Goal: Task Accomplishment & Management: Use online tool/utility

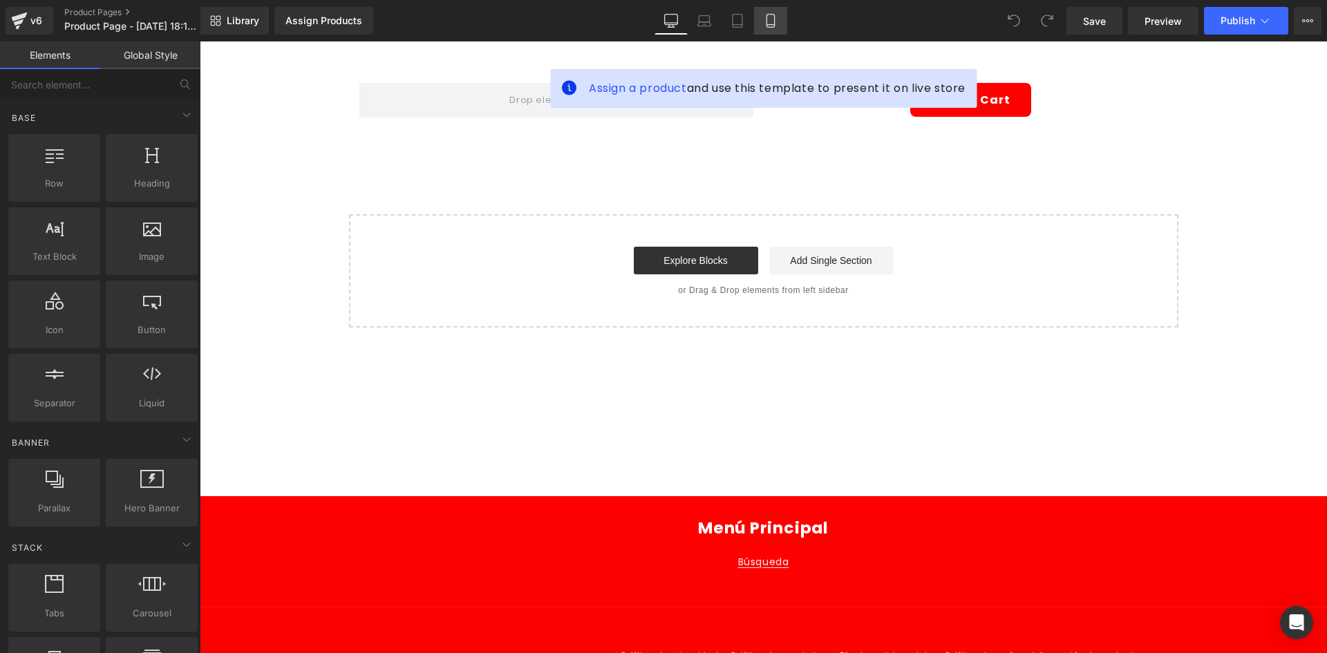
click at [779, 26] on link "Mobile" at bounding box center [770, 21] width 33 height 28
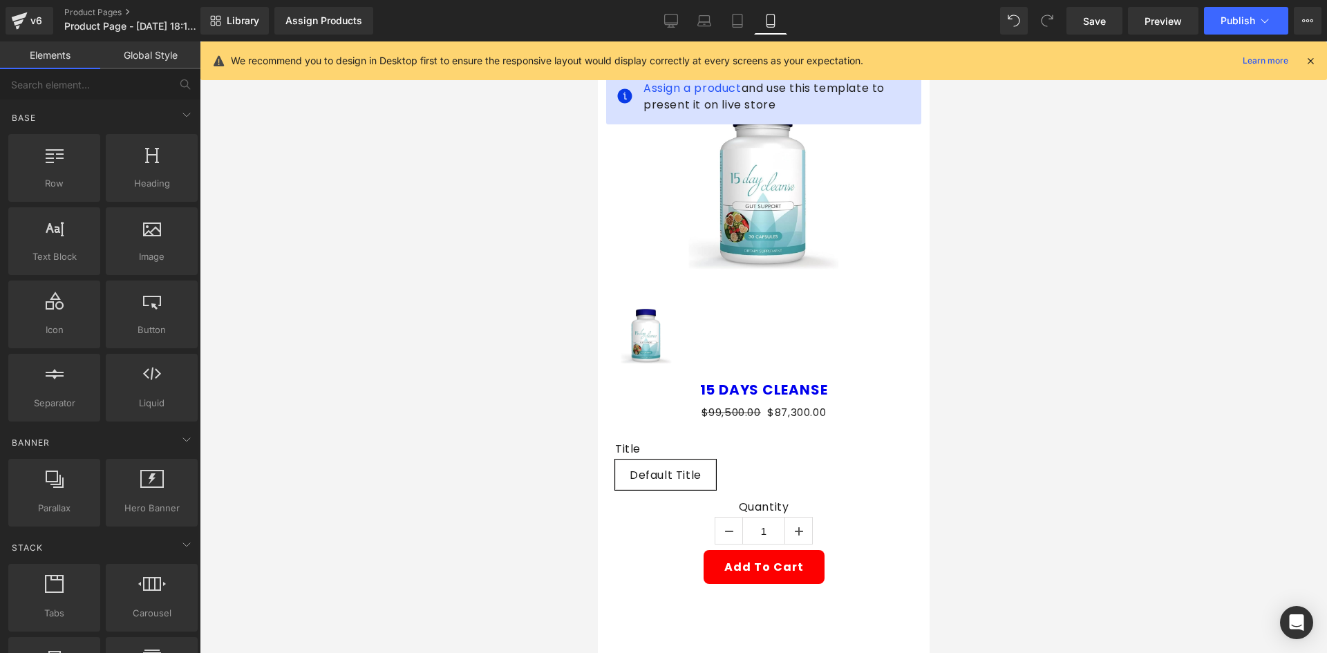
click at [1311, 56] on icon at bounding box center [1310, 61] width 12 height 12
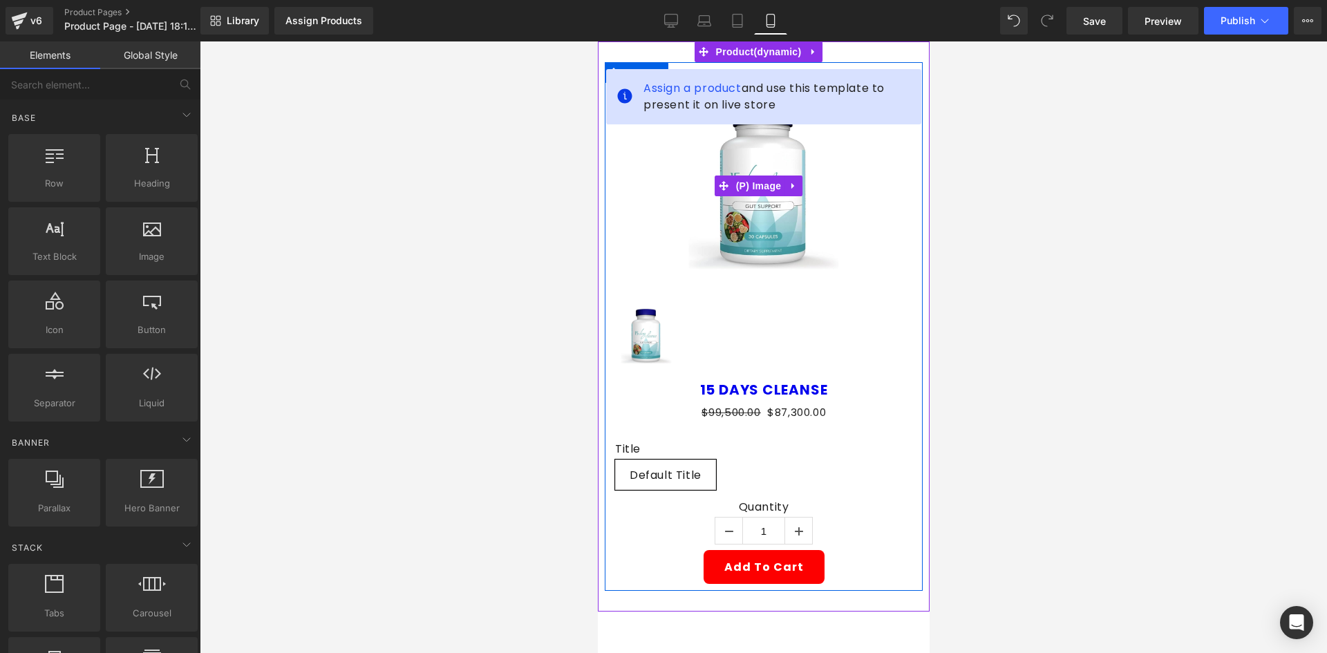
click at [729, 154] on img at bounding box center [763, 186] width 178 height 207
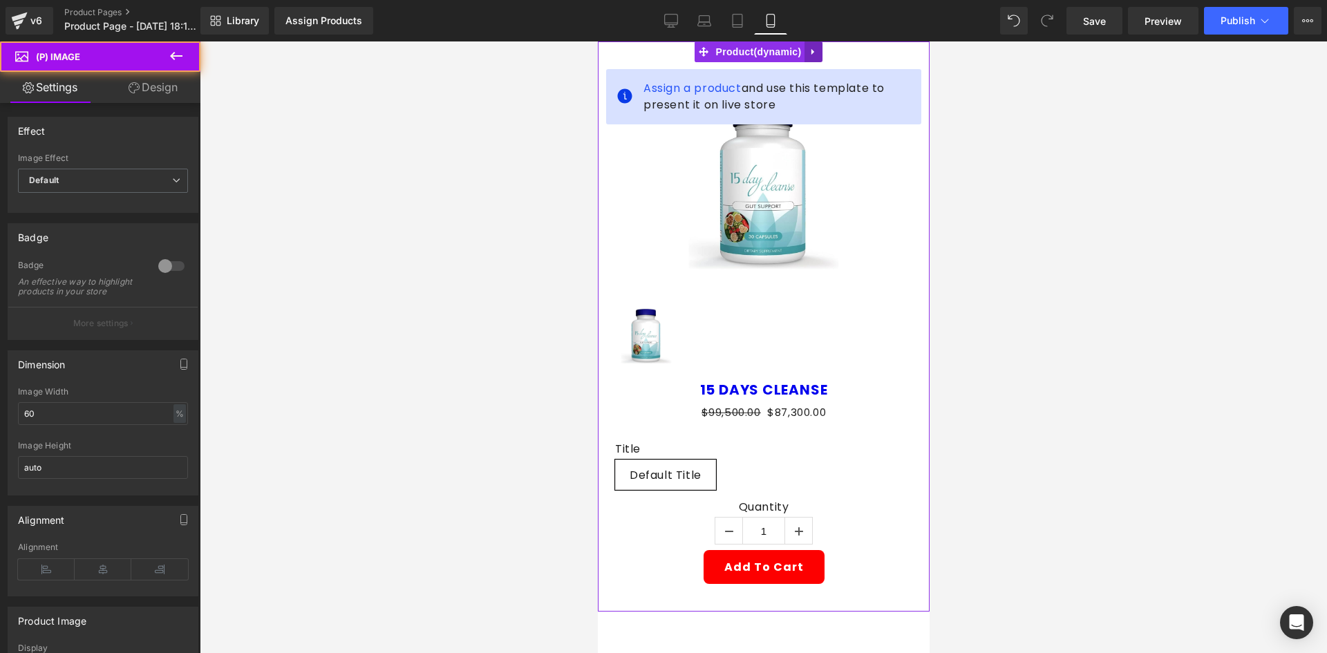
click at [810, 50] on icon at bounding box center [813, 52] width 10 height 10
click at [817, 50] on icon at bounding box center [822, 52] width 10 height 10
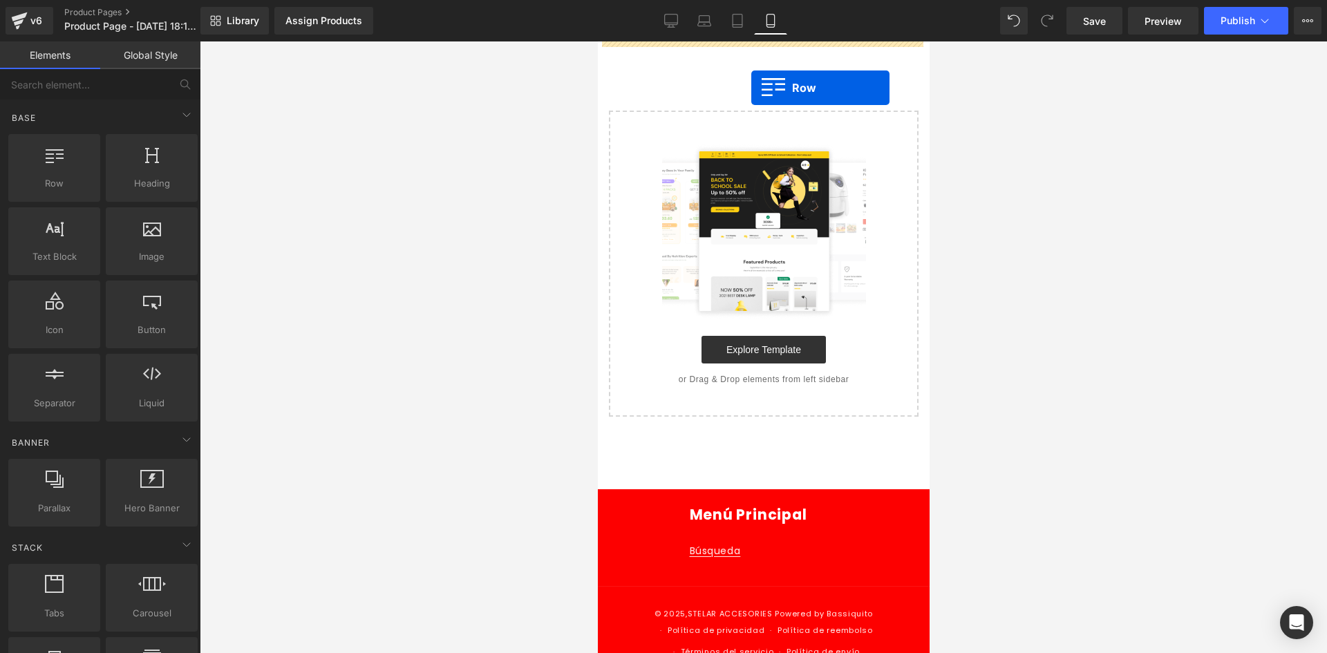
drag, startPoint x: 643, startPoint y: 191, endPoint x: 750, endPoint y: 88, distance: 149.1
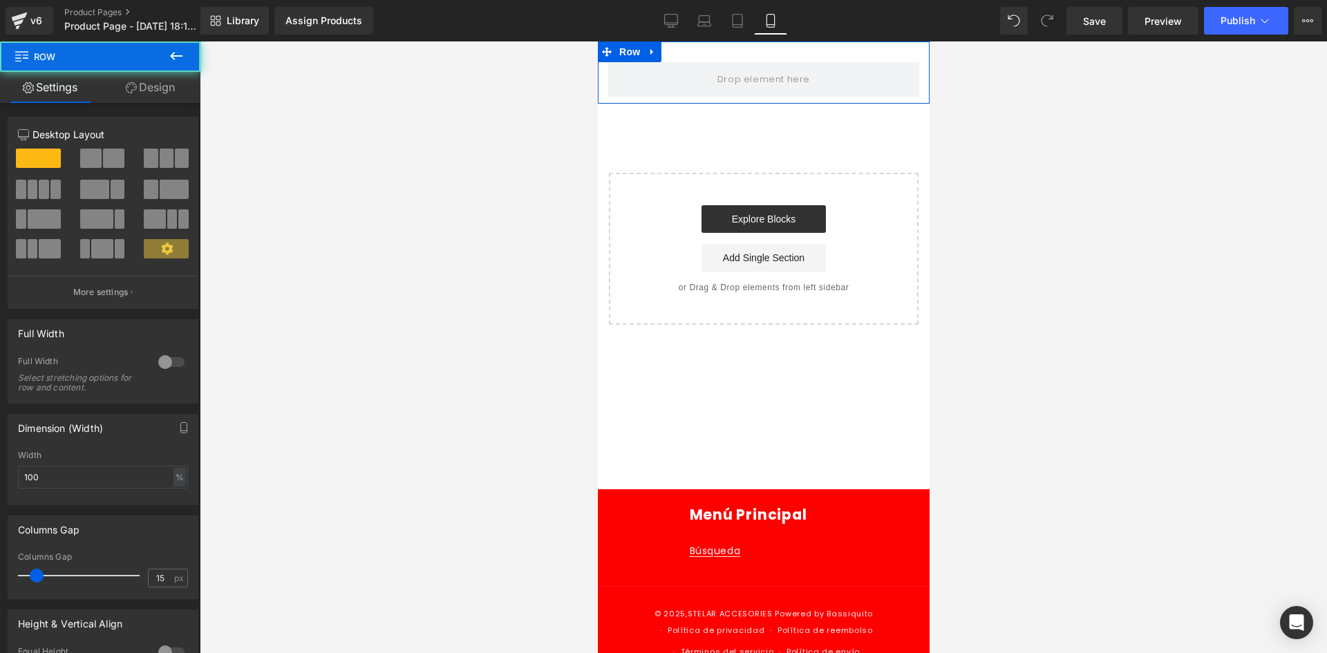
click at [162, 79] on link "Design" at bounding box center [150, 87] width 100 height 31
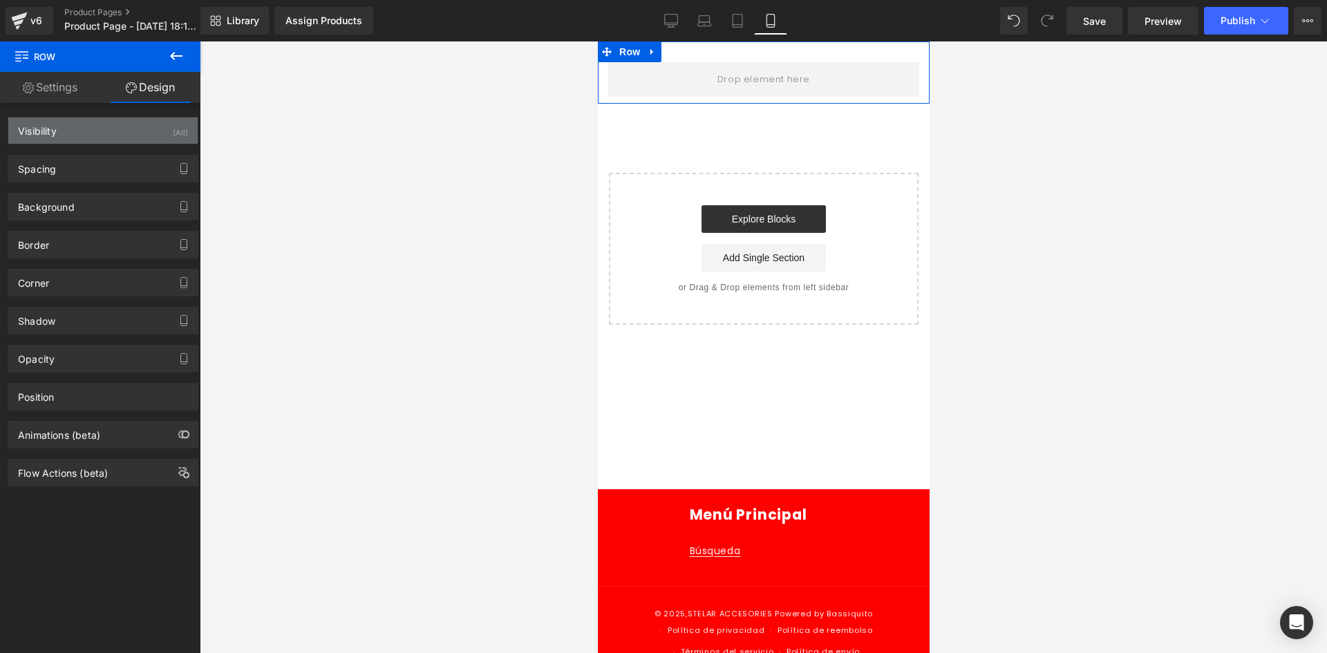
click at [158, 130] on div "Visibility (All)" at bounding box center [102, 130] width 189 height 26
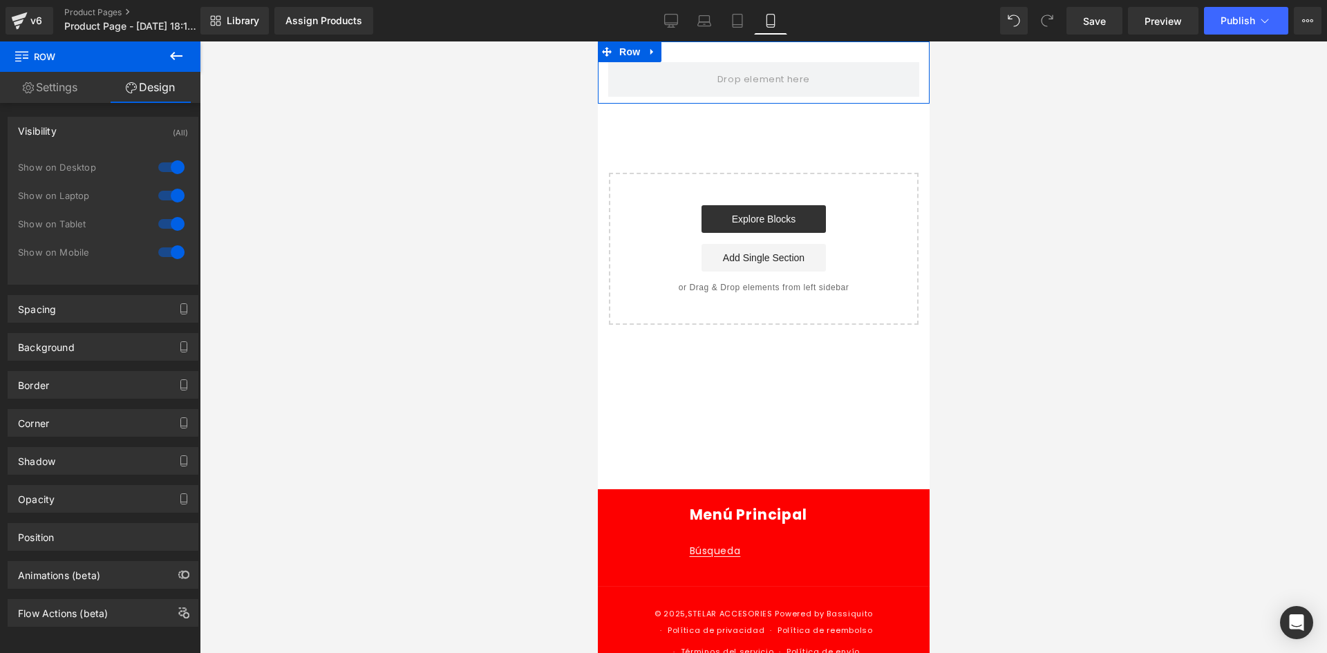
click at [169, 158] on div at bounding box center [171, 167] width 33 height 22
click at [164, 205] on div at bounding box center [171, 195] width 33 height 22
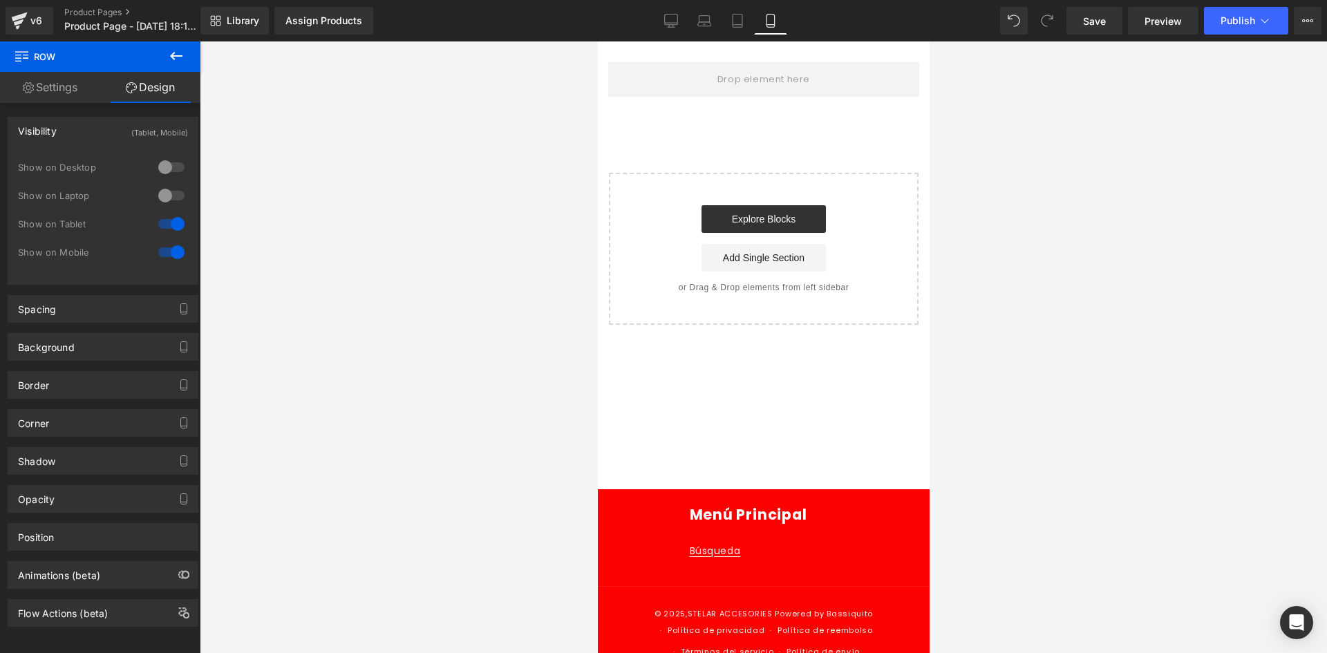
click at [174, 59] on icon at bounding box center [176, 56] width 12 height 8
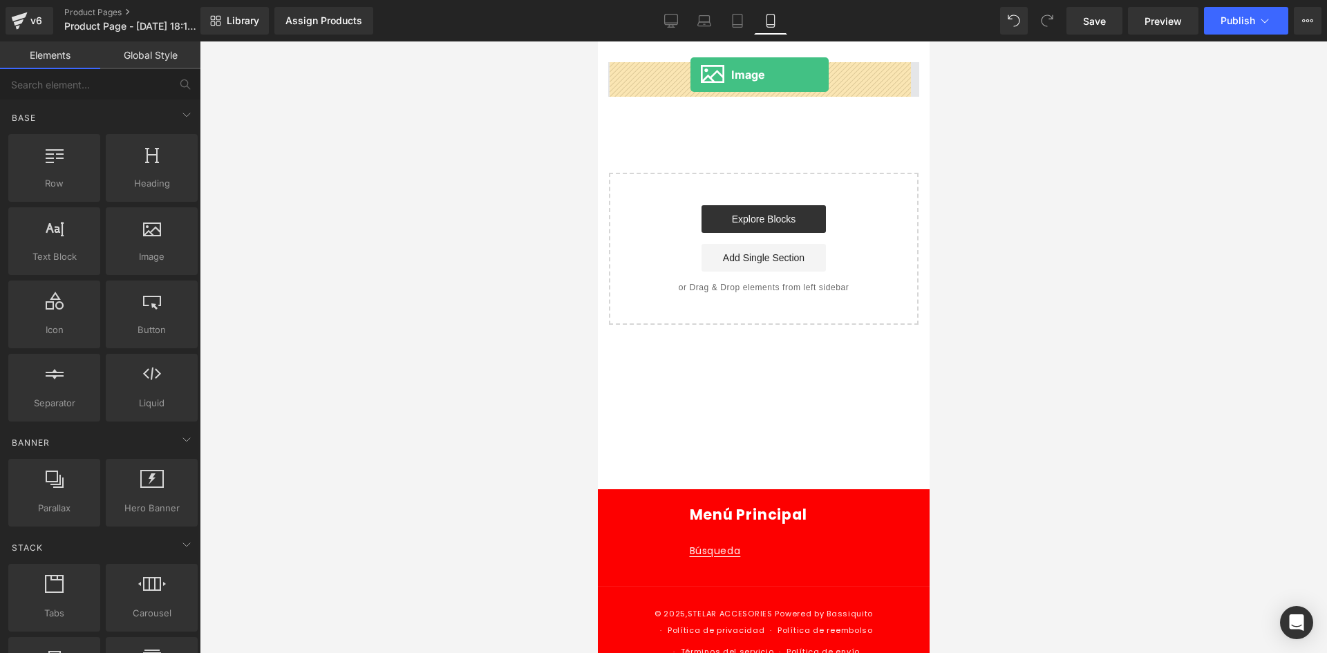
drag, startPoint x: 750, startPoint y: 278, endPoint x: 690, endPoint y: 75, distance: 211.8
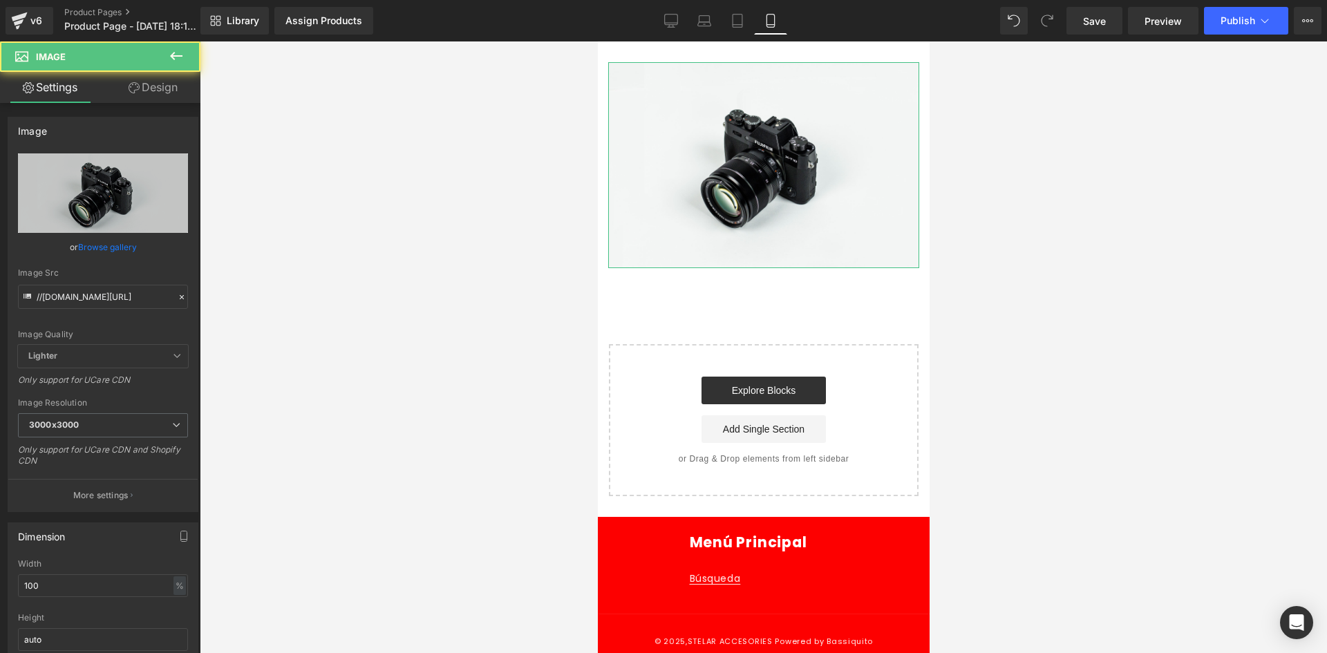
click at [131, 101] on link "Design" at bounding box center [153, 87] width 100 height 31
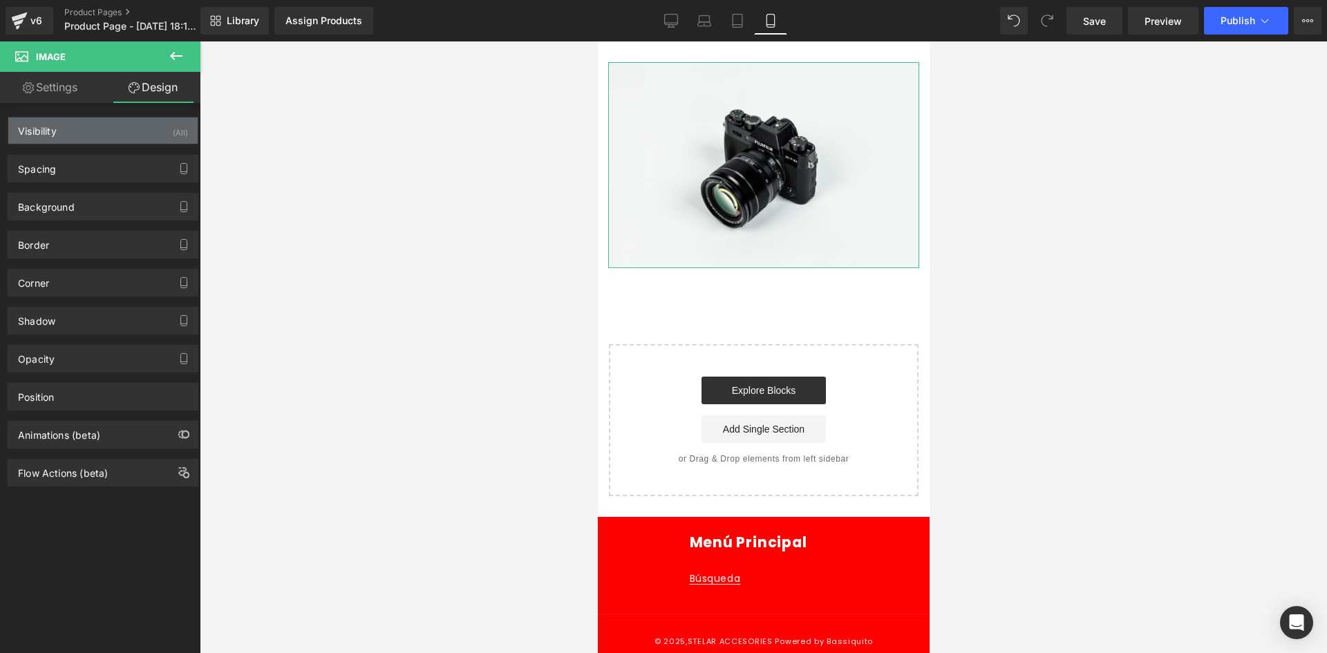
click at [181, 140] on div "Visibility (All)" at bounding box center [102, 130] width 189 height 26
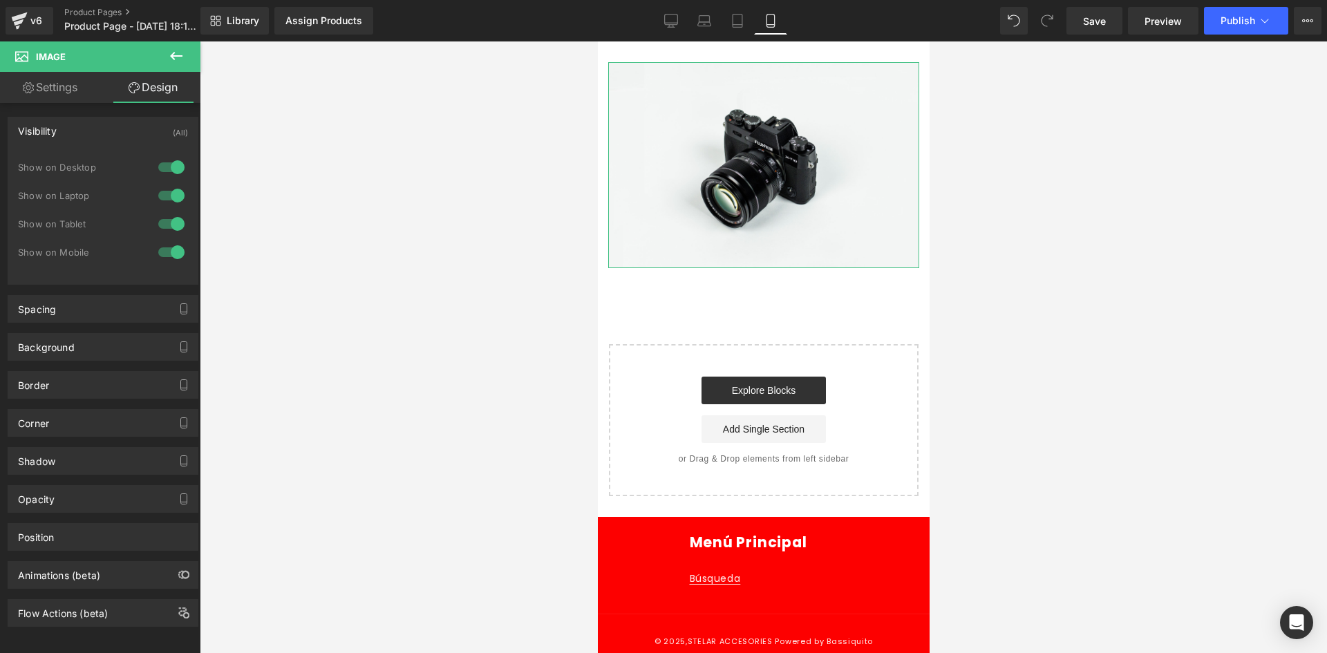
click at [172, 176] on div at bounding box center [171, 167] width 33 height 22
click at [164, 196] on div at bounding box center [171, 195] width 33 height 22
click at [53, 94] on link "Settings" at bounding box center [50, 87] width 100 height 31
type input "auto"
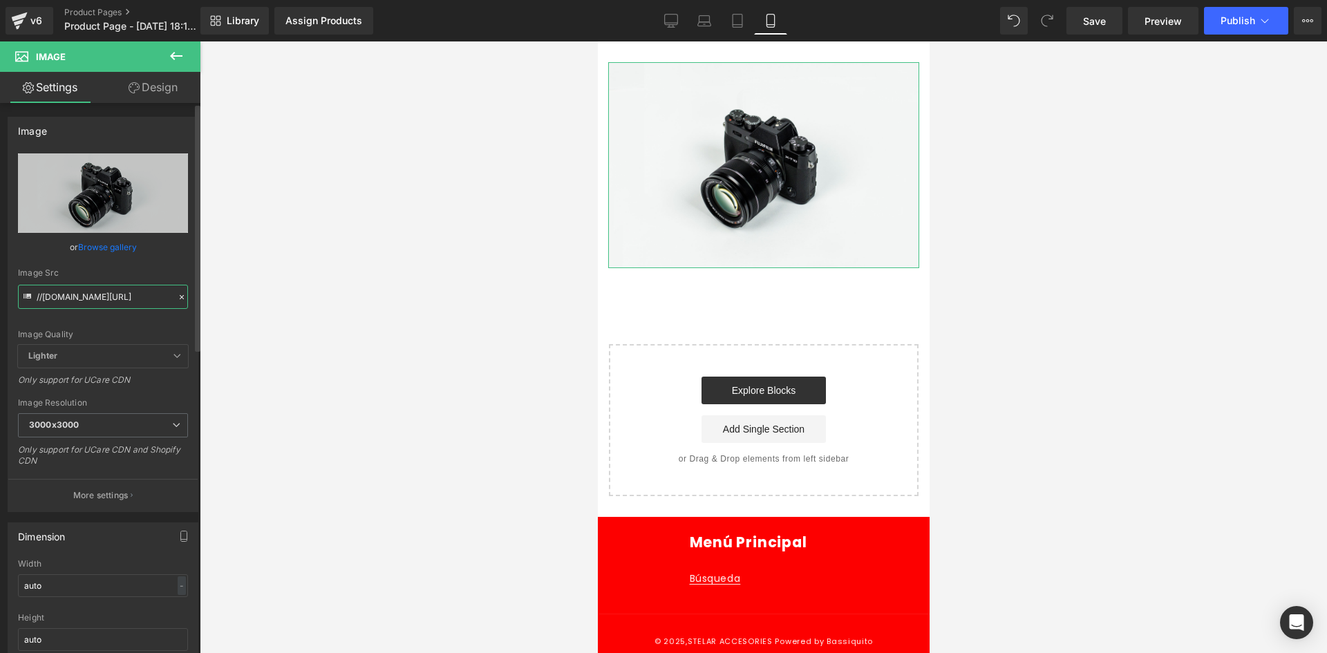
click at [95, 286] on input "//[DOMAIN_NAME][URL]" at bounding box center [103, 297] width 170 height 24
click at [111, 293] on input "//[DOMAIN_NAME][URL]" at bounding box center [103, 297] width 170 height 24
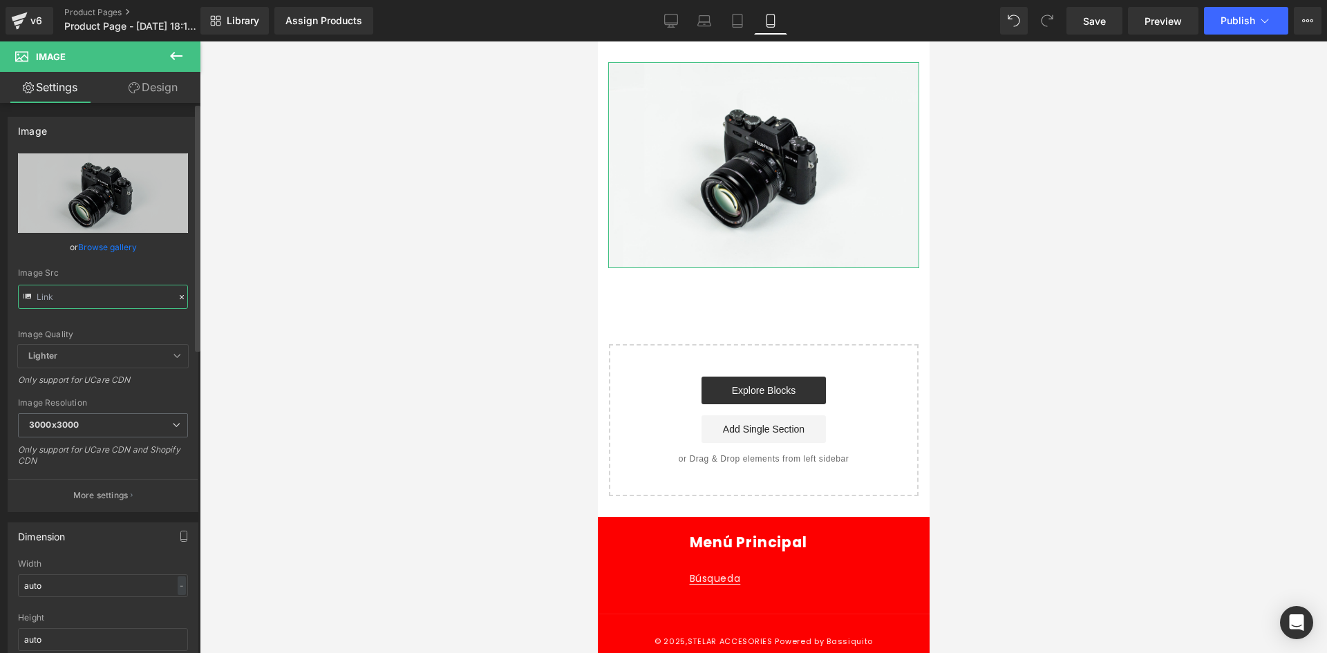
paste input "[URL][DOMAIN_NAME][DATE]"
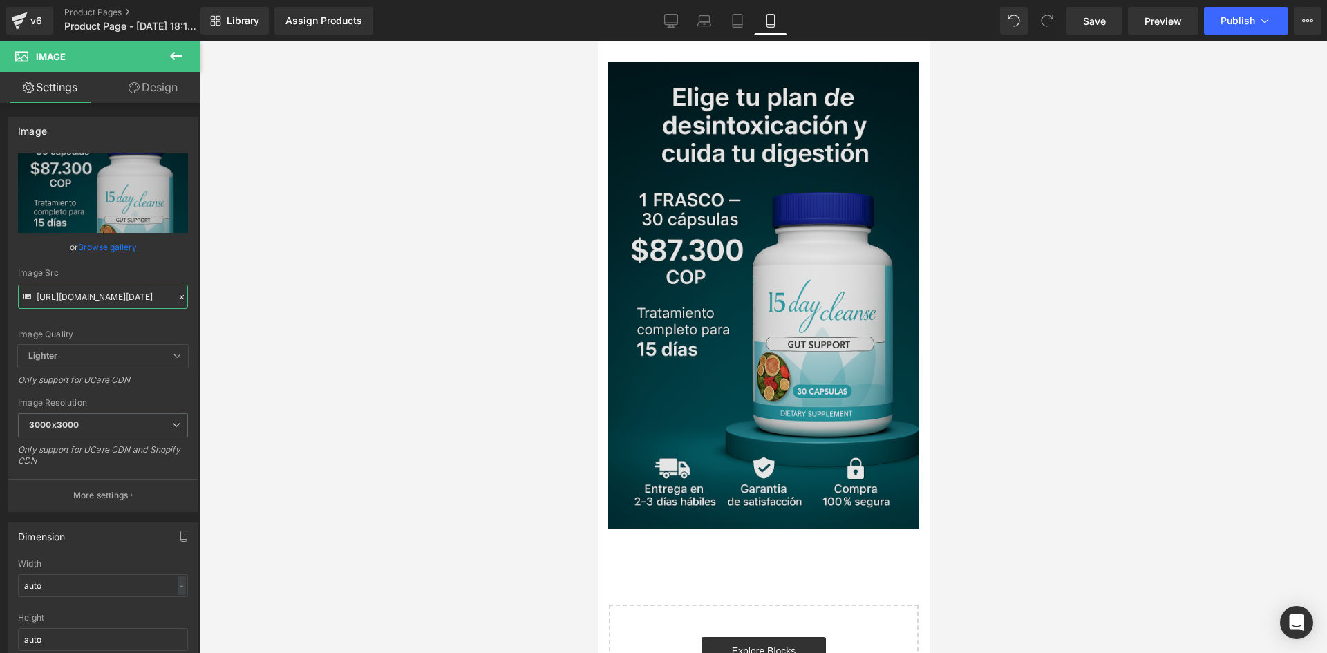
type input "[URL][DOMAIN_NAME][DATE]"
click at [711, 230] on img at bounding box center [762, 295] width 311 height 466
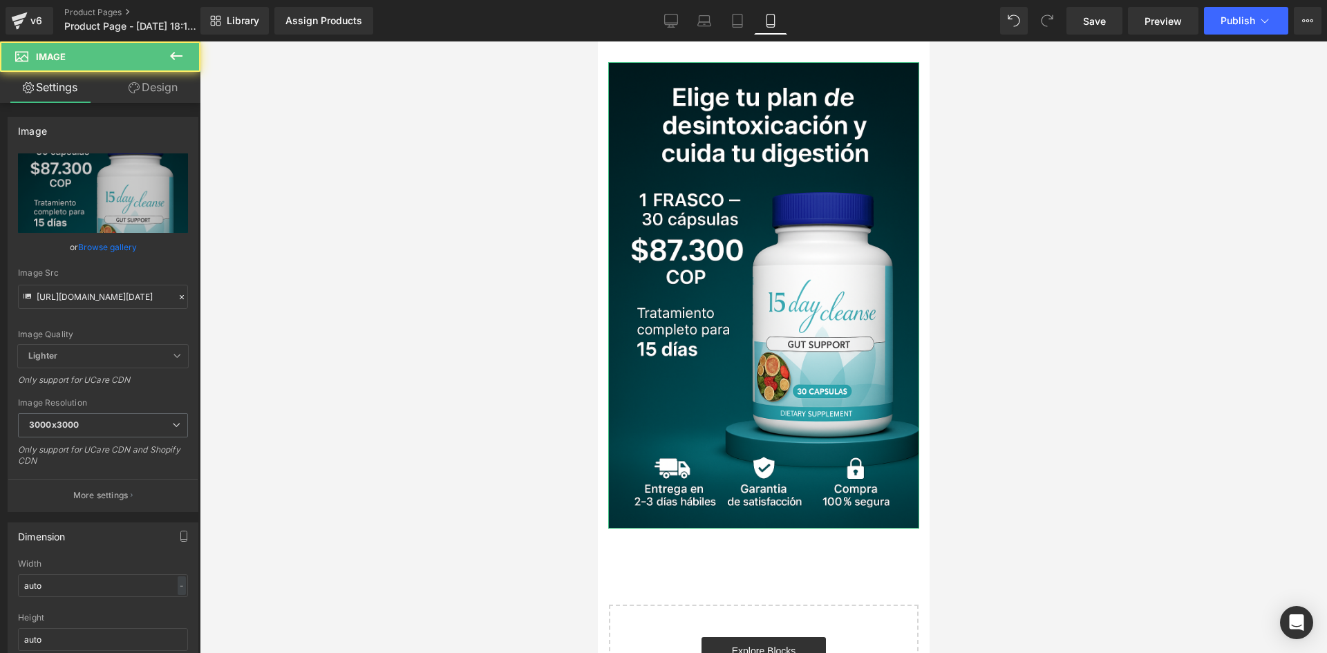
click at [146, 88] on link "Design" at bounding box center [153, 87] width 100 height 31
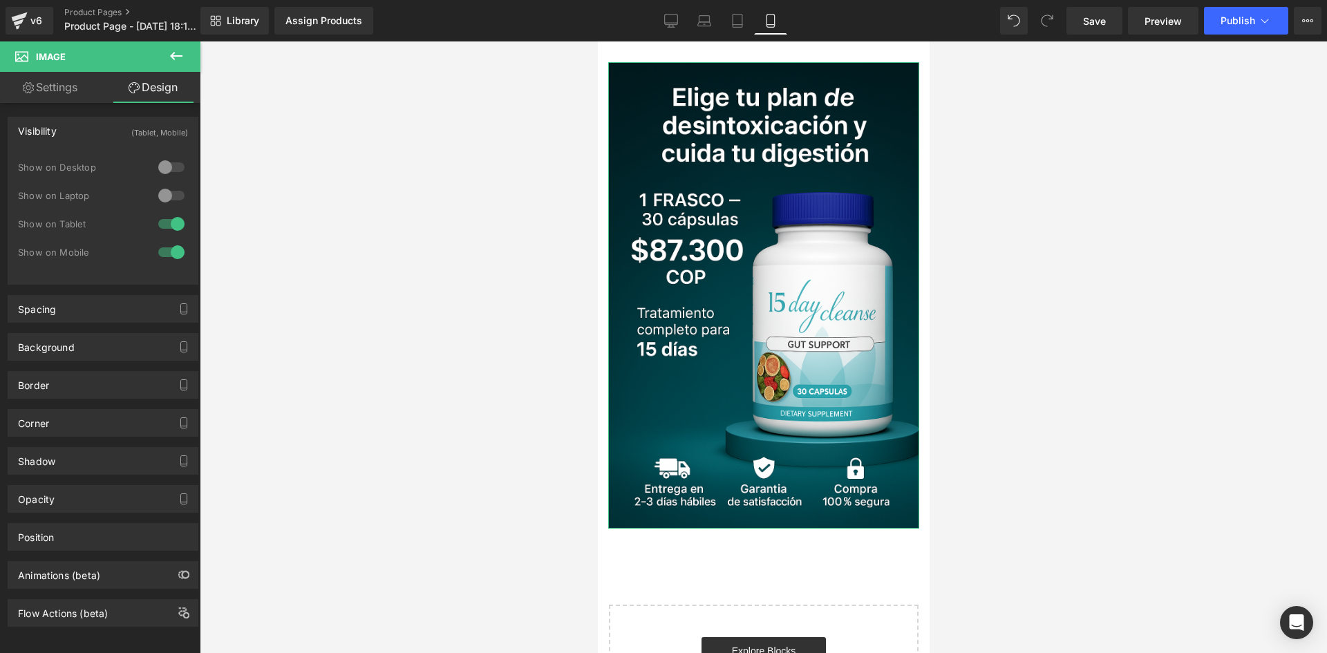
type input "0"
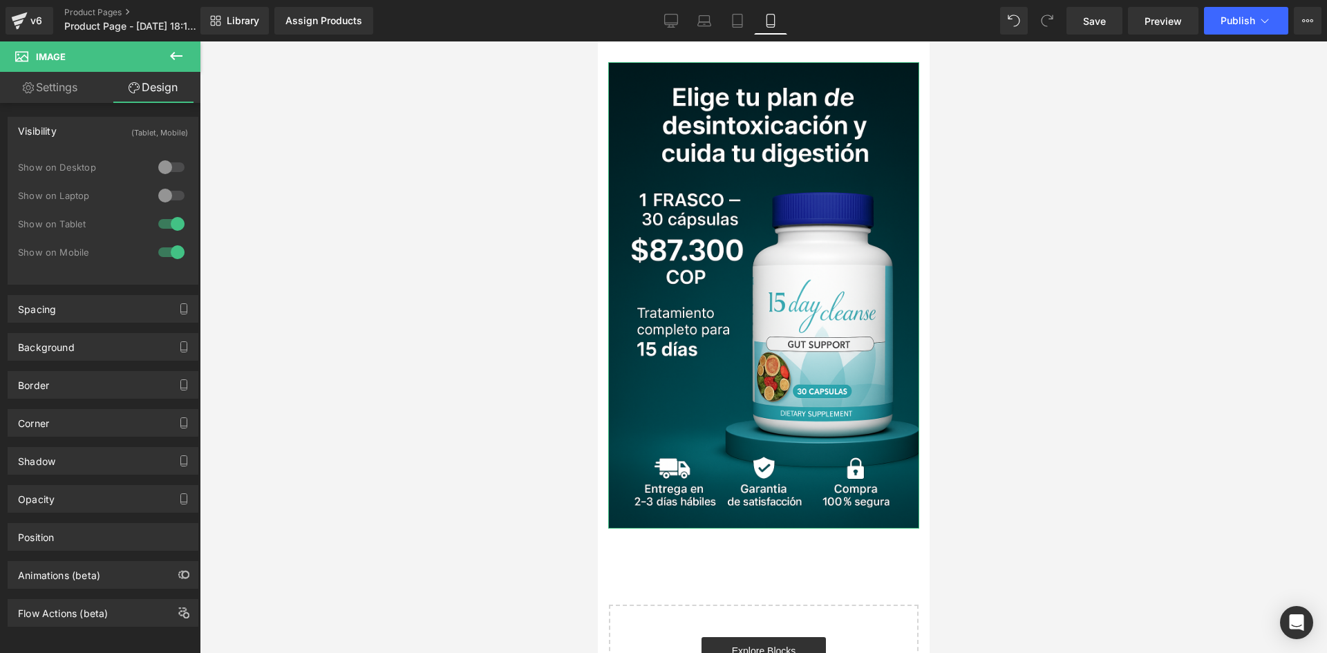
type input "0"
click at [94, 316] on div "Spacing" at bounding box center [102, 309] width 189 height 26
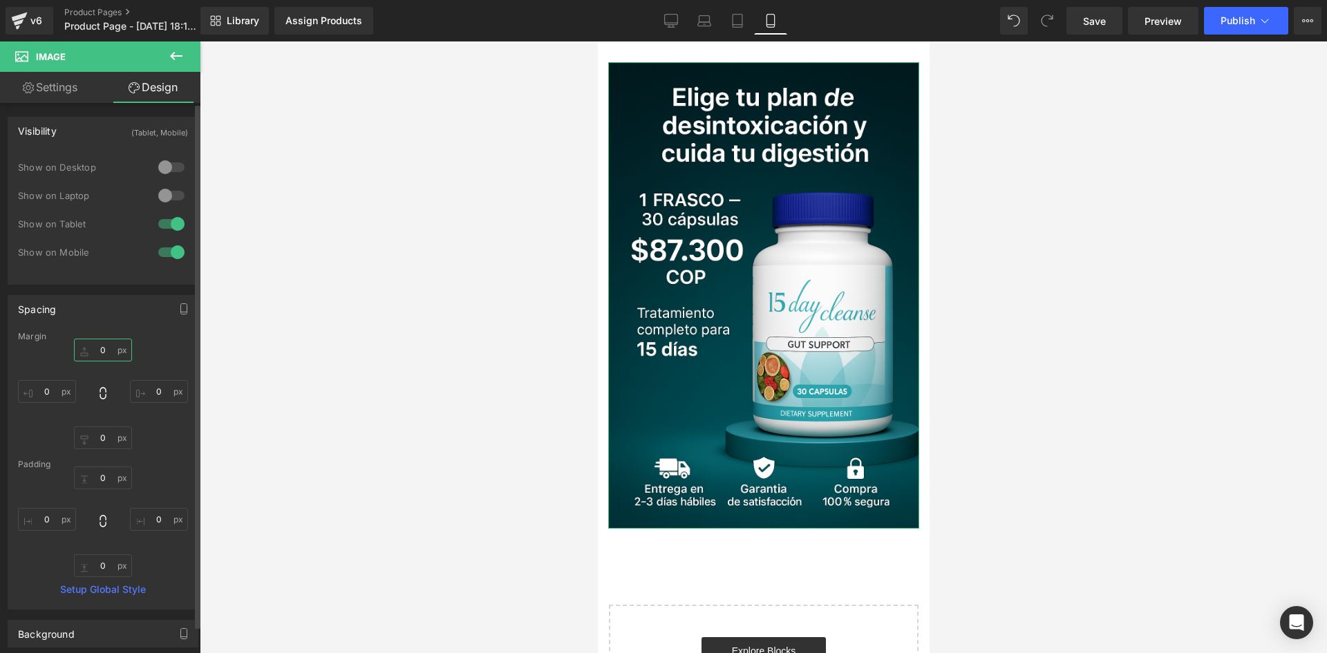
click at [114, 360] on input "0" at bounding box center [103, 350] width 58 height 23
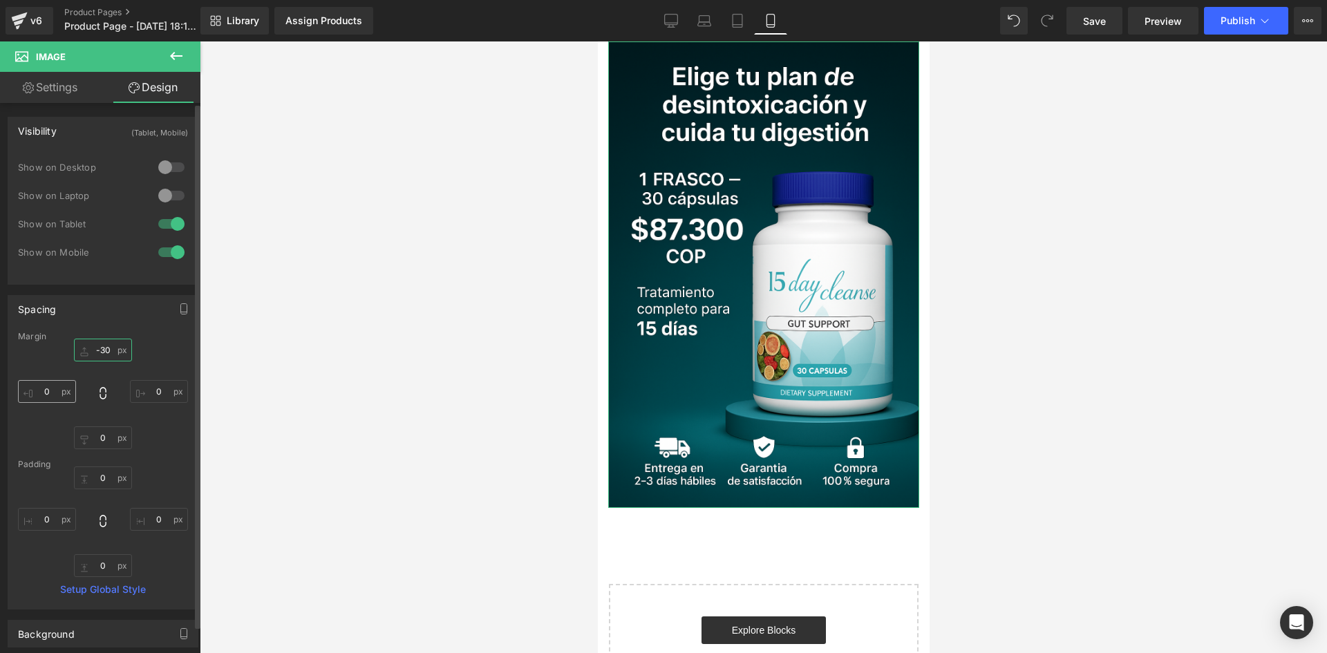
type input "-30"
click at [66, 394] on input "0" at bounding box center [47, 391] width 58 height 23
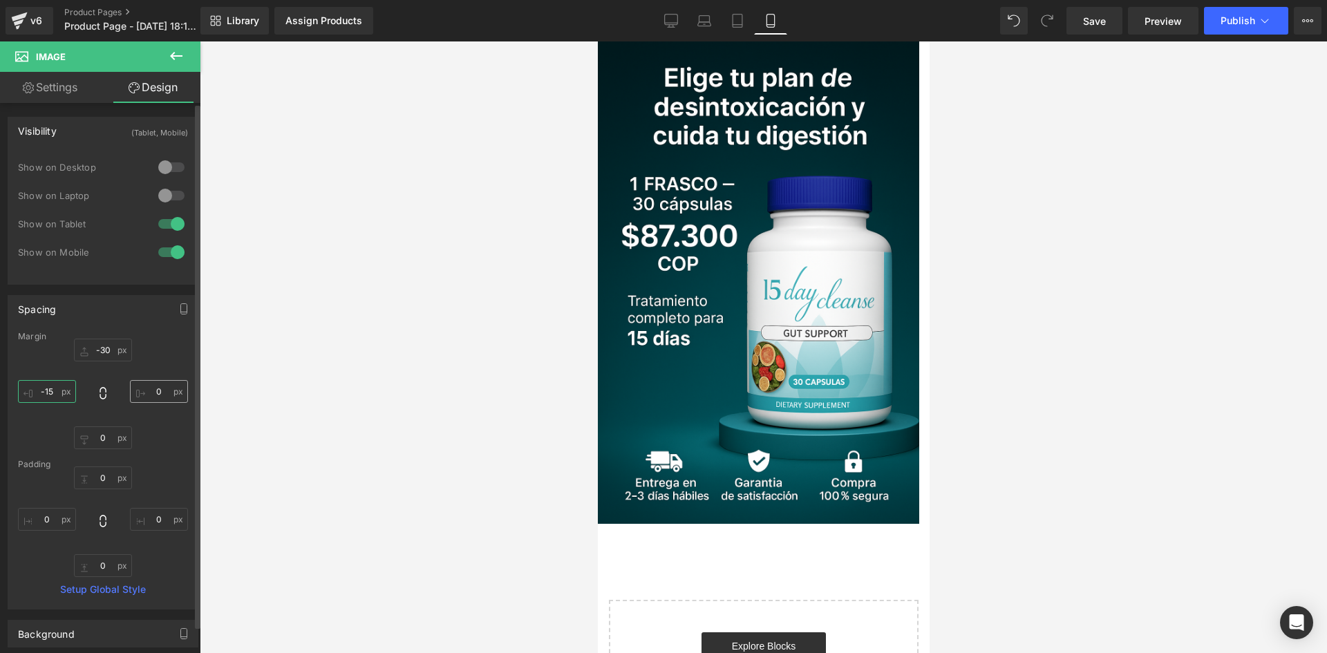
type input "-15"
click at [156, 398] on input "0" at bounding box center [159, 391] width 58 height 23
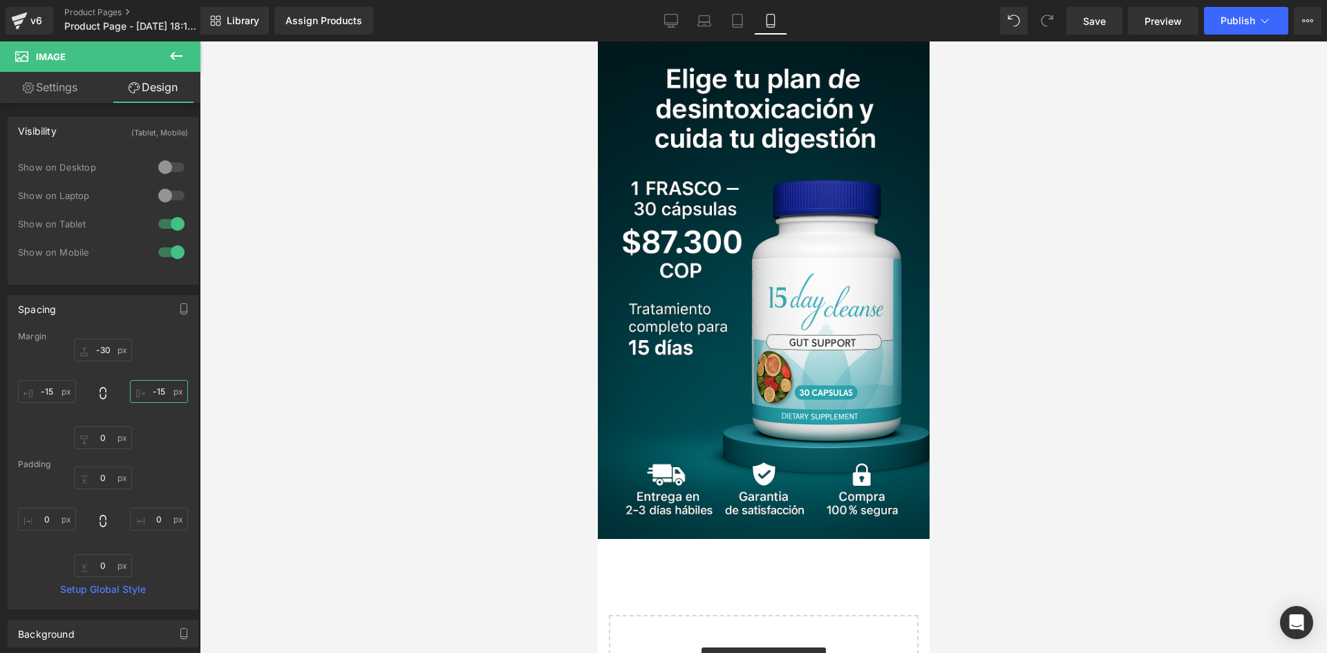
type input "-15"
click at [164, 53] on button at bounding box center [176, 56] width 48 height 30
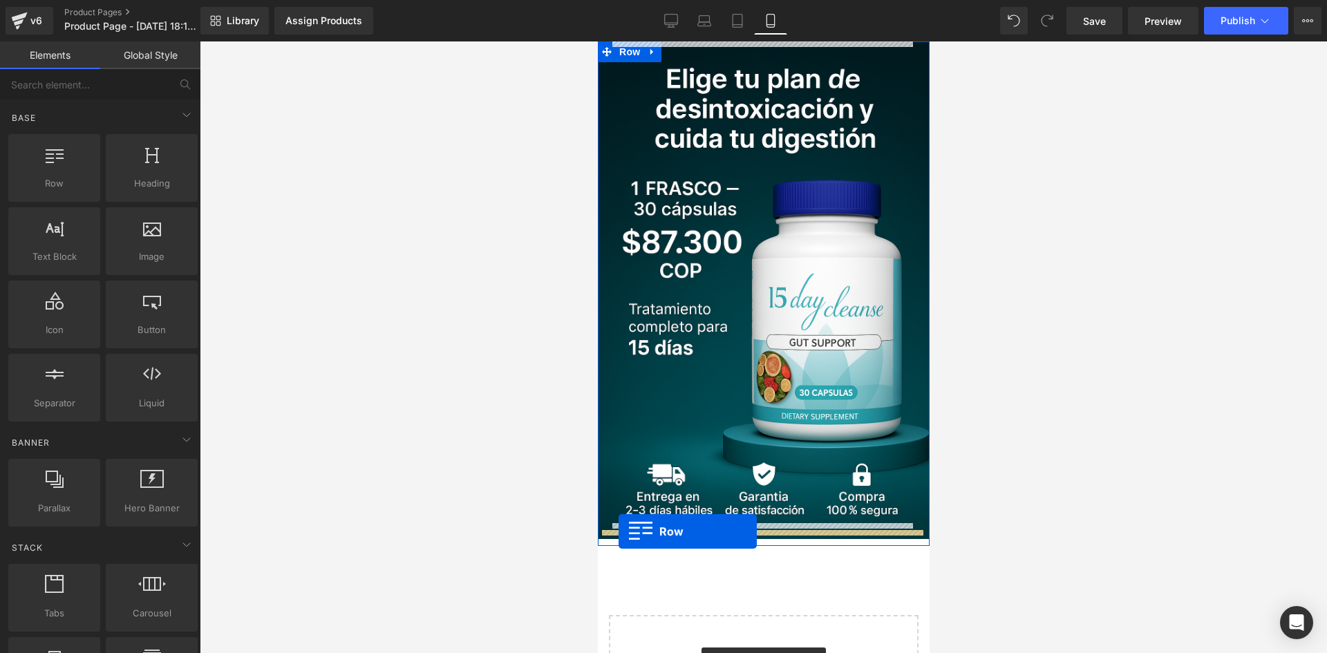
drag, startPoint x: 667, startPoint y: 200, endPoint x: 618, endPoint y: 531, distance: 335.4
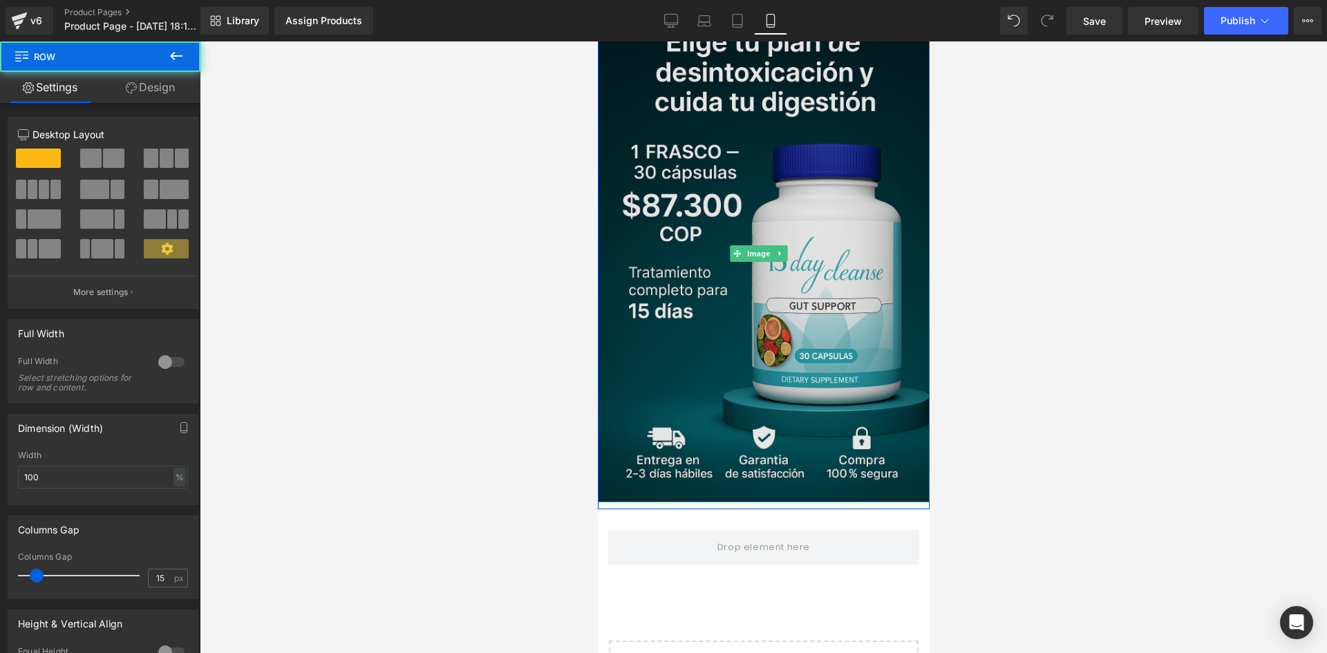
scroll to position [138, 0]
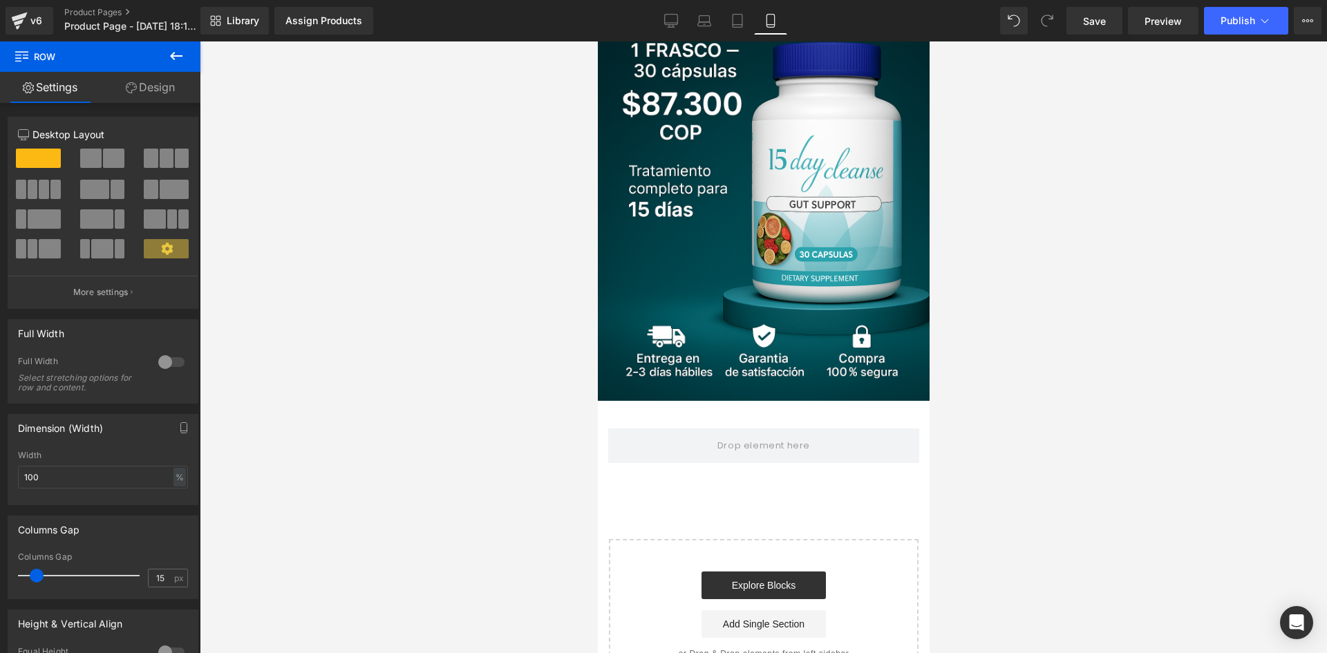
click at [676, 408] on div "Row" at bounding box center [763, 439] width 332 height 62
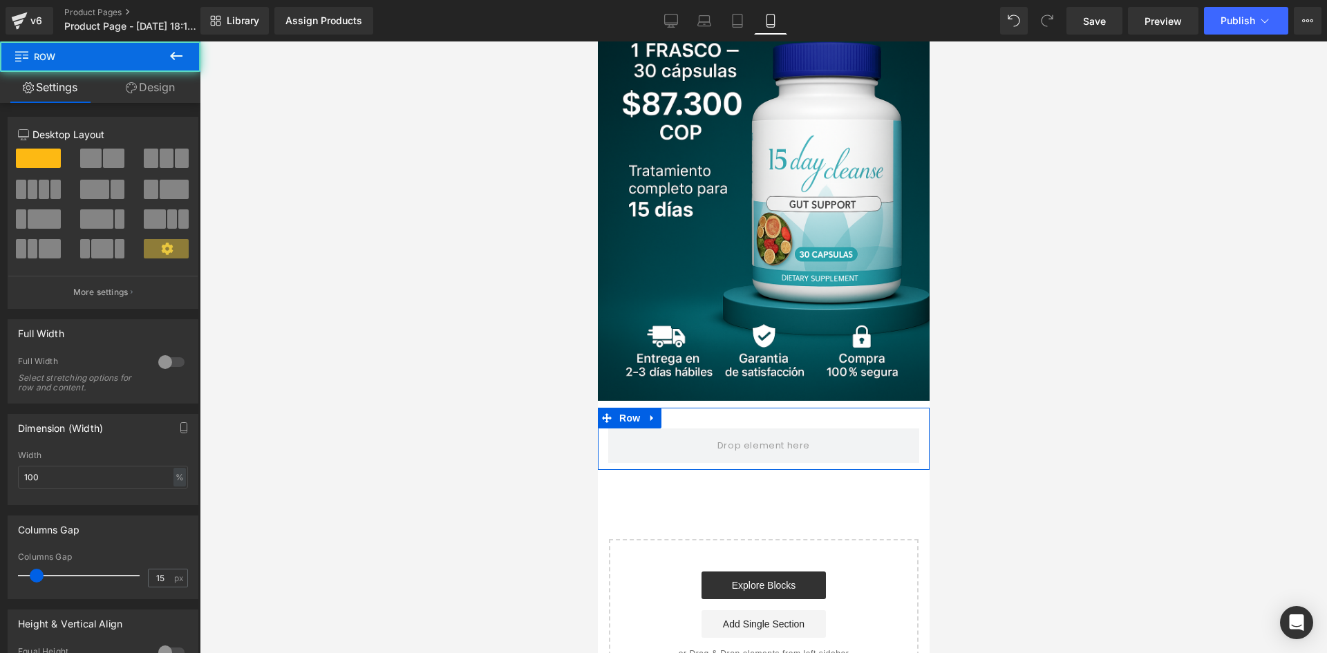
click at [144, 77] on link "Design" at bounding box center [150, 87] width 100 height 31
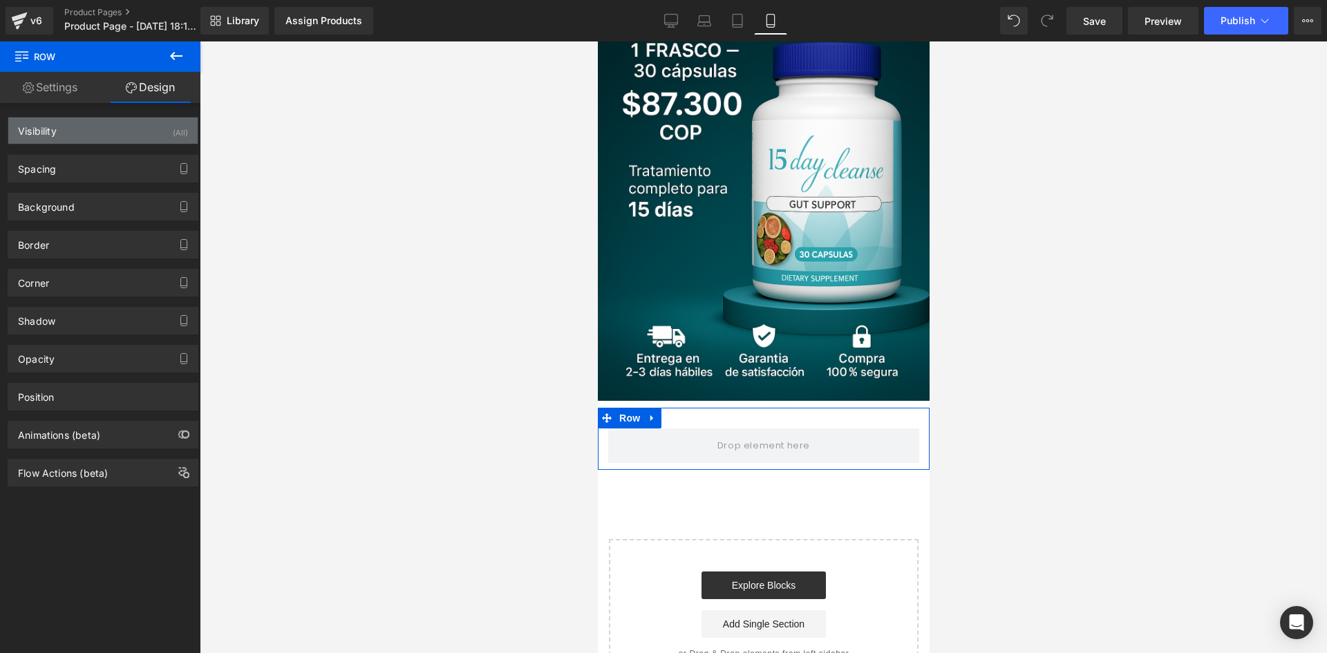
click at [154, 126] on div "Visibility (All)" at bounding box center [102, 130] width 189 height 26
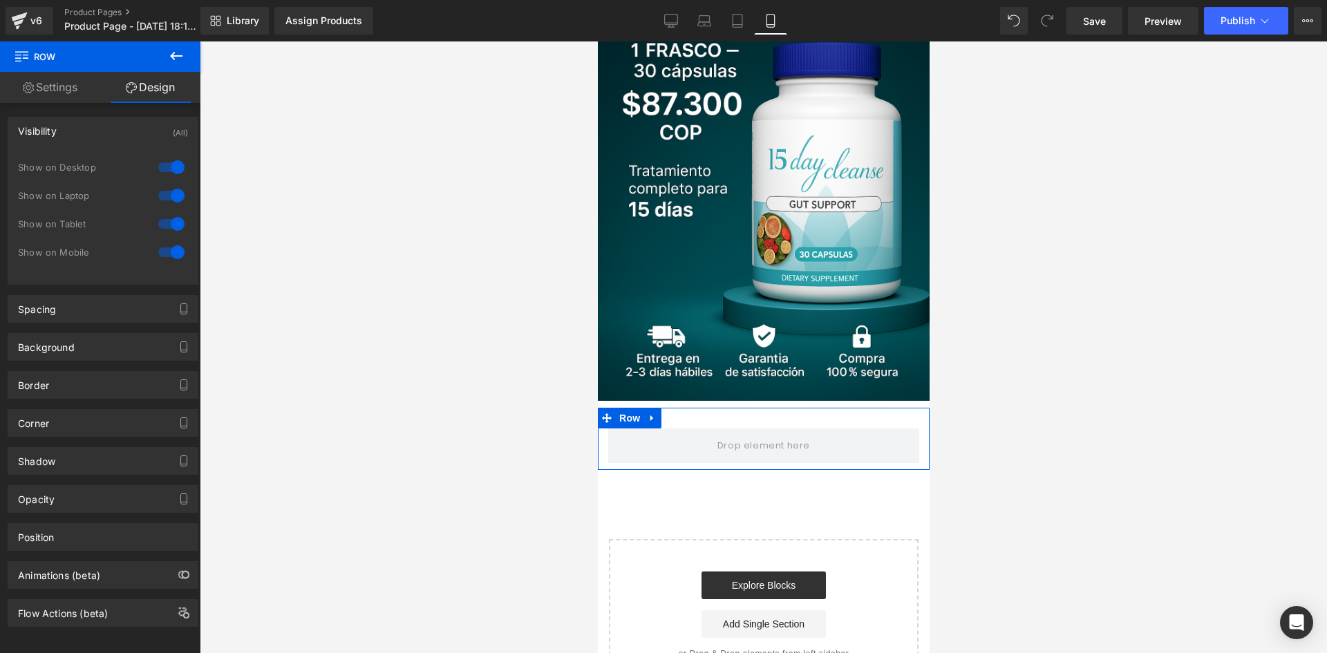
click at [157, 166] on div at bounding box center [171, 167] width 33 height 22
click at [164, 199] on div at bounding box center [171, 195] width 33 height 22
click at [691, 428] on span at bounding box center [762, 445] width 311 height 35
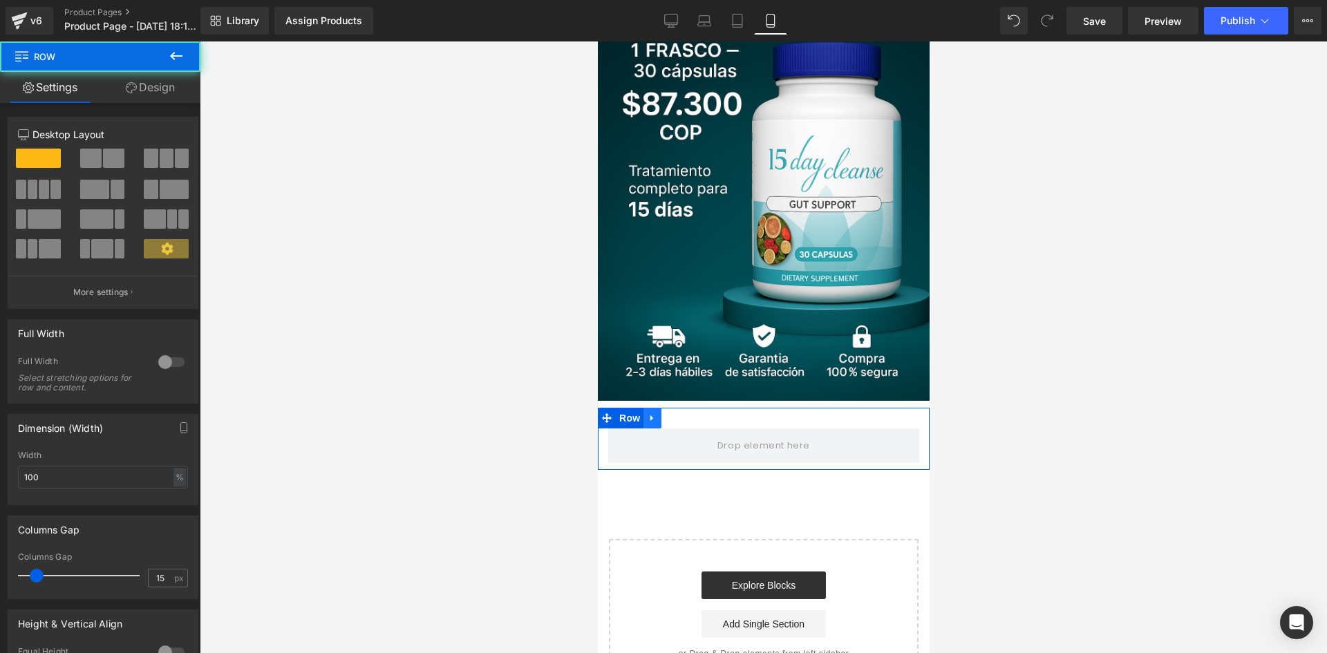
click at [654, 410] on link at bounding box center [652, 418] width 18 height 21
click at [679, 408] on link at bounding box center [688, 418] width 18 height 21
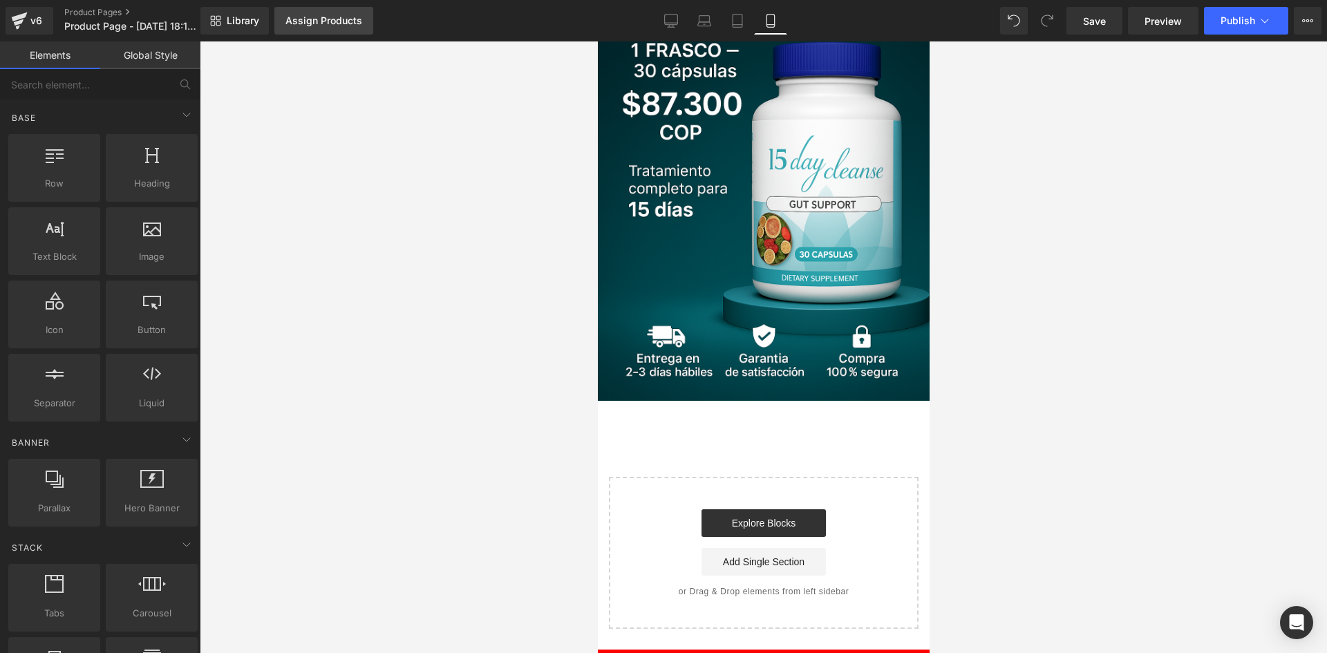
click at [336, 22] on div "Assign Products" at bounding box center [323, 20] width 77 height 11
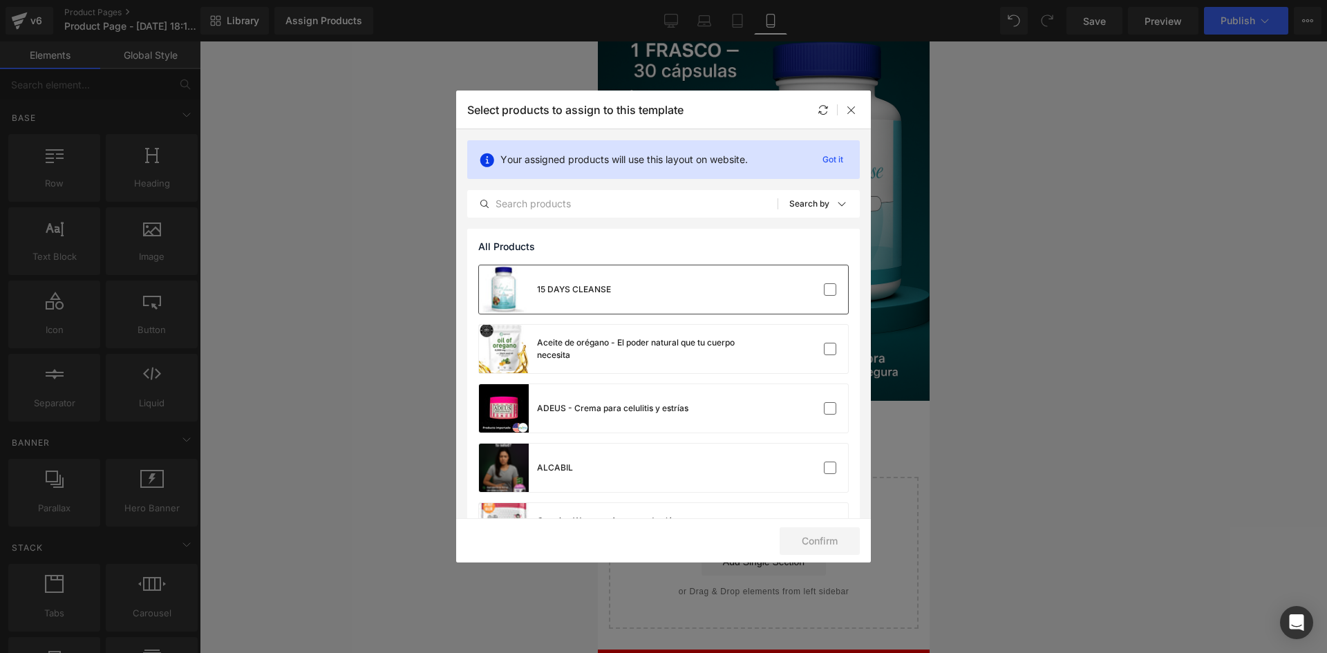
click at [583, 281] on div "15 DAYS CLEANSE" at bounding box center [545, 289] width 132 height 48
click at [817, 536] on button "Confirm" at bounding box center [819, 541] width 80 height 28
click at [823, 542] on button "Success" at bounding box center [810, 541] width 97 height 28
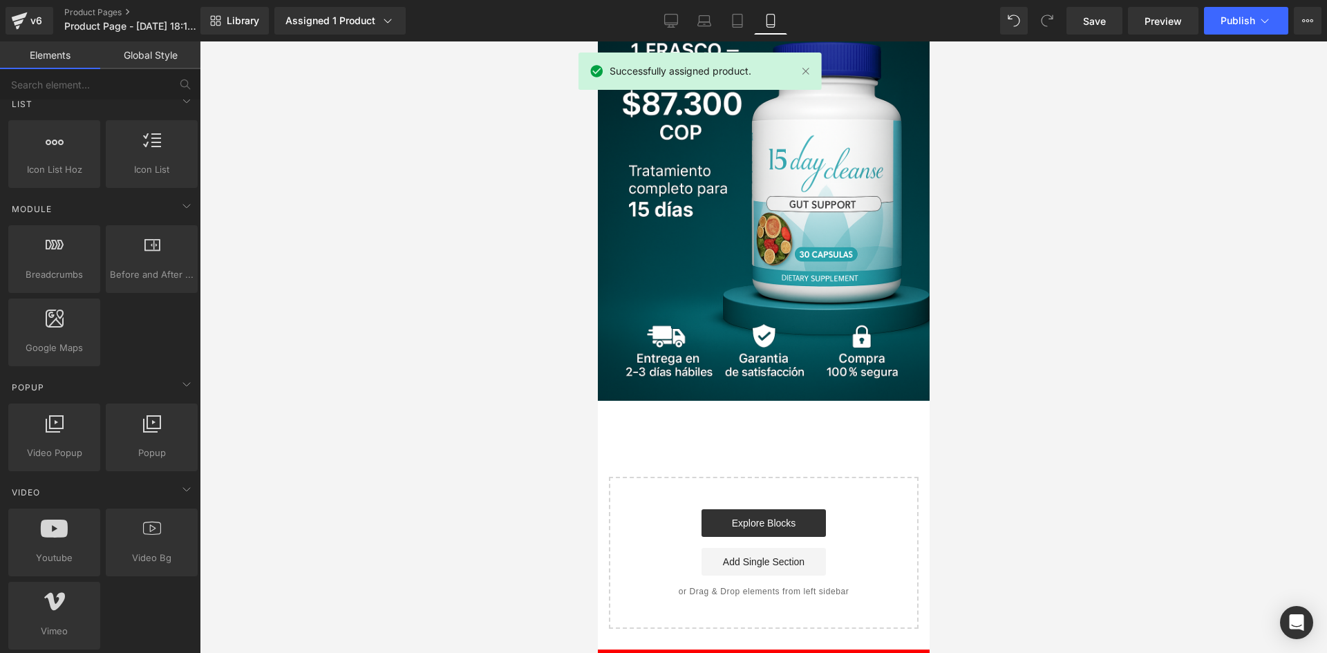
scroll to position [967, 0]
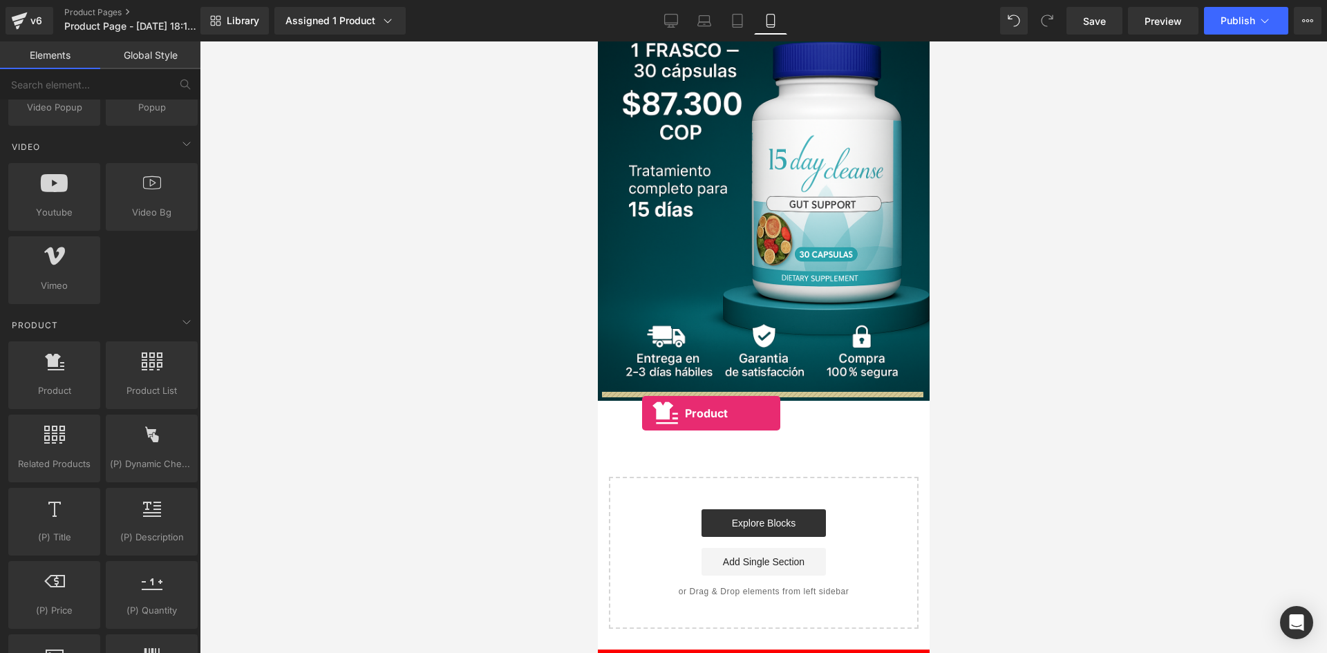
drag, startPoint x: 676, startPoint y: 403, endPoint x: 641, endPoint y: 413, distance: 36.7
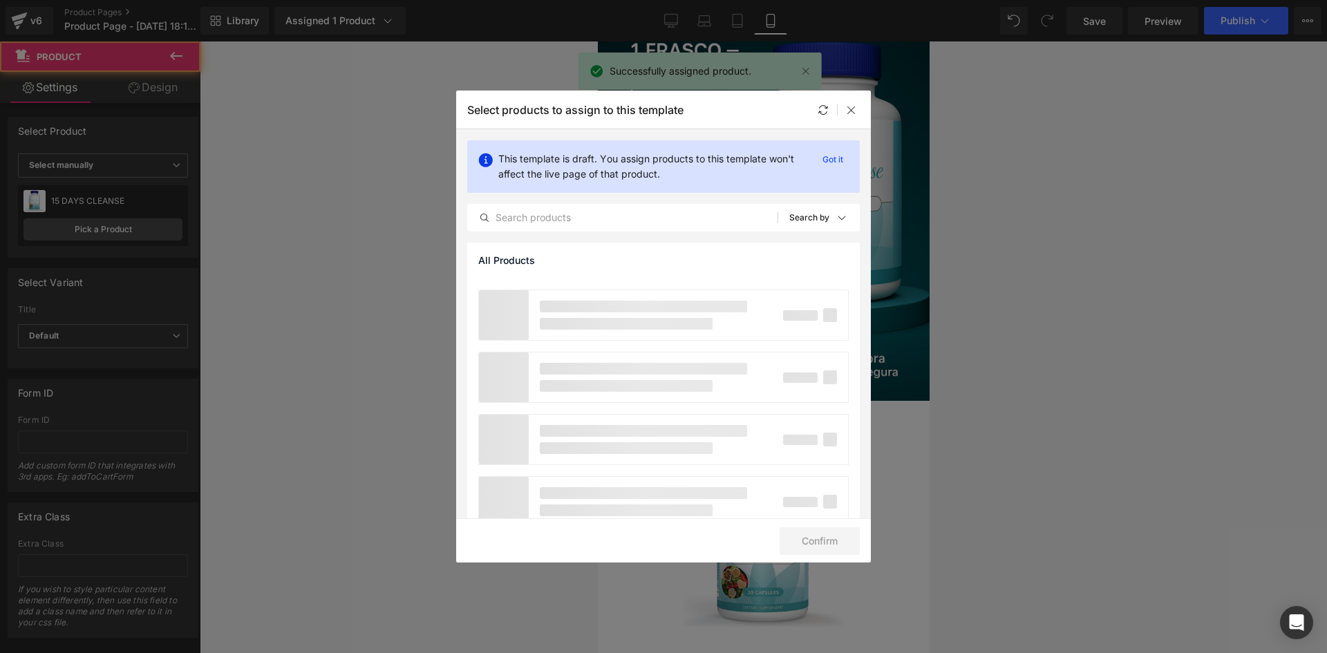
scroll to position [139, 0]
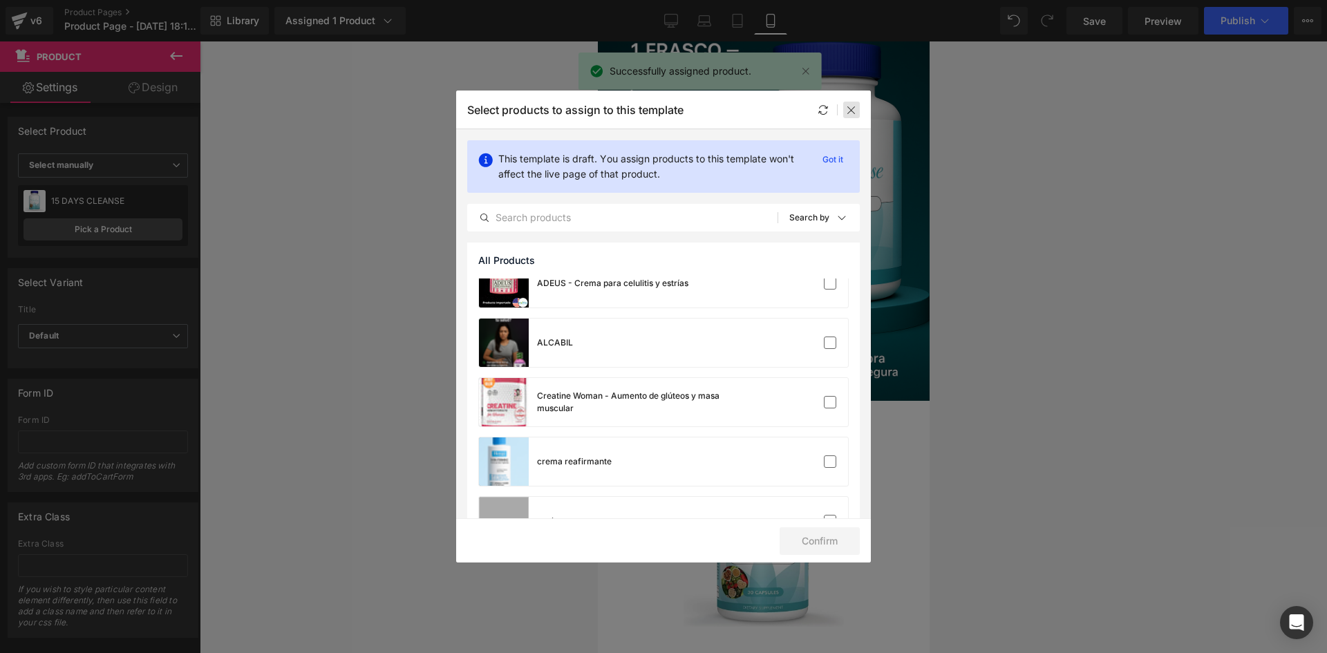
click at [855, 105] on icon at bounding box center [851, 109] width 11 height 11
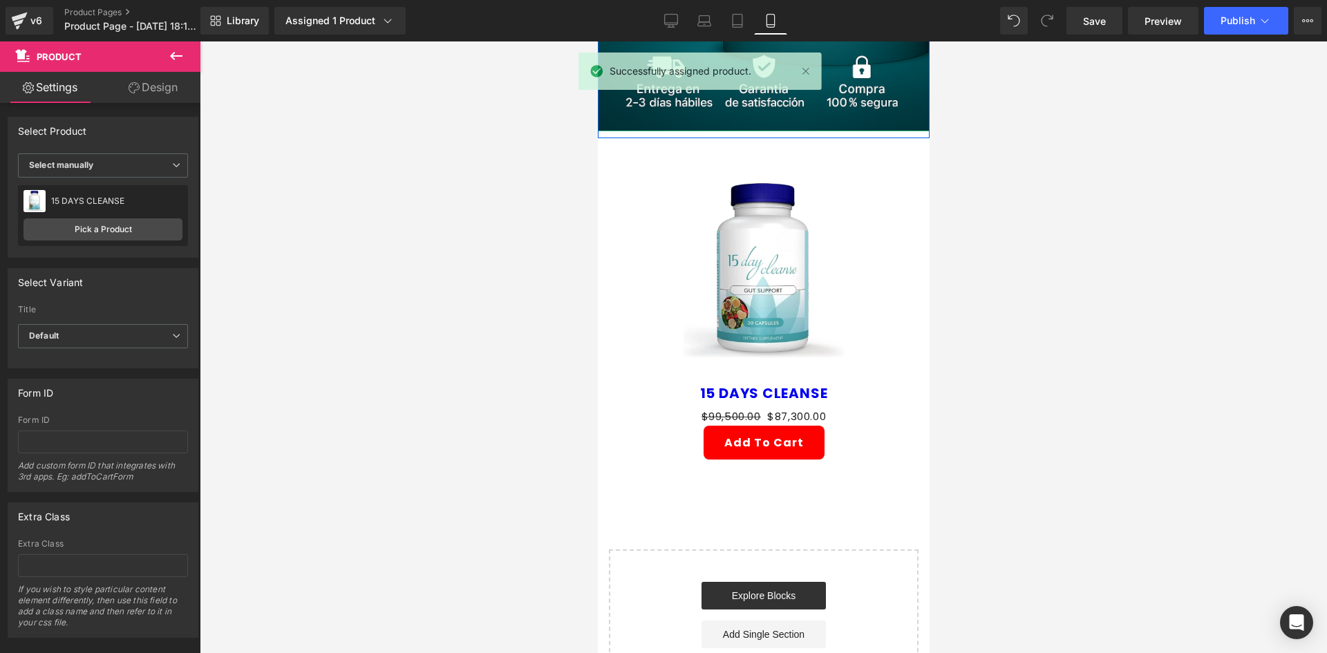
scroll to position [415, 0]
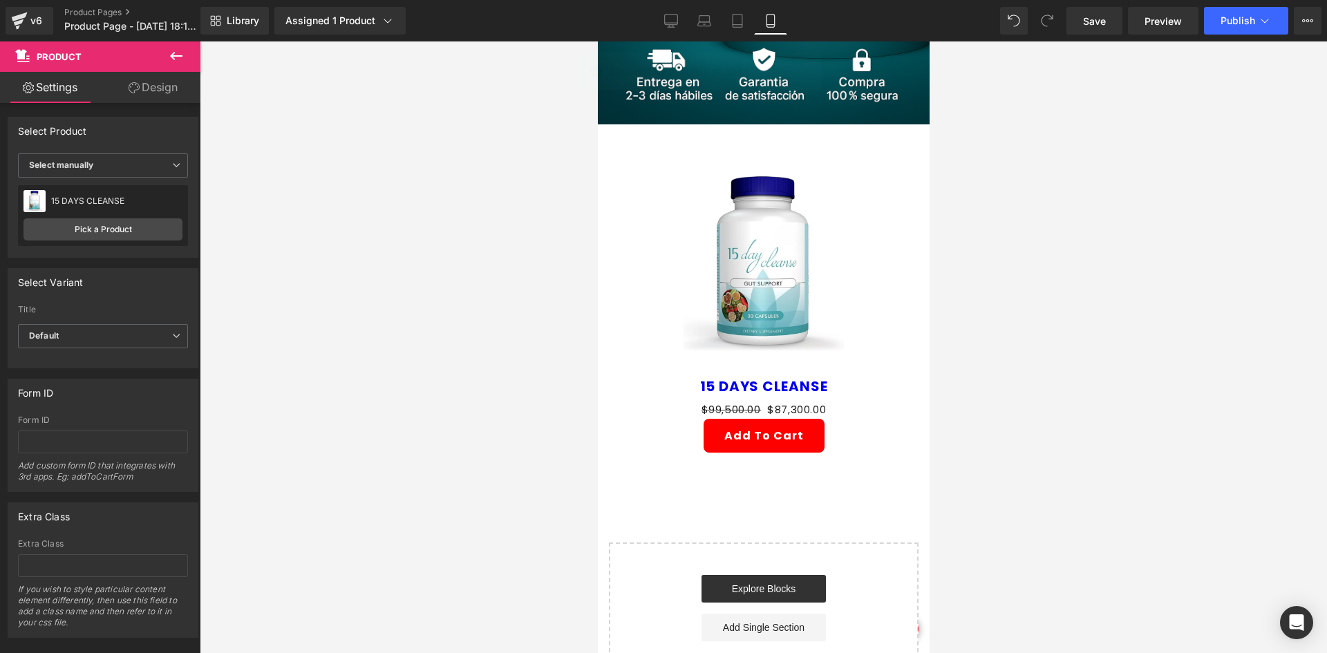
click at [737, 300] on img at bounding box center [762, 262] width 191 height 220
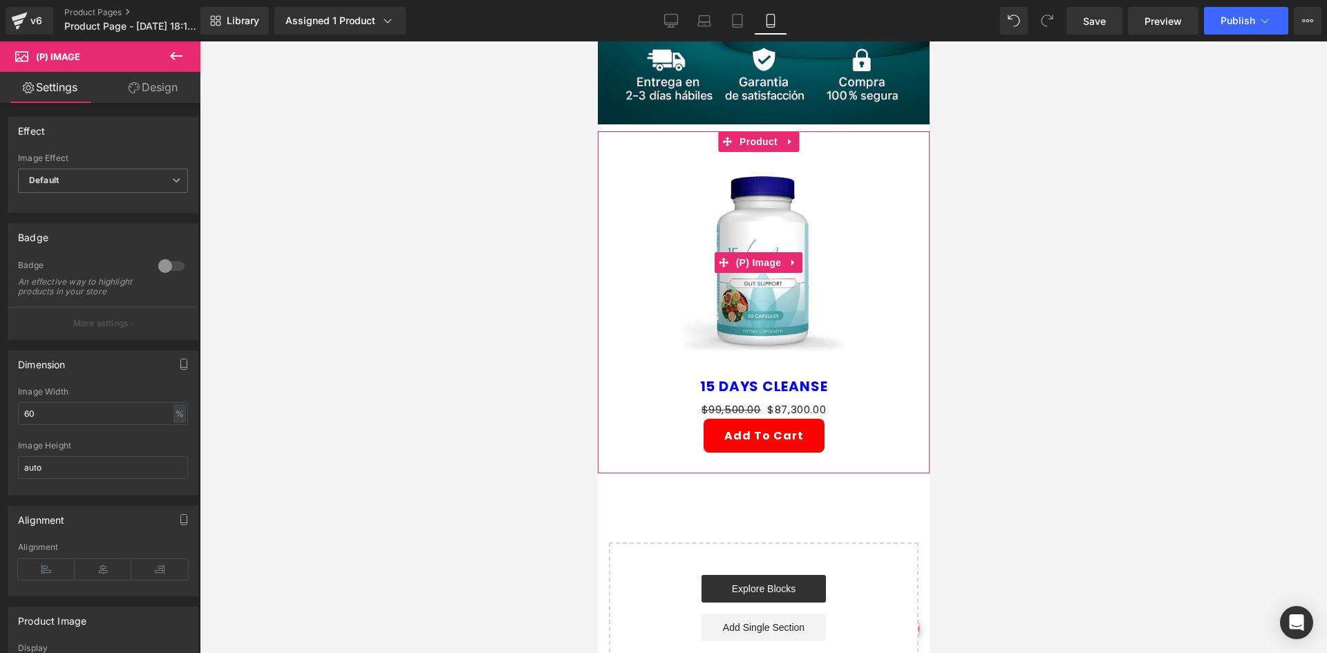
click at [738, 256] on img at bounding box center [762, 262] width 191 height 220
click at [799, 252] on link at bounding box center [793, 262] width 18 height 21
click at [802, 258] on icon at bounding box center [802, 263] width 10 height 10
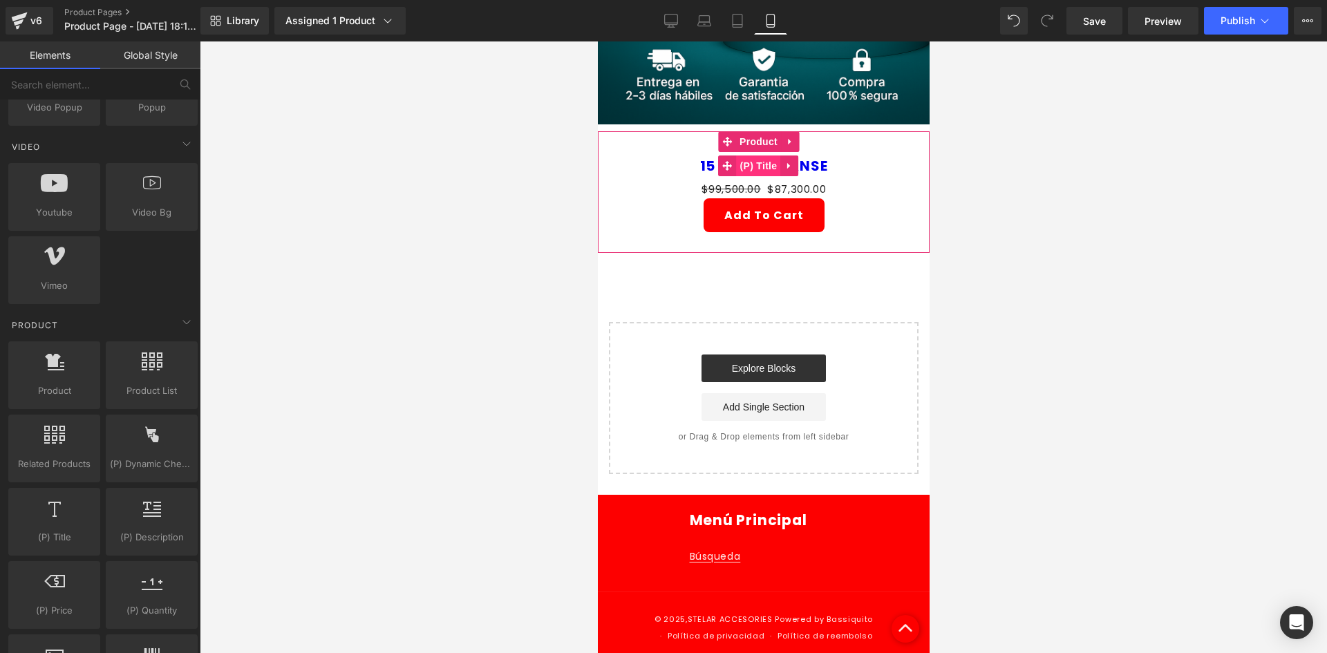
click at [757, 155] on span "(P) Title" at bounding box center [758, 165] width 44 height 21
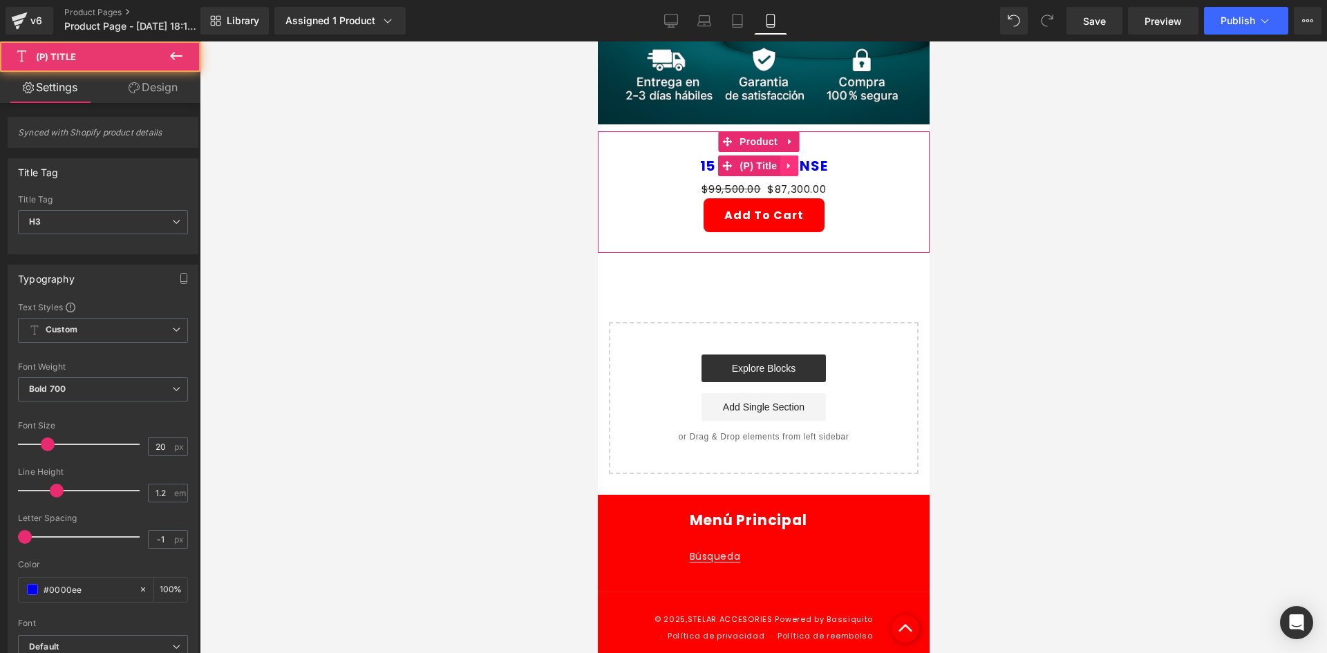
click at [789, 160] on icon at bounding box center [789, 165] width 10 height 10
click at [796, 160] on icon at bounding box center [798, 165] width 10 height 10
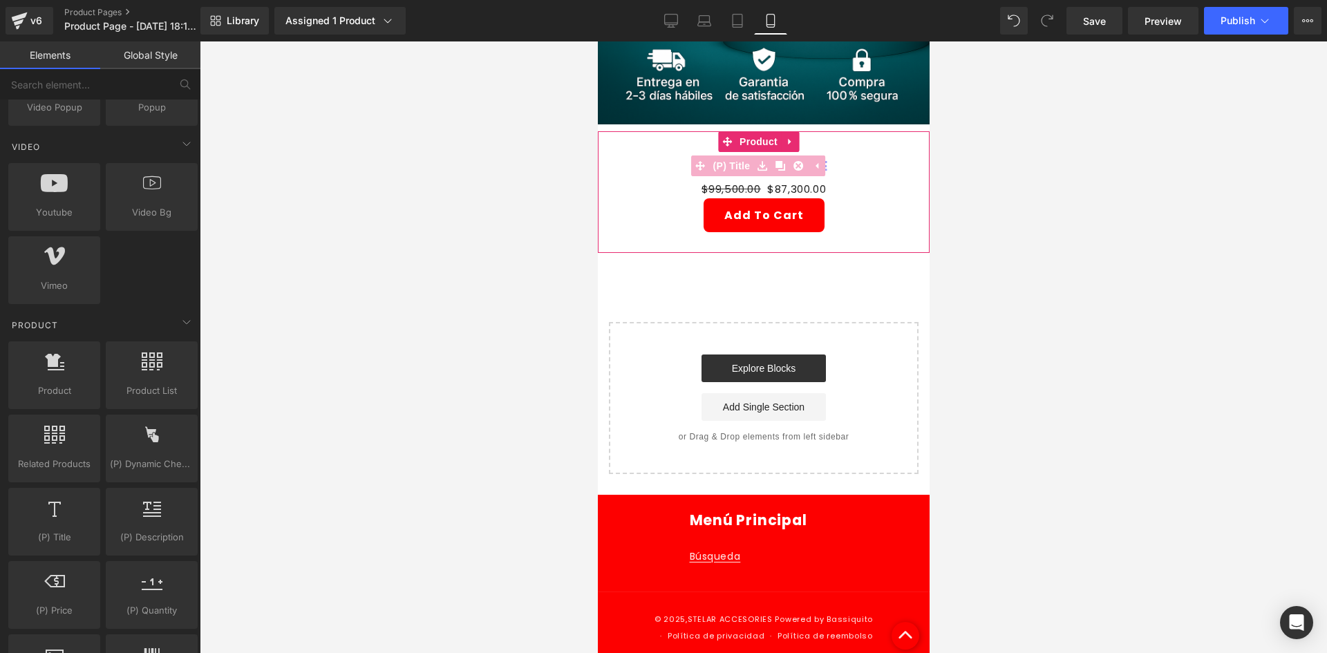
scroll to position [390, 0]
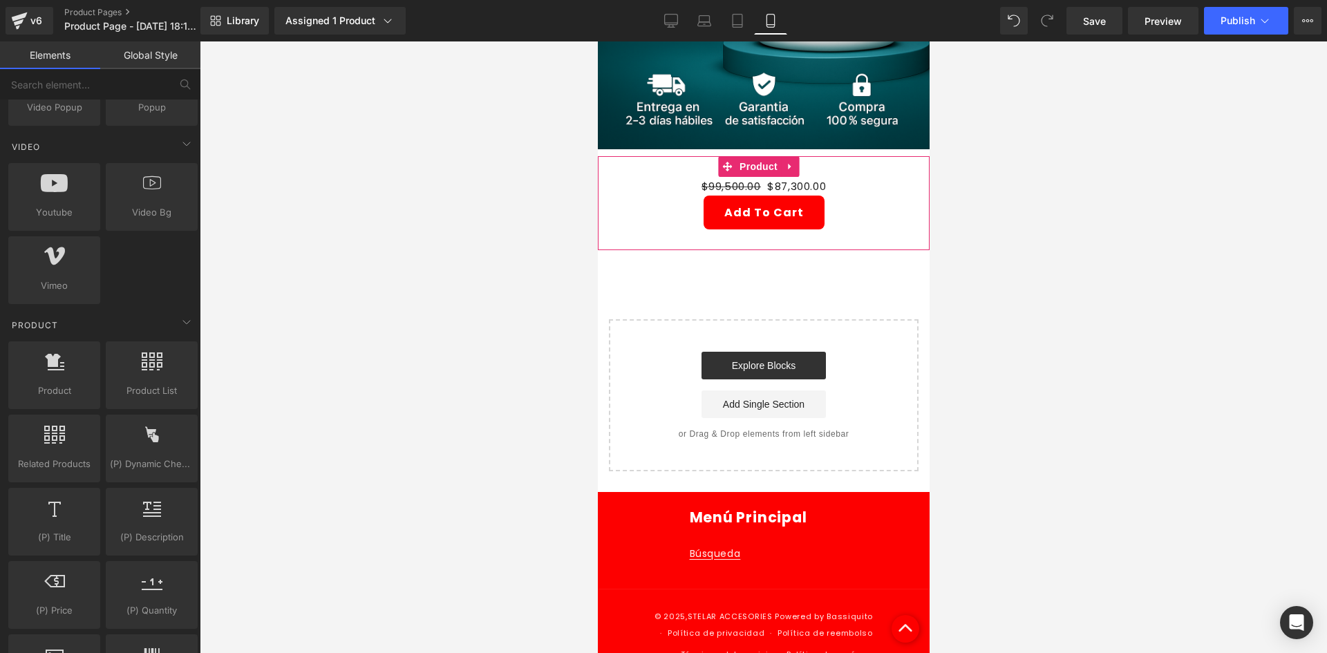
click at [792, 177] on div "$99,500.00 $87,300.00 (P) Price" at bounding box center [763, 186] width 318 height 19
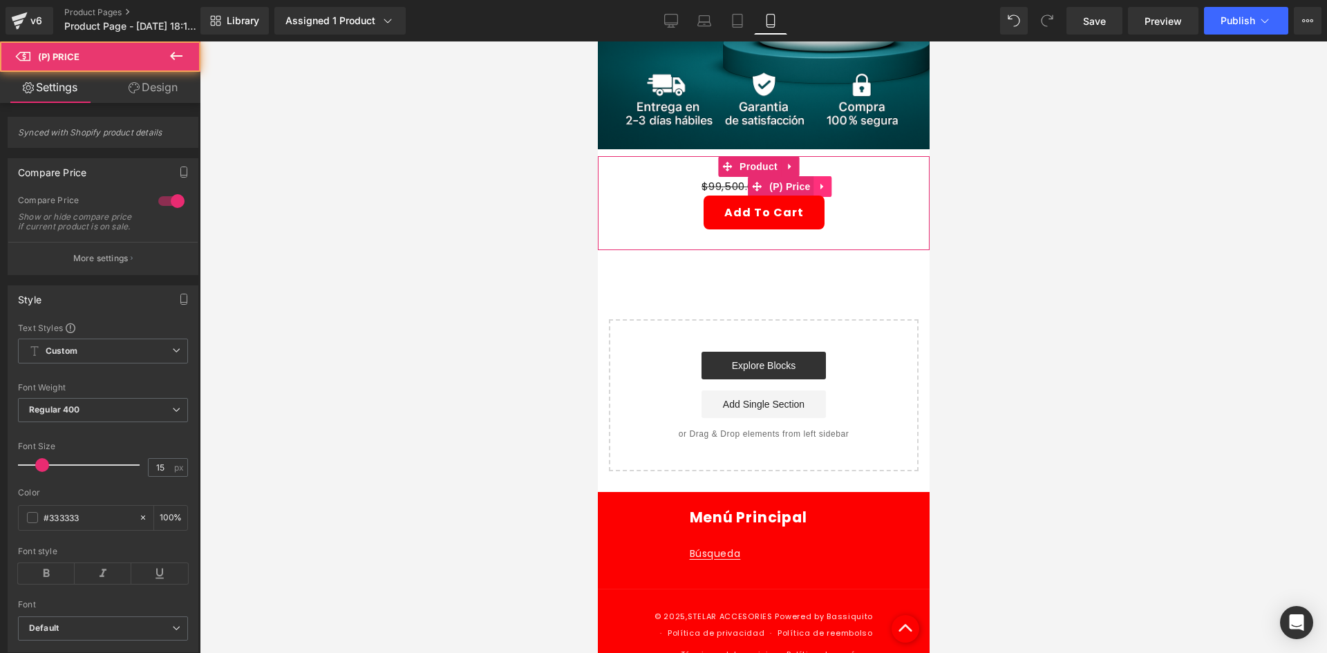
click at [817, 181] on icon at bounding box center [822, 186] width 10 height 10
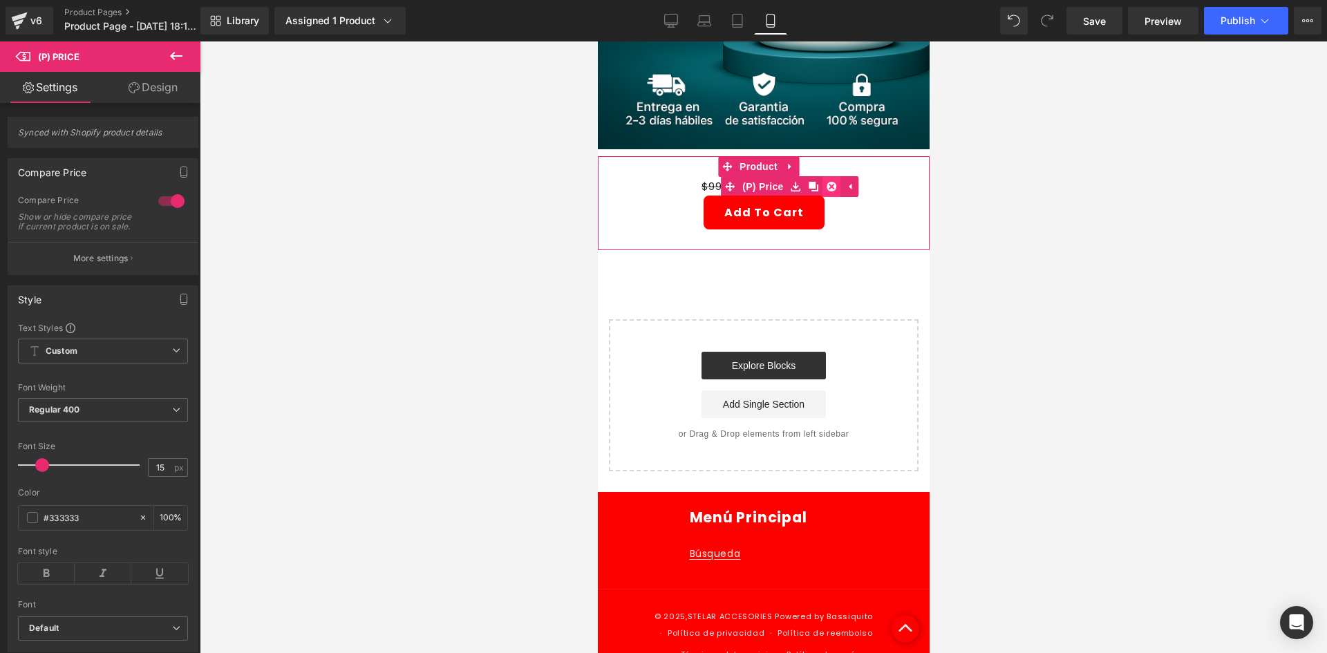
click at [828, 176] on link at bounding box center [831, 186] width 18 height 21
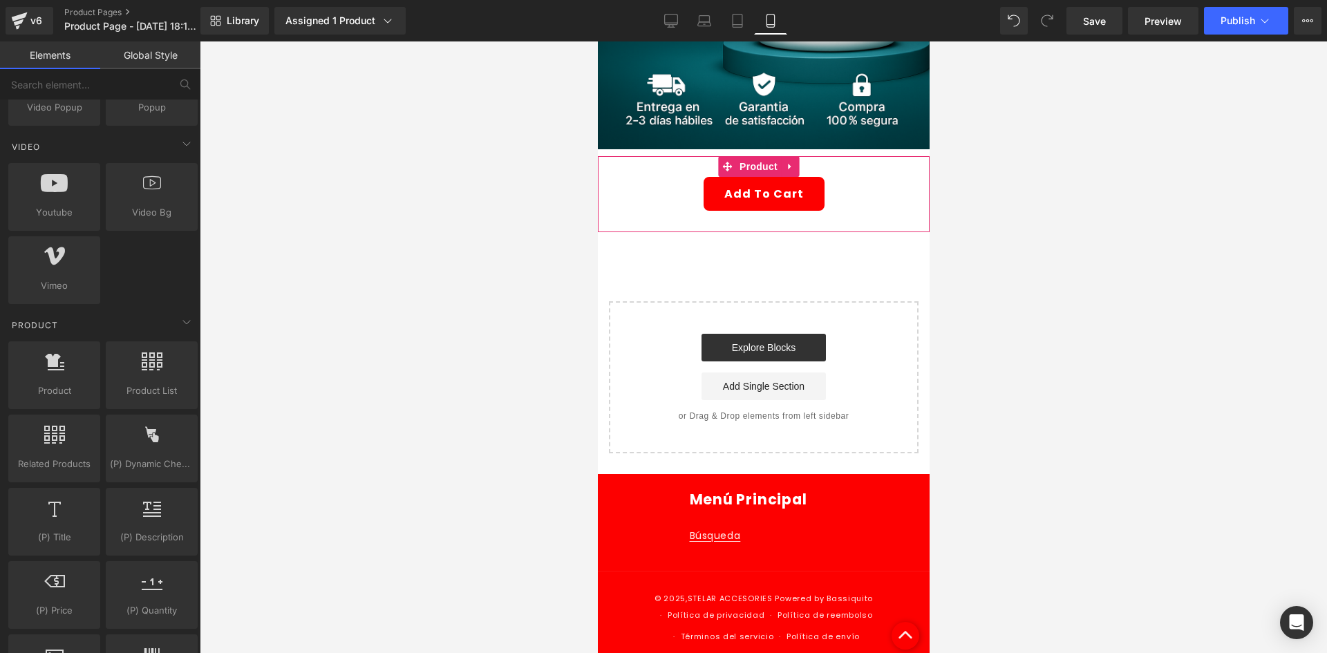
scroll to position [372, 0]
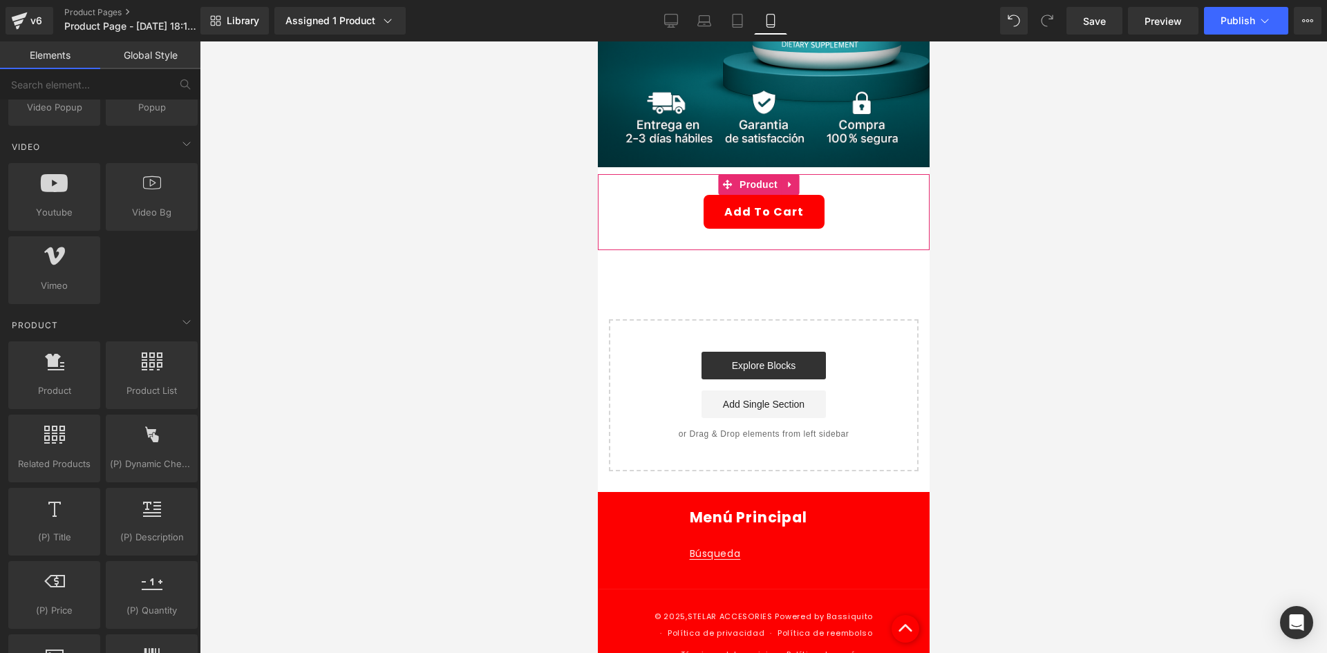
click at [630, 195] on div "Add To Cart" at bounding box center [763, 212] width 318 height 34
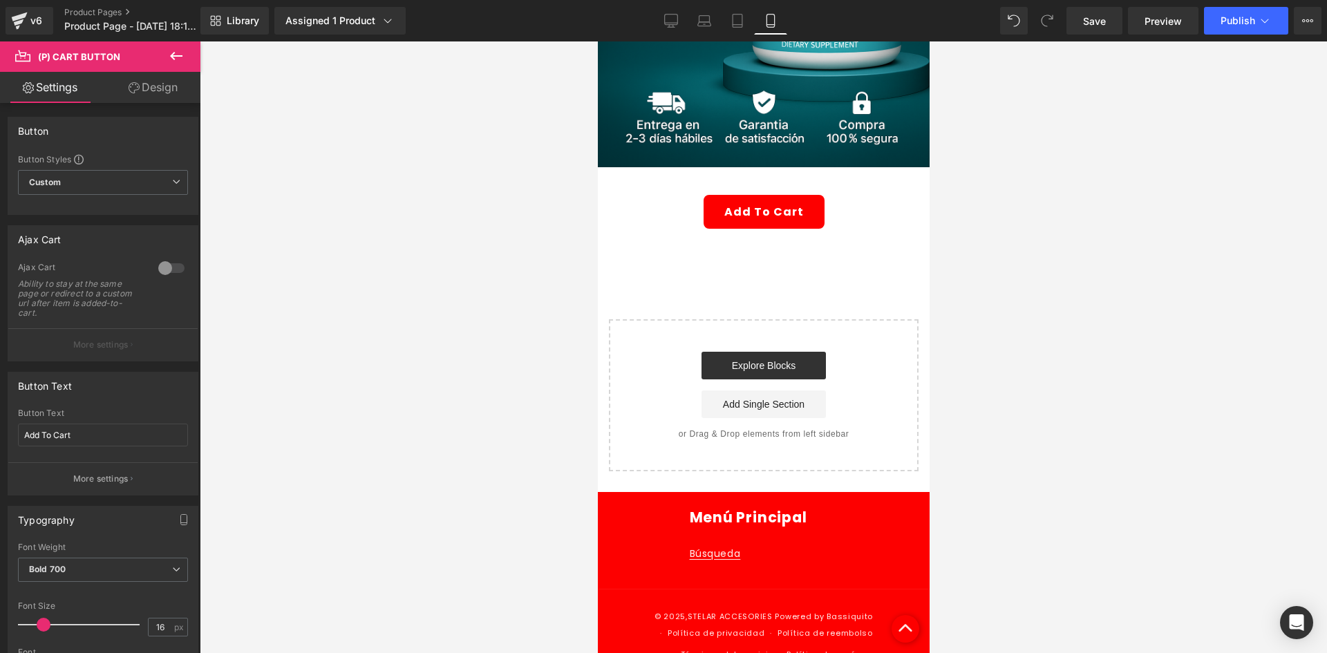
click at [189, 97] on link "Design" at bounding box center [153, 87] width 100 height 31
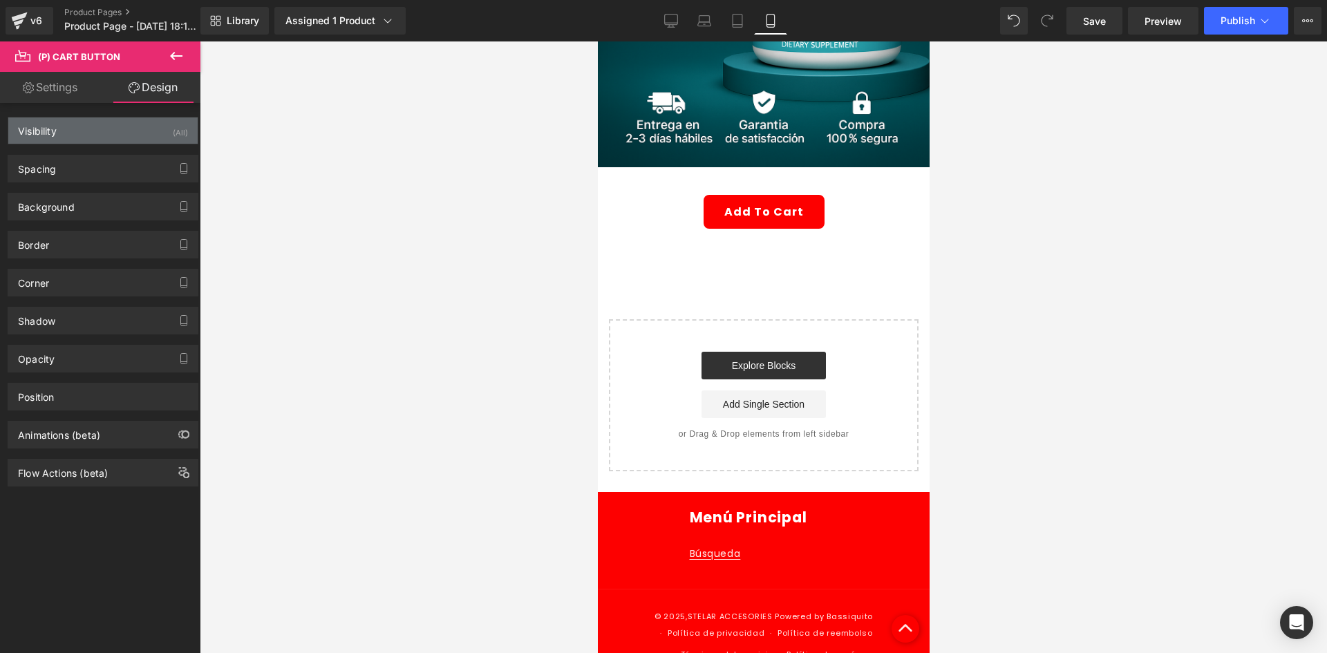
click at [133, 119] on div "Visibility (All)" at bounding box center [102, 130] width 189 height 26
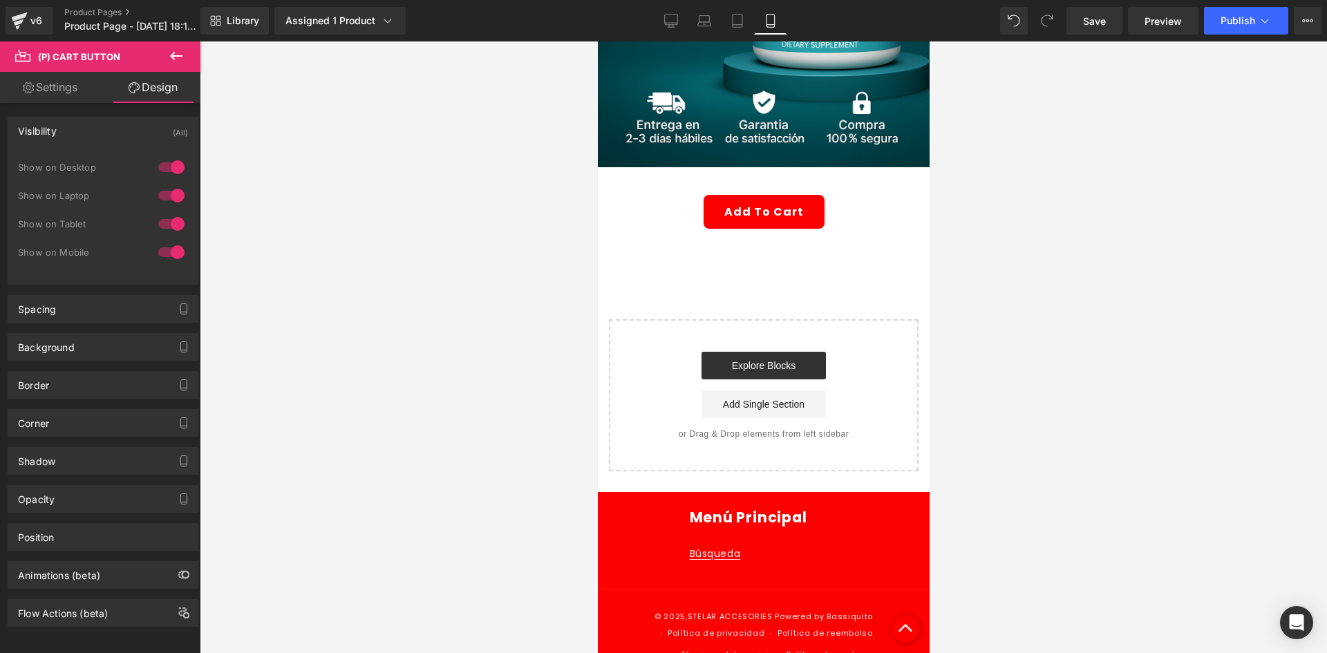
click at [155, 171] on div at bounding box center [171, 167] width 33 height 22
click at [169, 205] on div at bounding box center [171, 195] width 33 height 22
click at [82, 357] on div "Background" at bounding box center [102, 347] width 189 height 26
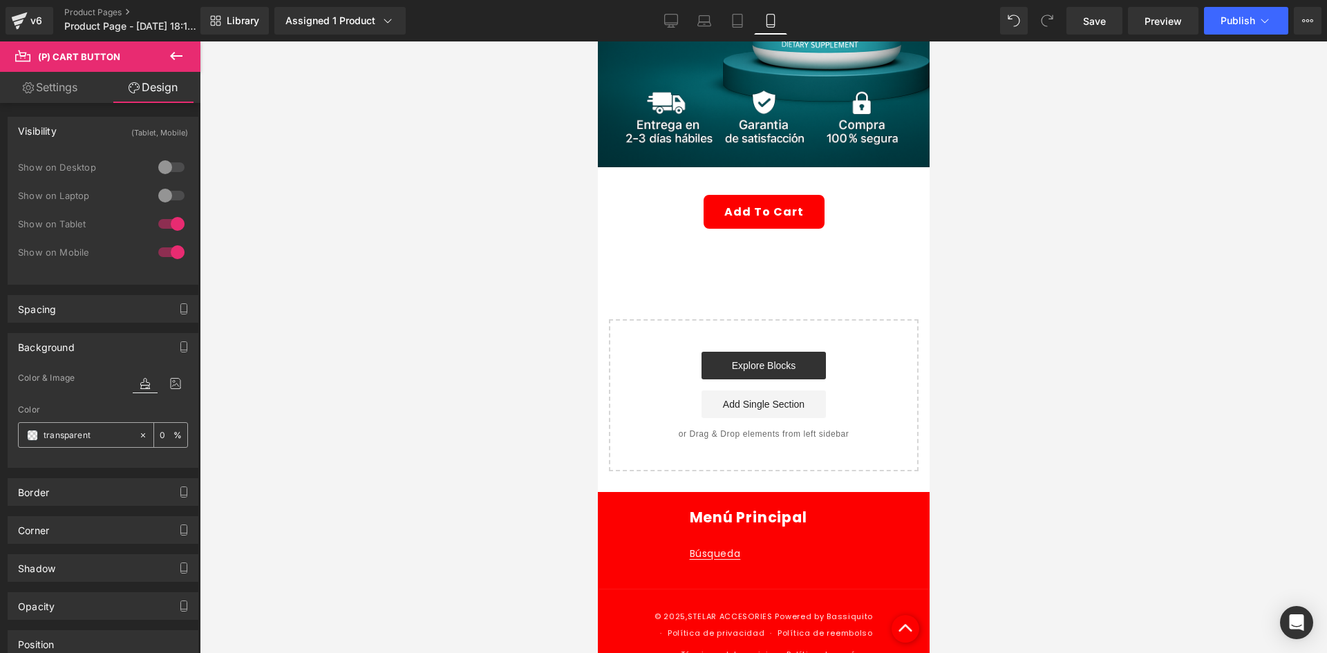
click at [30, 446] on div "transparent" at bounding box center [79, 435] width 120 height 24
click at [32, 430] on span at bounding box center [32, 435] width 11 height 11
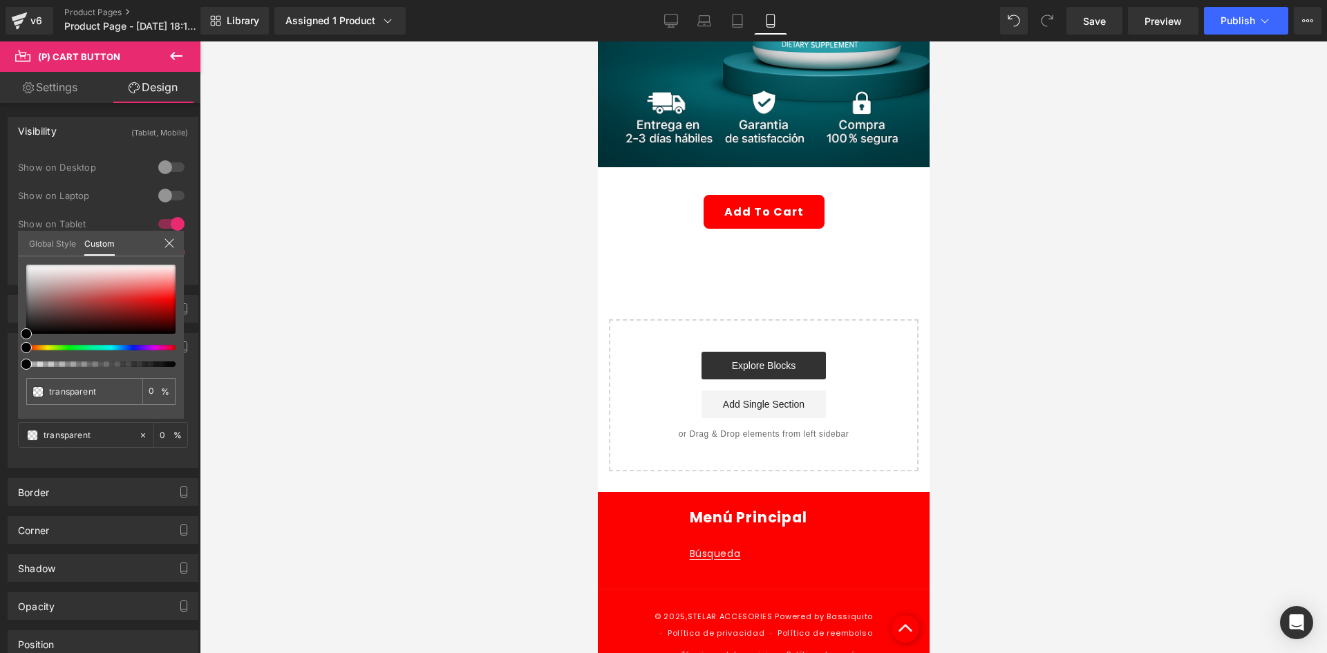
type input "#000000"
type input "100"
type input "#000000"
type input "100"
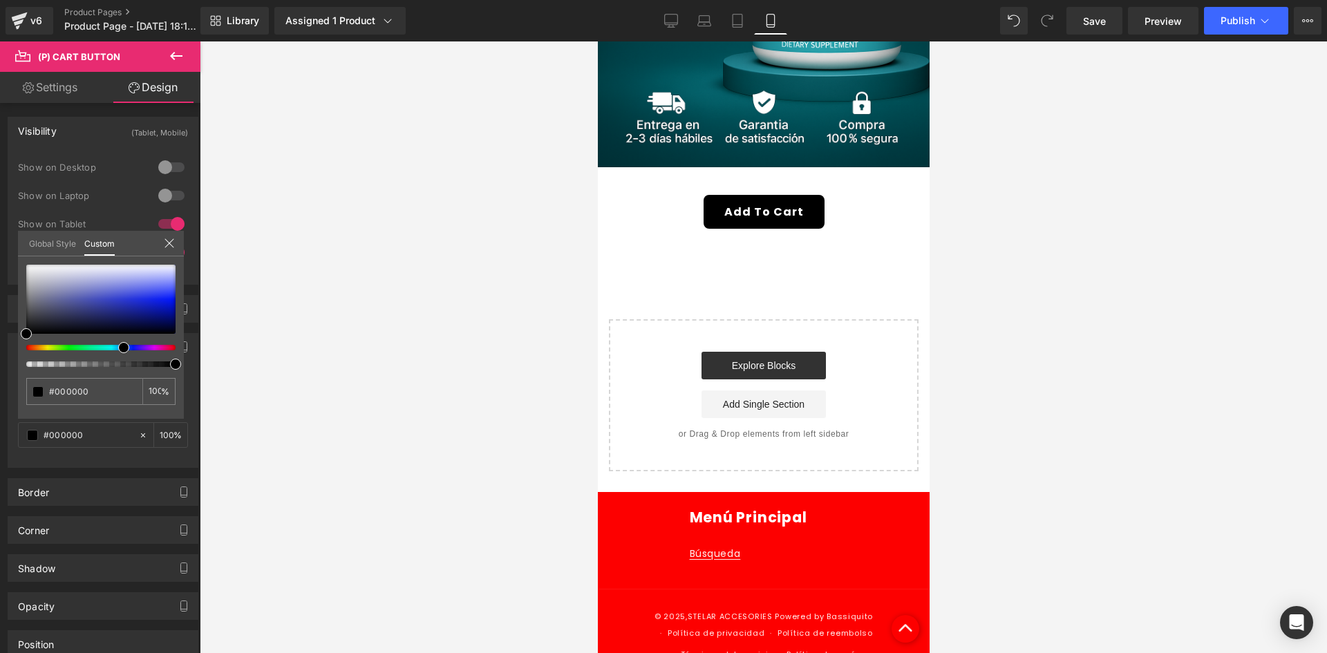
drag, startPoint x: 61, startPoint y: 346, endPoint x: 118, endPoint y: 340, distance: 57.0
click at [118, 340] on div at bounding box center [100, 316] width 149 height 102
drag, startPoint x: 112, startPoint y: 346, endPoint x: 90, endPoint y: 358, distance: 25.0
click at [90, 358] on div at bounding box center [100, 316] width 149 height 102
type input "#2d9e85"
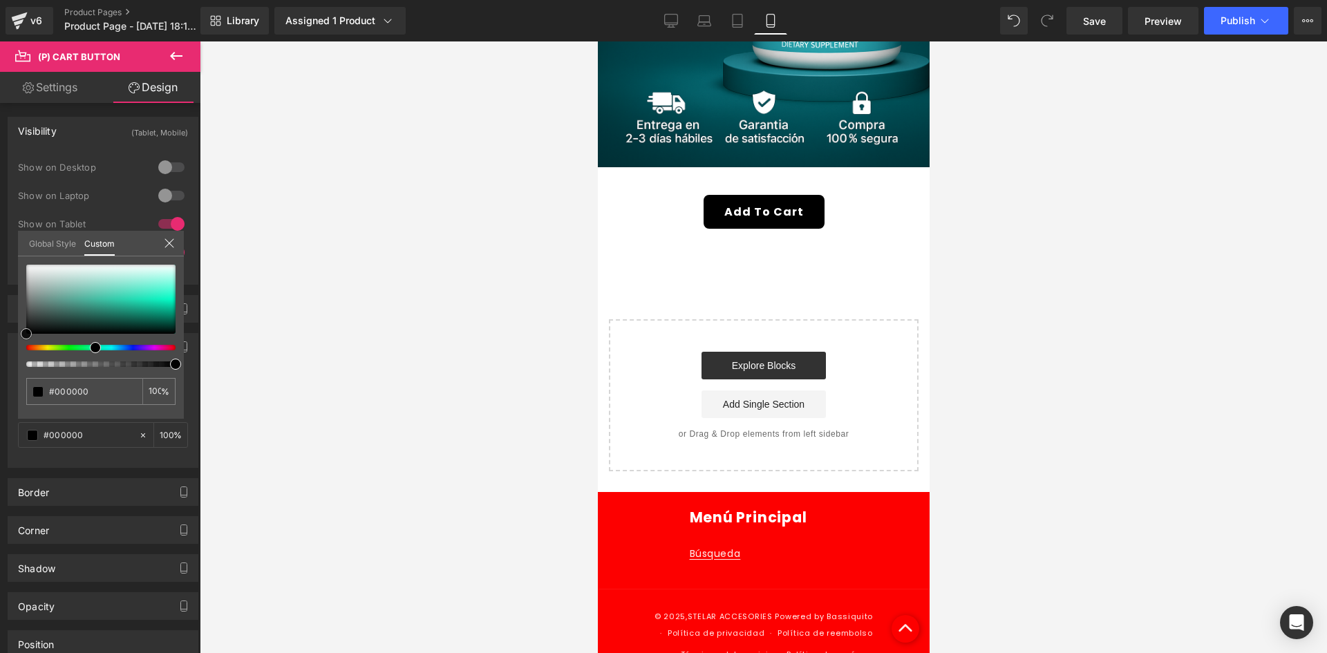
type input "#2d9e85"
type input "#2ba086"
type input "#29a78c"
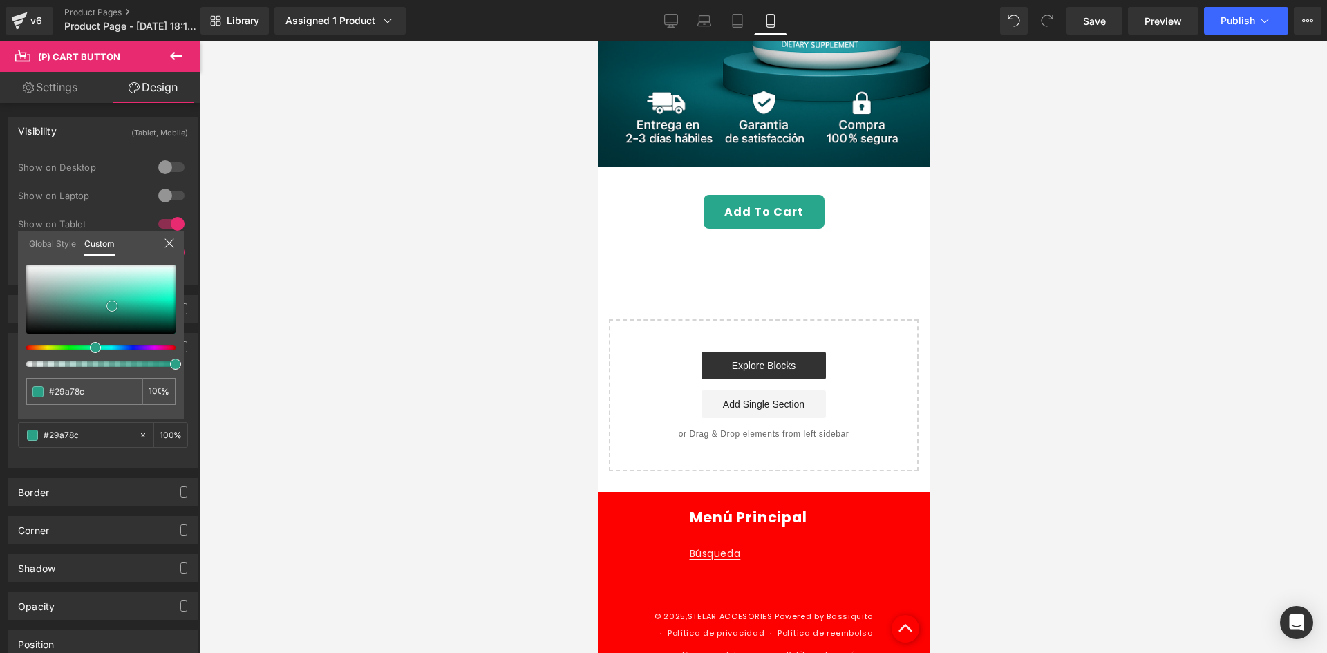
type input "#28ad90"
type input "#27b395"
type input "#26ba9a"
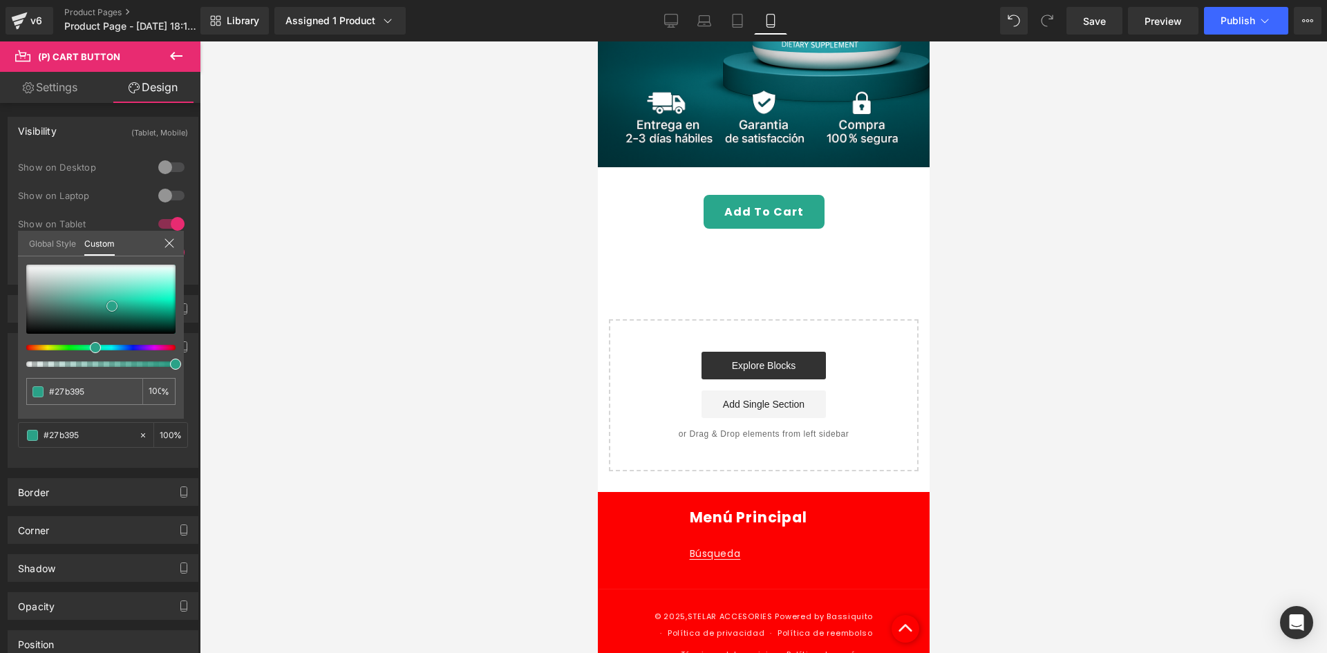
type input "#26ba9a"
type input "#23c19f"
type input "#21cea8"
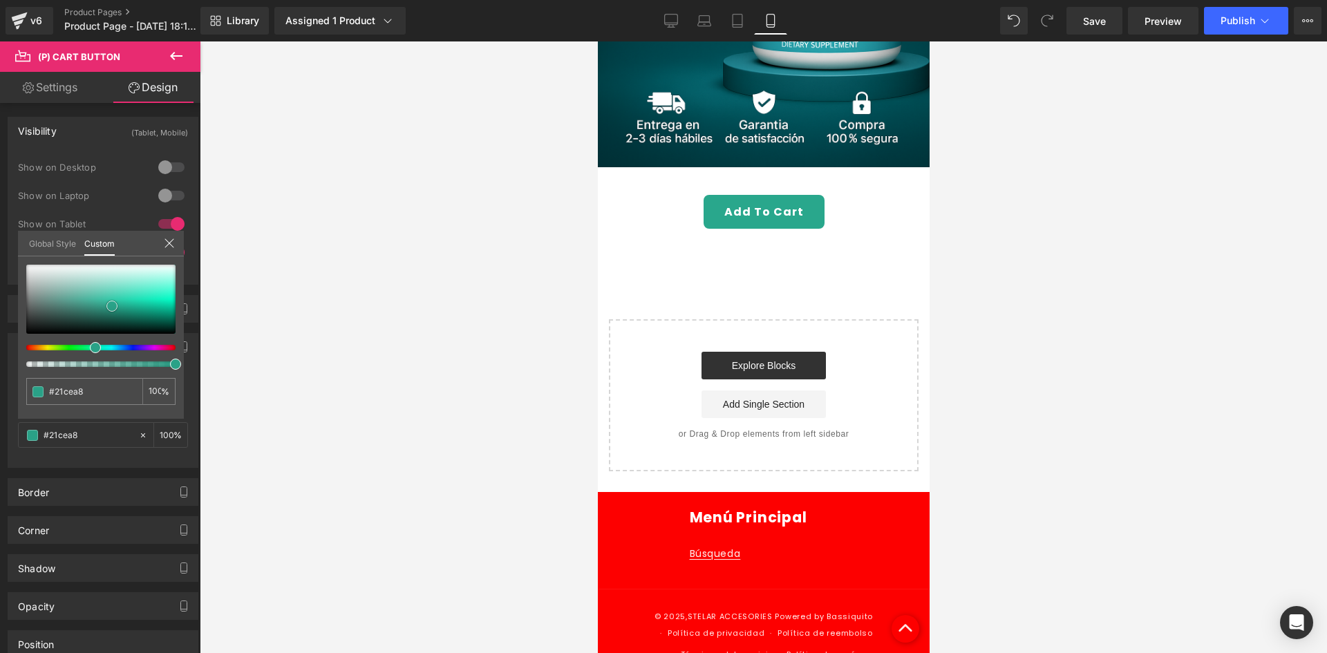
type input "#1fd4ad"
type input "#1fdab2"
type input "#1bdeb4"
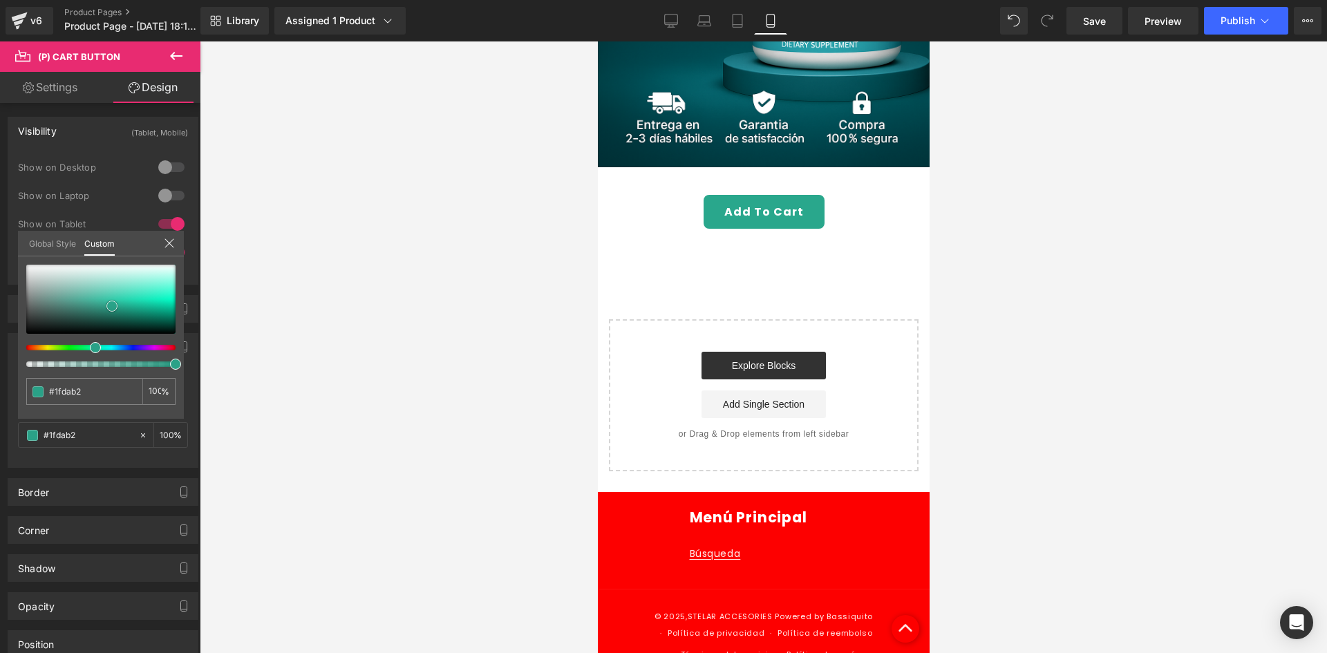
type input "#1bdeb4"
type input "#1ee6ba"
type input "#20e8bd"
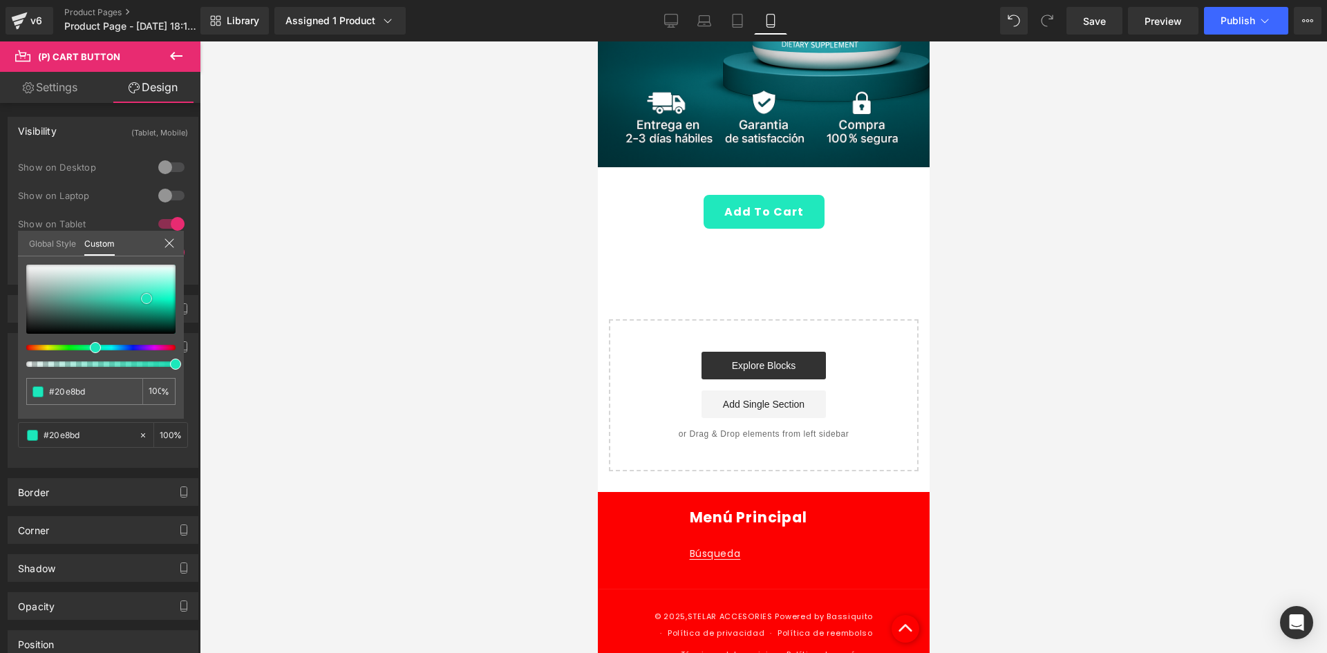
type input "#1cecbf"
type input "#17f6c6"
type input "#21fbcc"
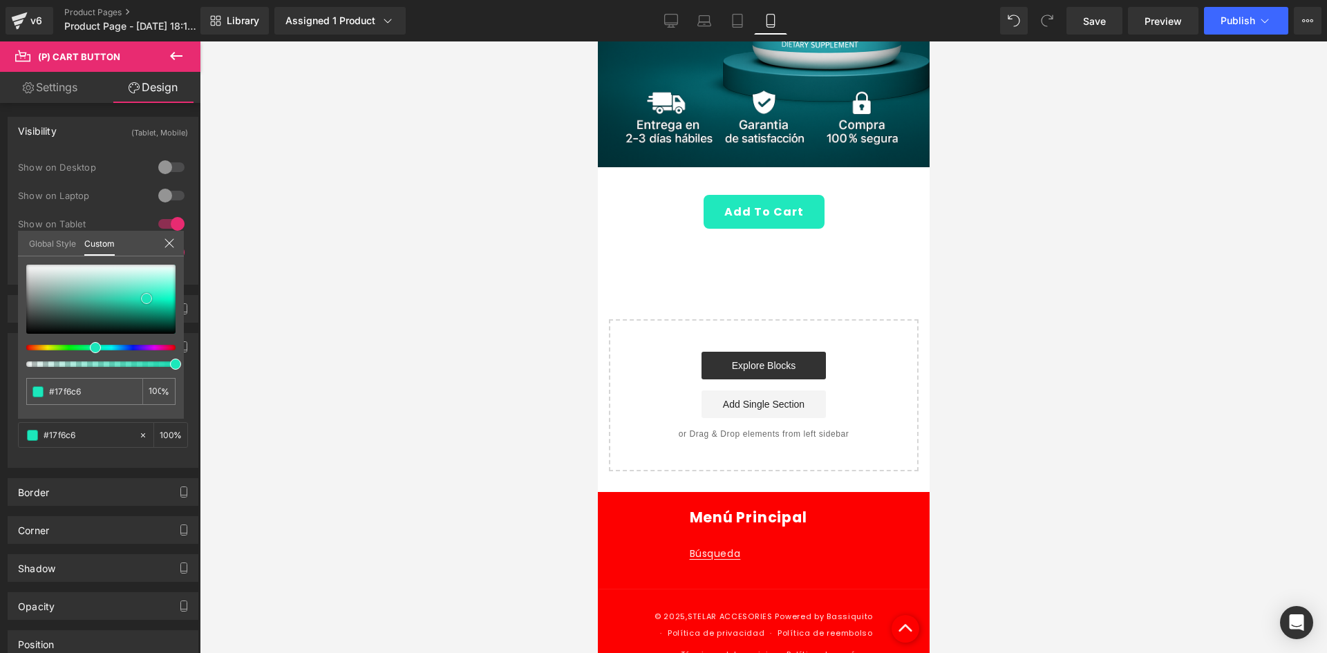
type input "#21fbcc"
type input "#28ffd0"
type input "#38fed3"
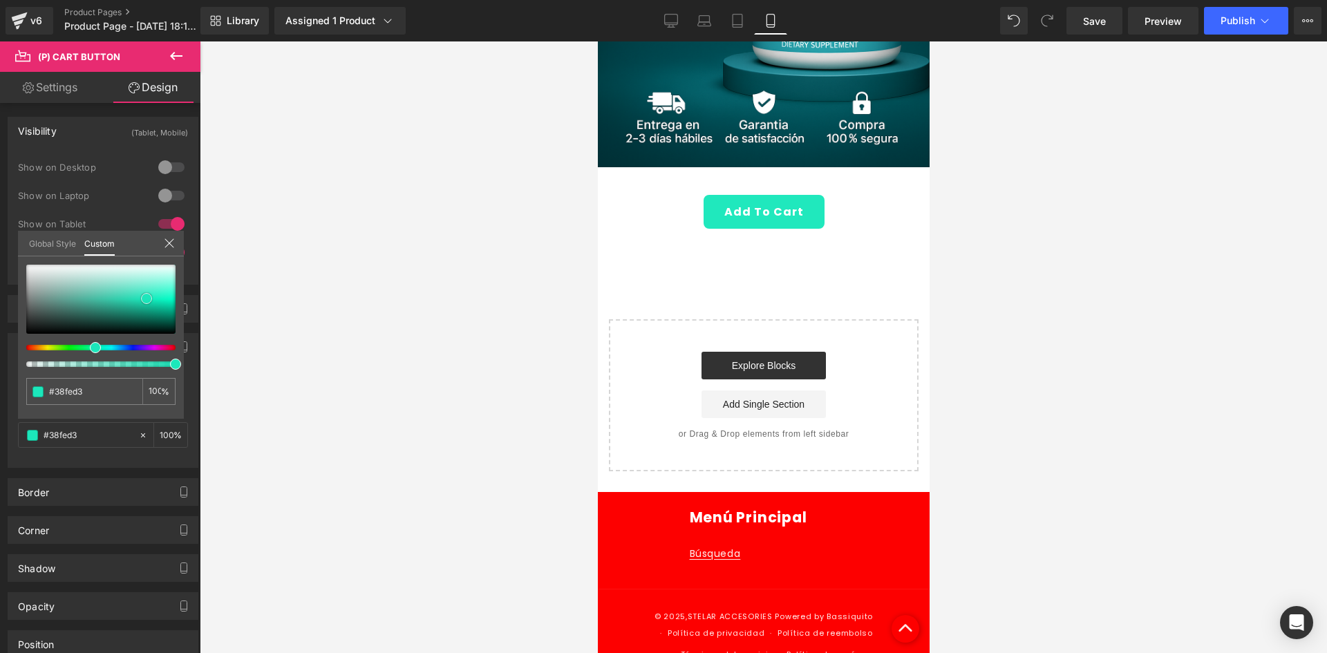
type input "#39fed3"
type input "#3efed4"
drag, startPoint x: 108, startPoint y: 306, endPoint x: 190, endPoint y: 291, distance: 82.9
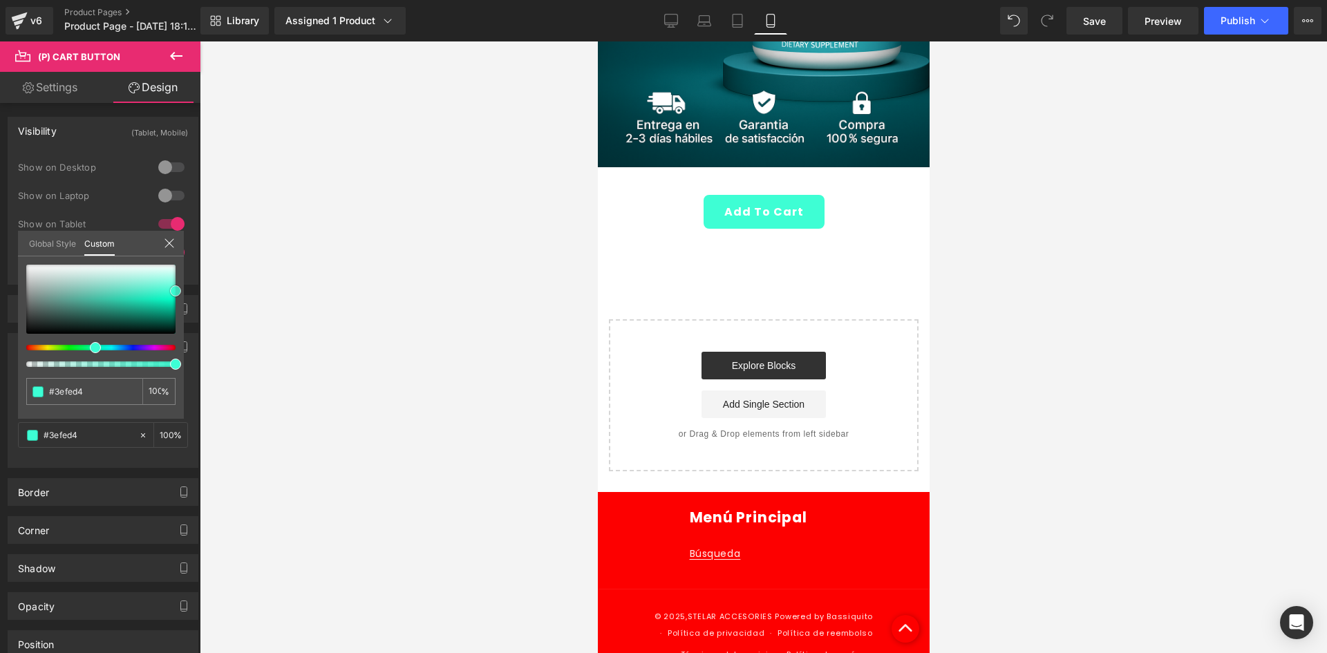
click at [190, 323] on div "Background Color & Image color rgba(62, 254, 212, 1) Color #3efed4 100 % Image …" at bounding box center [103, 395] width 207 height 145
type input "#33f4ca"
type input "#34f3c9"
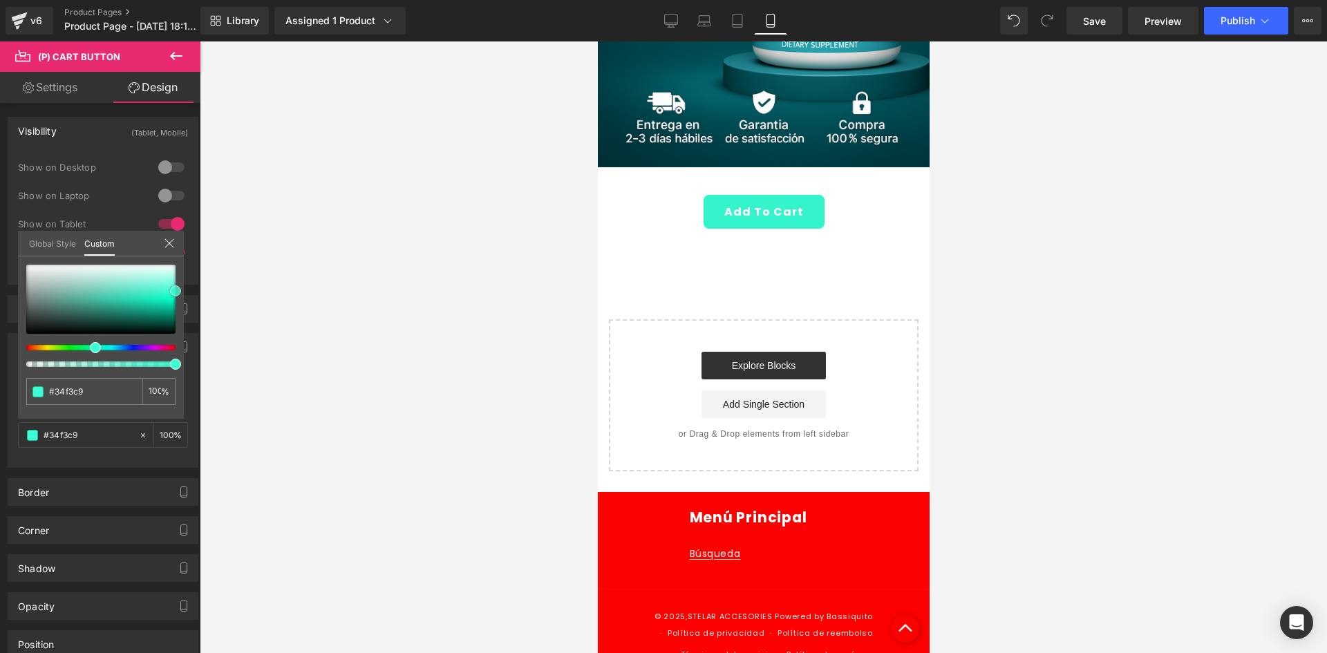
type input "#31f0c7"
type input "#2feec4"
type input "#2ae8bf"
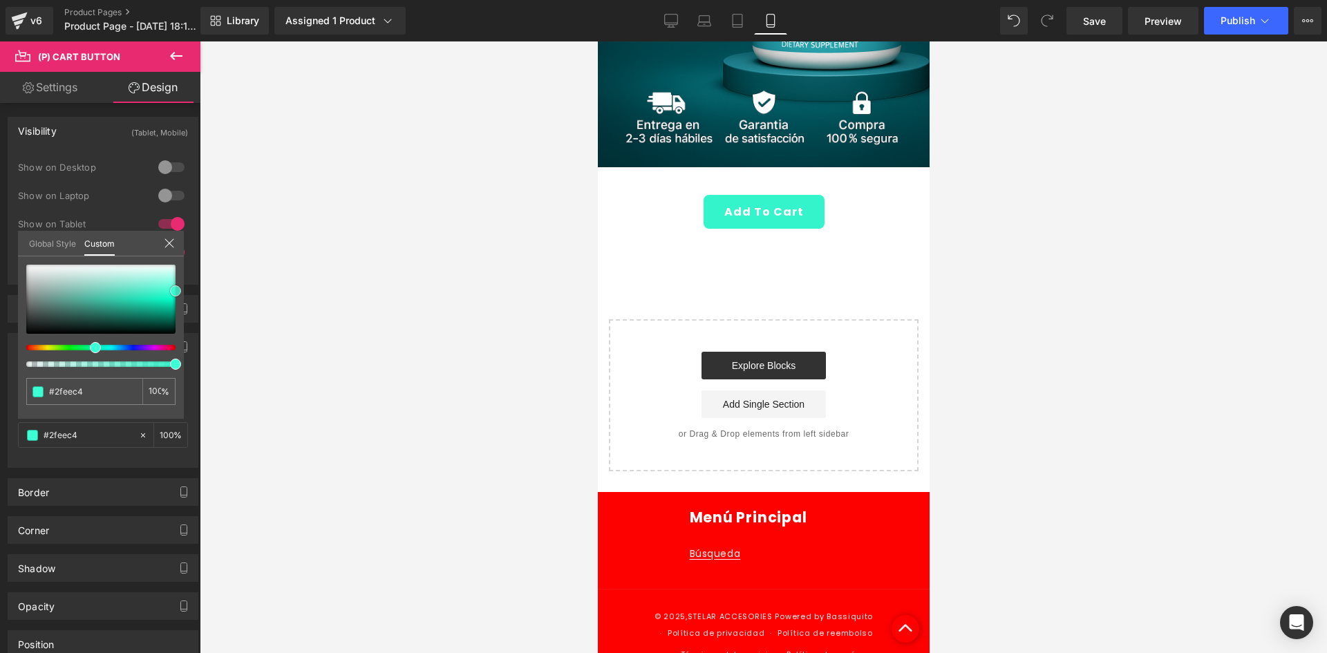
type input "#2ae8bf"
type input "#28e5bc"
type input "#2ce2ba"
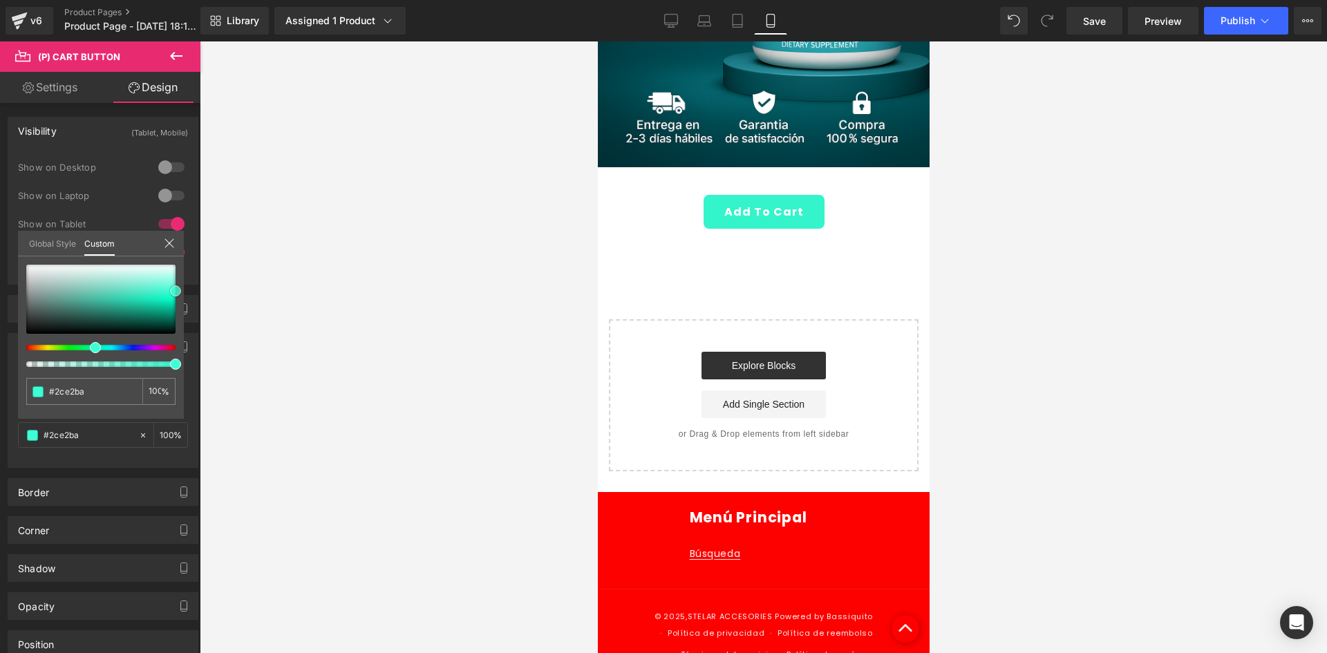
type input "#28e0b8"
drag, startPoint x: 160, startPoint y: 294, endPoint x: 137, endPoint y: 298, distance: 23.9
click at [137, 298] on div at bounding box center [100, 299] width 149 height 69
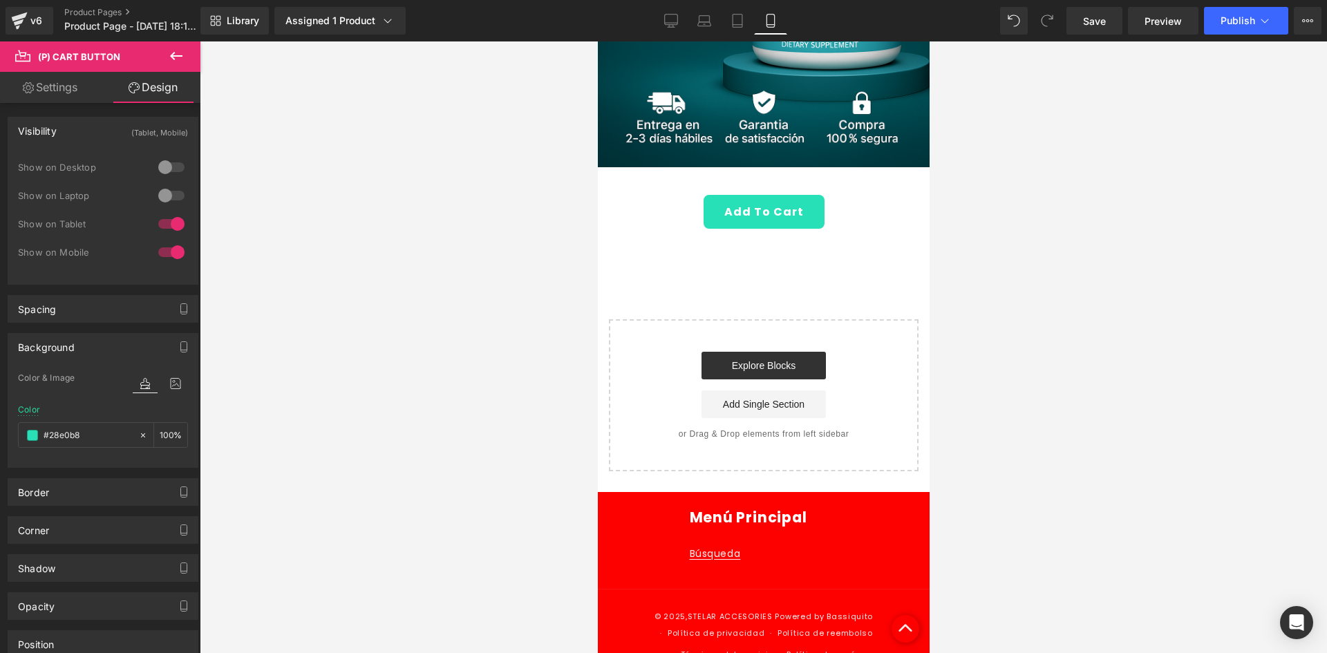
click at [321, 283] on div at bounding box center [763, 346] width 1127 height 611
click at [354, 412] on div at bounding box center [763, 346] width 1127 height 611
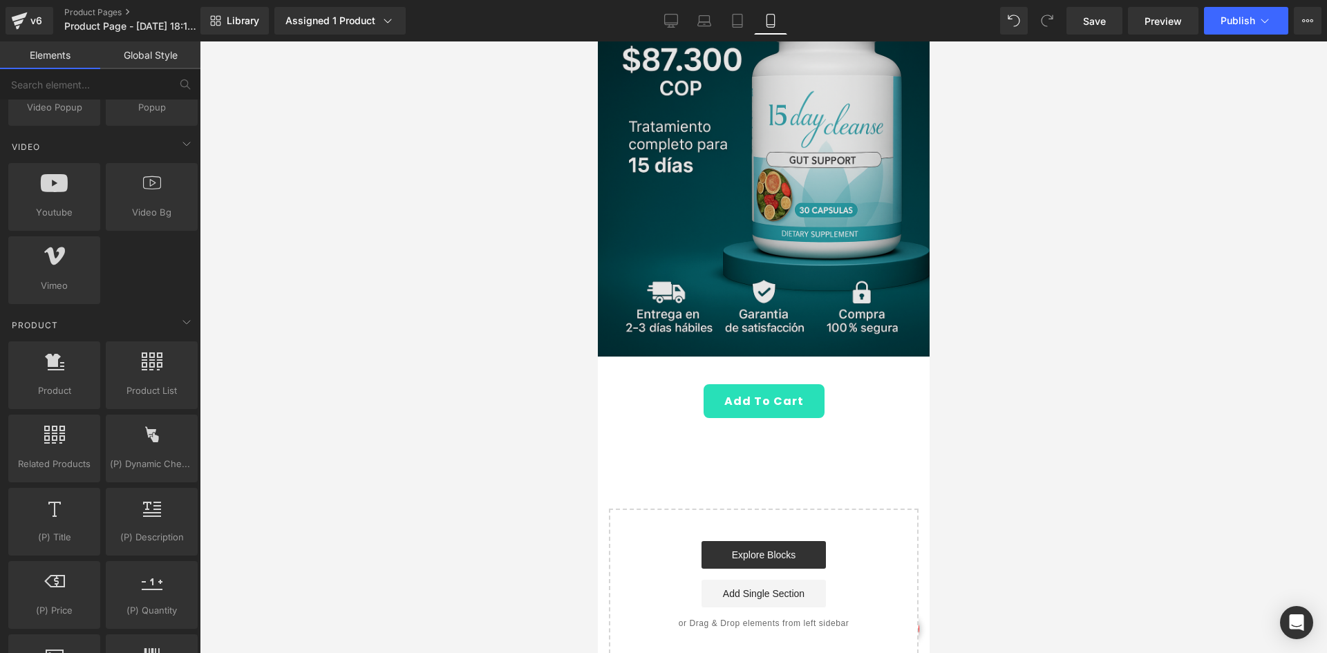
scroll to position [164, 0]
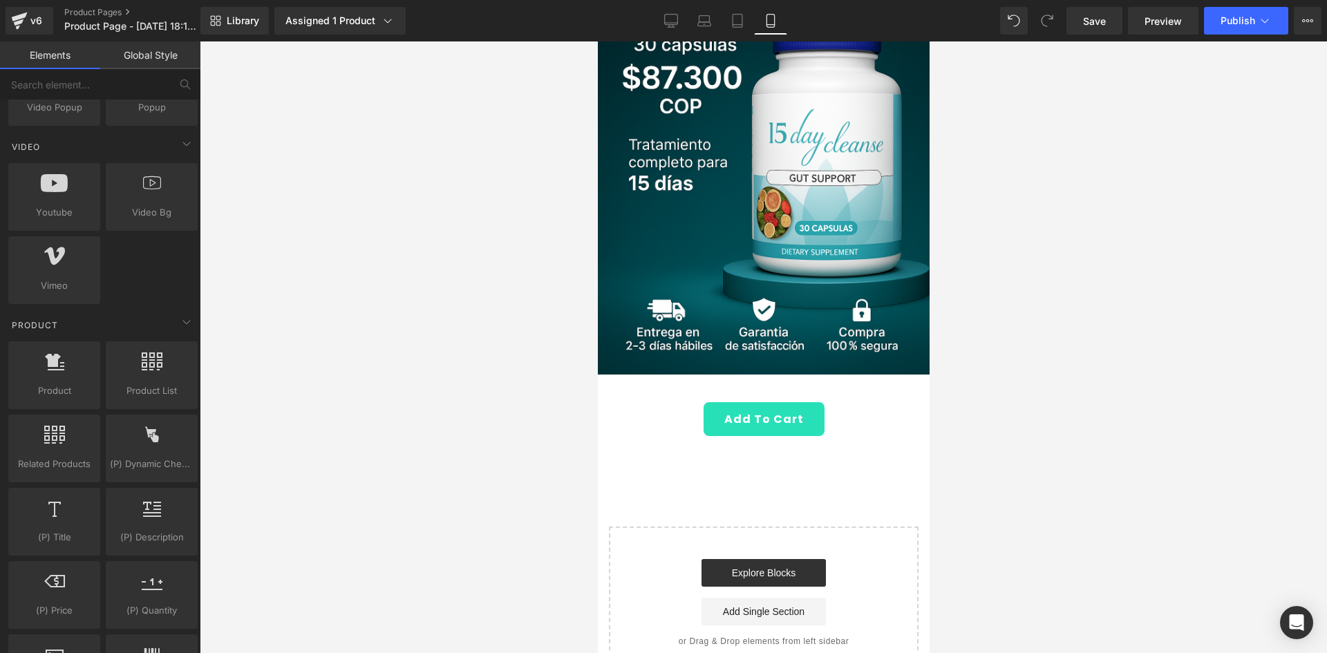
click at [663, 402] on div "Add To Cart" at bounding box center [763, 419] width 318 height 34
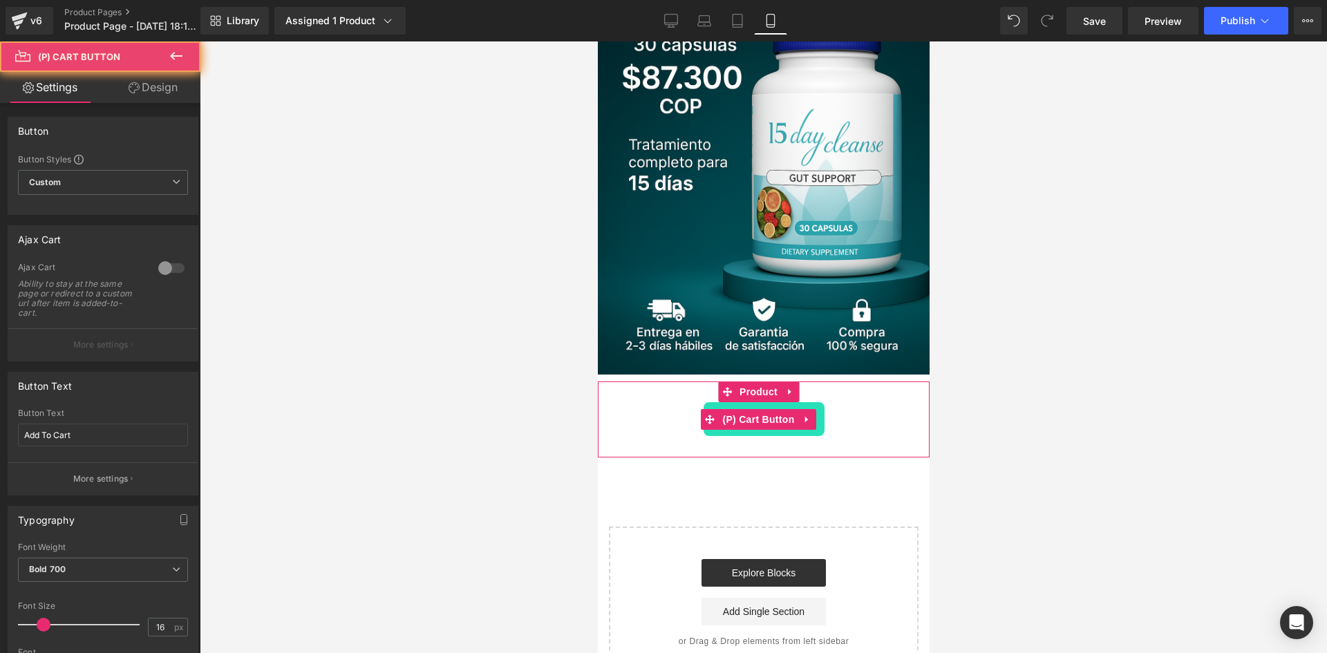
click at [663, 402] on div "Add To Cart" at bounding box center [763, 419] width 318 height 34
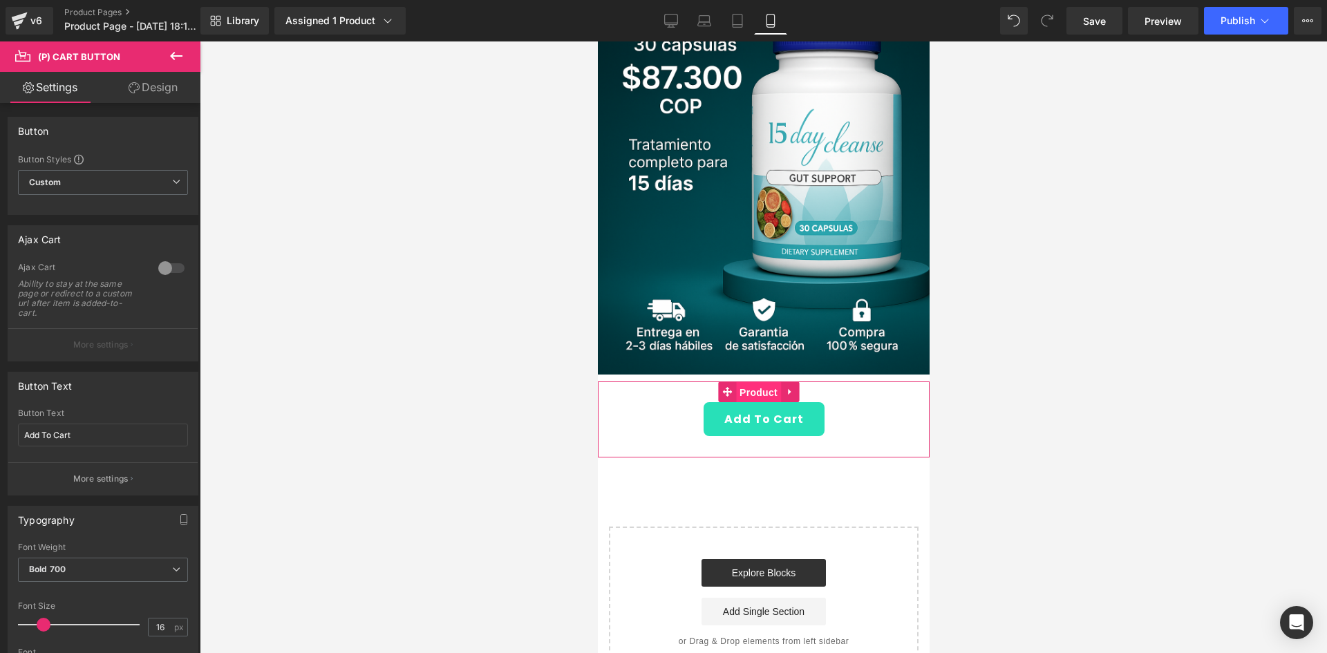
click at [756, 382] on span "Product" at bounding box center [757, 392] width 45 height 21
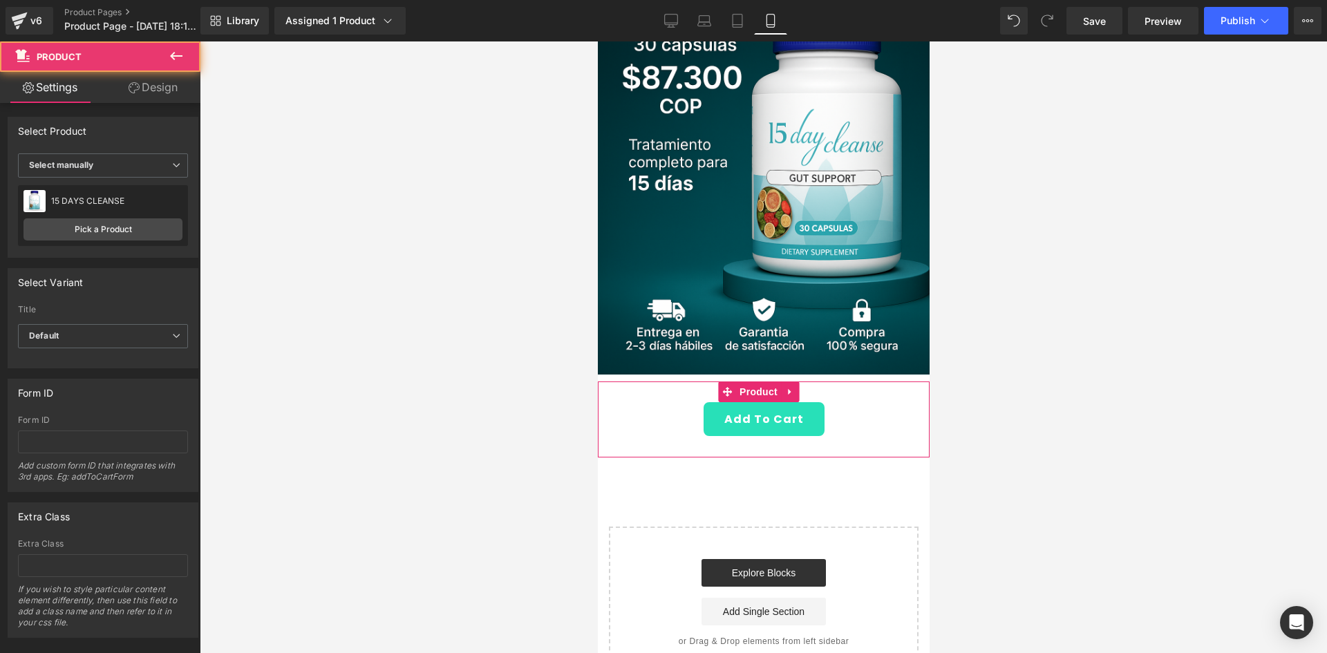
click at [131, 84] on icon at bounding box center [134, 87] width 11 height 11
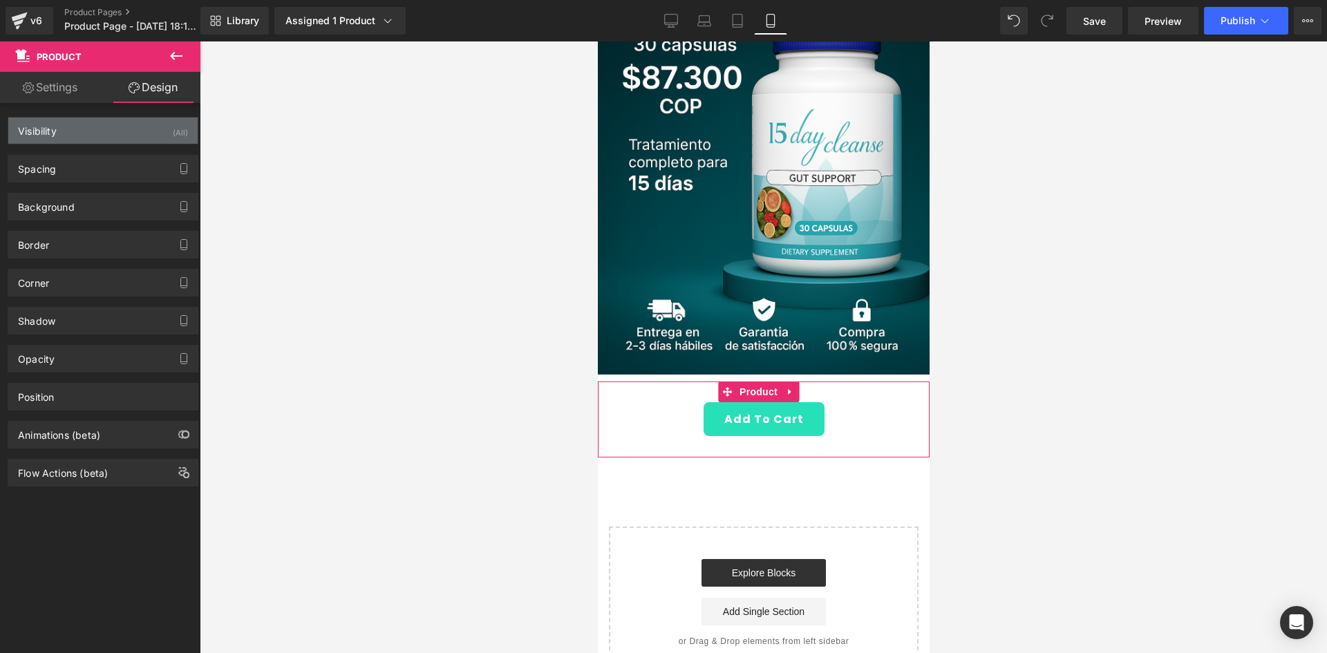
click at [93, 131] on div "Visibility (All)" at bounding box center [102, 130] width 189 height 26
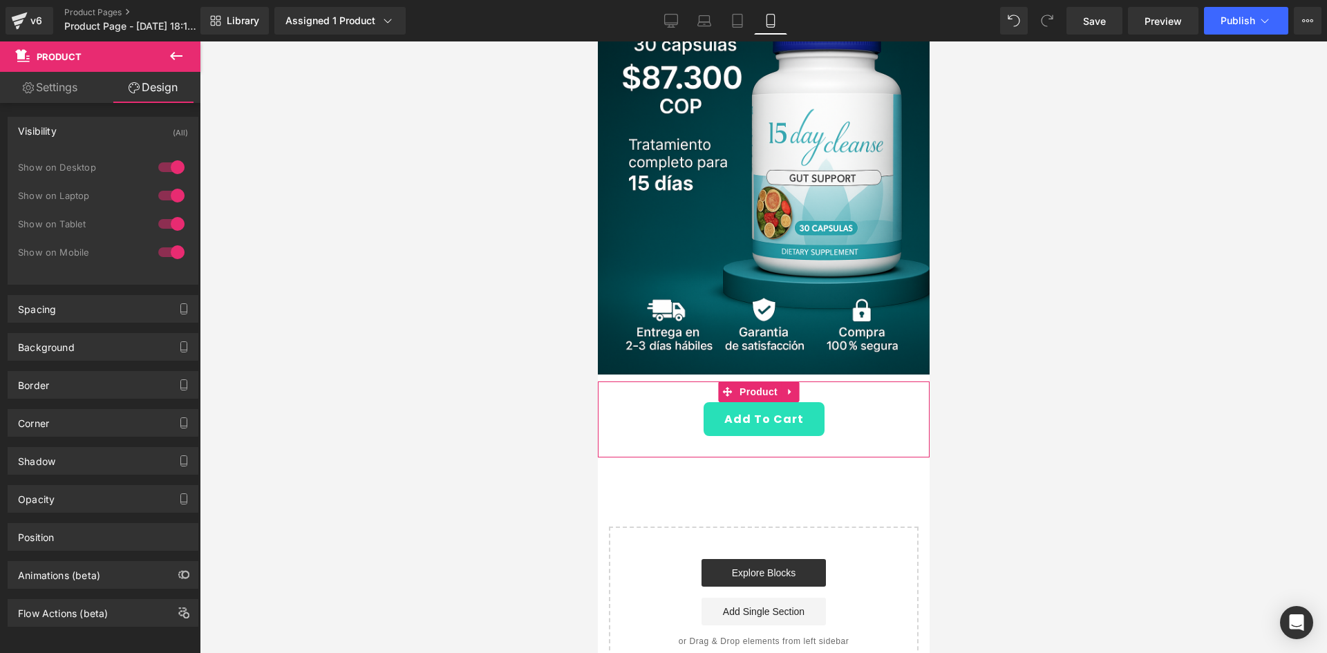
drag, startPoint x: 164, startPoint y: 142, endPoint x: 164, endPoint y: 154, distance: 11.8
click at [164, 143] on div "Visibility (All)" at bounding box center [102, 130] width 189 height 26
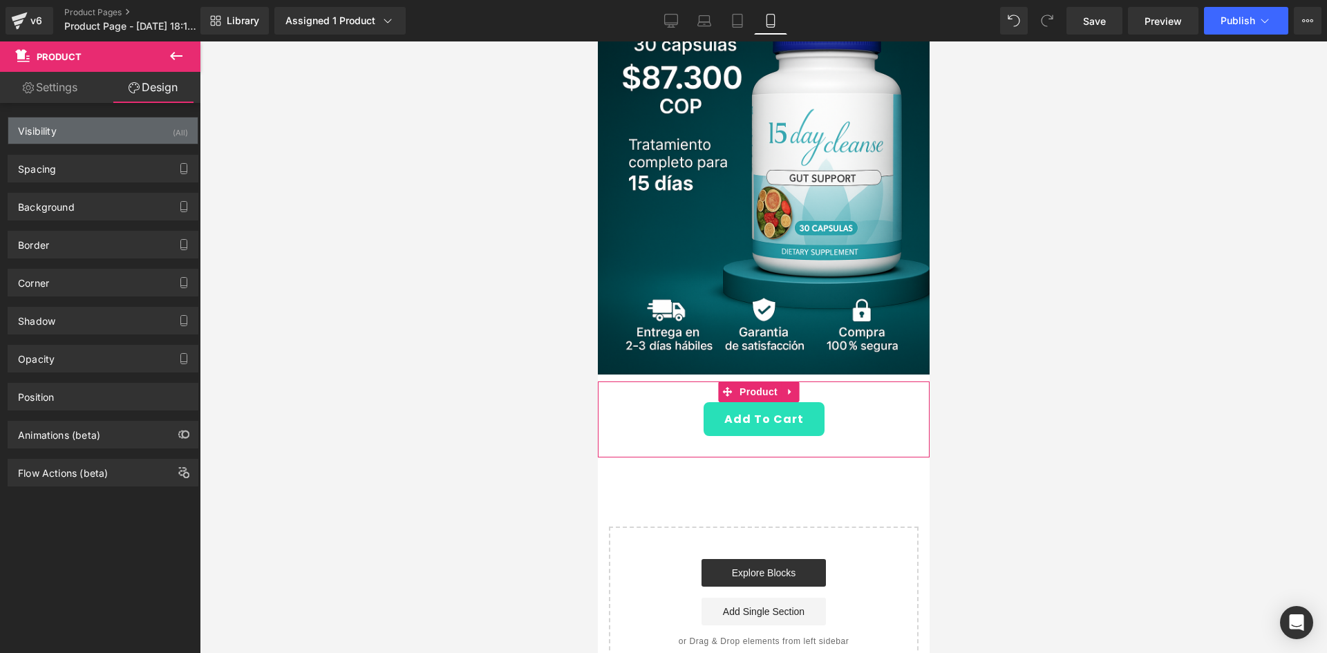
click at [164, 133] on div "Visibility (All)" at bounding box center [102, 130] width 189 height 26
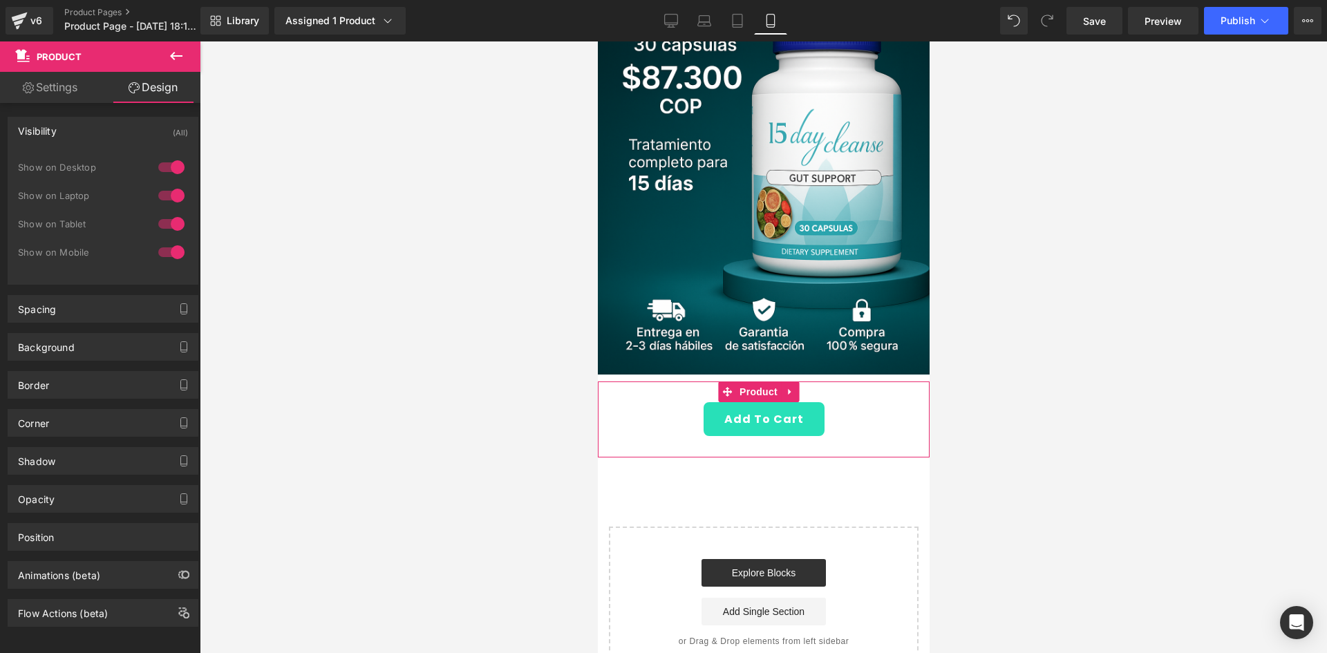
click at [171, 160] on div at bounding box center [171, 167] width 33 height 22
click at [167, 196] on div at bounding box center [171, 195] width 33 height 22
click at [114, 343] on div "Background" at bounding box center [102, 347] width 189 height 26
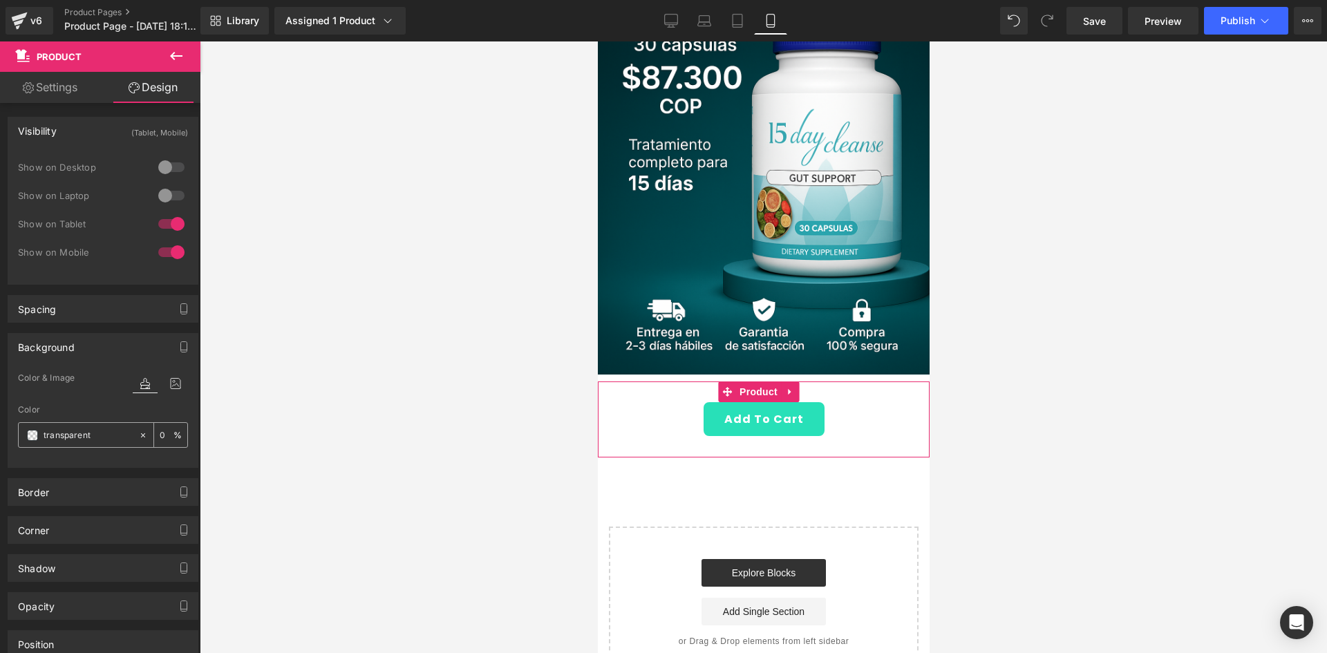
click at [68, 446] on div "transparent" at bounding box center [79, 435] width 120 height 24
click at [62, 437] on input "transparent" at bounding box center [88, 435] width 88 height 15
click at [35, 442] on div "transparent" at bounding box center [79, 435] width 120 height 24
click at [28, 435] on span at bounding box center [32, 435] width 11 height 11
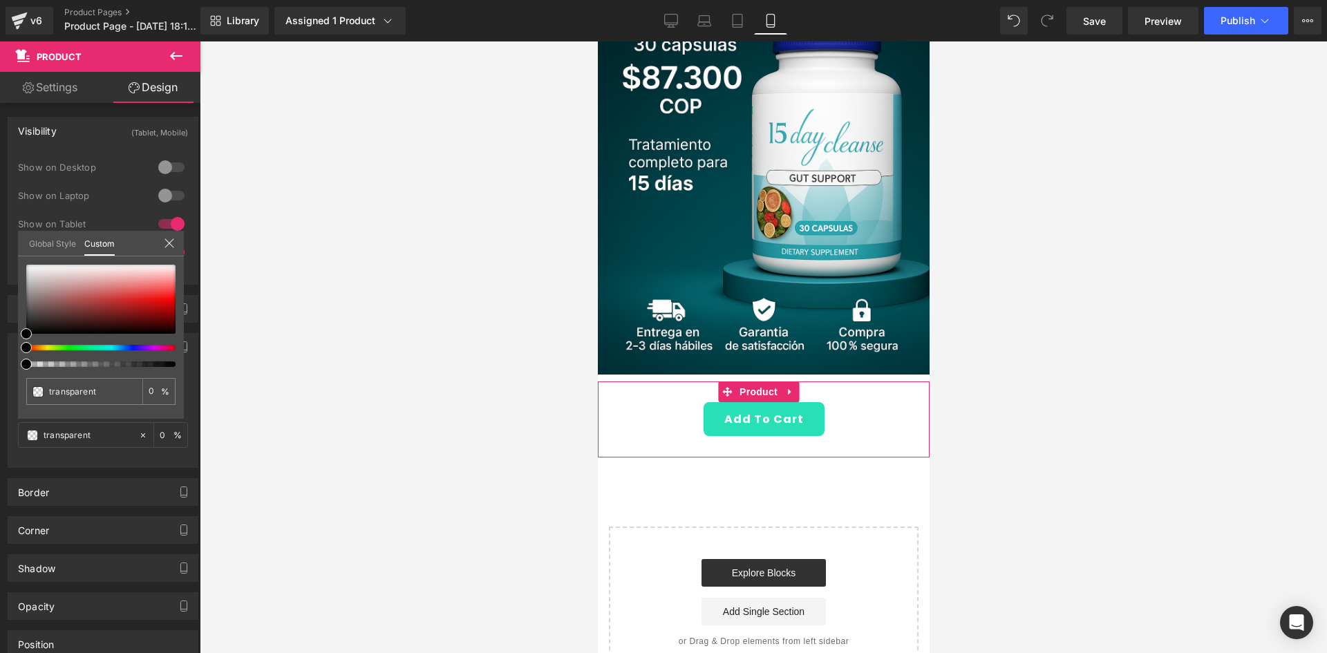
type input "#000000"
type input "100"
type input "#000000"
type input "100"
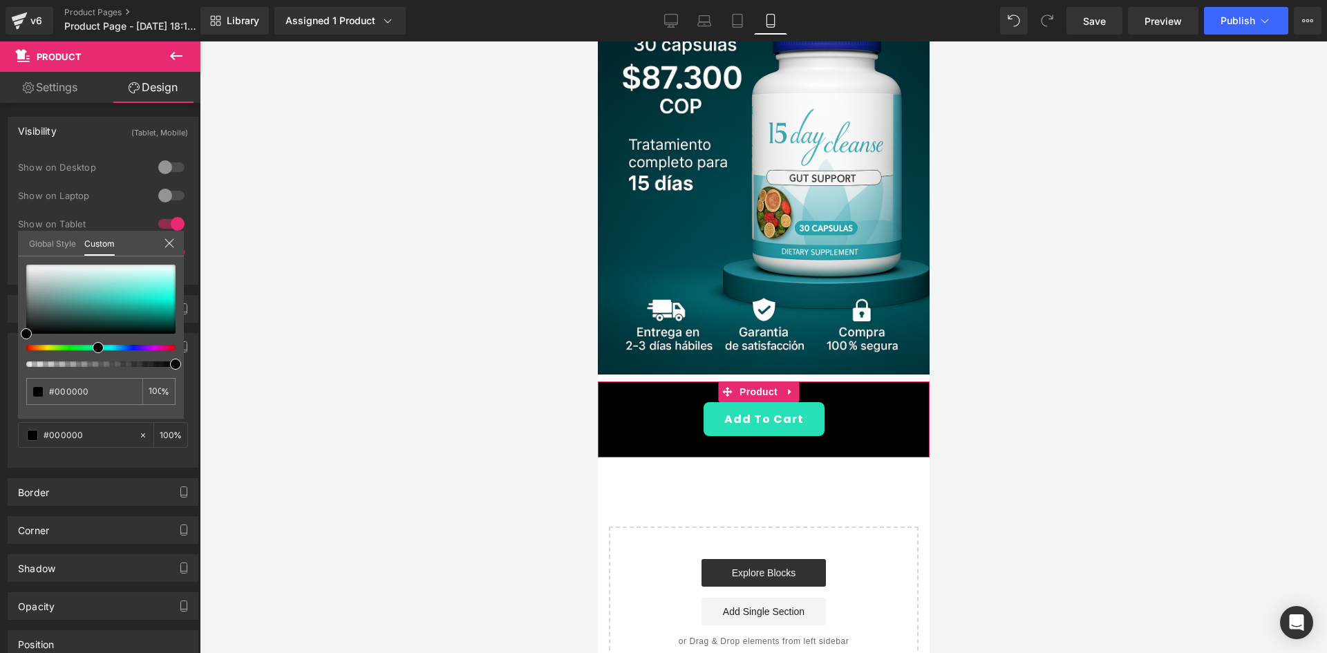
drag, startPoint x: 64, startPoint y: 345, endPoint x: 93, endPoint y: 346, distance: 28.3
click at [93, 346] on div at bounding box center [95, 348] width 149 height 6
type input "#17beab"
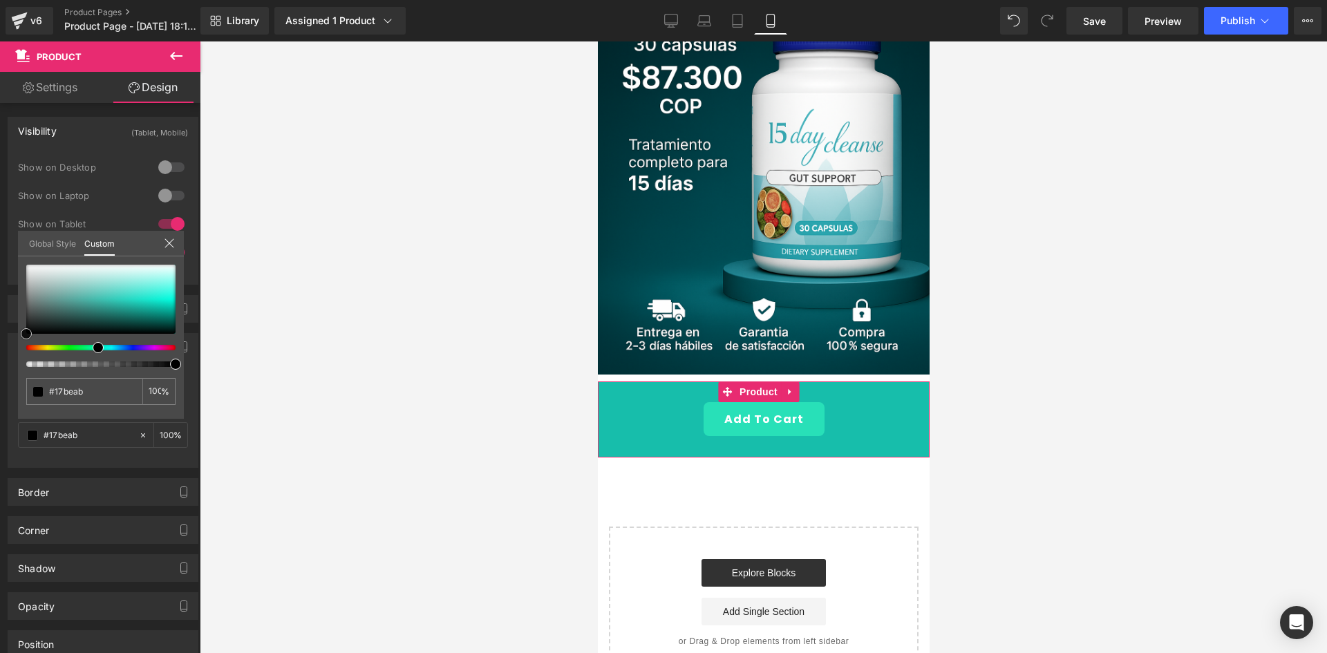
type input "#19c2ae"
type input "#43d4c3"
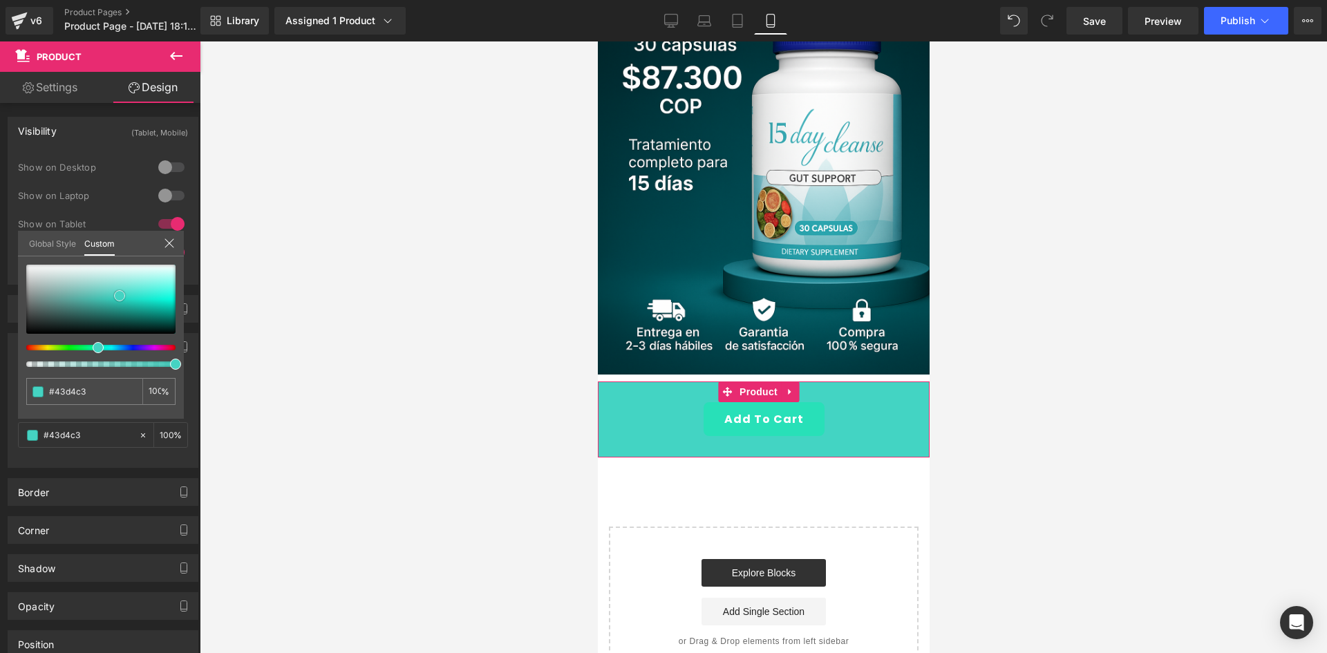
type input "#45d3c2"
type input "#4dd5c5"
type input "#4ed4c4"
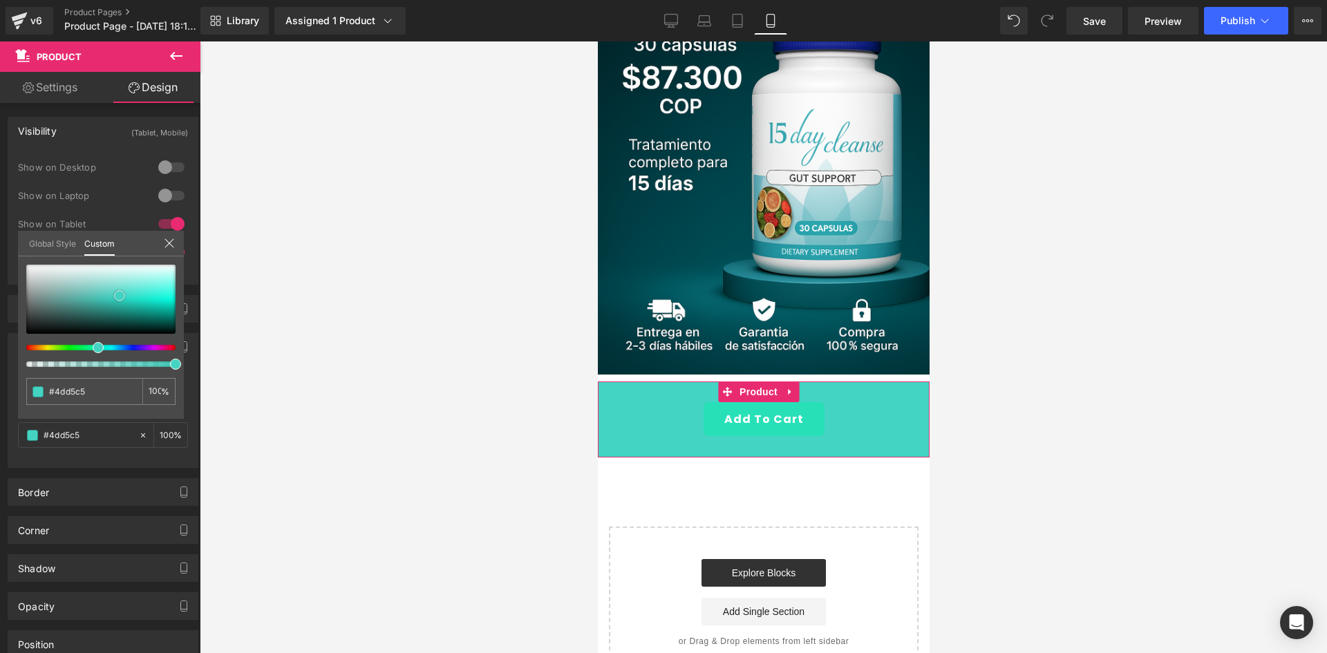
type input "#4ed4c4"
type input "#52d5c5"
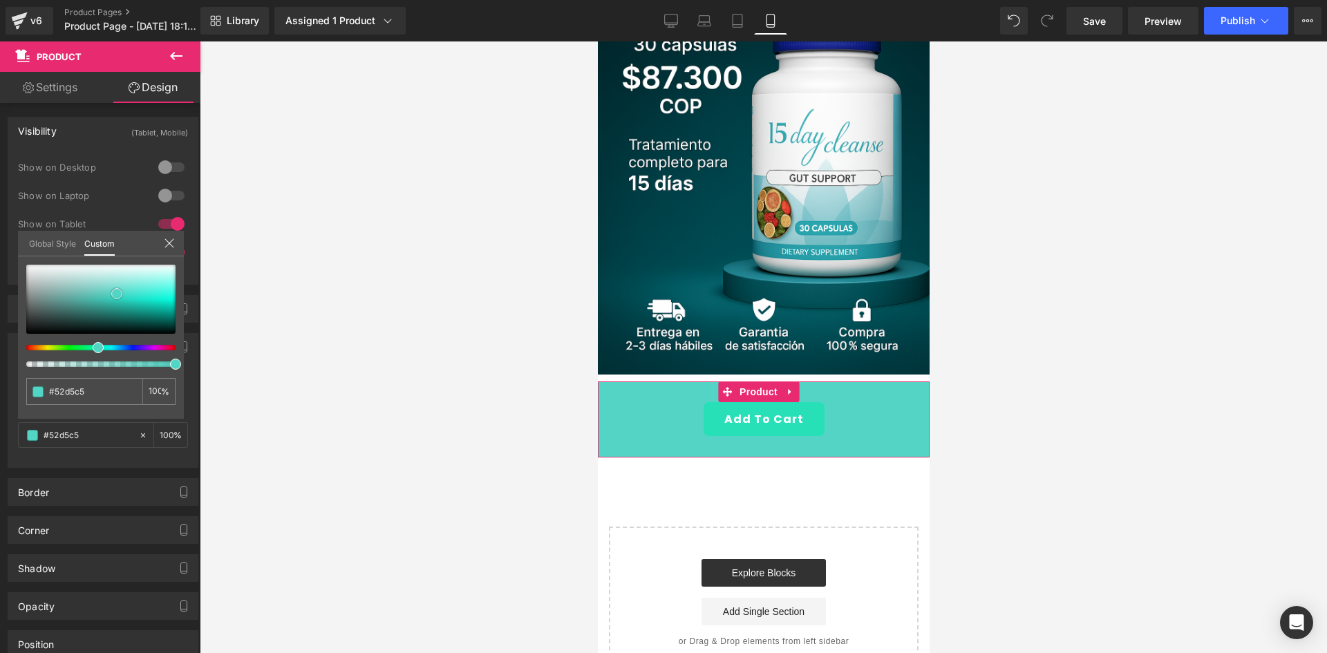
type input "#53d4c5"
type input "#5fd7c9"
type input "#68d9cc"
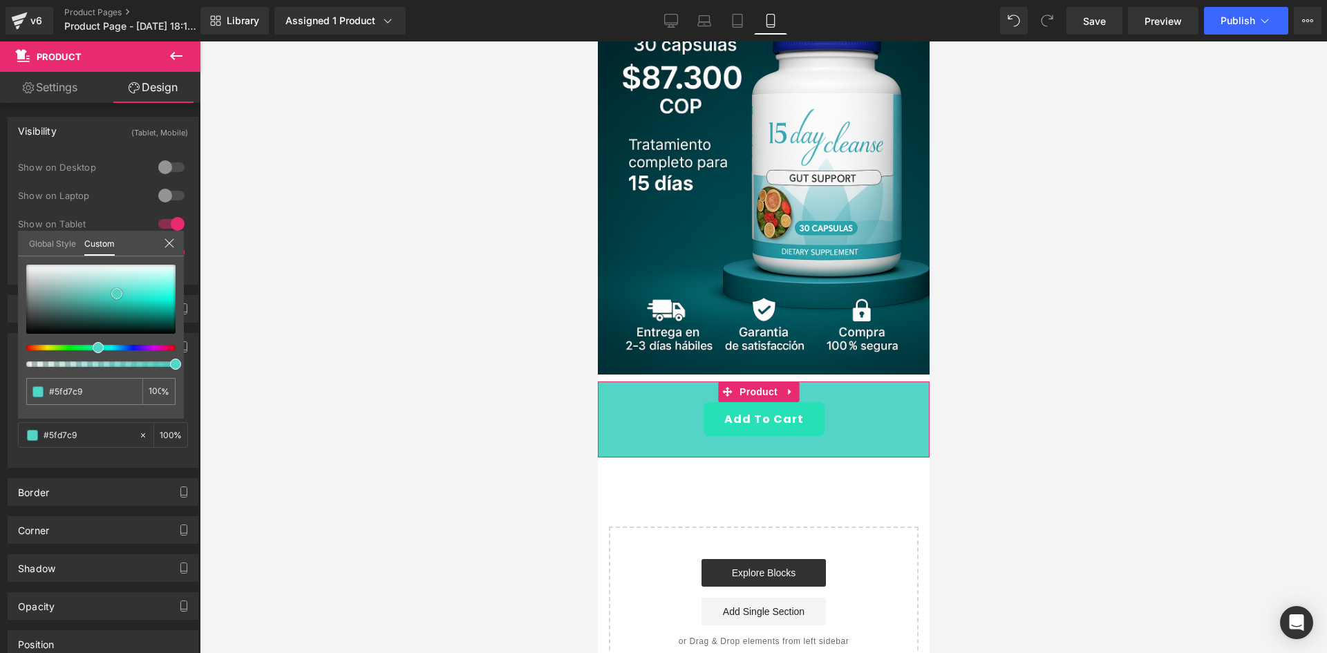
type input "#68d9cc"
type input "#74dcd0"
type input "#7fe0d4"
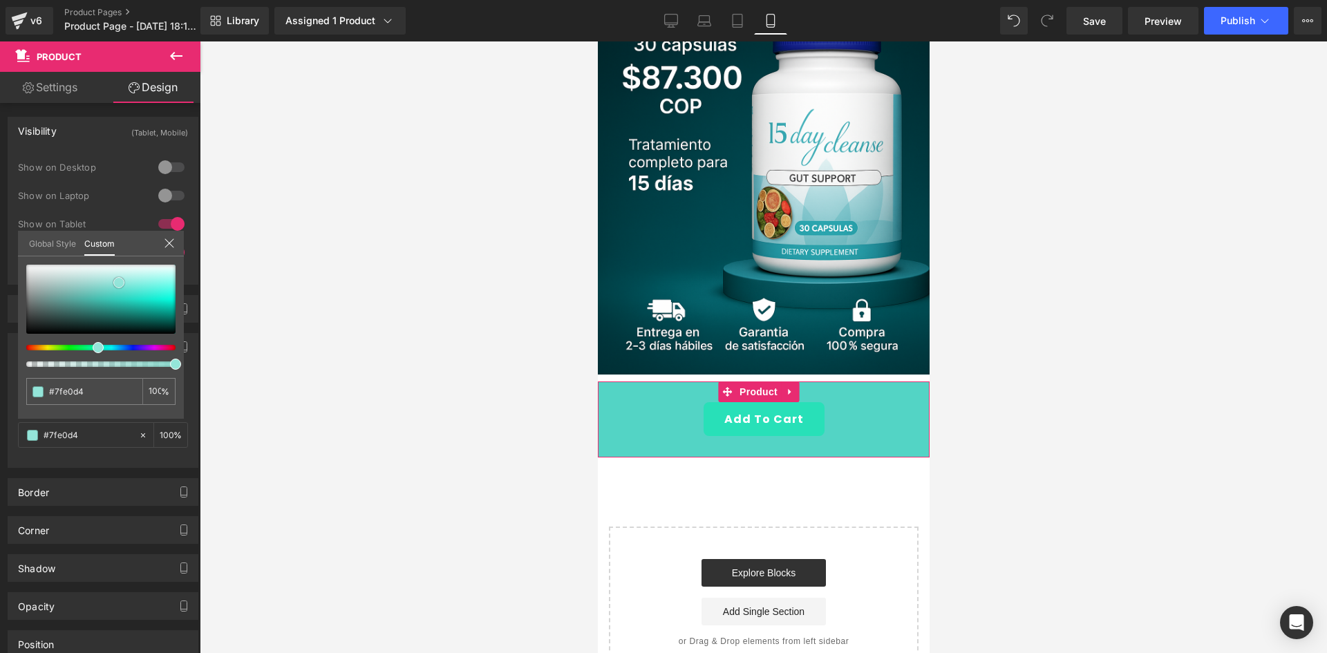
type input "#87e2d7"
type input "#94e5d9"
type input "#9fe8dd"
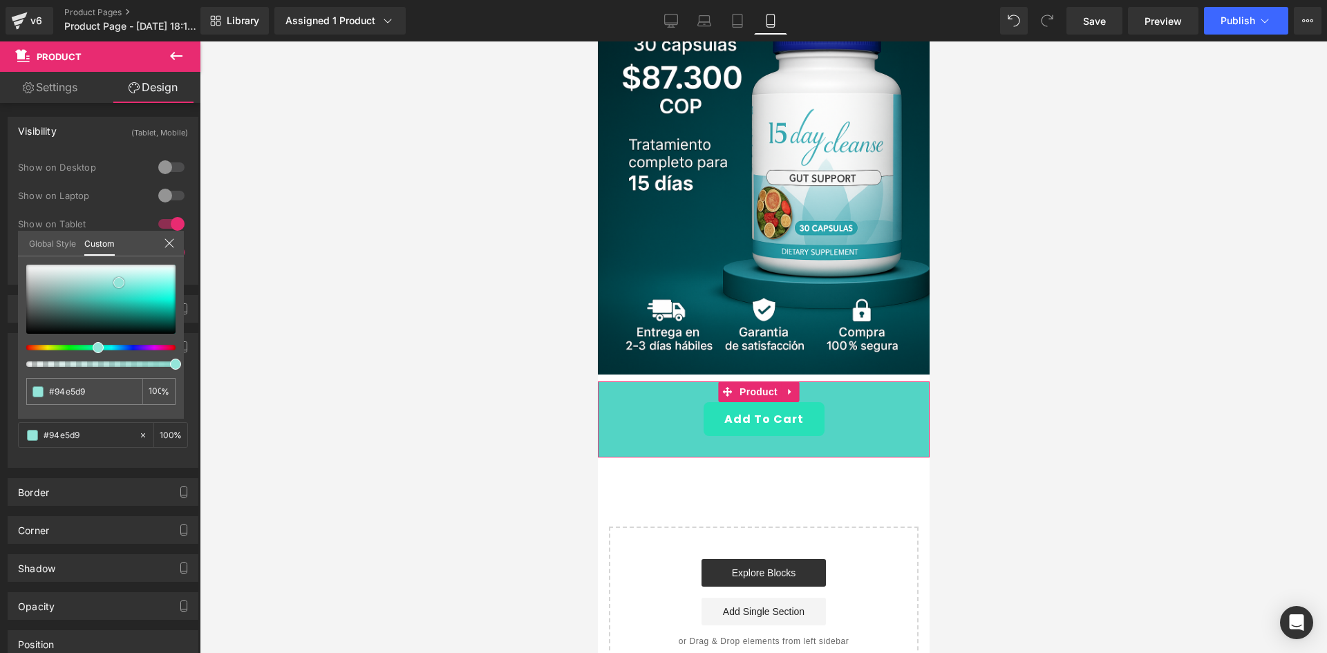
type input "#9fe8dd"
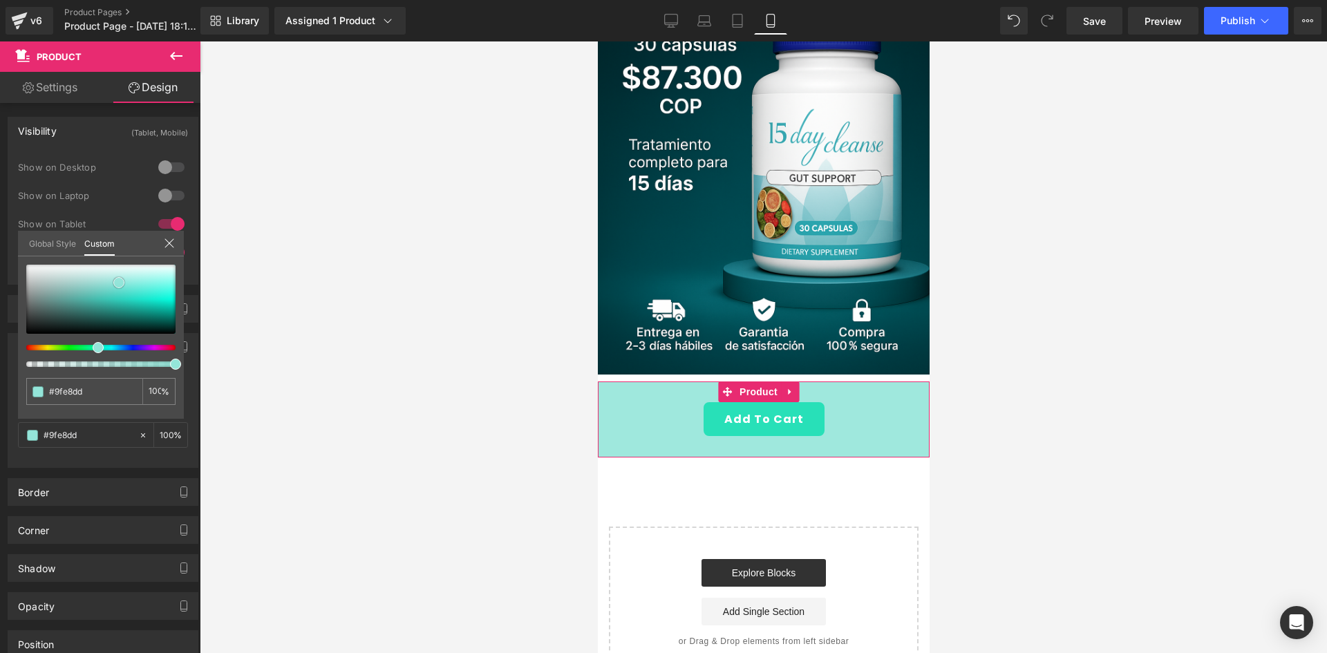
type input "#a7ebe1"
type input "#b3eee4"
type input "#b7f0e5"
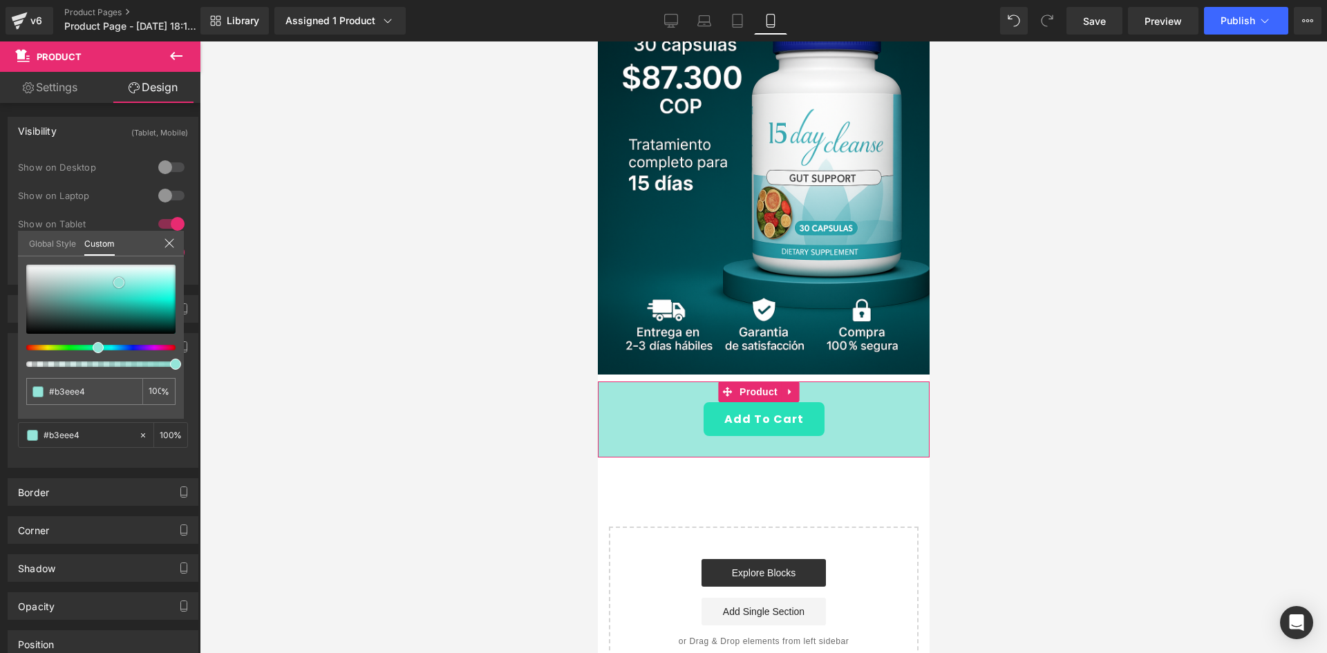
type input "#b7f0e5"
type input "#bff1e7"
type input "#c3f3e9"
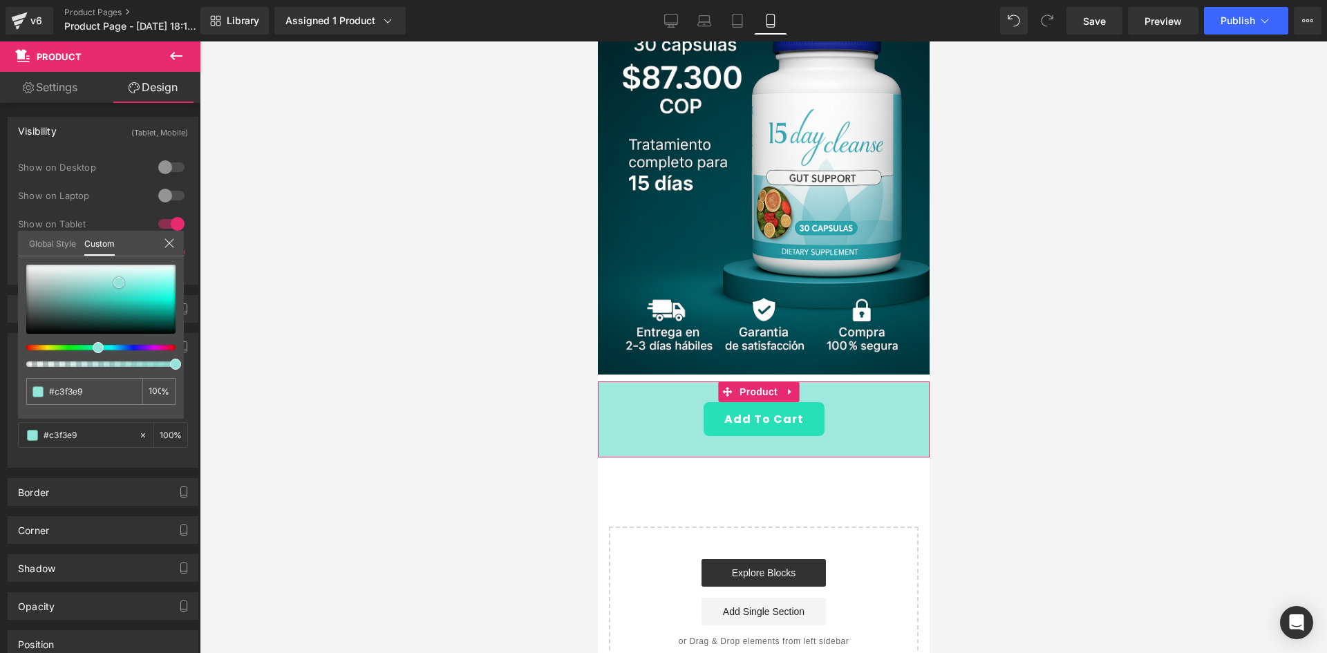
type input "#c7f4eb"
type input "#cbf5ec"
type input "#cff6ed"
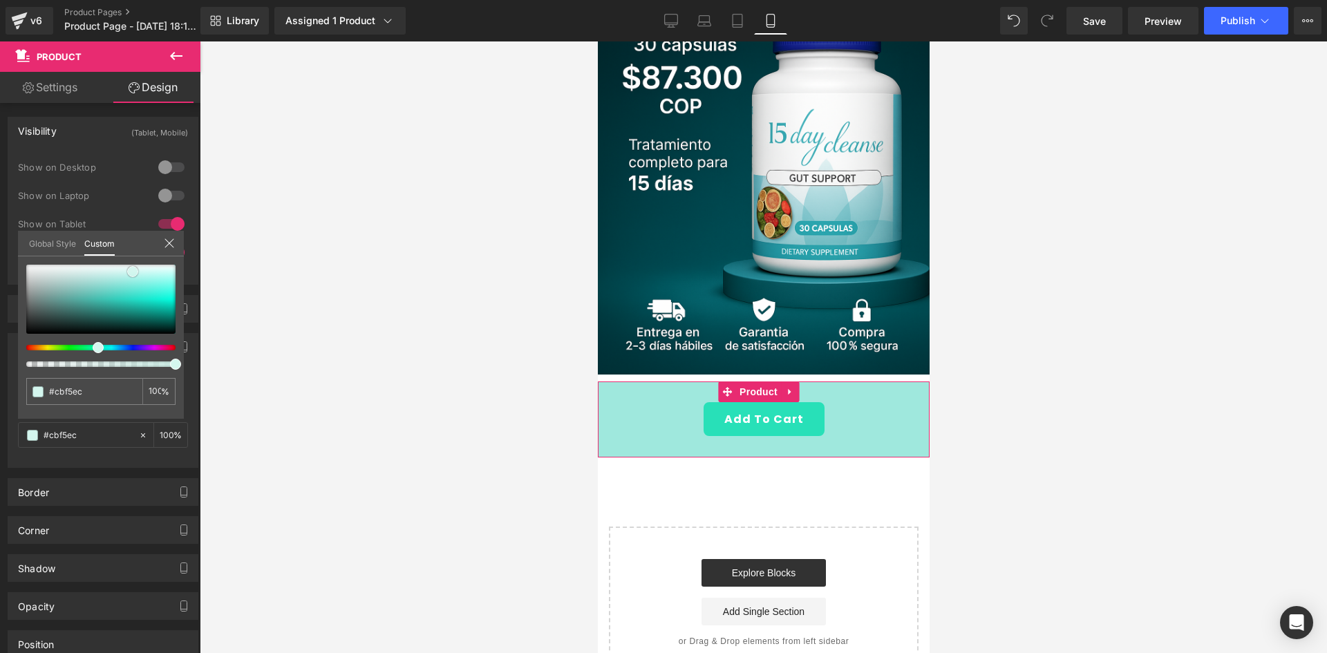
type input "#cff6ed"
type input "#d3f7ee"
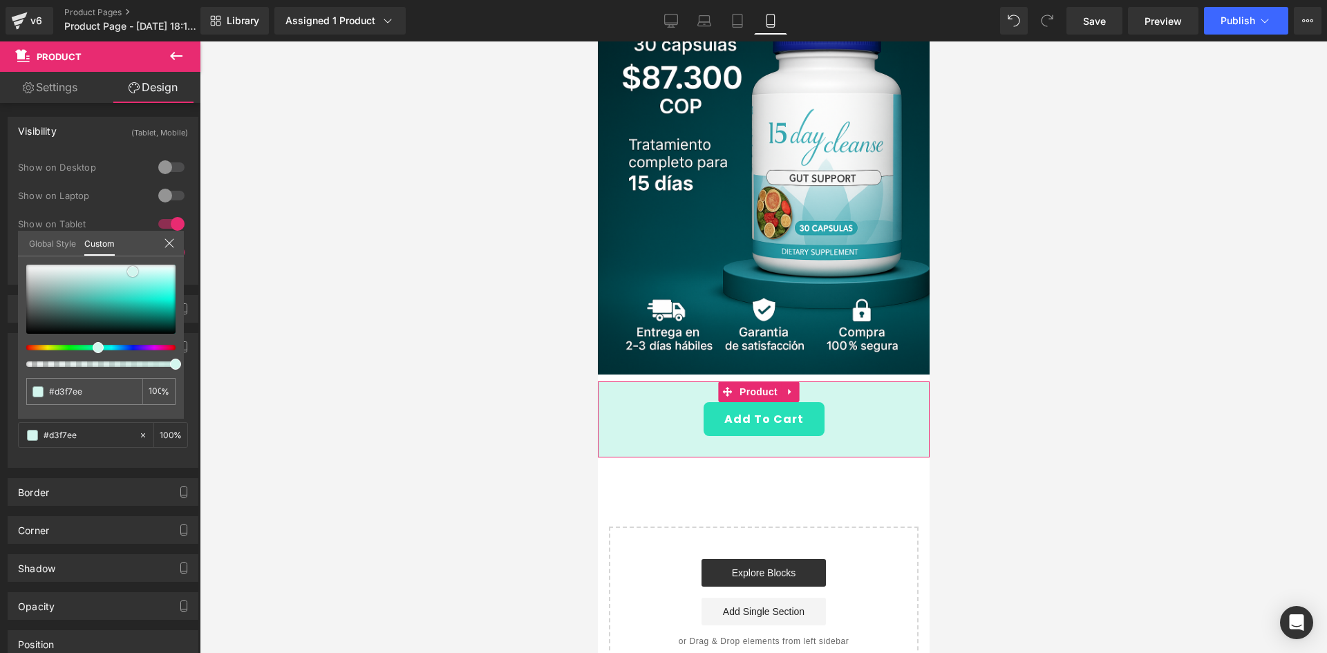
type input "#d7f8ef"
type input "#d7f9ee"
type input "#cdf7ea"
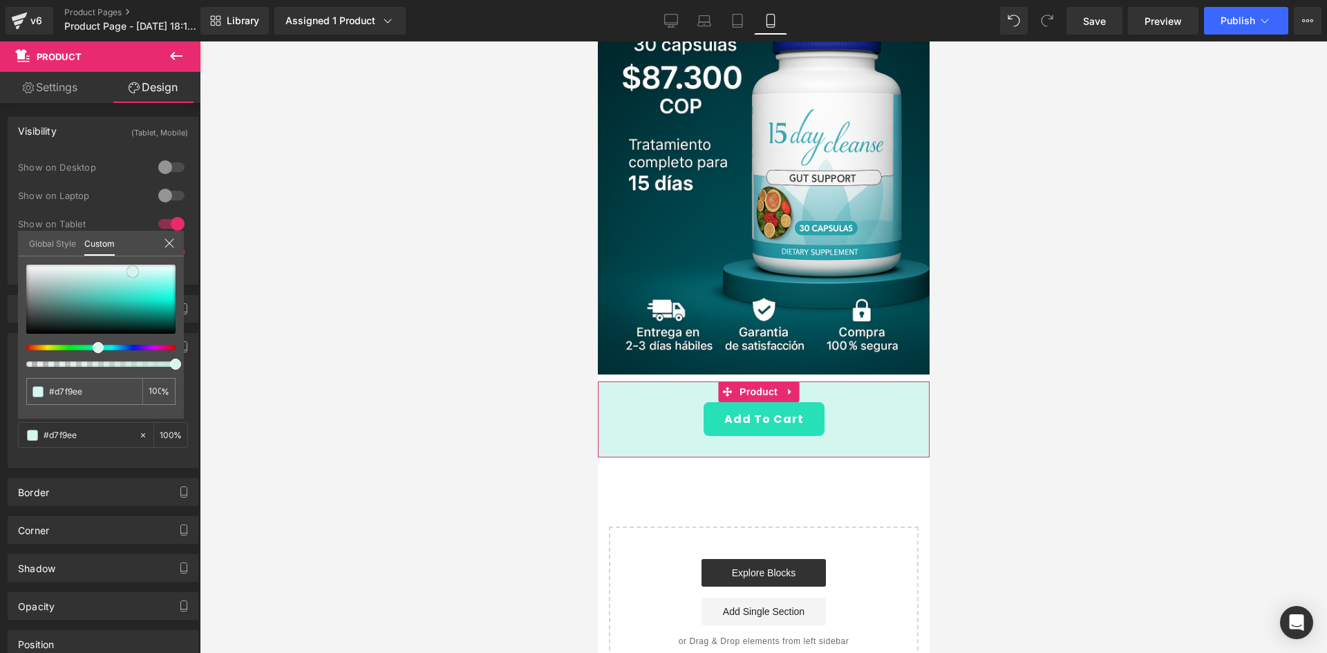
type input "#cdf7ea"
type input "#bff7e5"
type input "#b0f6df"
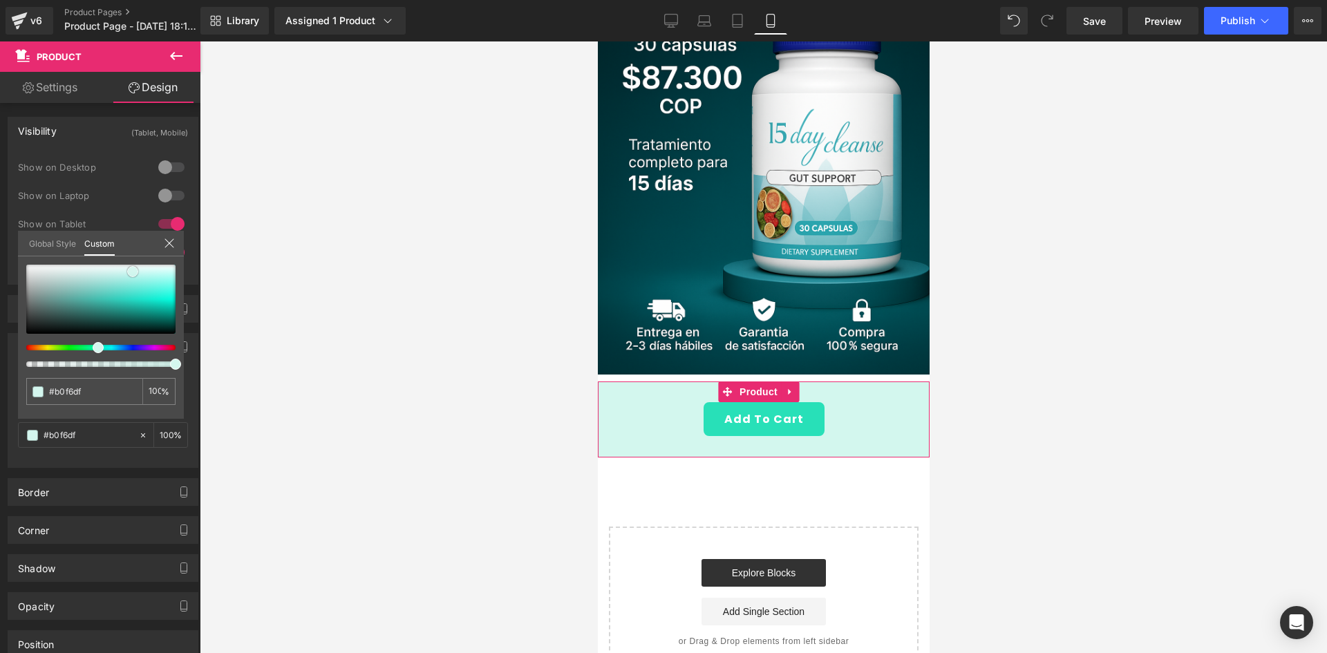
type input "#a7f5db"
type input "#90f3d2"
type input "#7df2cb"
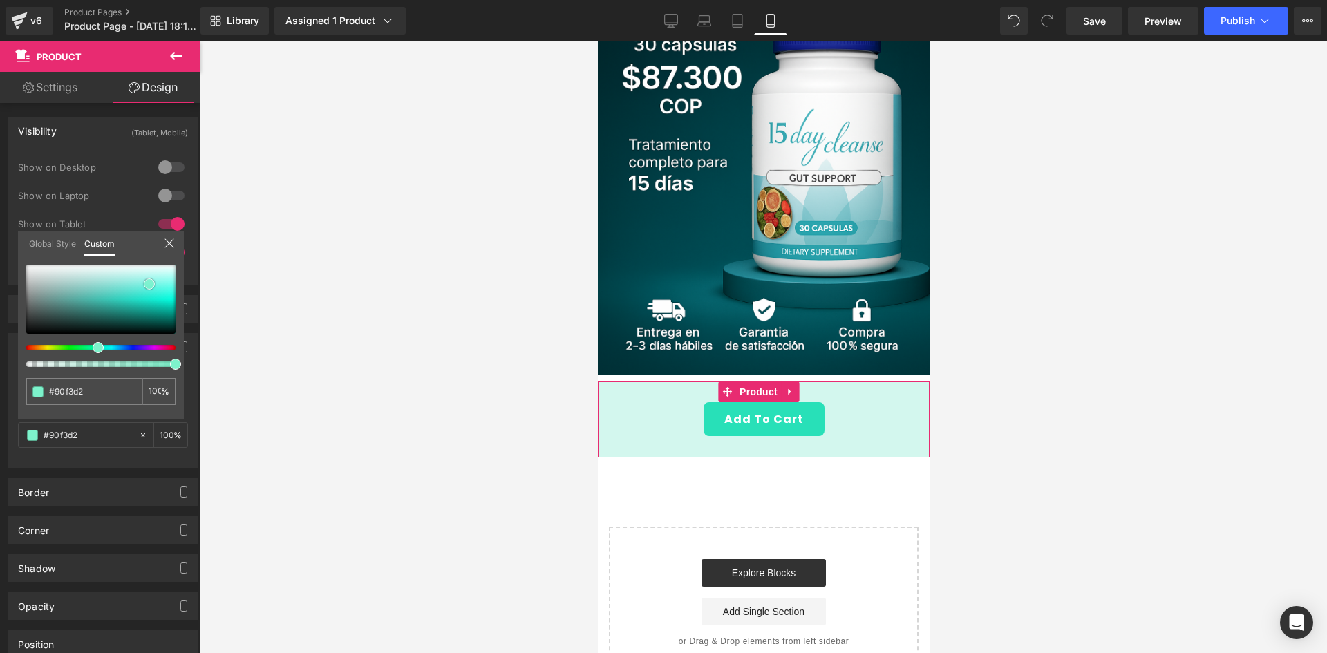
type input "#7df2cb"
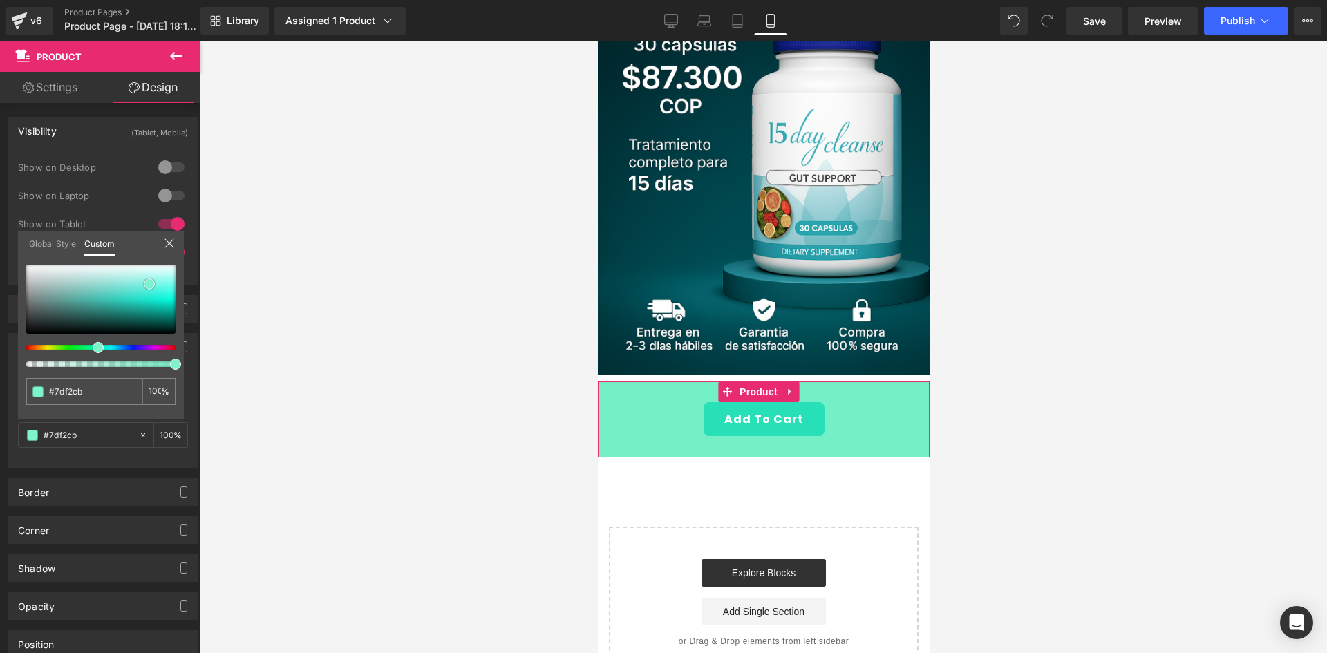
type input "#74f0c7"
type input "#65efc1"
type input "#61efbf"
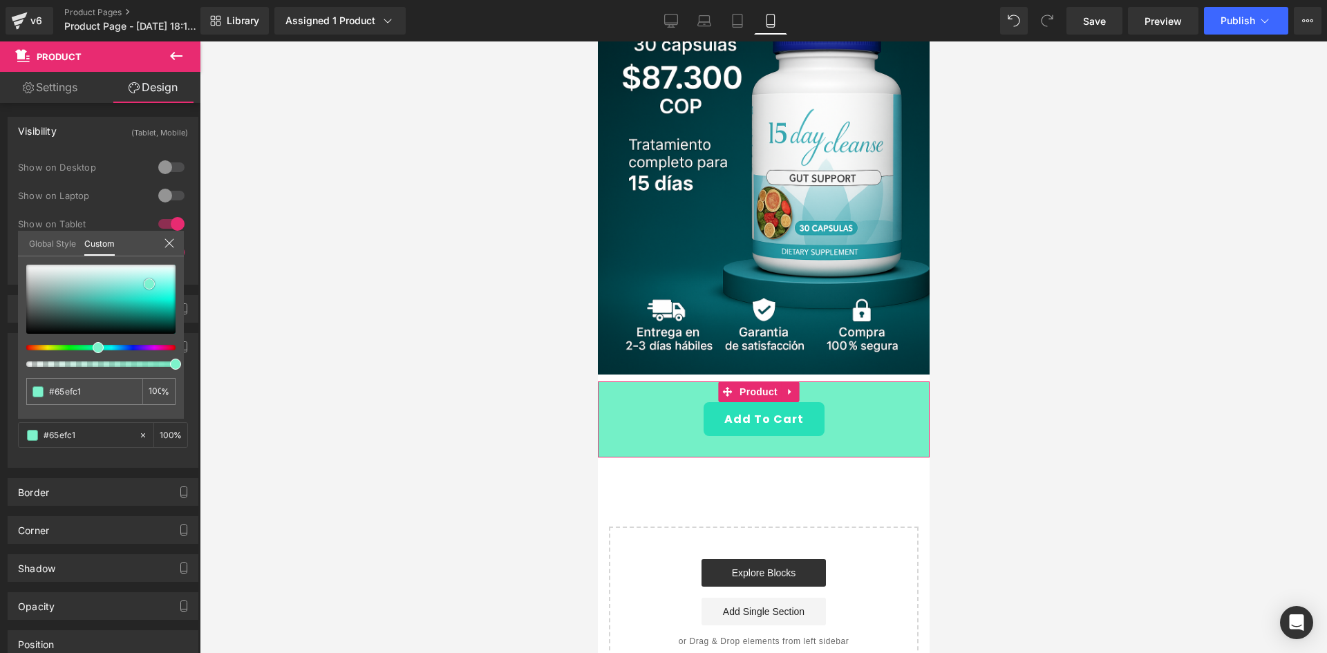
type input "#61efbf"
type input "#54edba"
type input "#46ebb4"
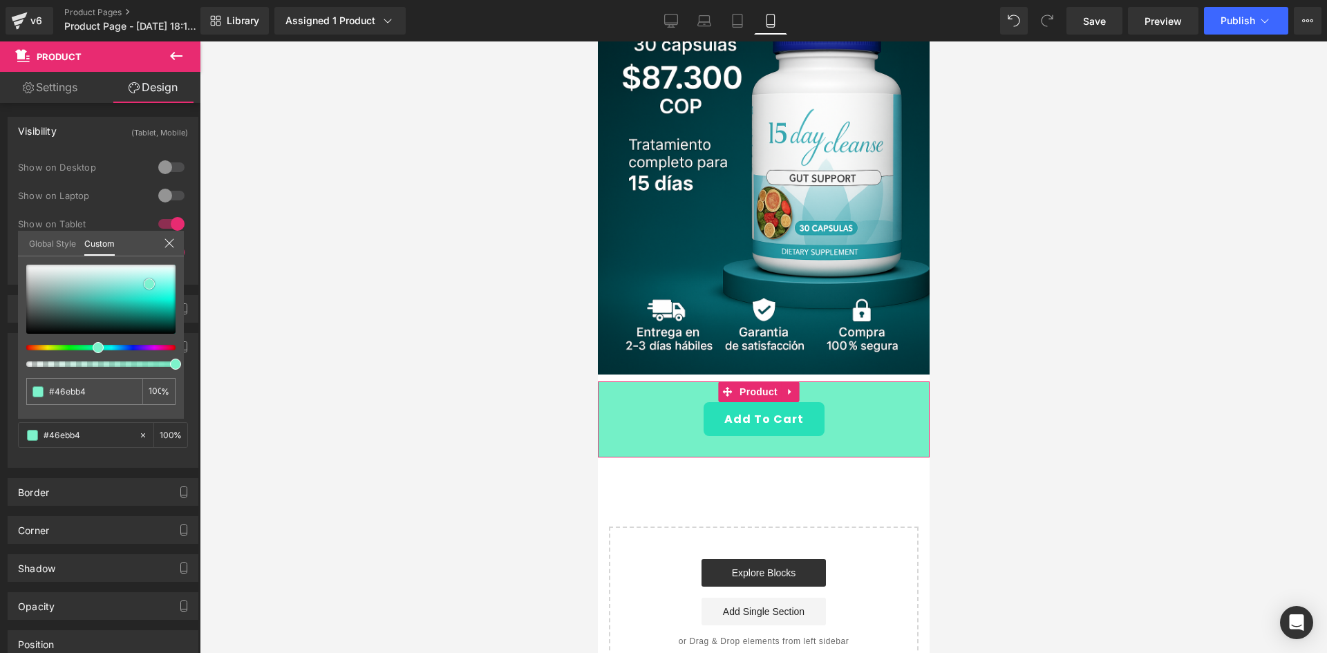
type input "#3ee9b0"
type input "#35e8ac"
type input "#28e5a6"
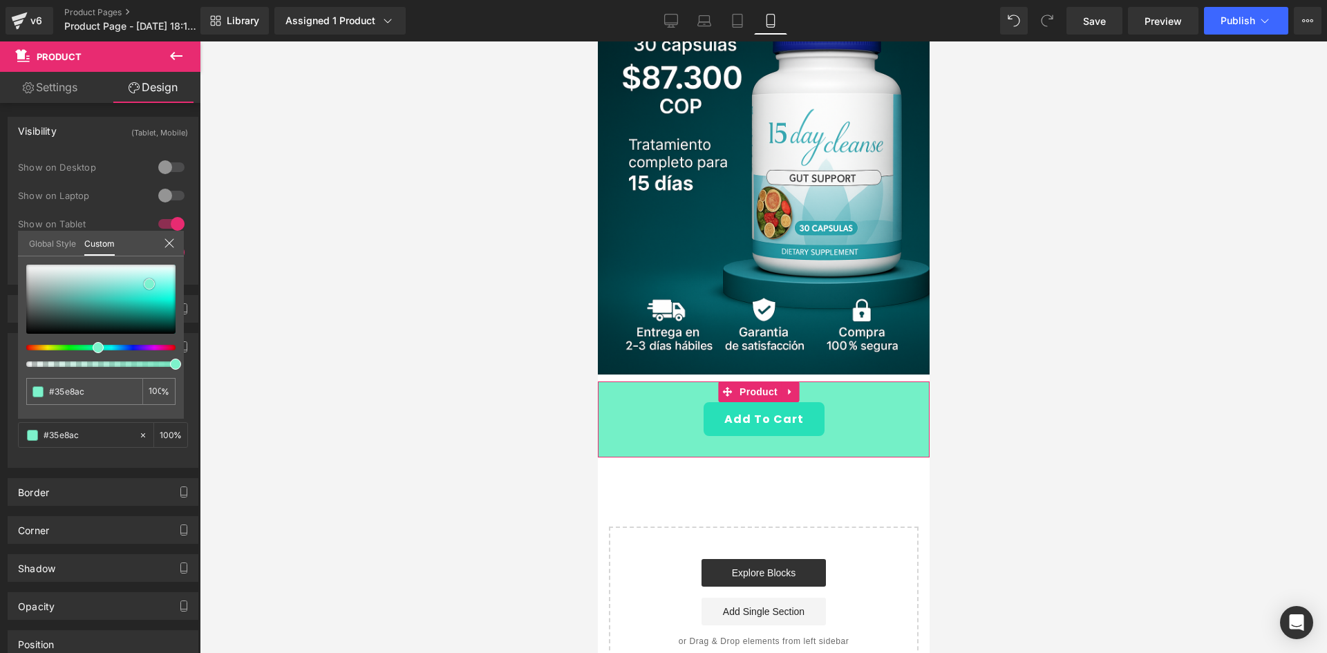
type input "#28e5a6"
type input "#20e3a2"
type input "#1ddb9c"
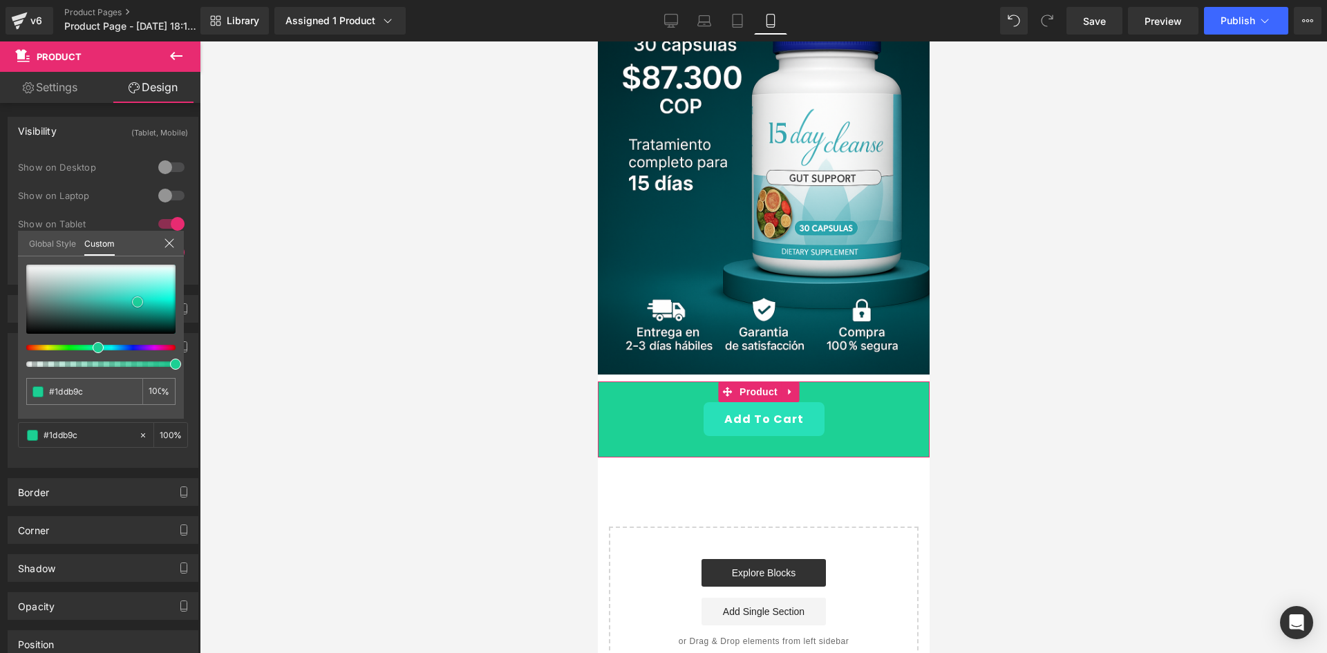
type input "#1dd195"
type input "#1cc48c"
type input "#1db884"
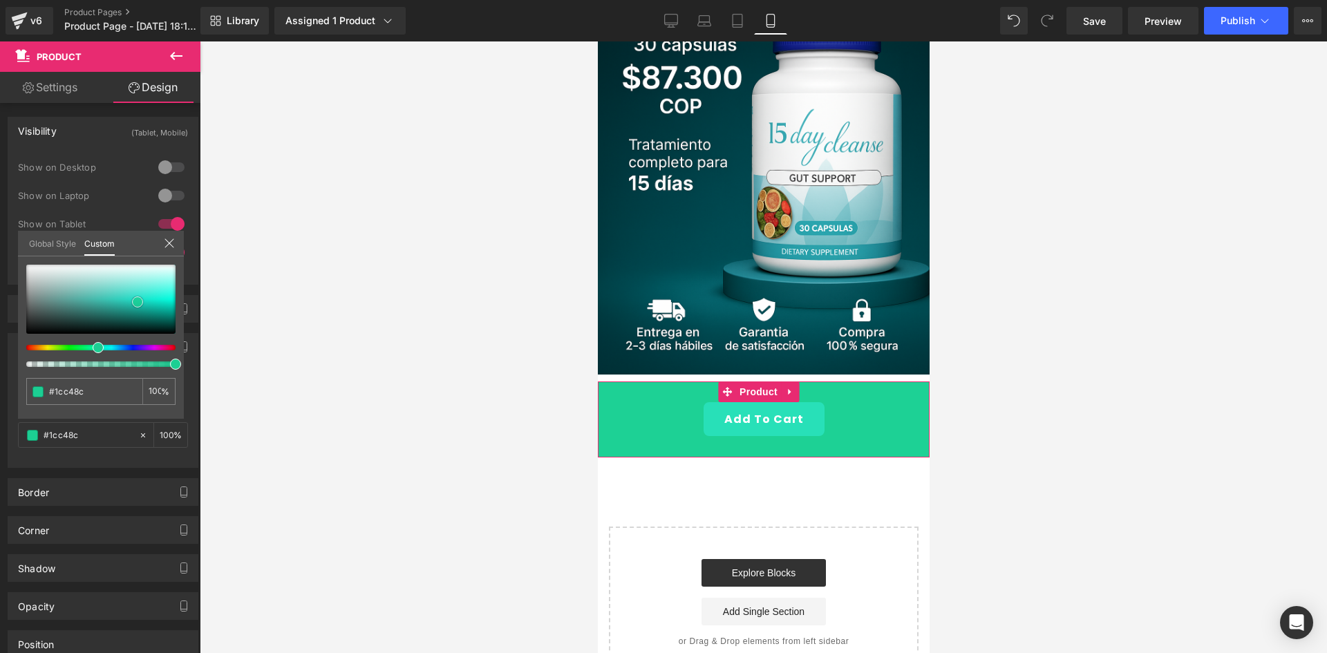
type input "#1db884"
type input "#1ead7d"
type input "#1da97a"
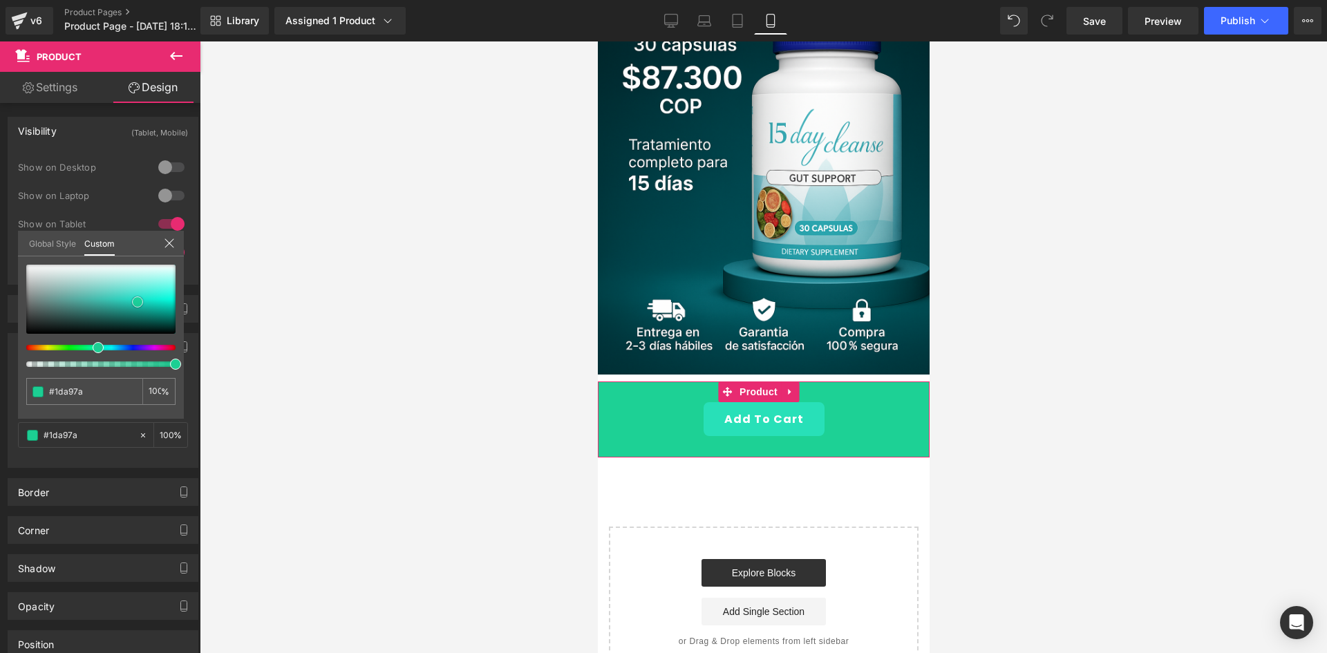
type input "#1ea377"
type input "#1fa276"
type input "#1f986f"
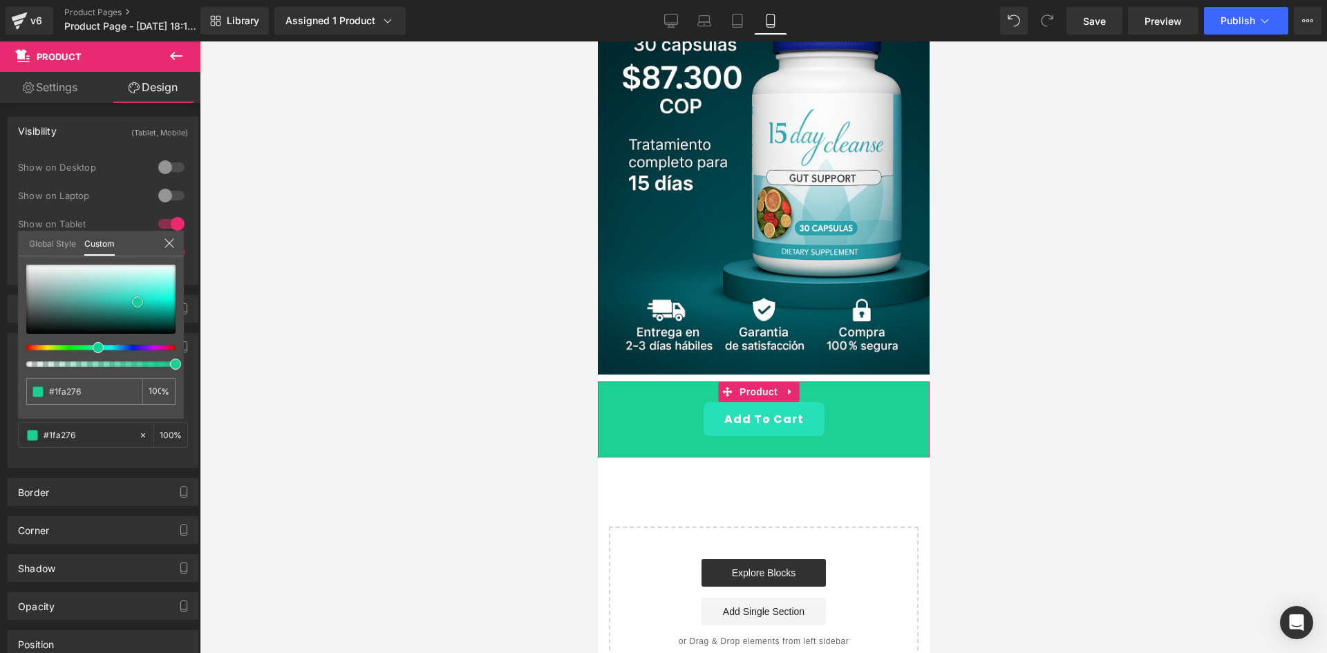
type input "#1f986f"
type input "#1f936c"
type input "#1f8965"
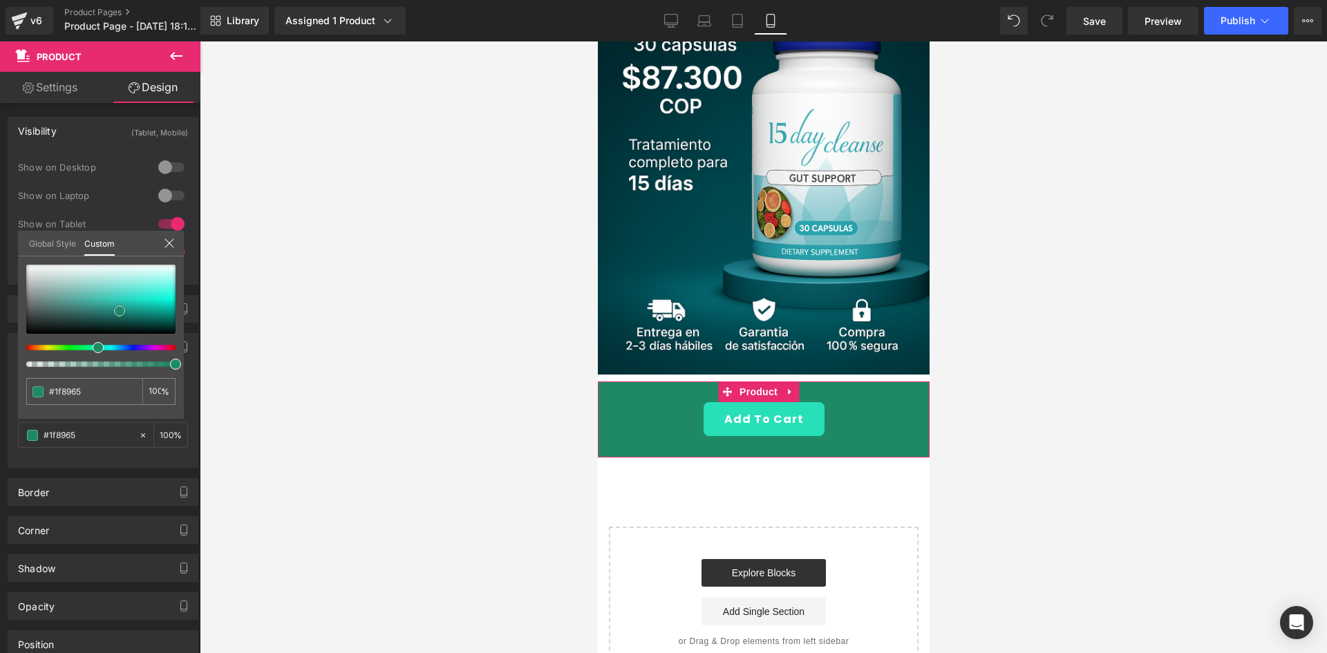
type input "#1e805f"
type input "#1e7f5f"
type input "#1f795b"
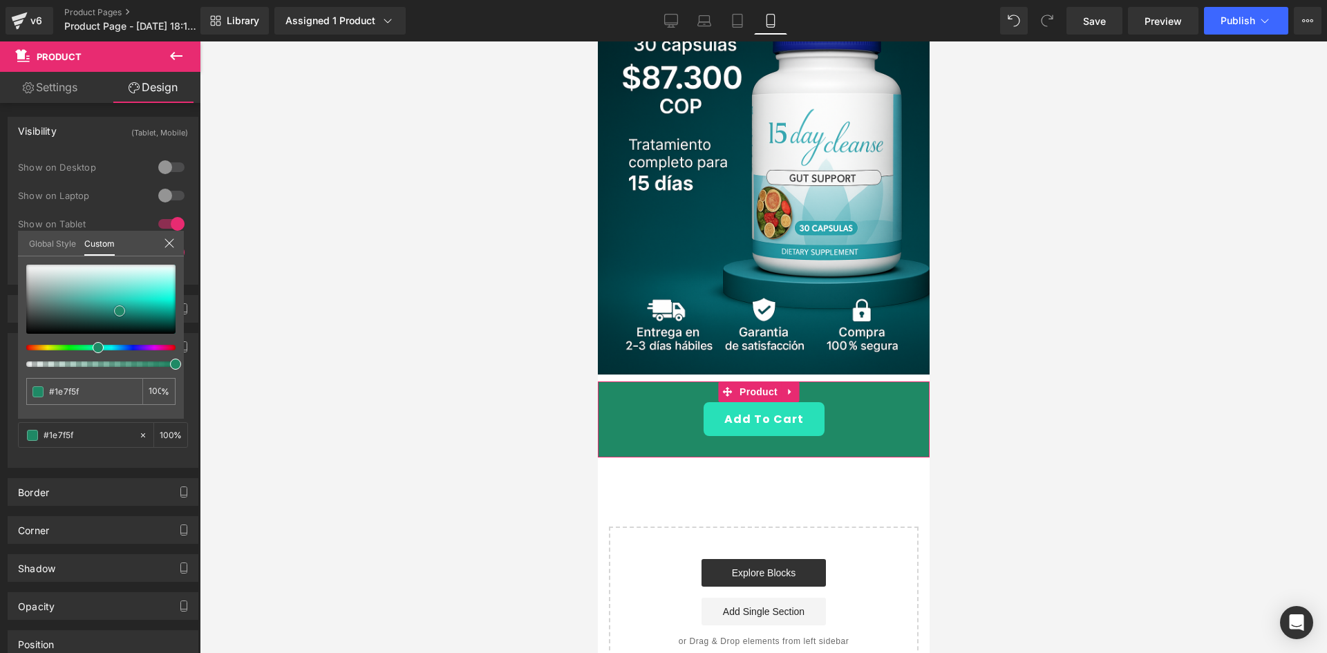
type input "#1f795b"
type input "#1f7458"
type input "#207357"
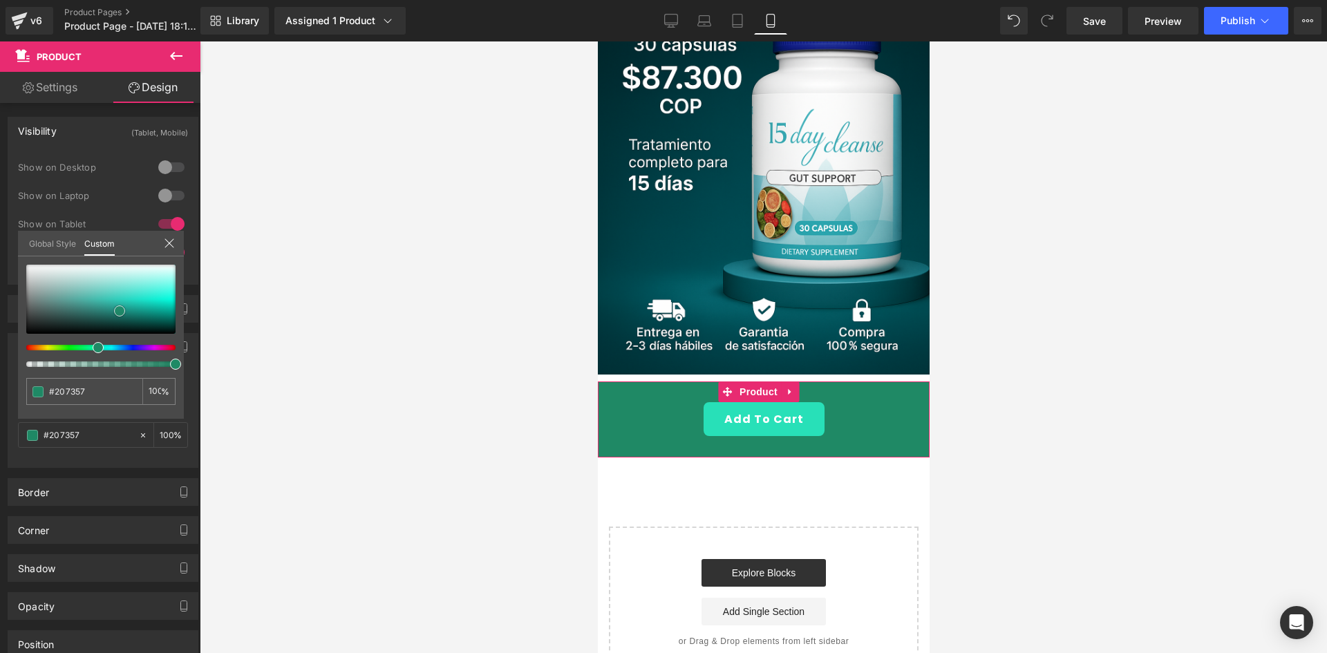
type input "#1e6a51"
type input "#1f644d"
type input "#205e4b"
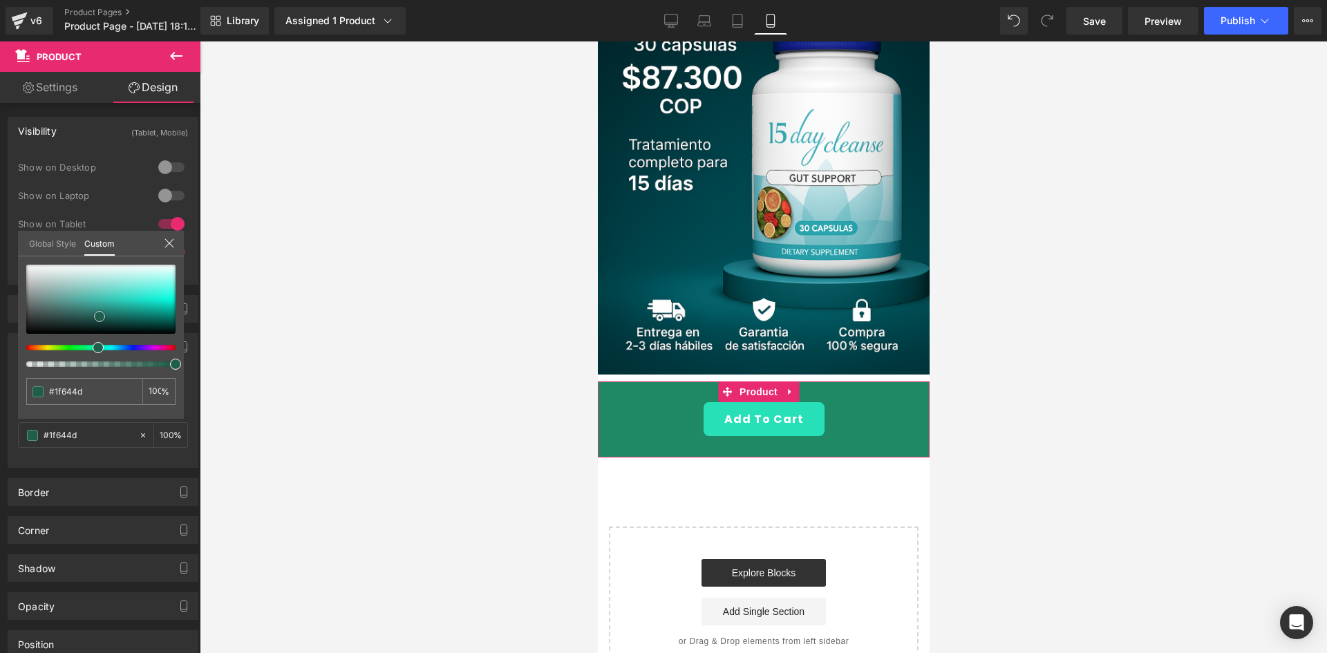
type input "#205e4b"
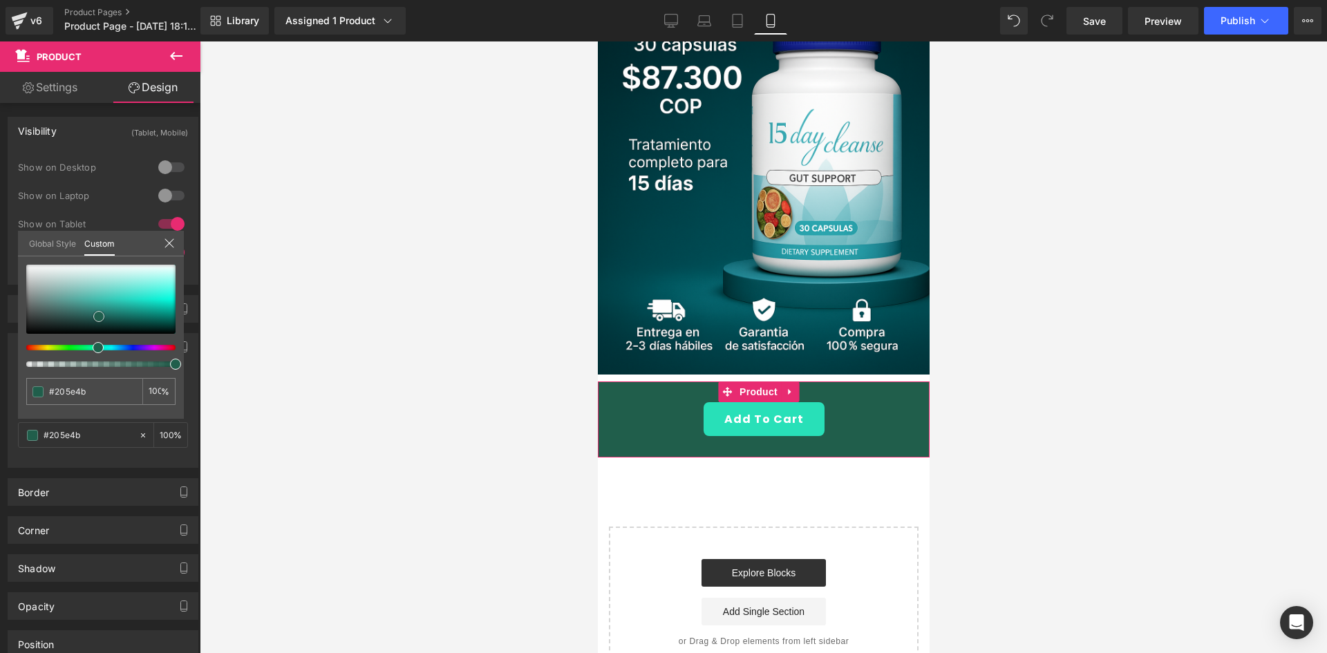
type input "#21634f"
type input "#246a55"
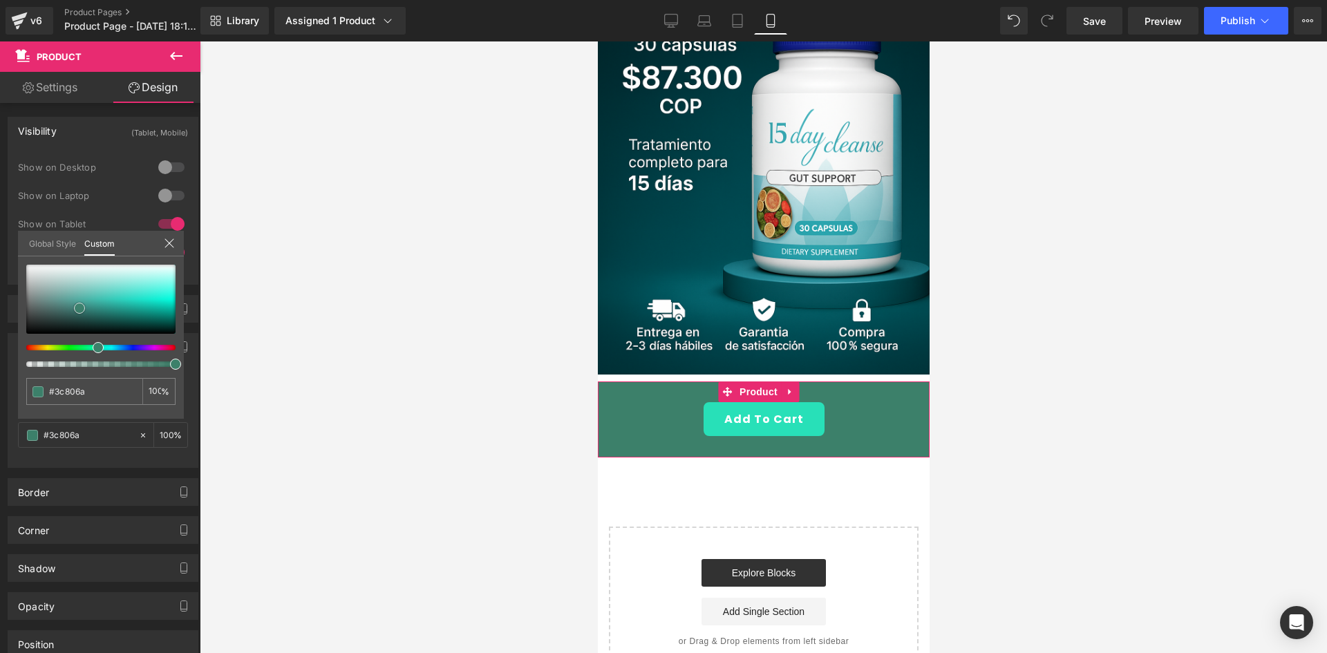
drag, startPoint x: 142, startPoint y: 305, endPoint x: 79, endPoint y: 308, distance: 63.0
click at [79, 308] on div at bounding box center [100, 299] width 149 height 69
click at [359, 366] on div at bounding box center [763, 346] width 1127 height 611
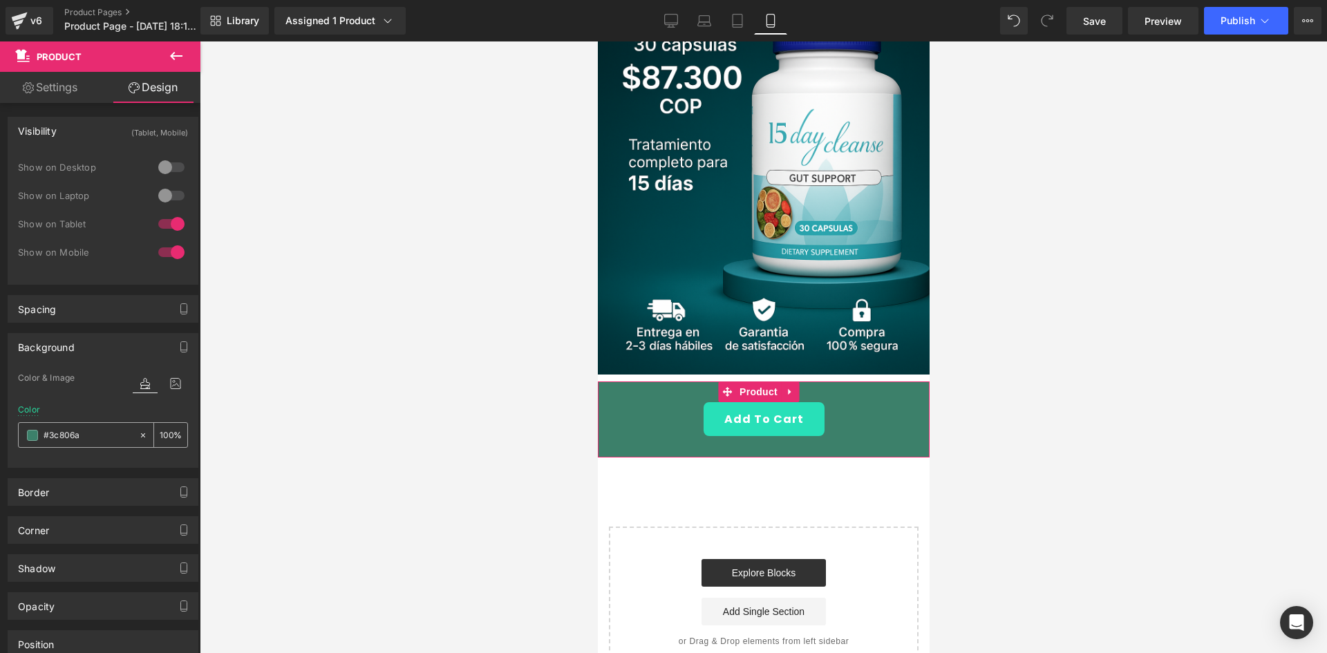
click at [33, 433] on span at bounding box center [32, 435] width 11 height 11
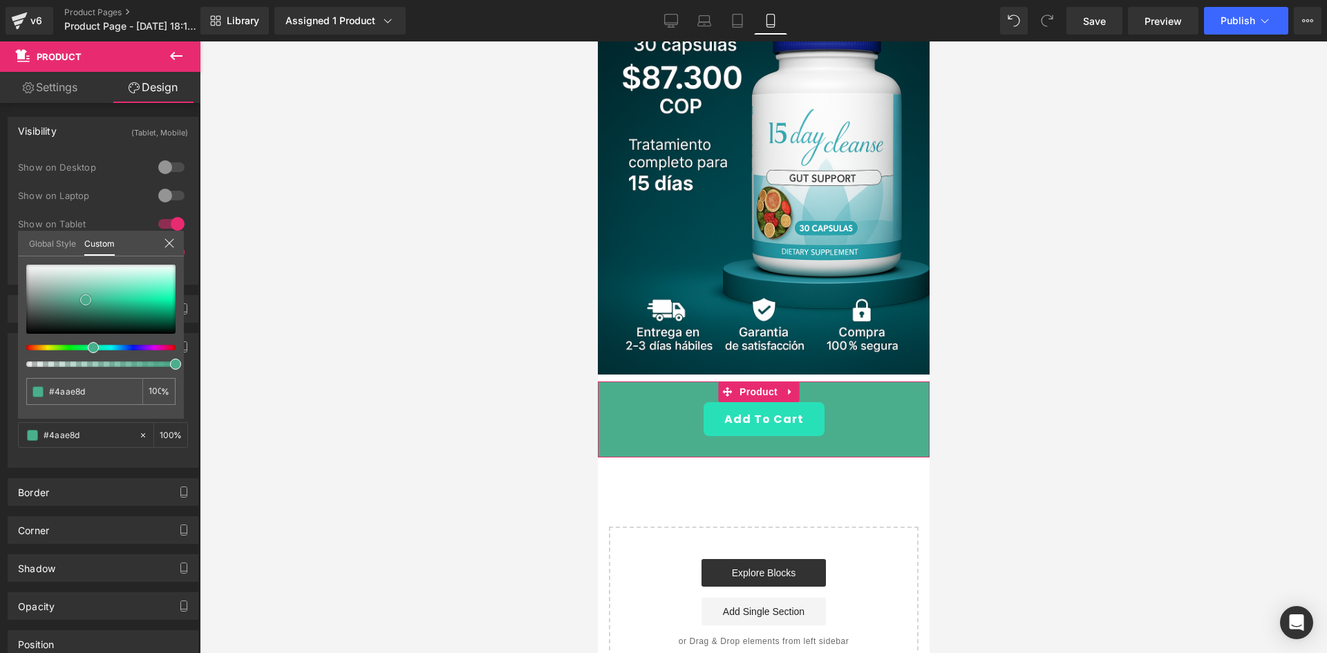
drag, startPoint x: 78, startPoint y: 315, endPoint x: 86, endPoint y: 300, distance: 17.0
click at [86, 300] on div at bounding box center [100, 299] width 149 height 69
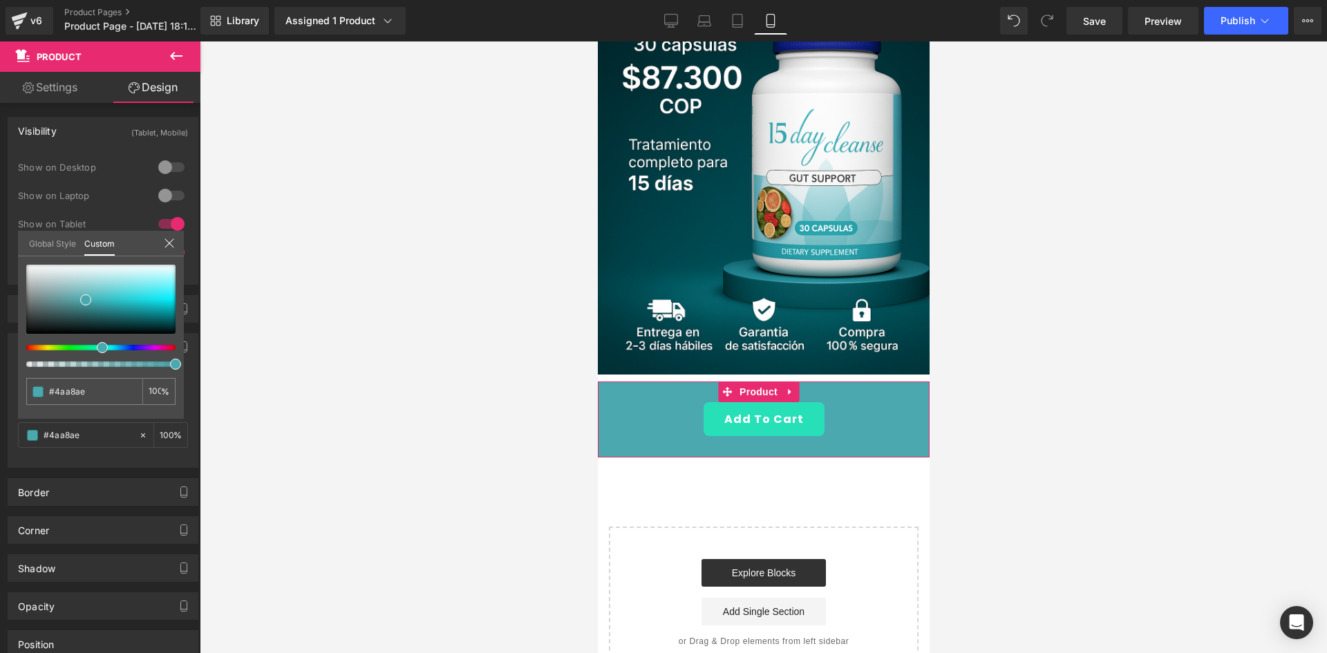
click at [96, 343] on div at bounding box center [100, 316] width 149 height 102
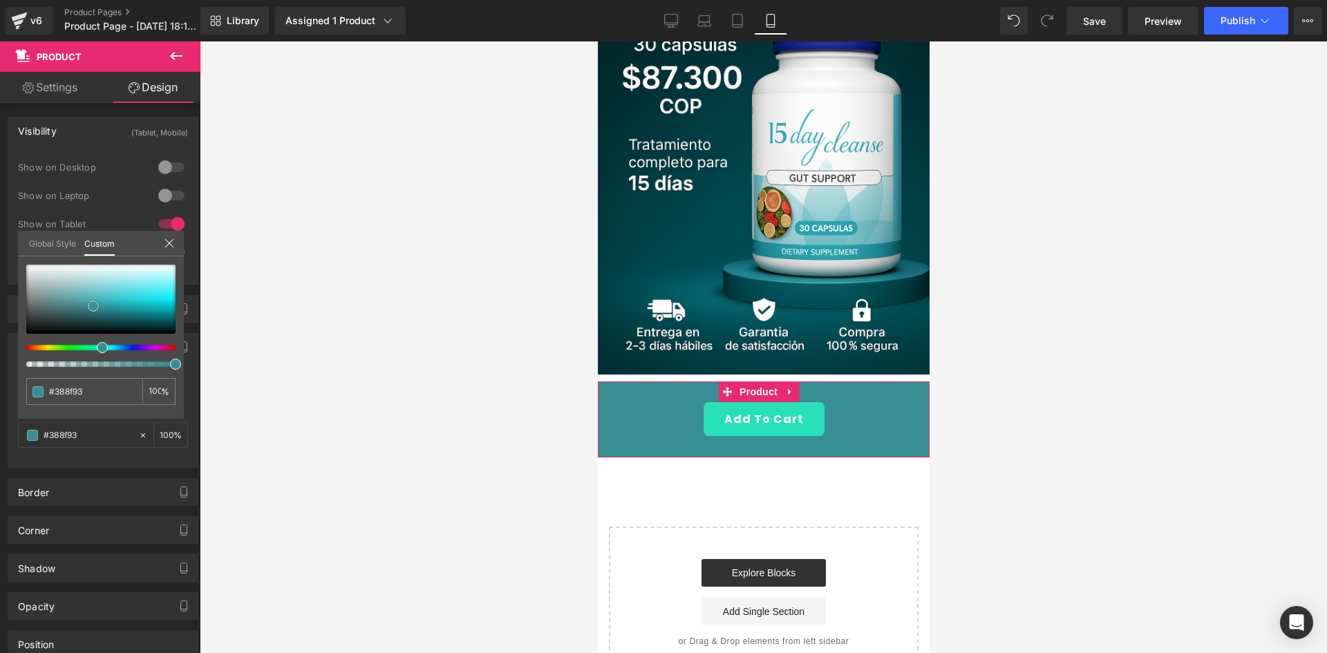
drag, startPoint x: 86, startPoint y: 298, endPoint x: 94, endPoint y: 304, distance: 9.8
click at [94, 304] on span at bounding box center [93, 306] width 11 height 11
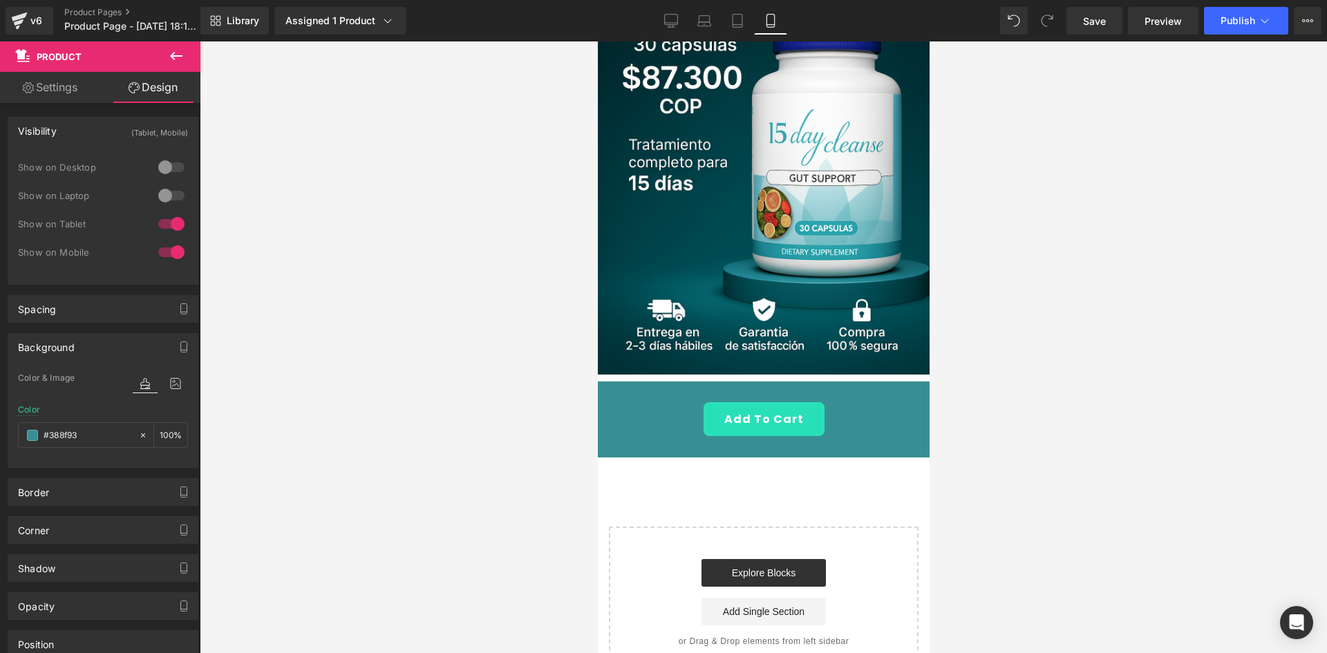
click at [499, 365] on div at bounding box center [763, 346] width 1127 height 611
click at [618, 402] on div "Add To Cart" at bounding box center [763, 419] width 318 height 34
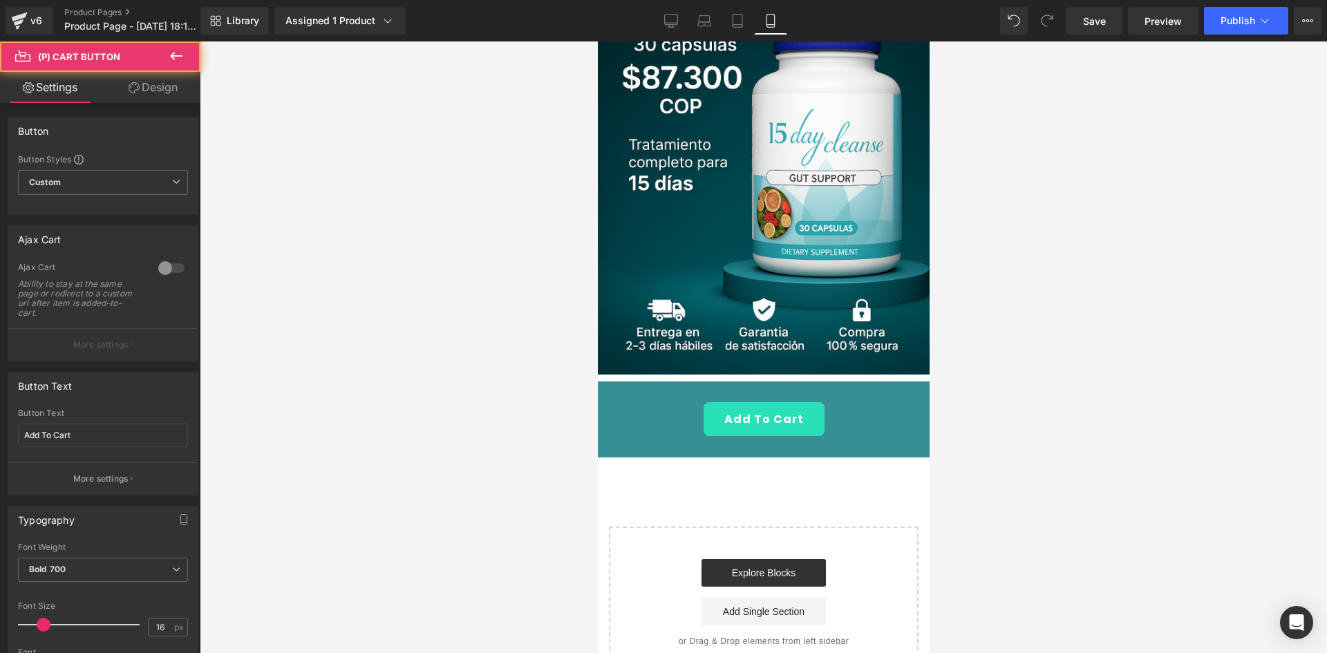
click at [136, 77] on link "Design" at bounding box center [153, 87] width 100 height 31
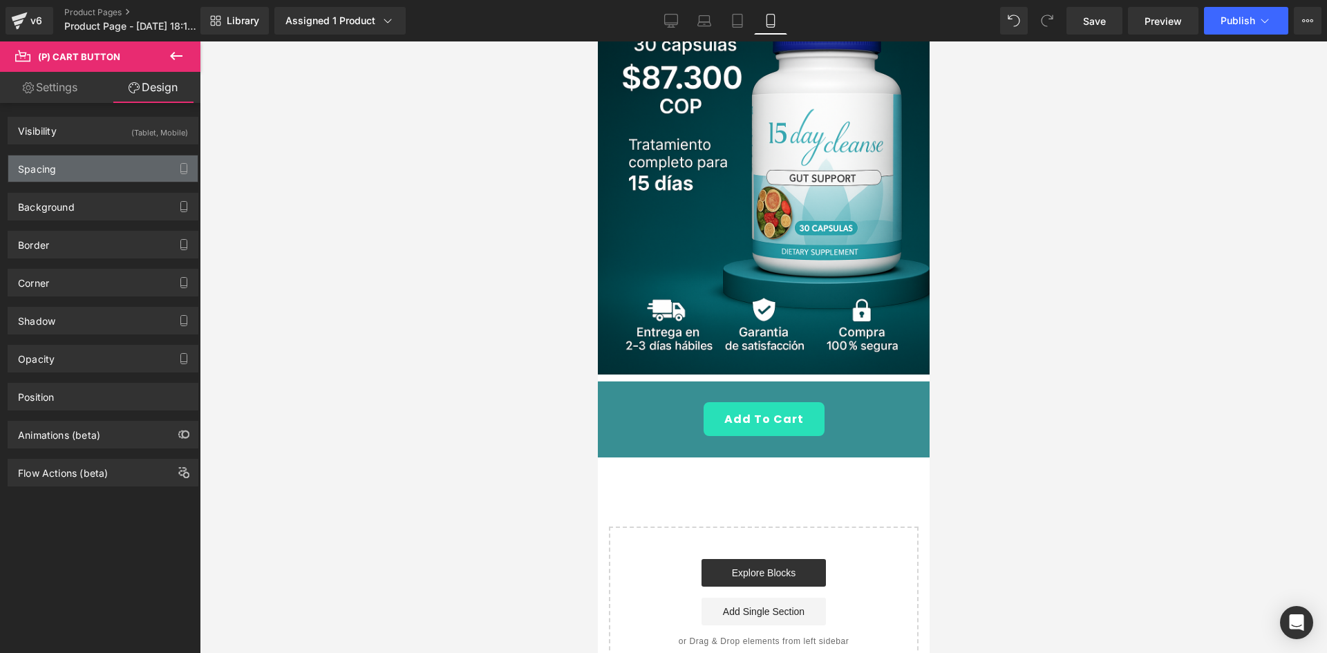
click at [93, 172] on div "Spacing" at bounding box center [102, 168] width 189 height 26
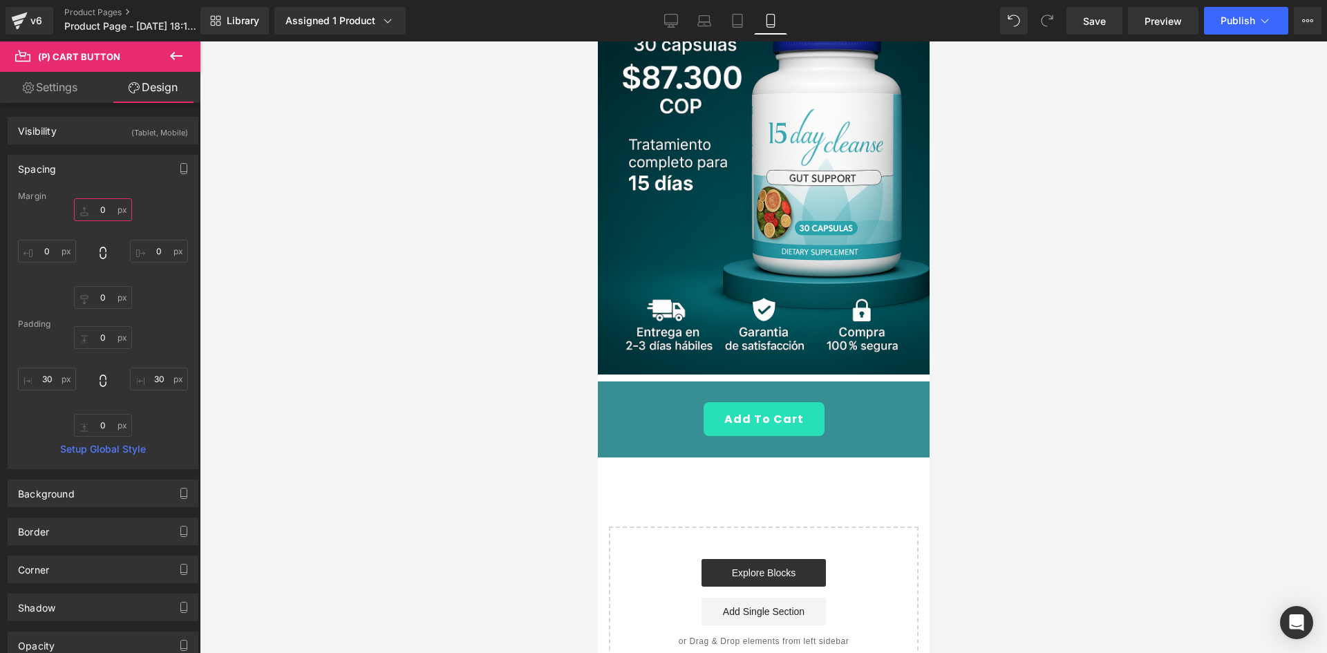
click at [113, 214] on input "0" at bounding box center [103, 209] width 58 height 23
click at [452, 290] on div at bounding box center [763, 346] width 1127 height 611
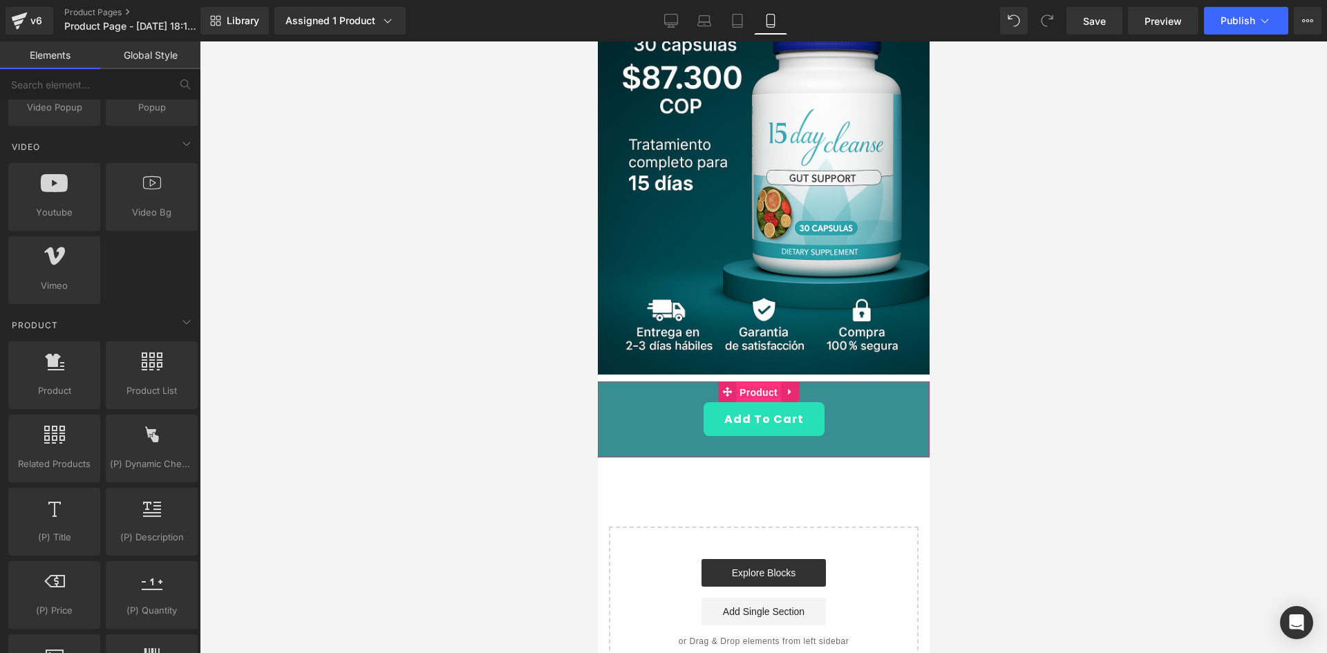
click at [748, 382] on span "Product" at bounding box center [757, 392] width 45 height 21
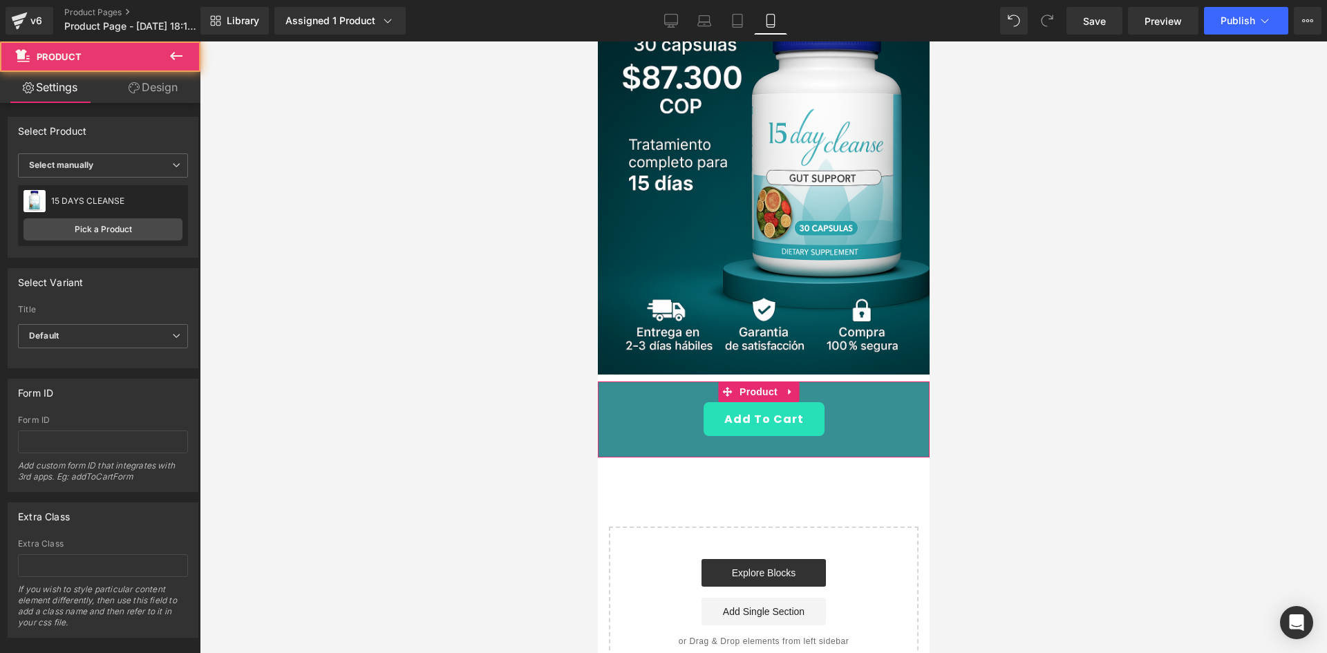
click at [126, 103] on div "Attention : If you want to show the product linked with the product page you ar…" at bounding box center [103, 370] width 207 height 535
click at [140, 94] on link "Design" at bounding box center [153, 87] width 100 height 31
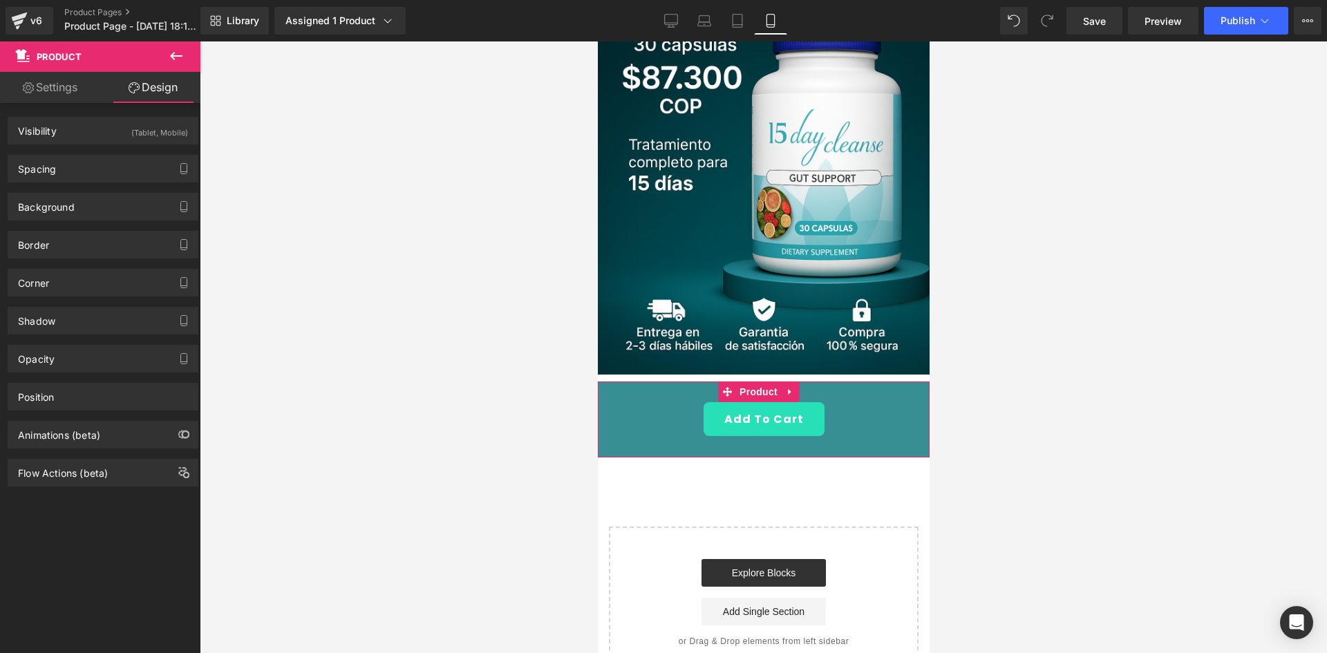
click at [115, 151] on div "Spacing [GEOGRAPHIC_DATA] 0px 0 0px 0 0px 0 0px 0 [GEOGRAPHIC_DATA] 30px 30 10p…" at bounding box center [103, 163] width 207 height 38
click at [111, 159] on div "Spacing" at bounding box center [102, 168] width 189 height 26
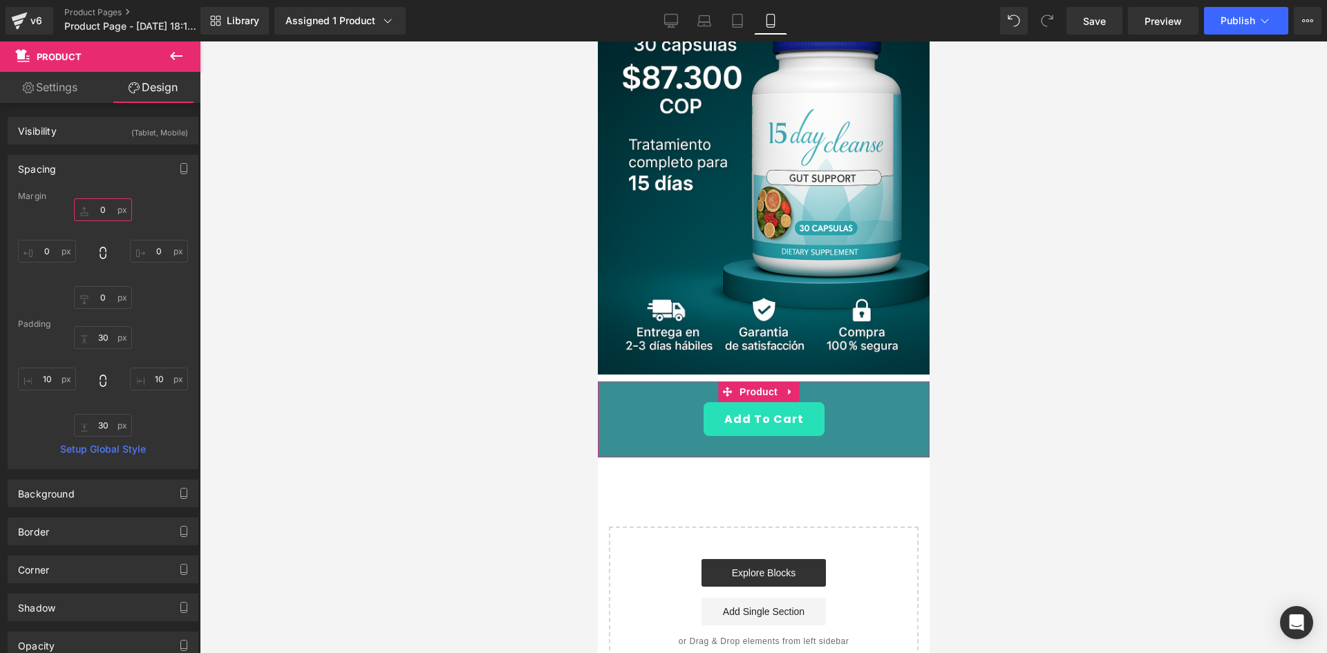
click at [102, 214] on input "0" at bounding box center [103, 209] width 58 height 23
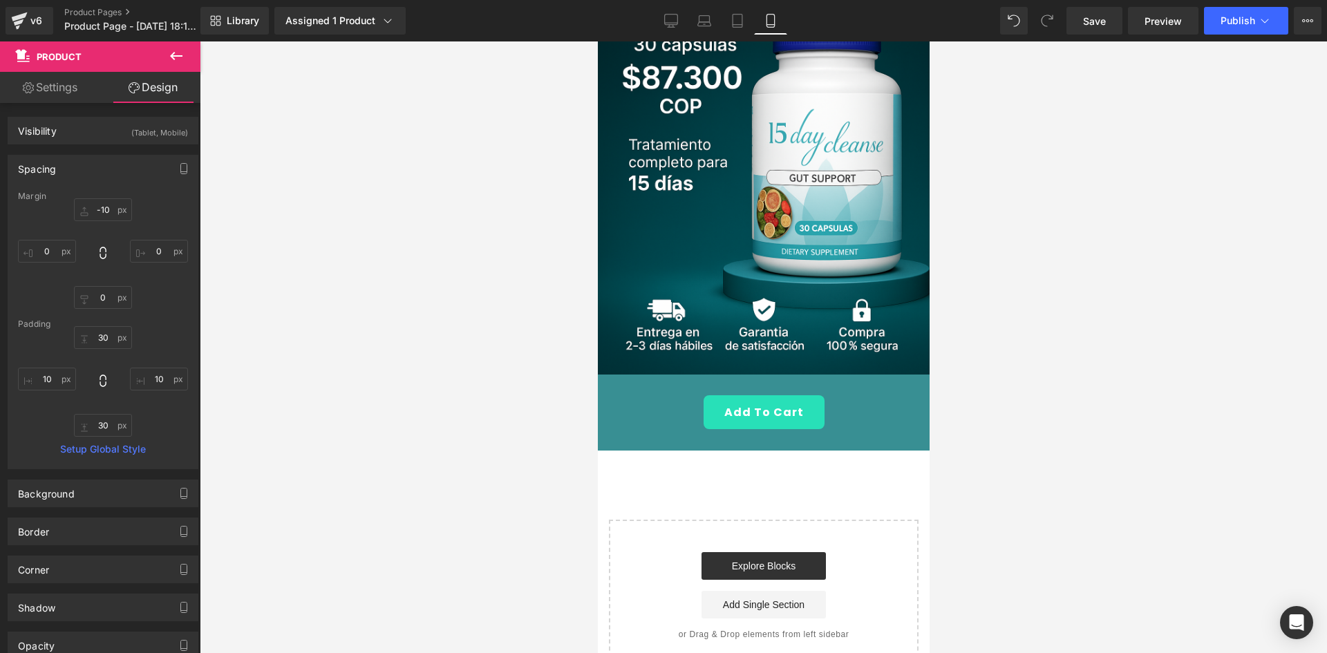
click at [447, 328] on div at bounding box center [763, 346] width 1127 height 611
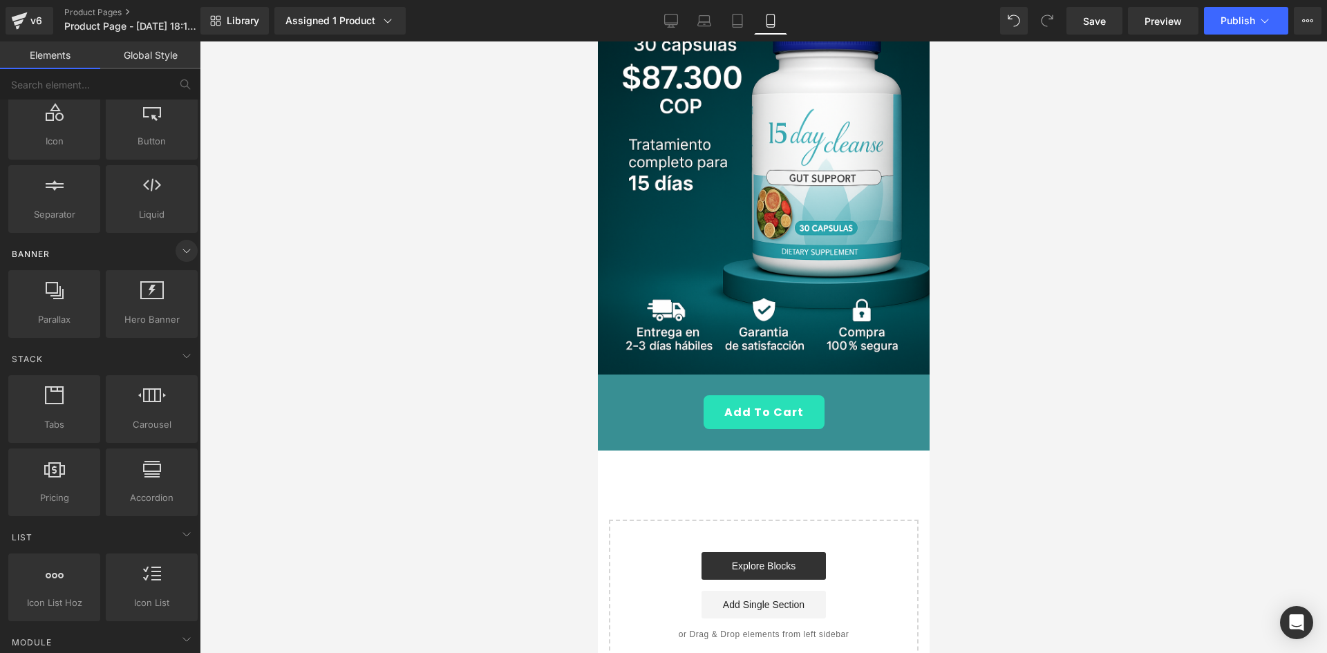
scroll to position [0, 0]
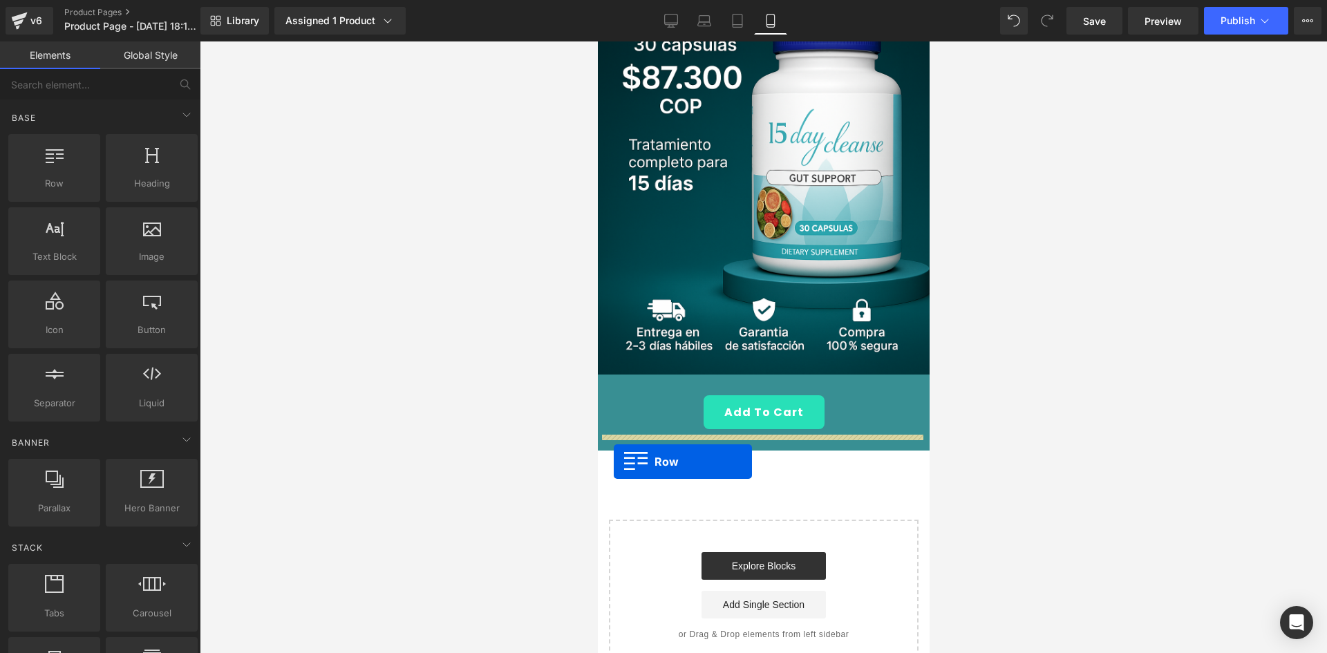
drag, startPoint x: 652, startPoint y: 216, endPoint x: 611, endPoint y: 460, distance: 248.0
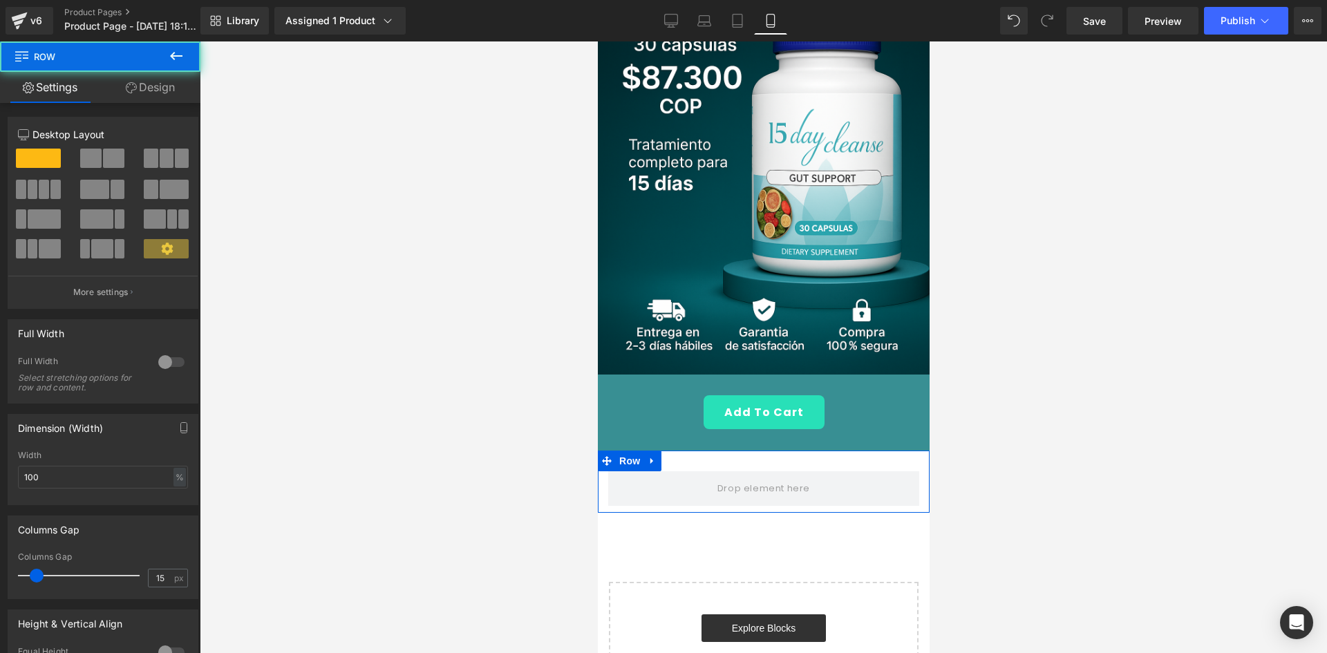
click at [144, 82] on link "Design" at bounding box center [150, 87] width 100 height 31
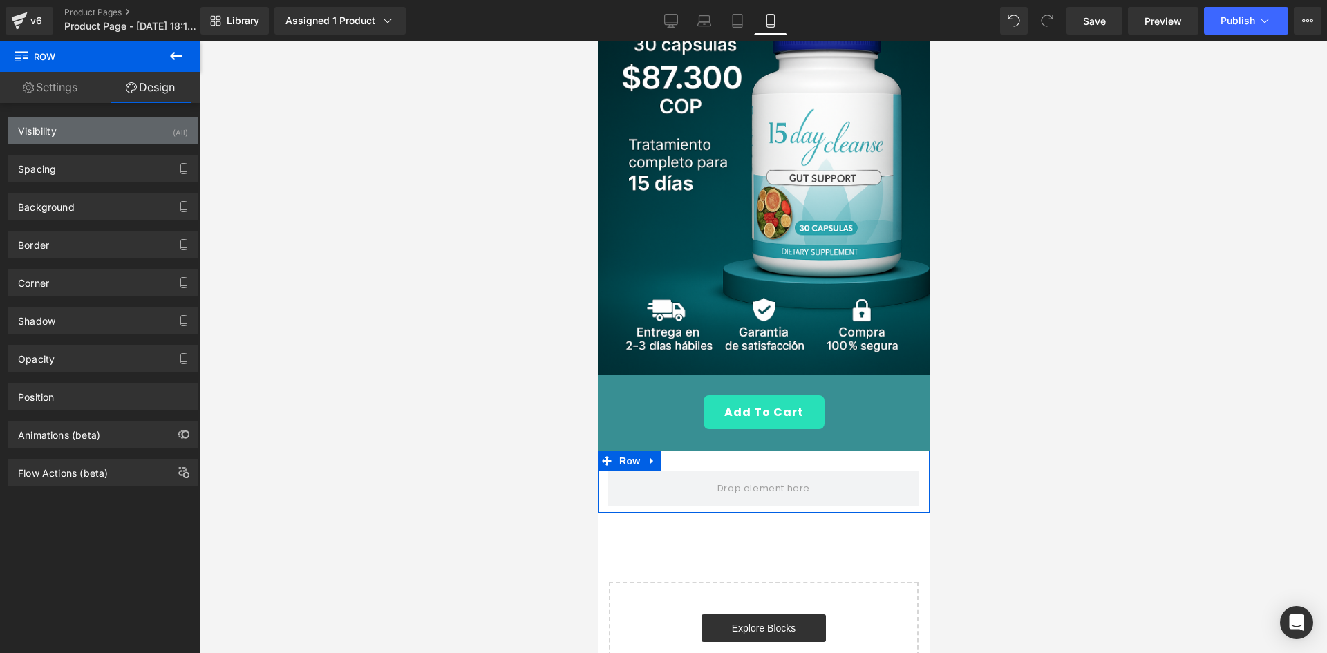
click at [155, 126] on div "Visibility (All)" at bounding box center [102, 130] width 189 height 26
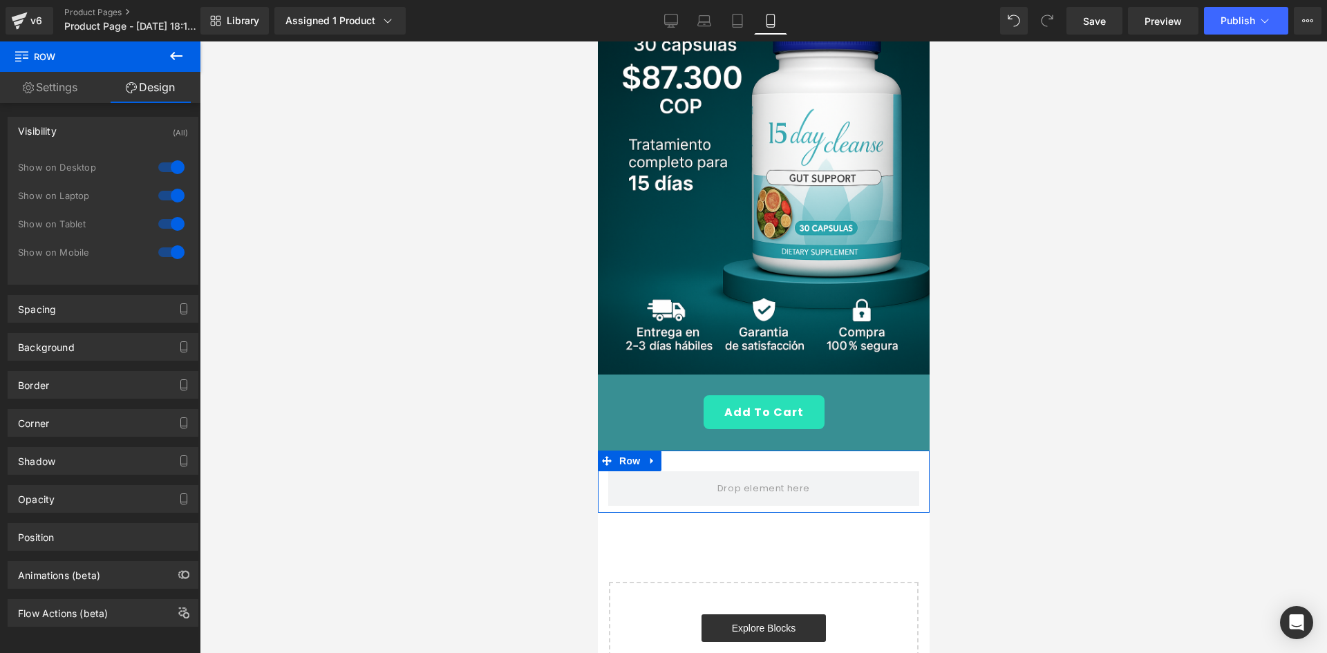
click at [162, 162] on div at bounding box center [171, 167] width 33 height 22
click at [168, 185] on div at bounding box center [171, 195] width 33 height 22
click at [180, 46] on button at bounding box center [176, 56] width 48 height 30
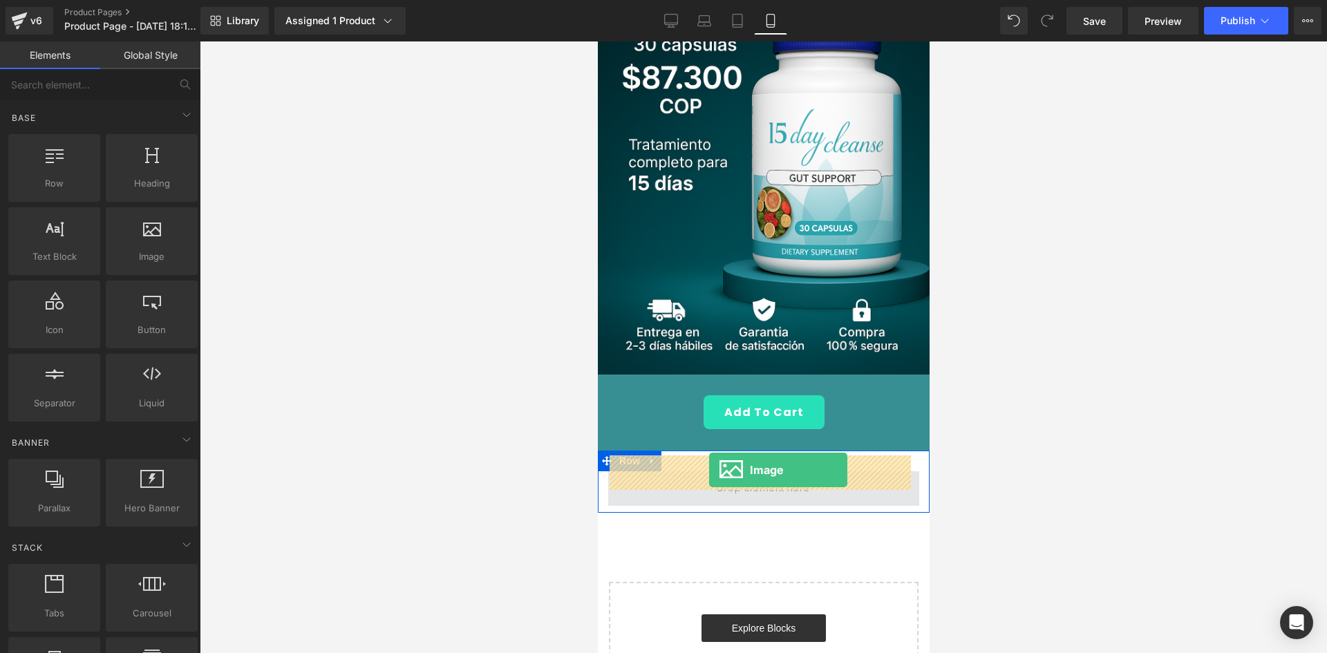
drag, startPoint x: 766, startPoint y: 277, endPoint x: 708, endPoint y: 470, distance: 201.3
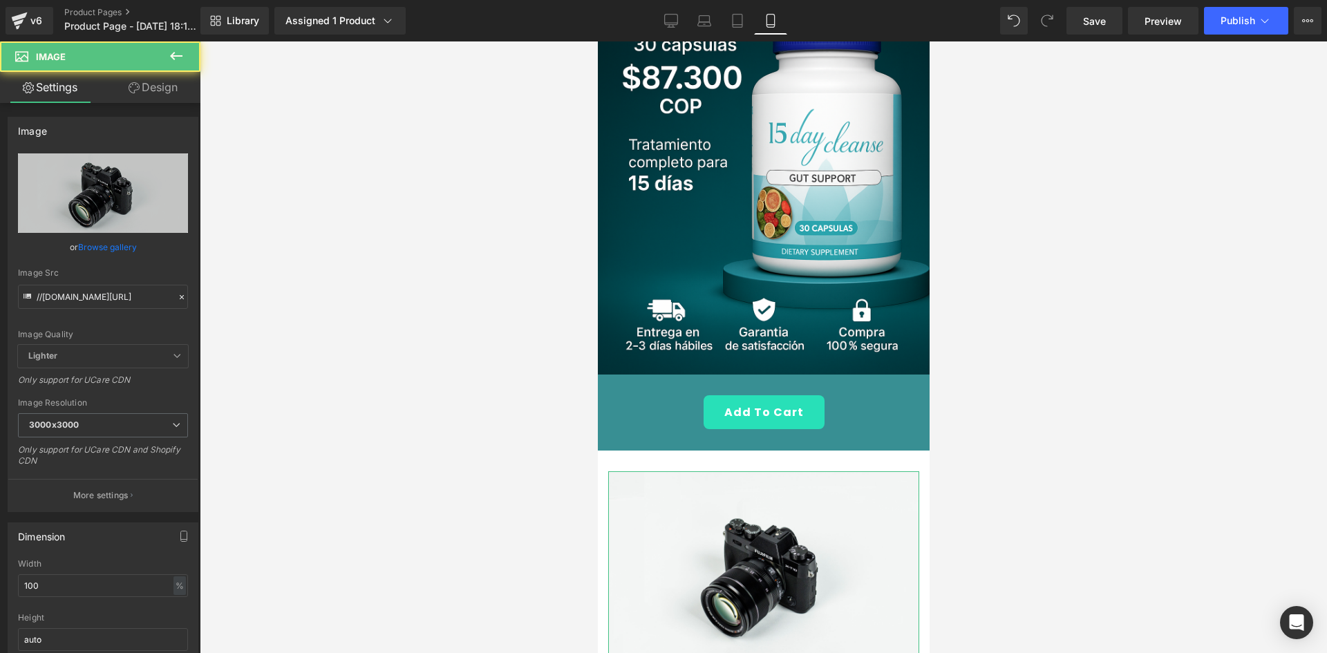
drag, startPoint x: 166, startPoint y: 76, endPoint x: 157, endPoint y: 112, distance: 37.0
click at [166, 76] on link "Design" at bounding box center [153, 87] width 100 height 31
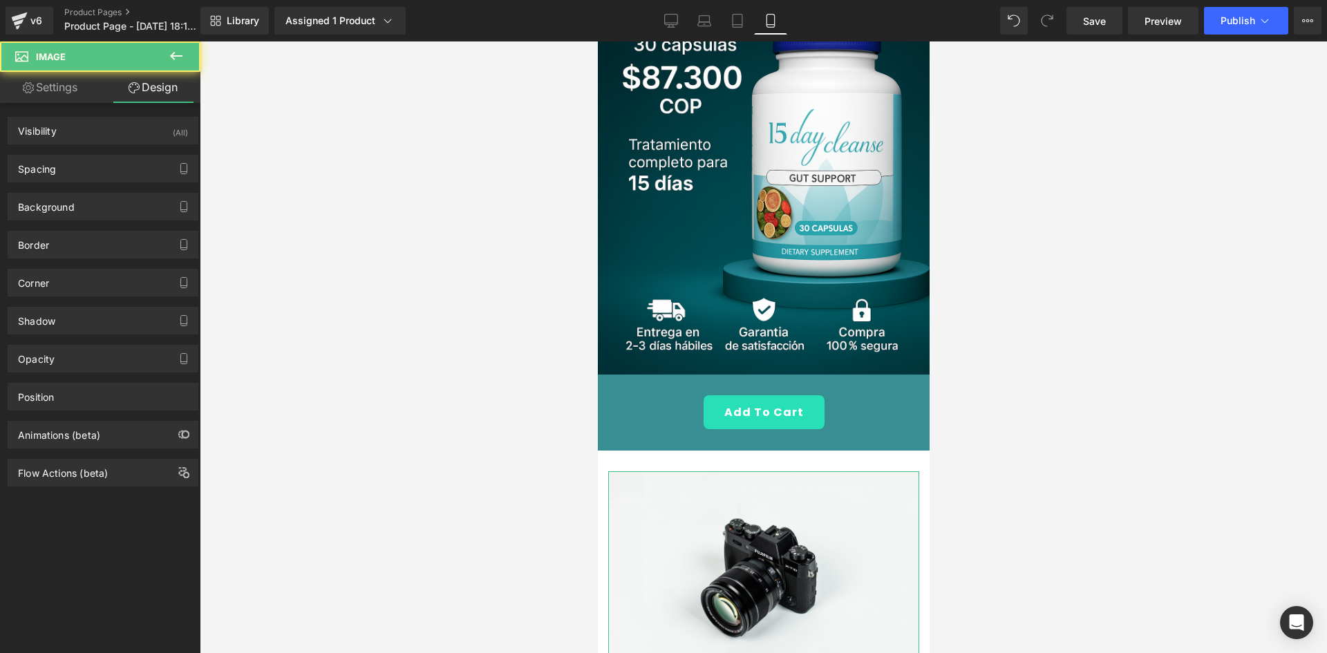
click at [157, 112] on div "Visibility (All) 0|0|0|0 1 Show on Desktop 1 Show on Laptop 1 Show on Tablet 1 …" at bounding box center [103, 125] width 207 height 38
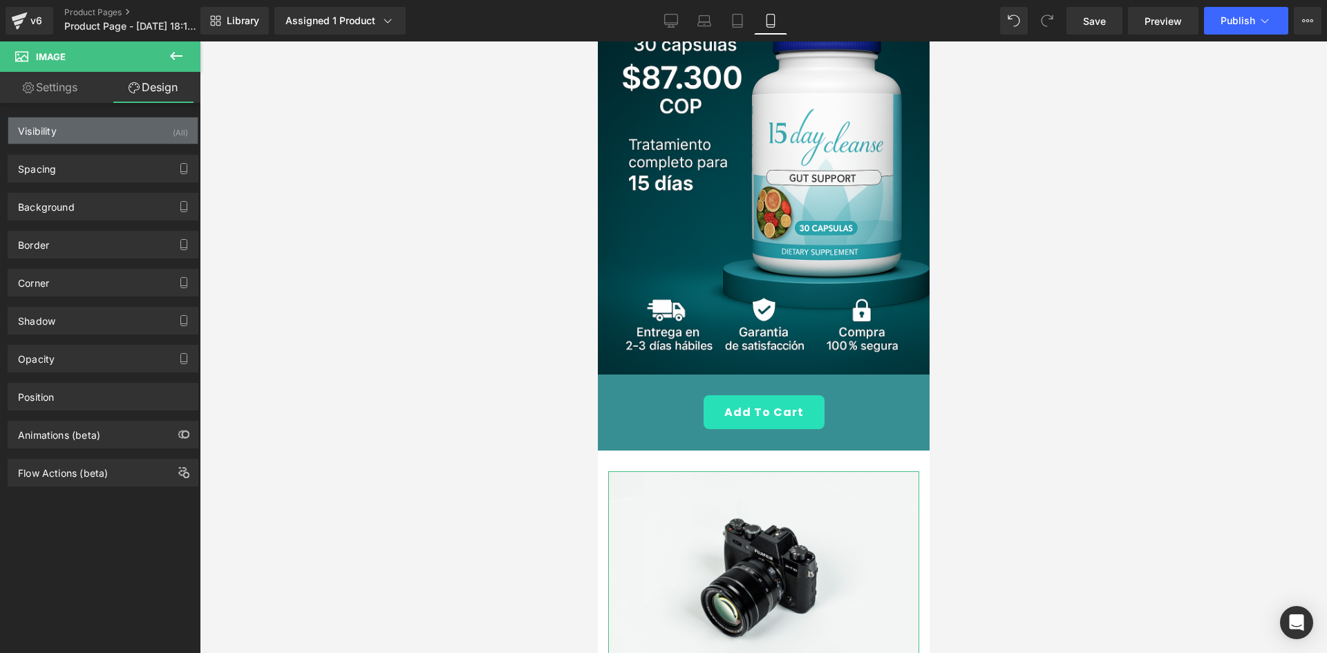
click at [157, 133] on div "Visibility (All)" at bounding box center [102, 130] width 189 height 26
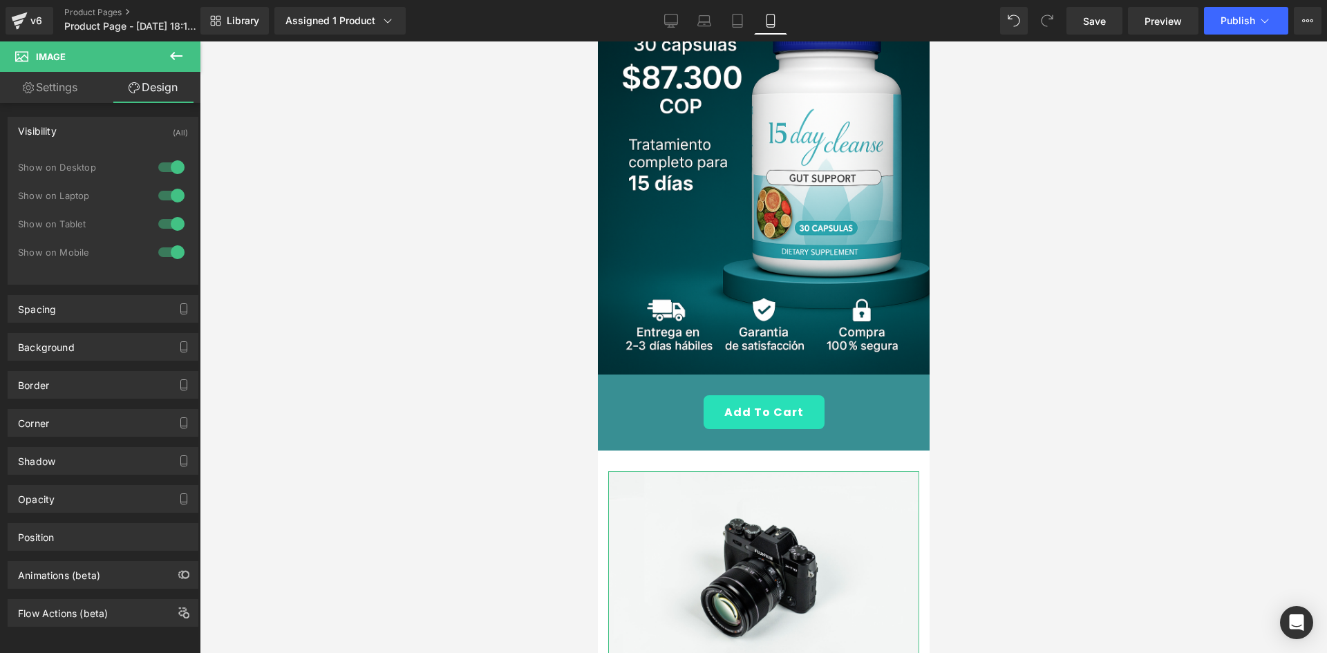
click at [159, 166] on div at bounding box center [171, 167] width 33 height 22
click at [162, 187] on div at bounding box center [171, 195] width 33 height 22
click at [51, 107] on div "Visibility (Tablet, Mobile) 0|0|0|0 0 Show on Desktop 0 Show on Laptop 1 Show o…" at bounding box center [103, 195] width 207 height 178
click at [61, 95] on link "Settings" at bounding box center [50, 87] width 100 height 31
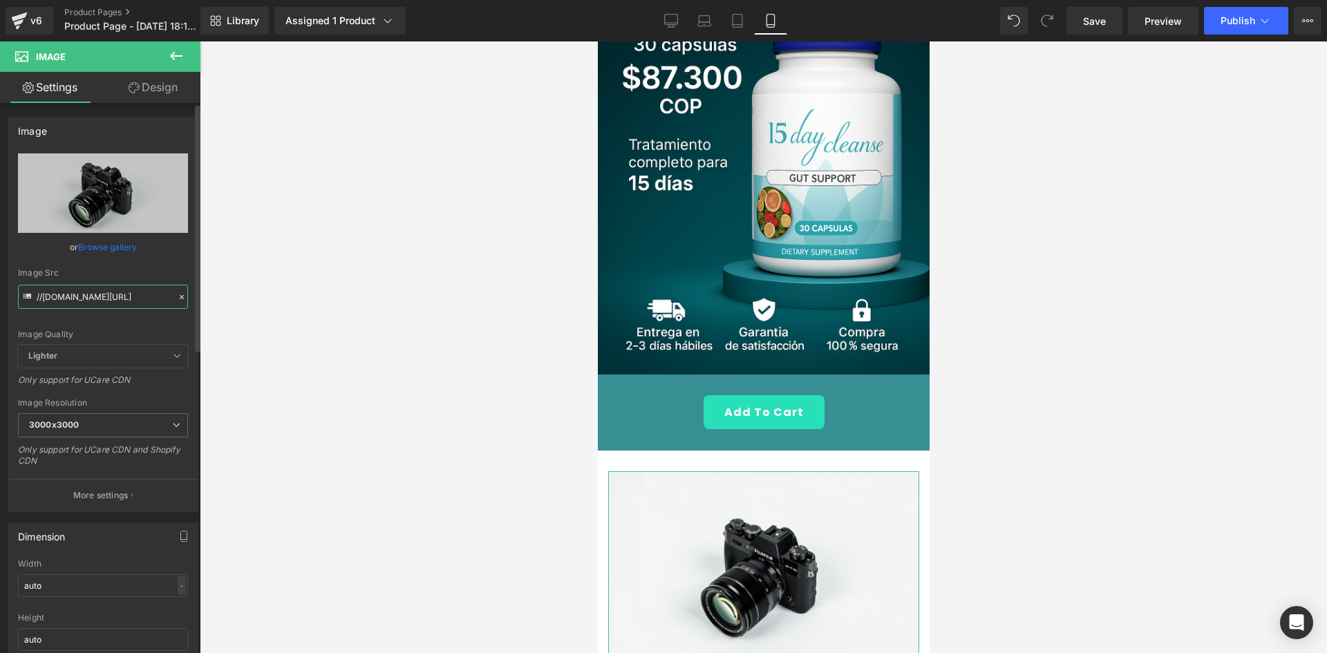
click at [104, 291] on input "//[DOMAIN_NAME][URL]" at bounding box center [103, 297] width 170 height 24
paste input "[URL][DOMAIN_NAME][DOMAIN_NAME][DATE]"
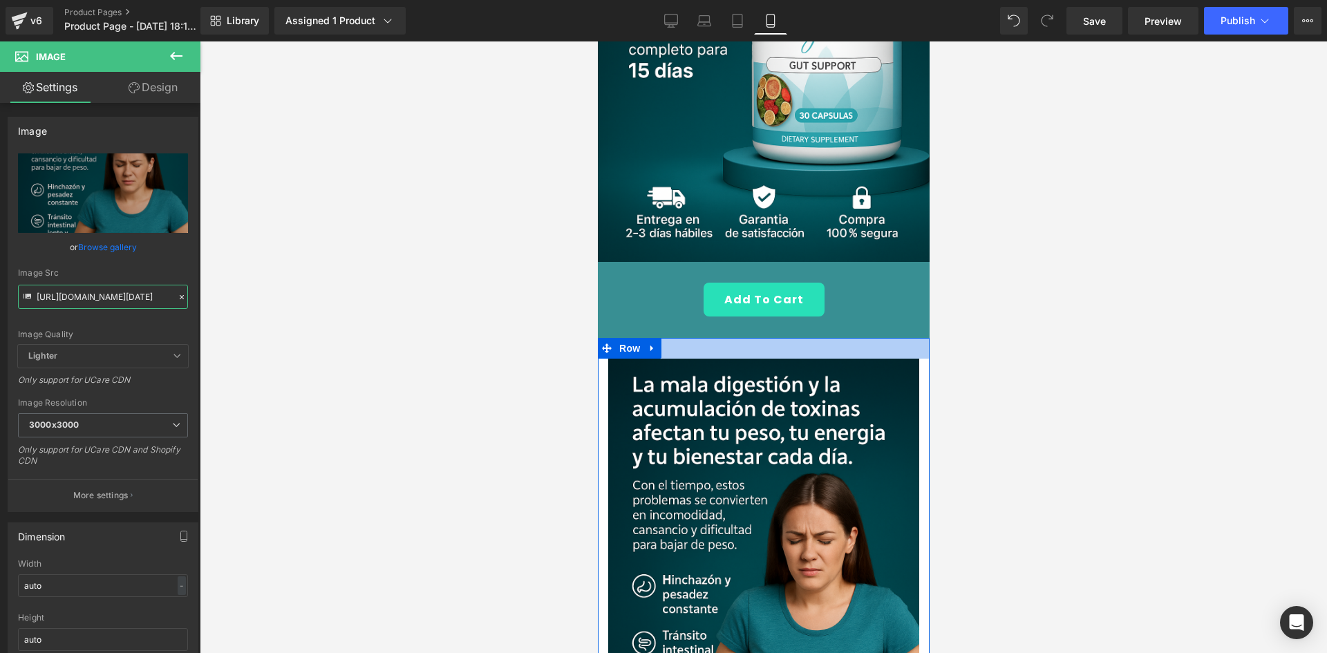
scroll to position [303, 0]
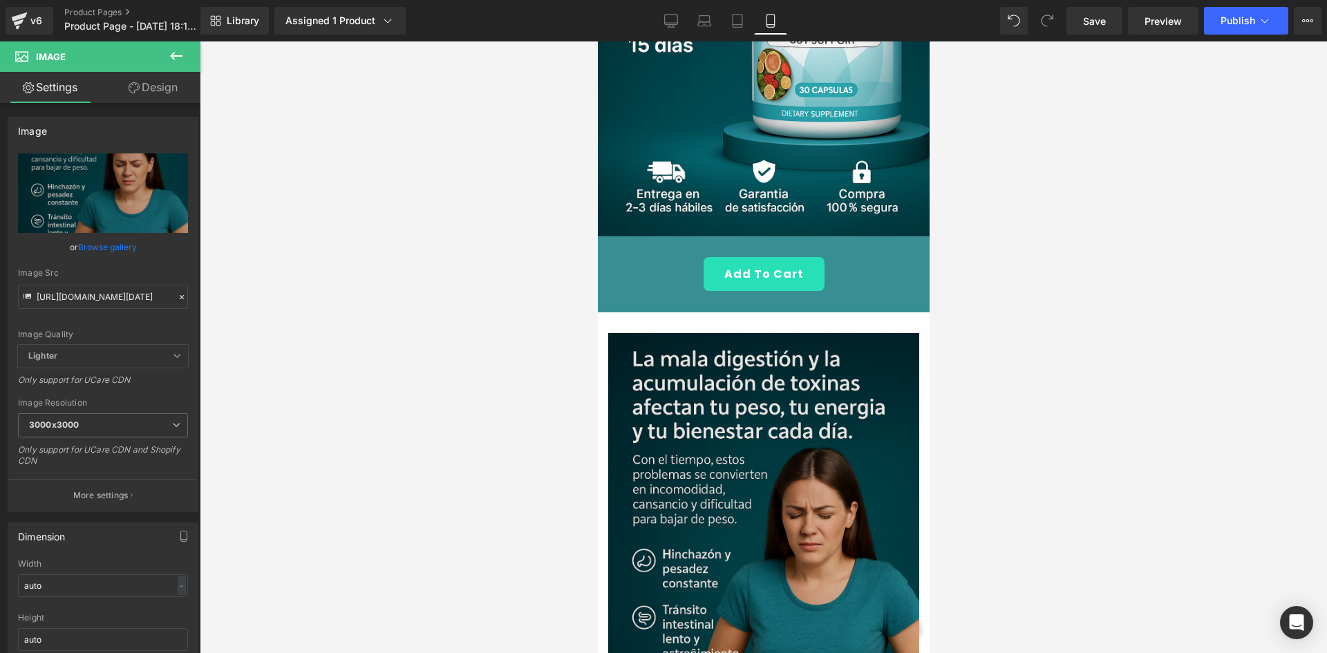
click at [658, 395] on img at bounding box center [762, 566] width 311 height 466
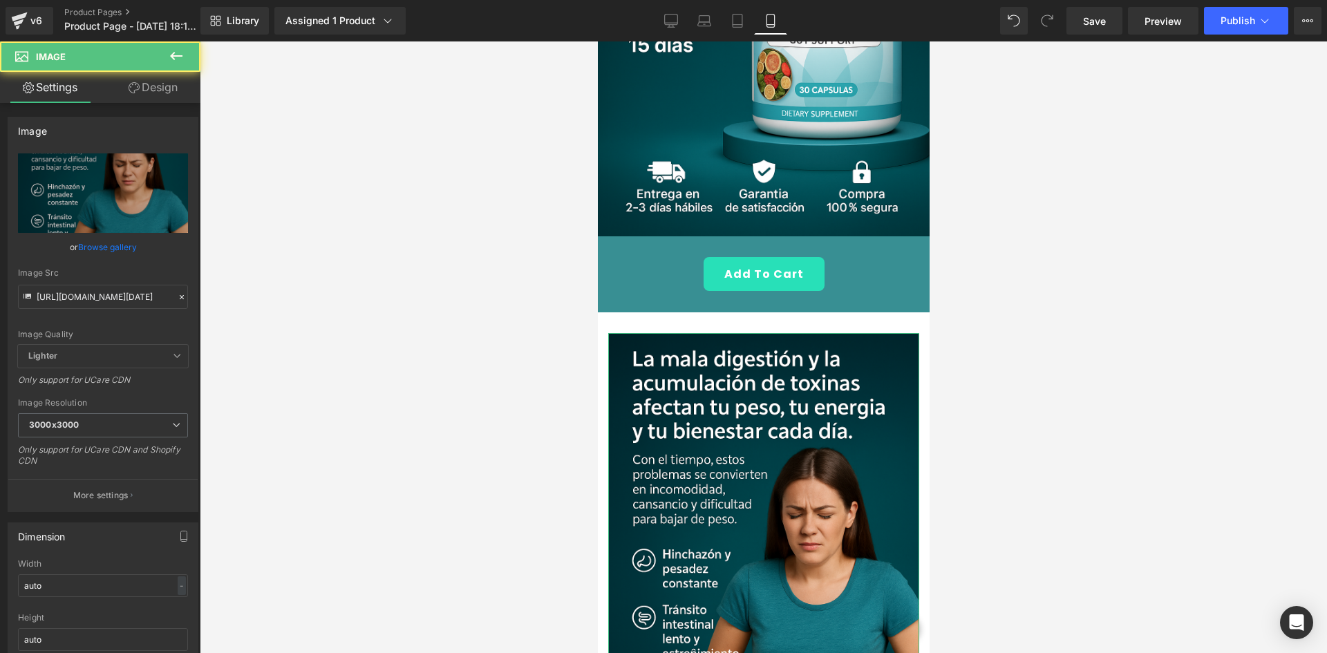
click at [144, 93] on link "Design" at bounding box center [153, 87] width 100 height 31
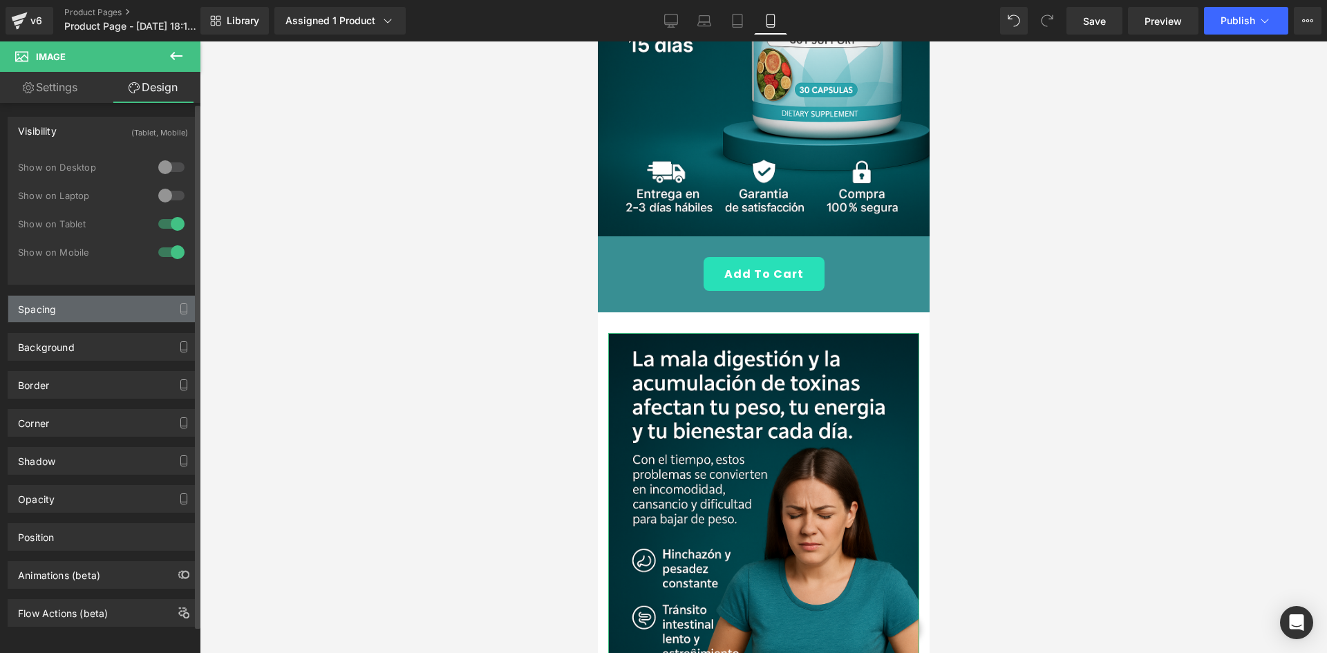
click at [75, 305] on div "Spacing" at bounding box center [102, 309] width 189 height 26
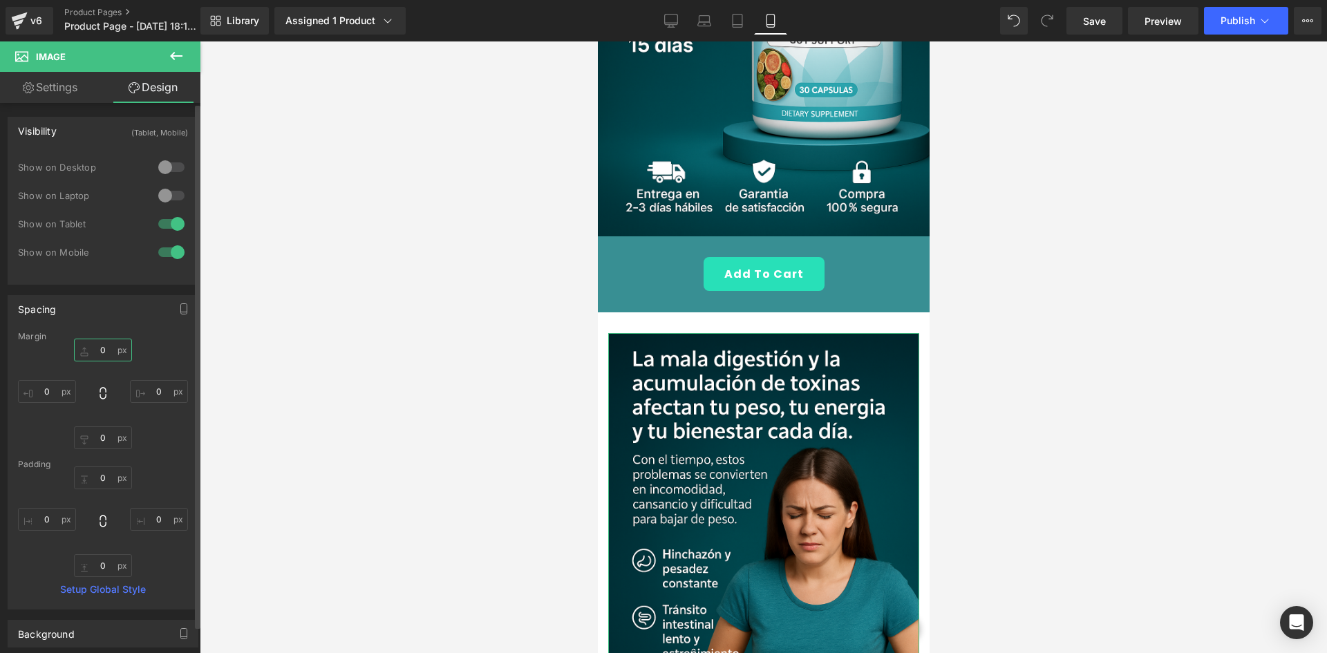
click at [95, 357] on input "0" at bounding box center [103, 350] width 58 height 23
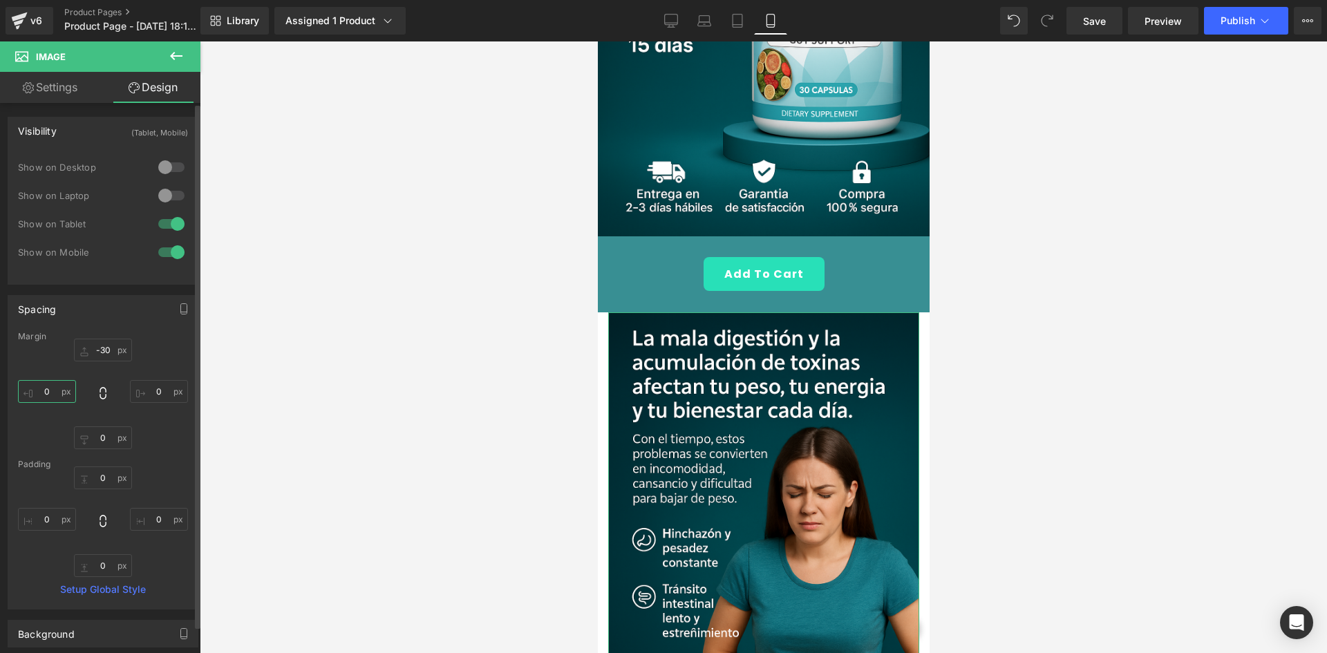
click at [54, 395] on input "0" at bounding box center [47, 391] width 58 height 23
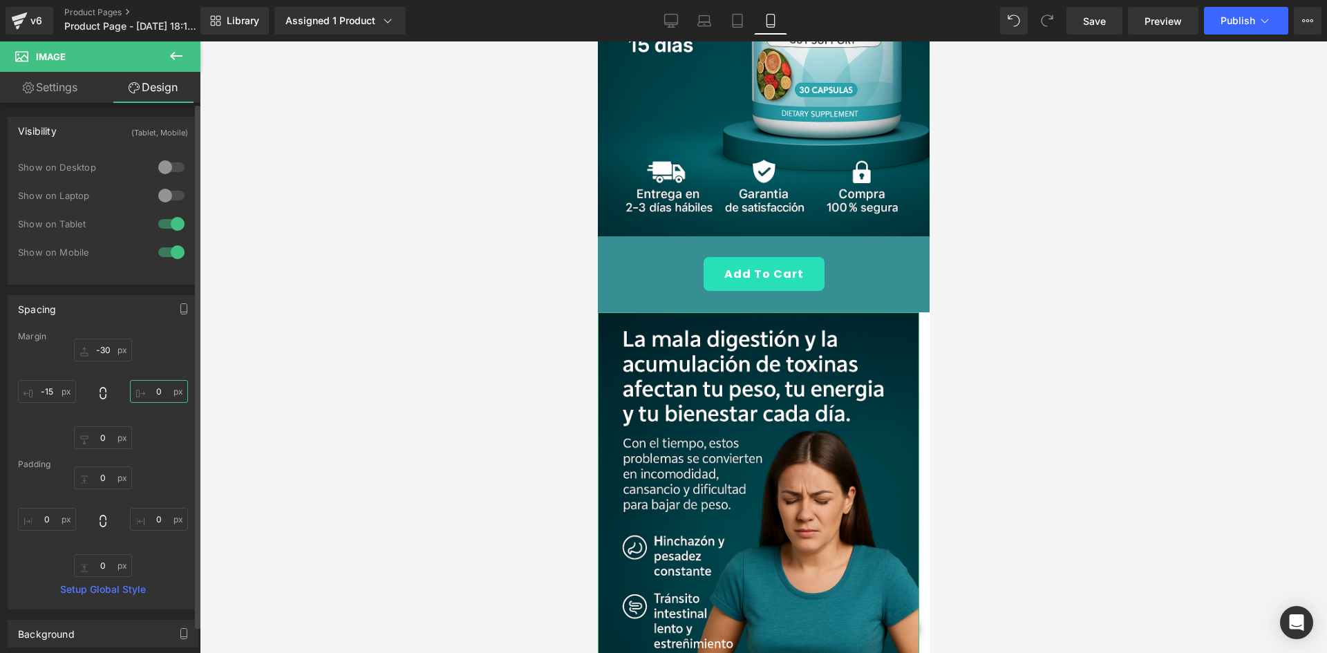
click at [142, 397] on input "0" at bounding box center [159, 391] width 58 height 23
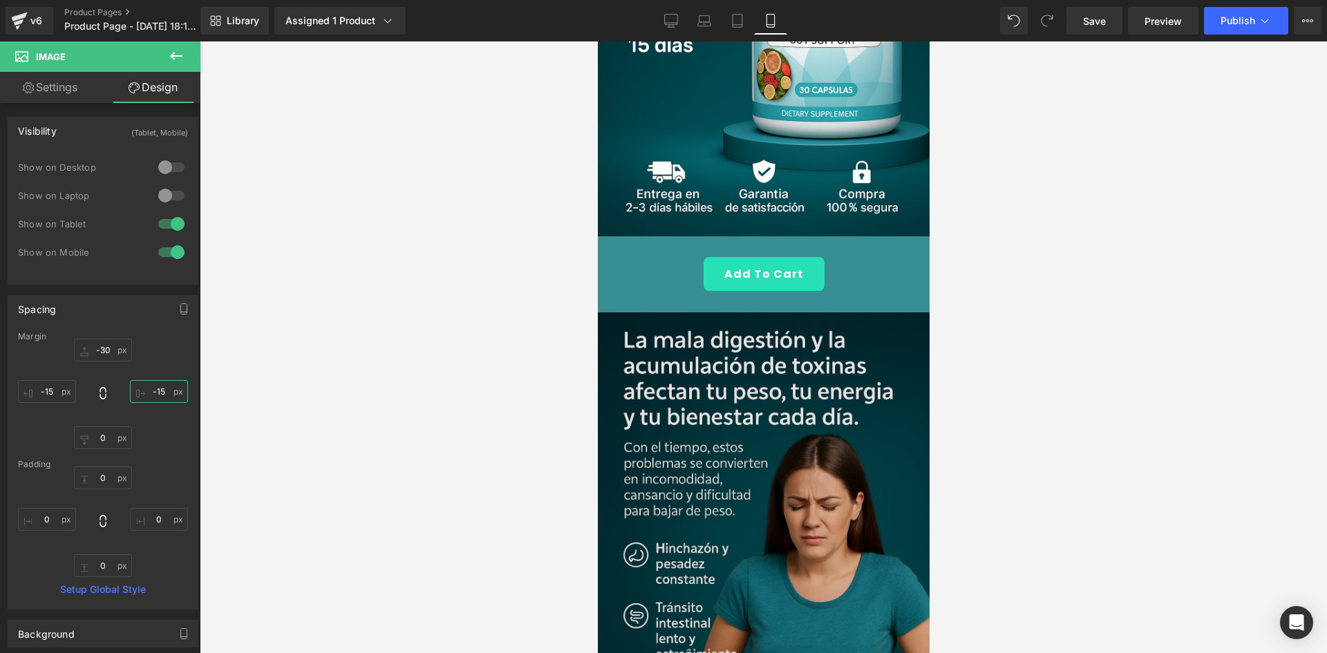
scroll to position [648, 0]
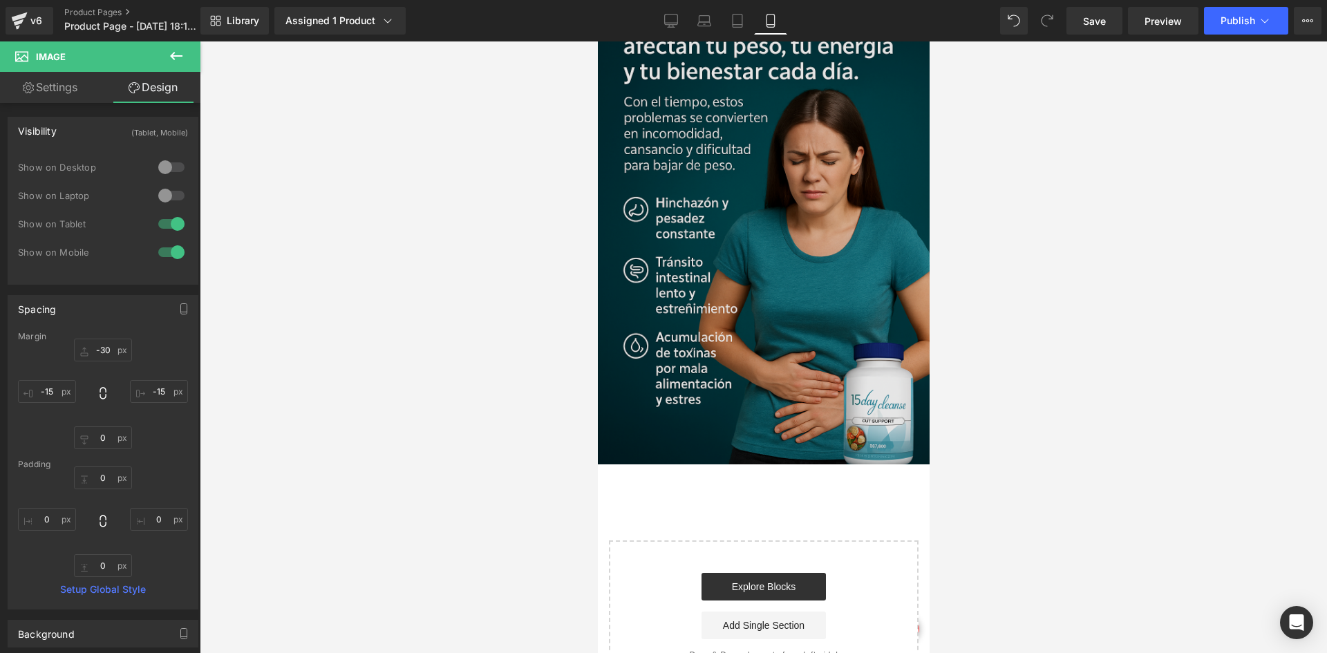
click at [717, 240] on img at bounding box center [763, 215] width 332 height 497
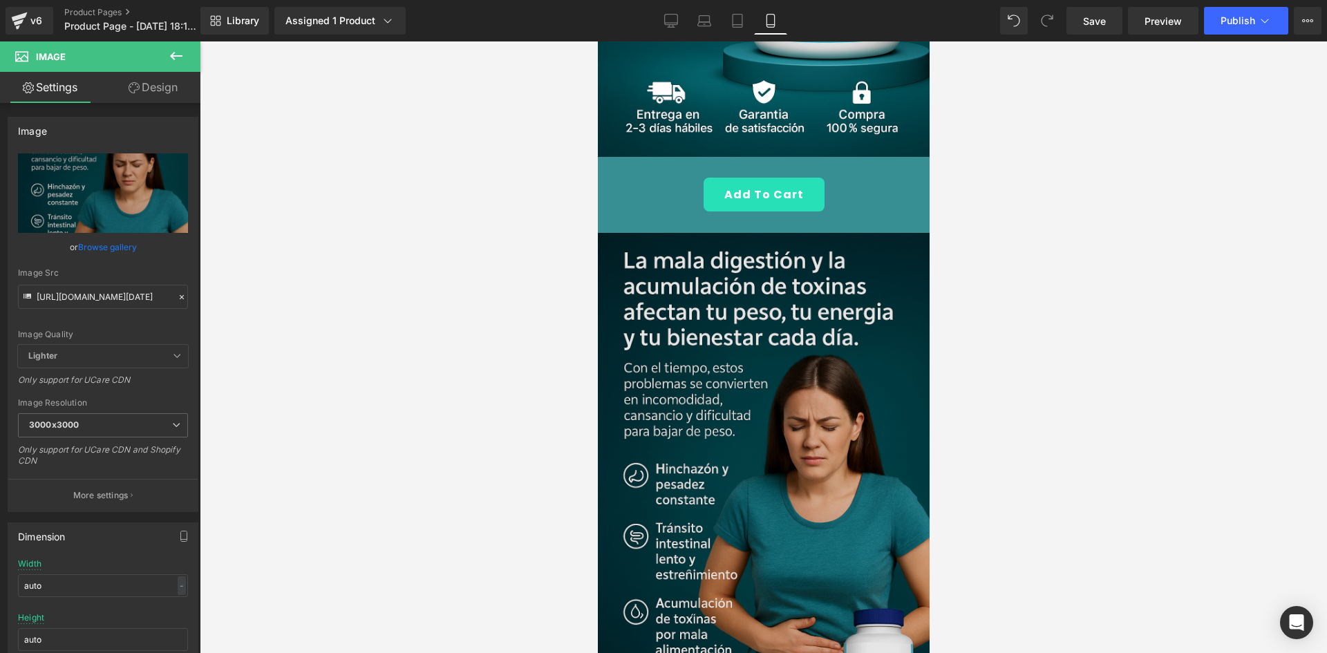
scroll to position [372, 0]
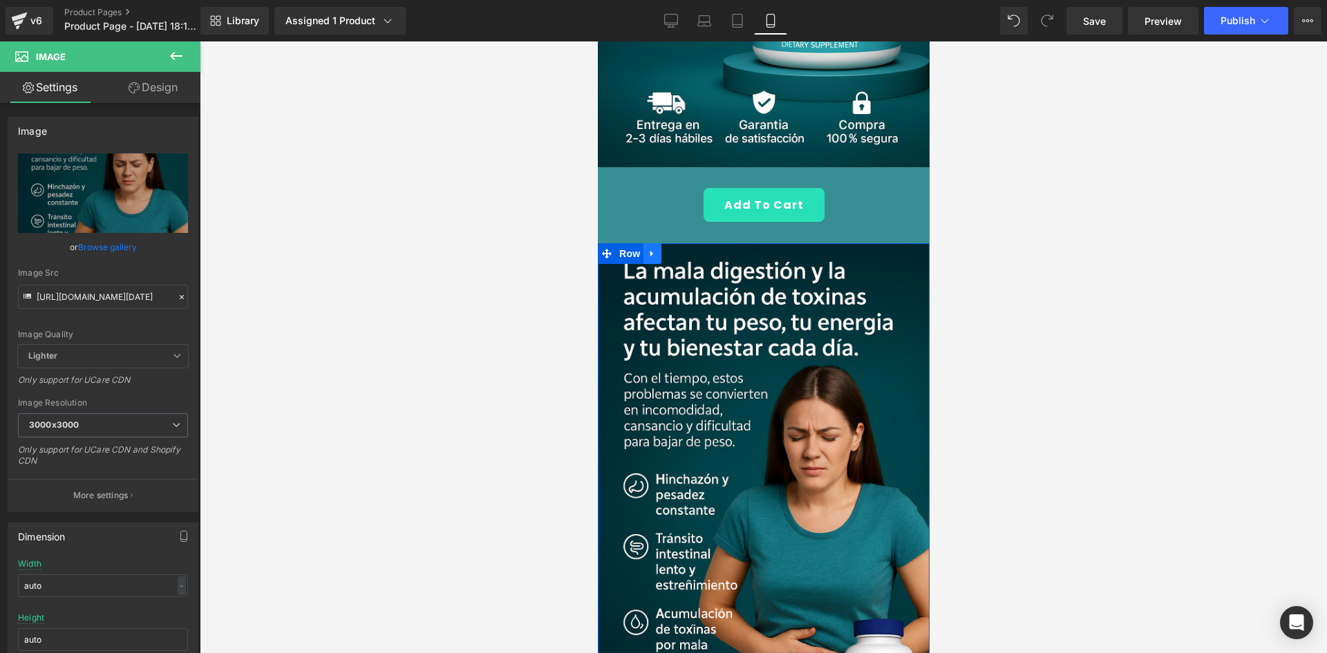
click at [649, 243] on link at bounding box center [652, 253] width 18 height 21
click at [674, 243] on link at bounding box center [670, 253] width 18 height 21
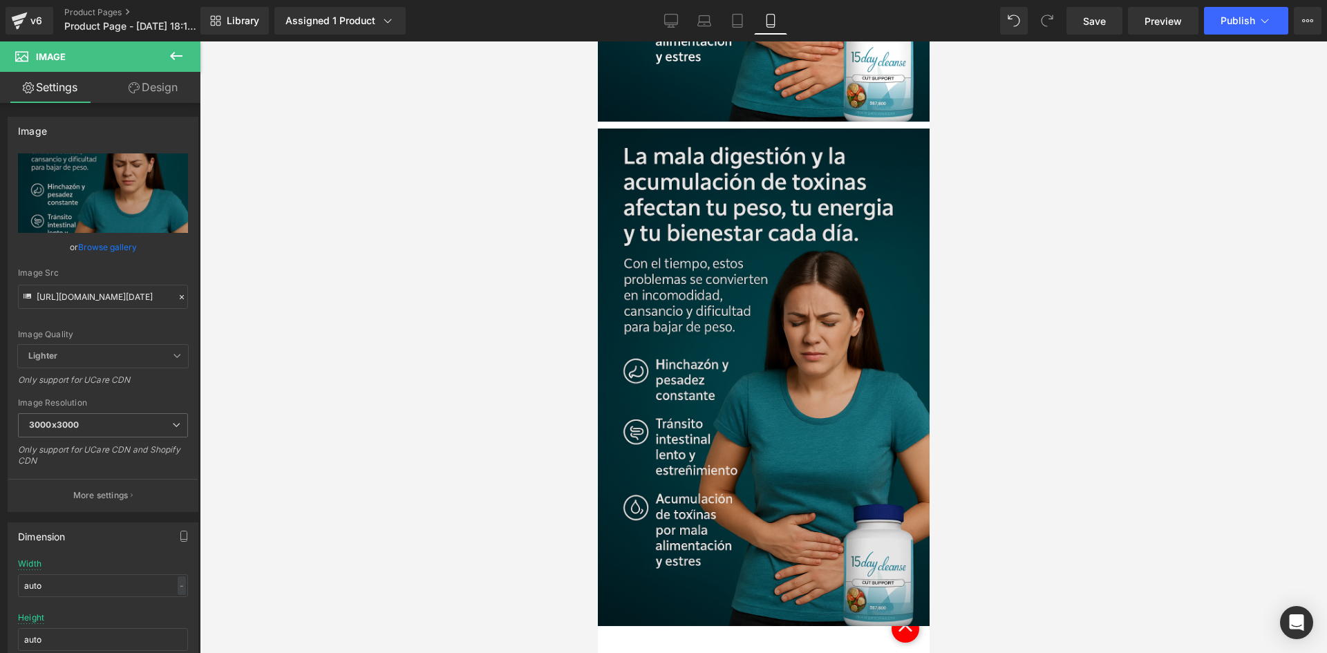
scroll to position [992, 0]
click at [790, 269] on img at bounding box center [763, 376] width 332 height 497
click at [654, 273] on img at bounding box center [763, 376] width 332 height 497
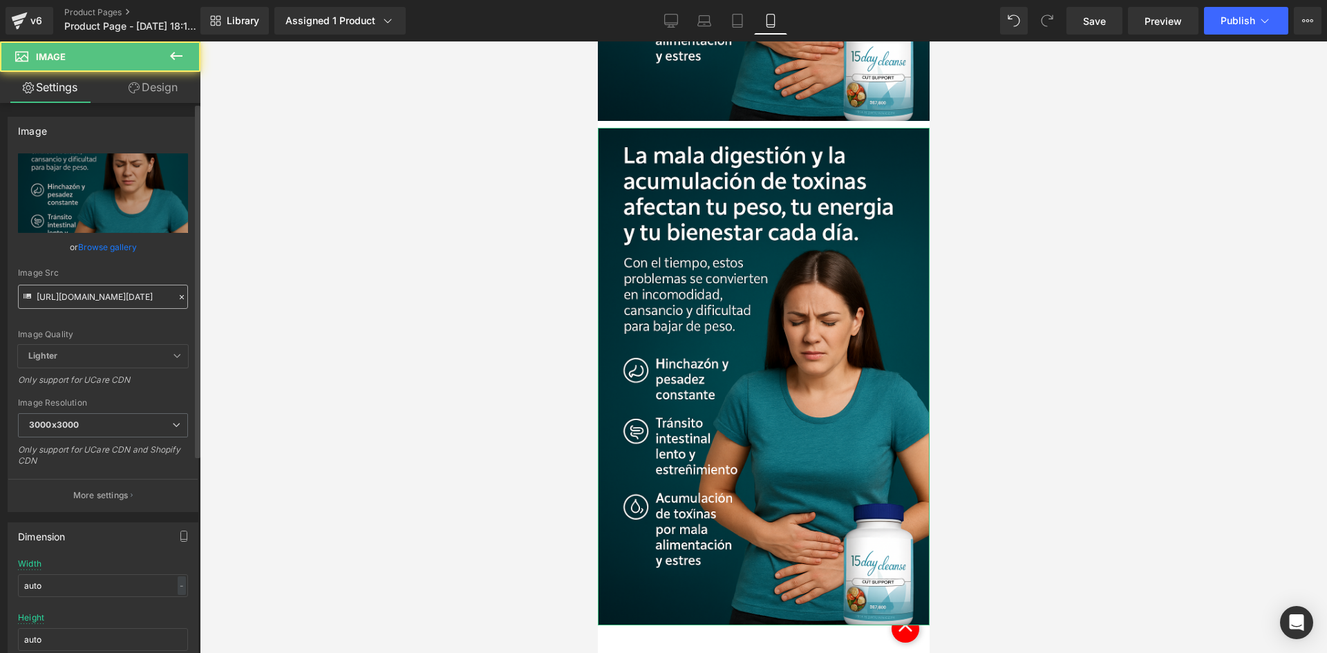
click at [125, 297] on input "[URL][DOMAIN_NAME][DATE]" at bounding box center [103, 297] width 170 height 24
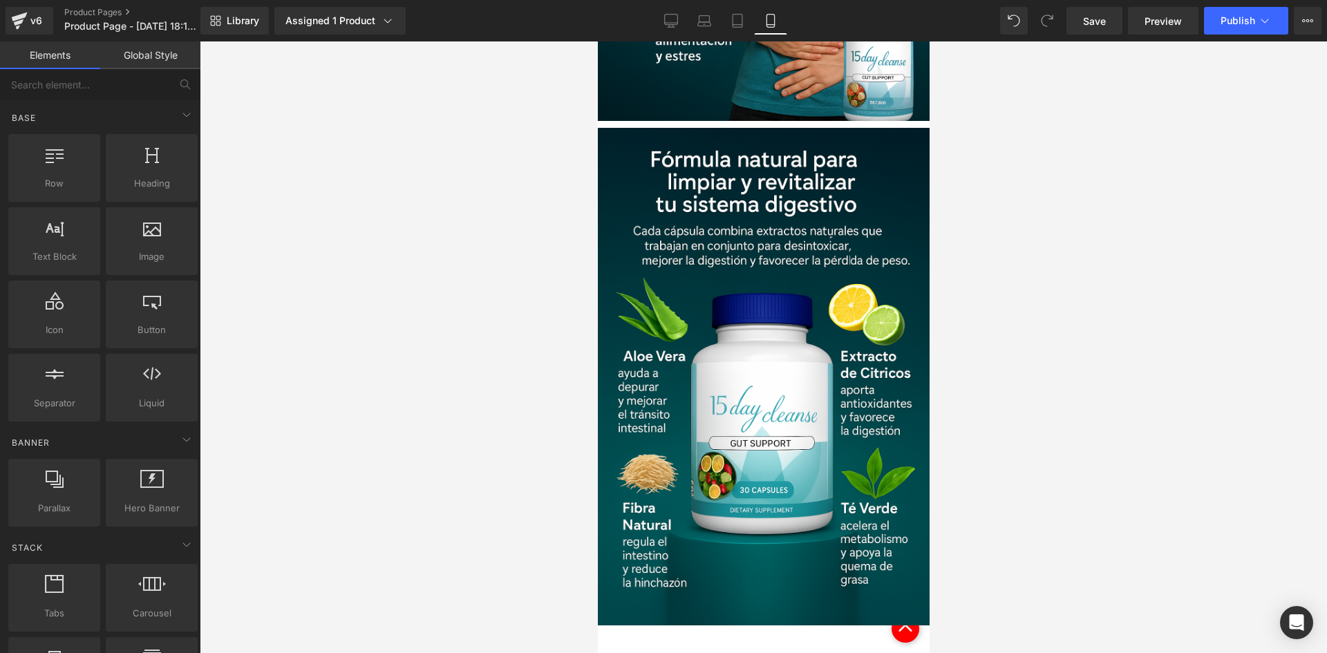
click at [347, 299] on div at bounding box center [763, 346] width 1127 height 611
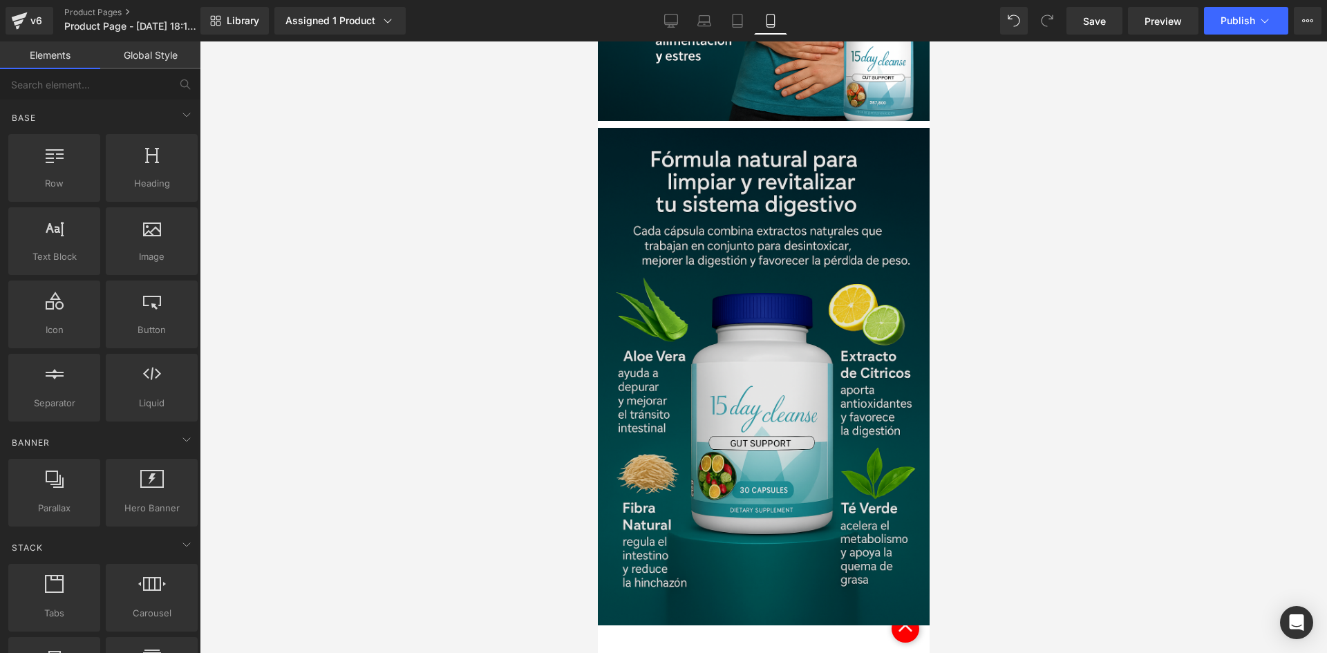
click at [688, 282] on img at bounding box center [763, 376] width 332 height 497
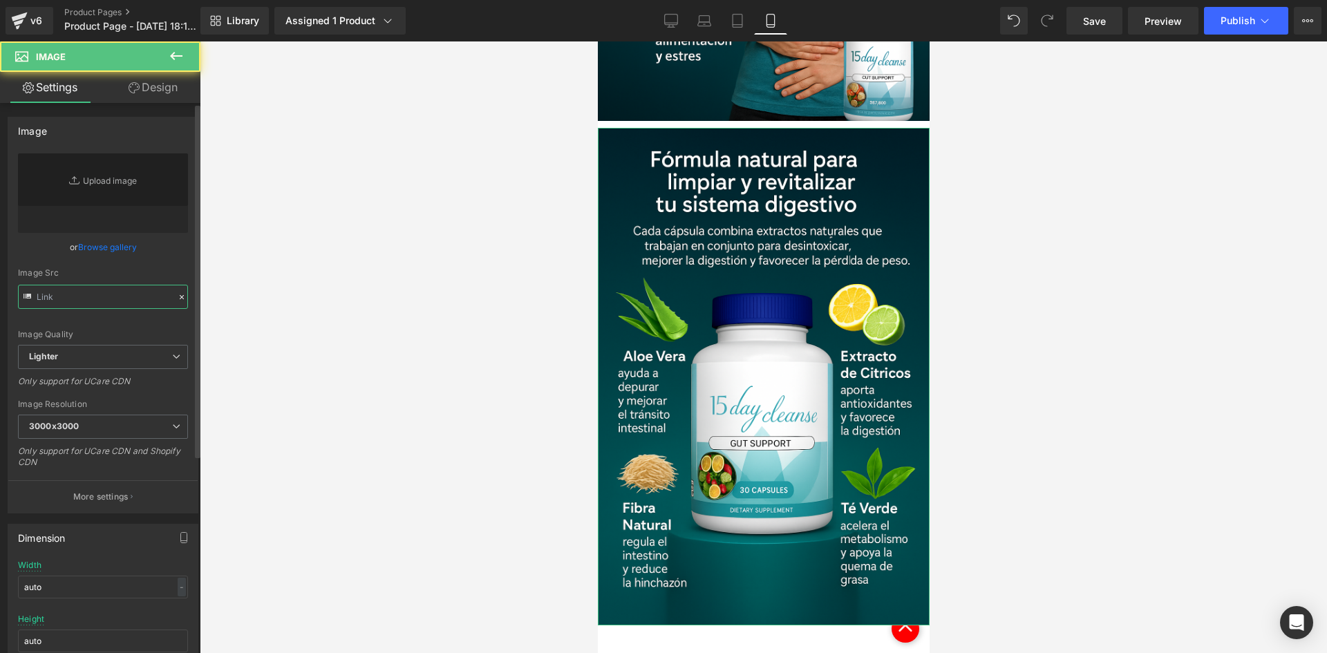
click at [102, 299] on input "text" at bounding box center [103, 297] width 170 height 24
paste input "[URL][DOMAIN_NAME][DATE]"
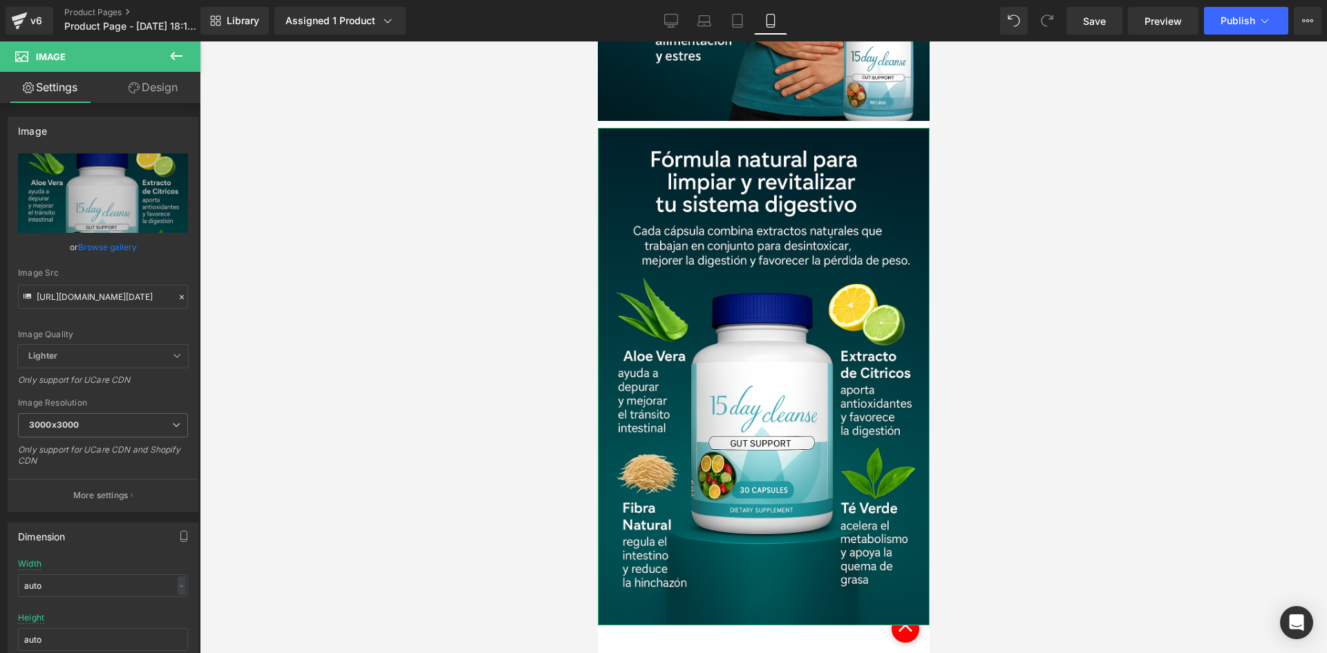
click at [148, 83] on link "Design" at bounding box center [153, 87] width 100 height 31
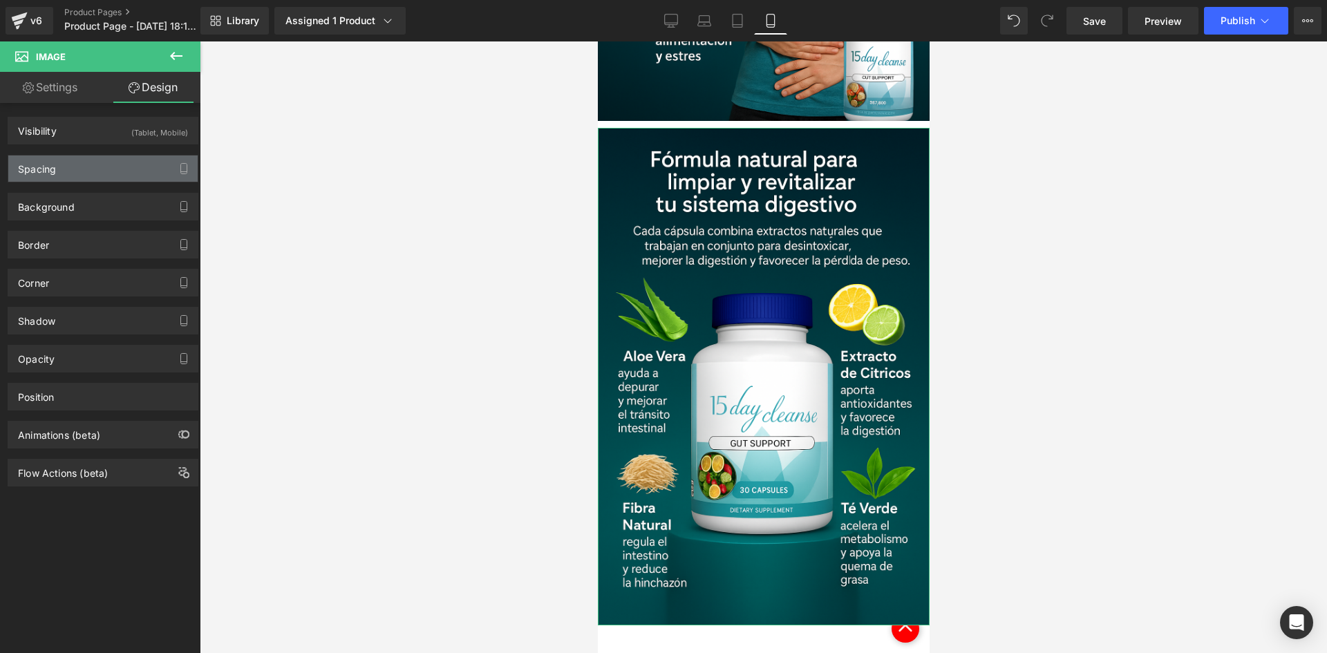
click at [118, 169] on div "Spacing" at bounding box center [102, 168] width 189 height 26
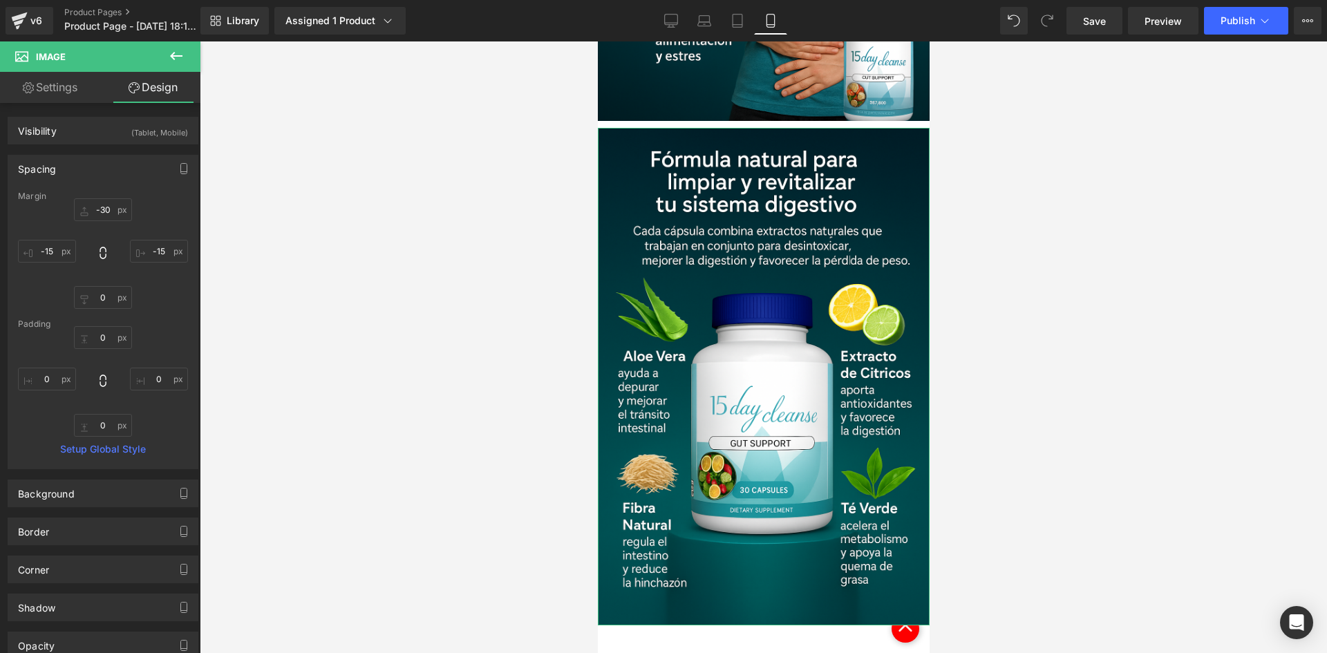
click at [117, 222] on div "-30px -30 -15px -15 0px 0 -15px -15" at bounding box center [103, 253] width 170 height 111
click at [103, 216] on input "-30" at bounding box center [103, 209] width 58 height 23
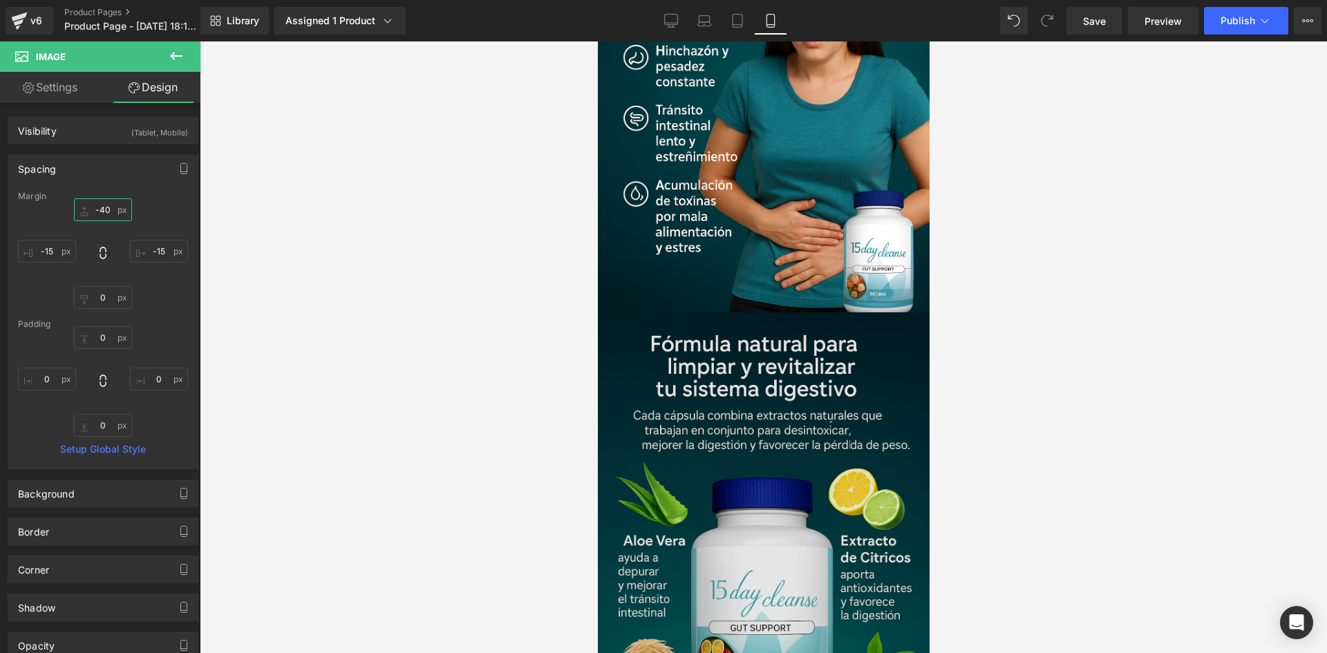
scroll to position [715, 0]
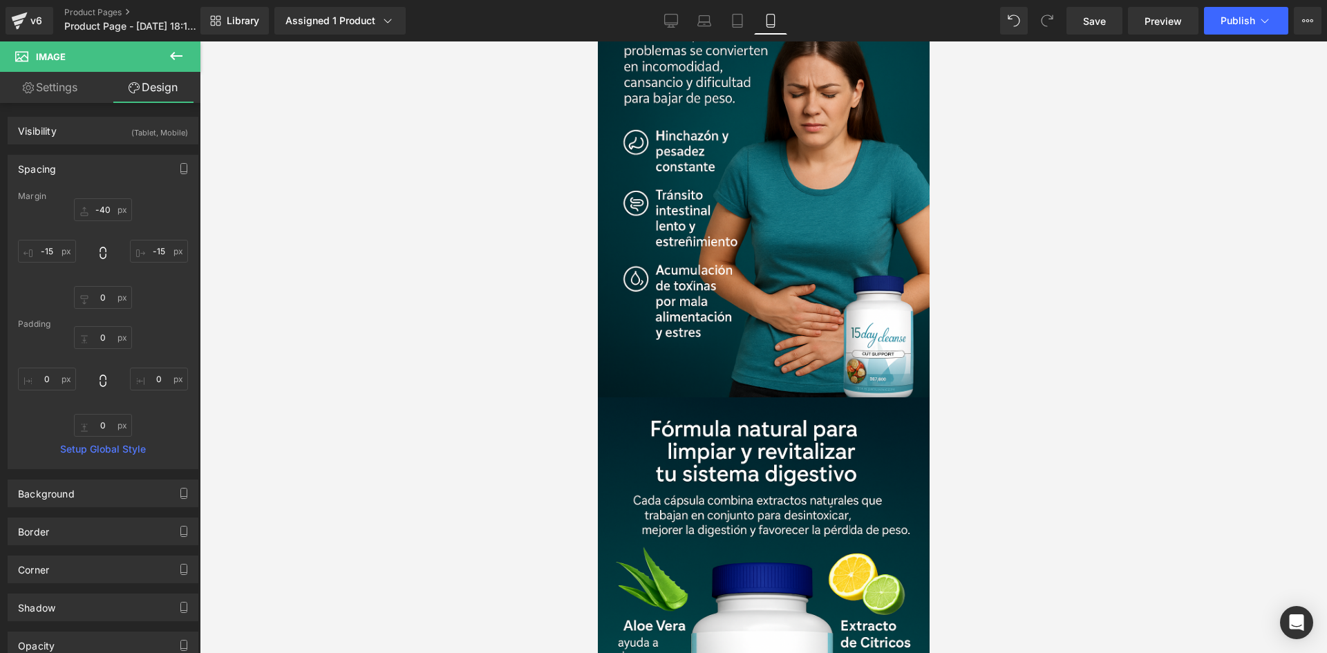
click at [357, 321] on div at bounding box center [763, 346] width 1127 height 611
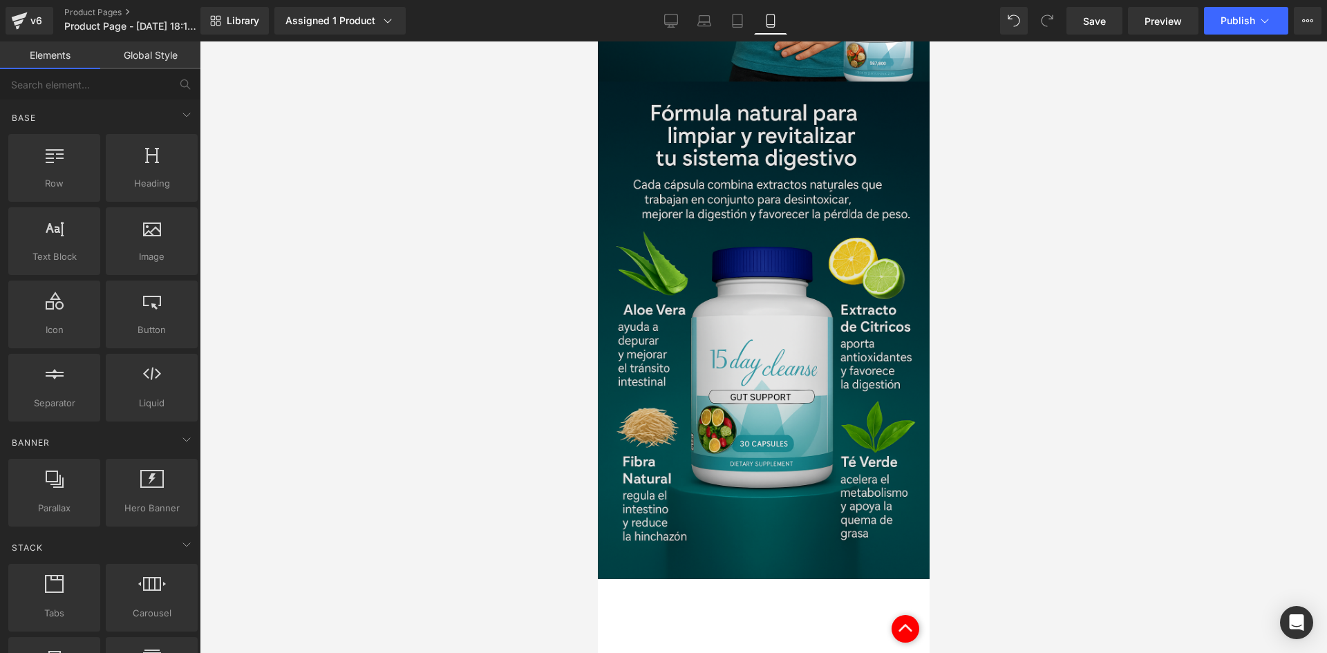
scroll to position [992, 0]
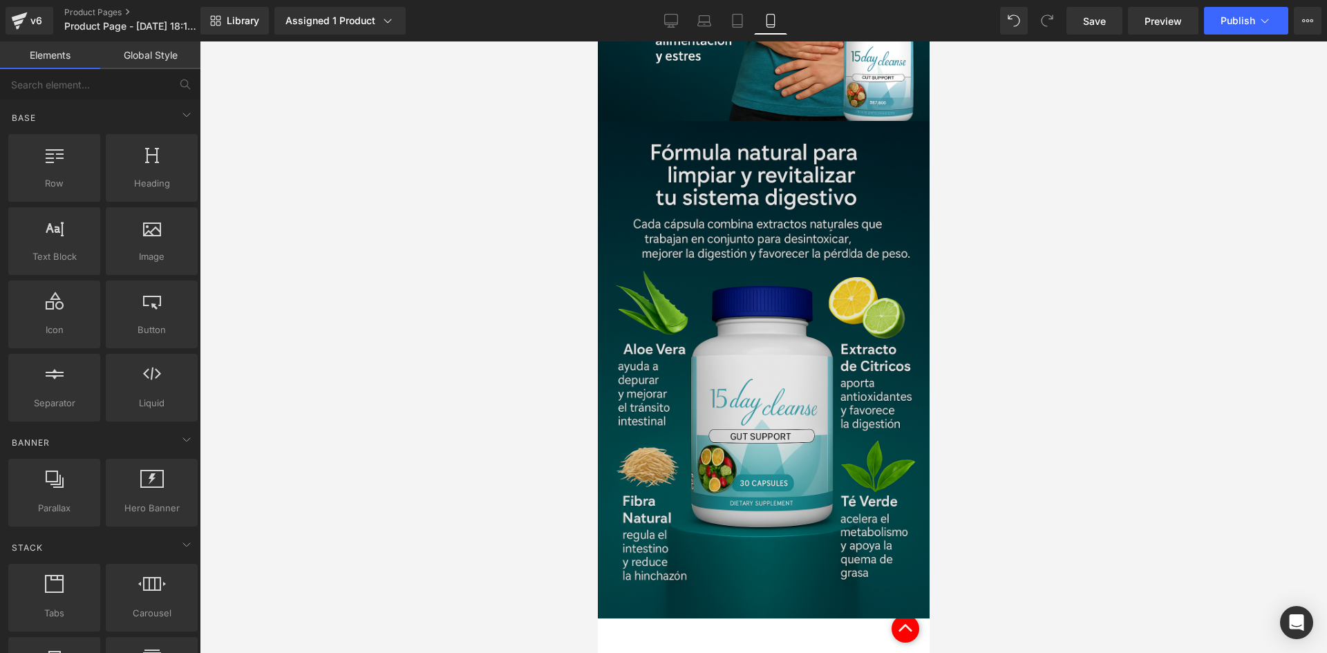
click at [762, 312] on img at bounding box center [763, 369] width 332 height 497
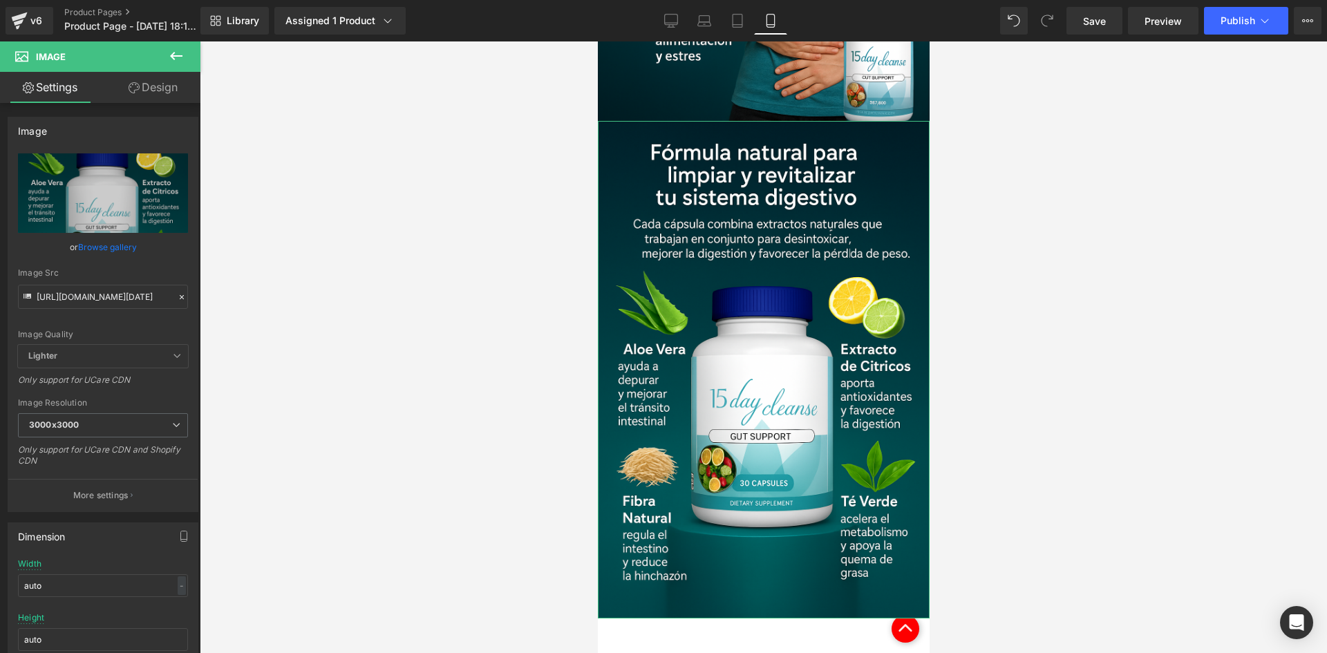
click at [164, 100] on link "Design" at bounding box center [153, 87] width 100 height 31
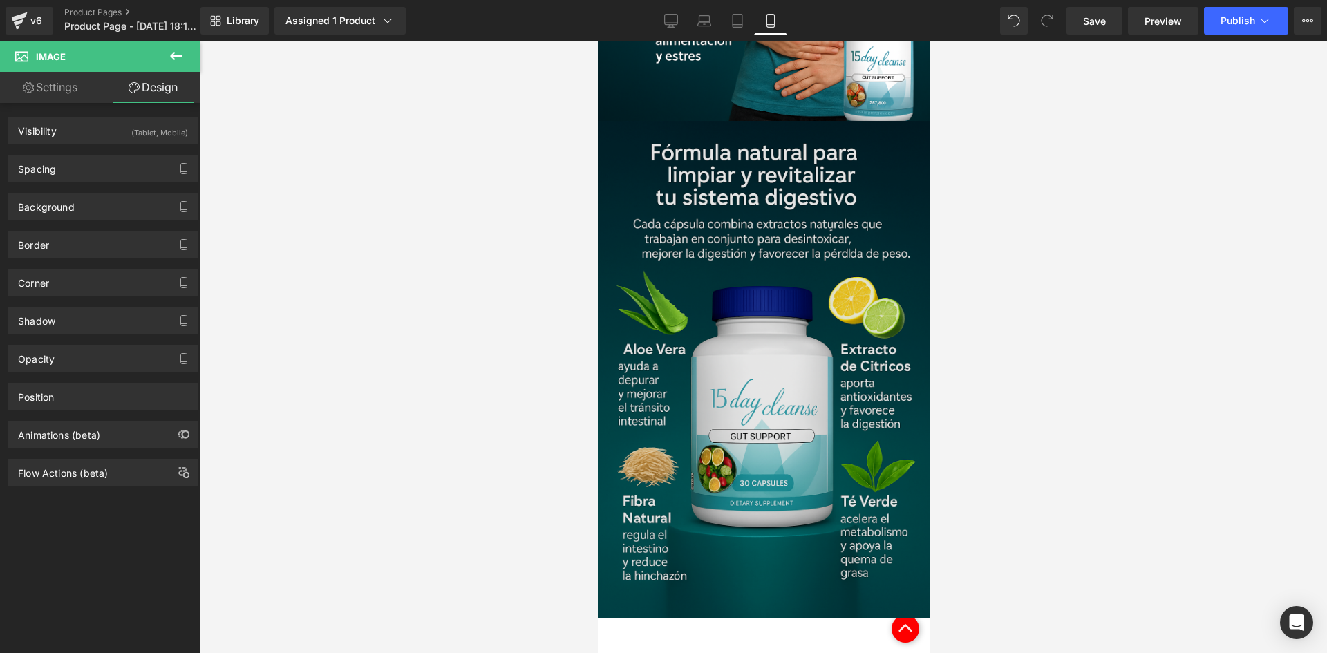
click at [811, 218] on img at bounding box center [763, 369] width 332 height 497
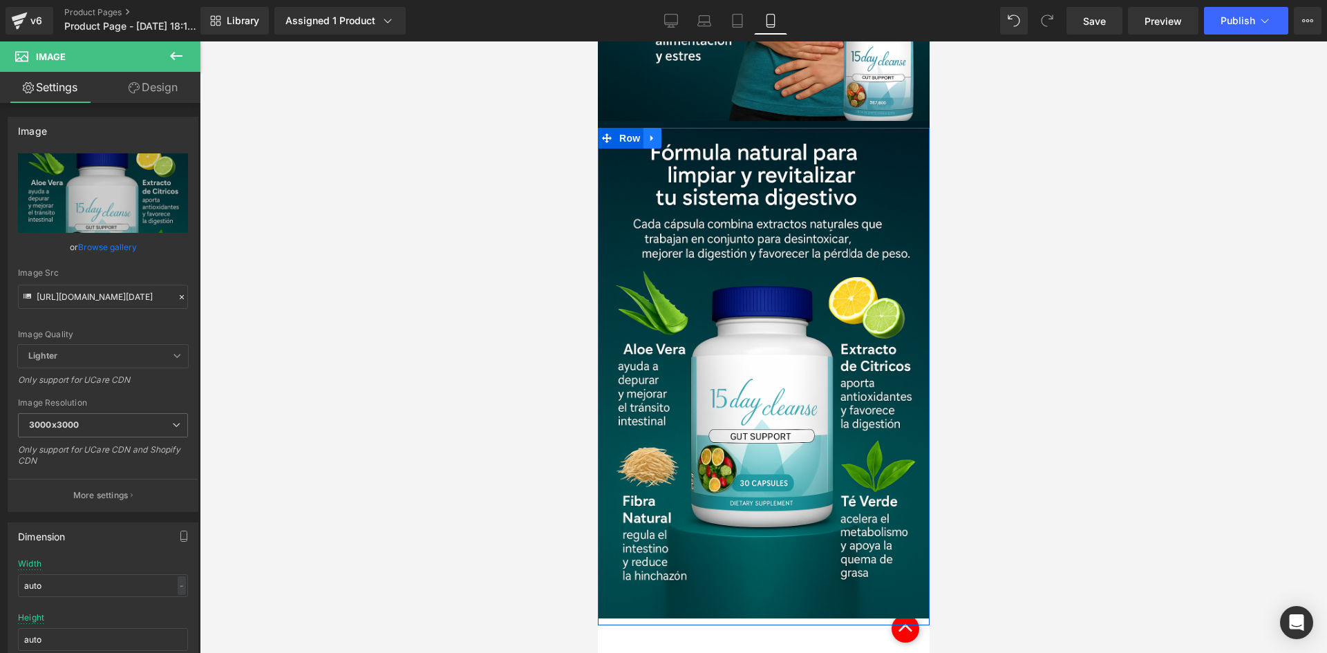
click at [651, 133] on icon at bounding box center [652, 138] width 10 height 10
click at [669, 133] on icon at bounding box center [670, 138] width 10 height 10
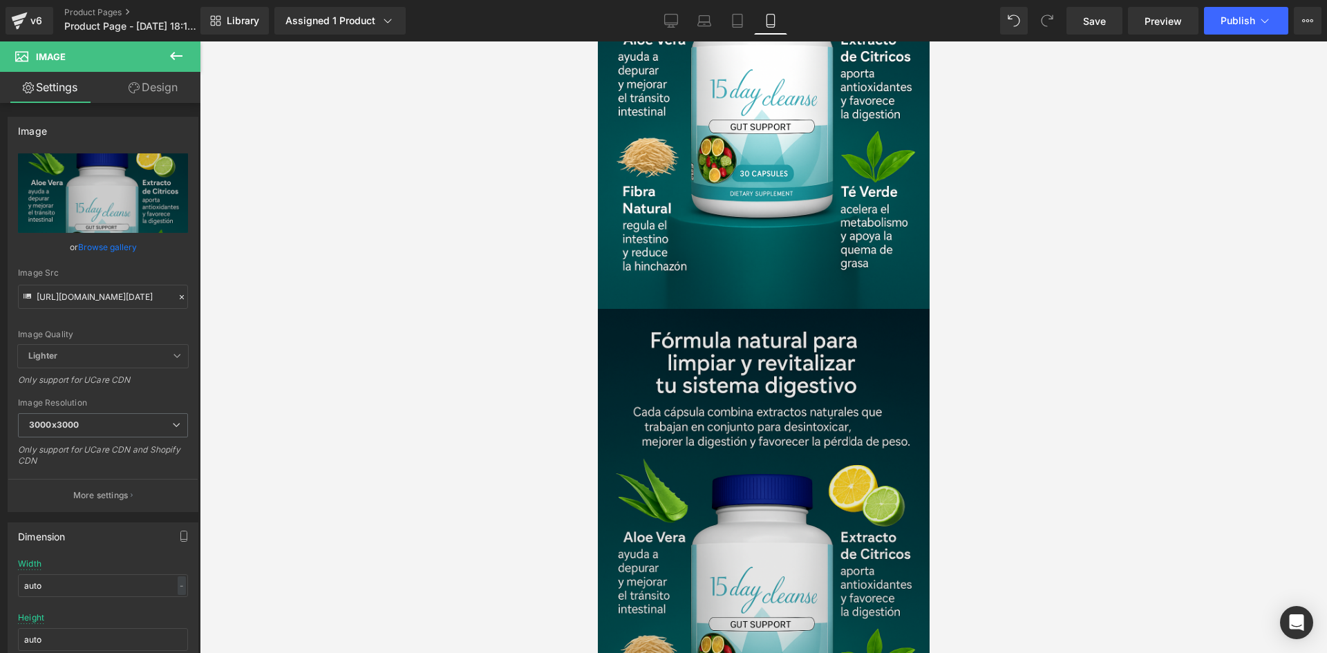
scroll to position [1267, 0]
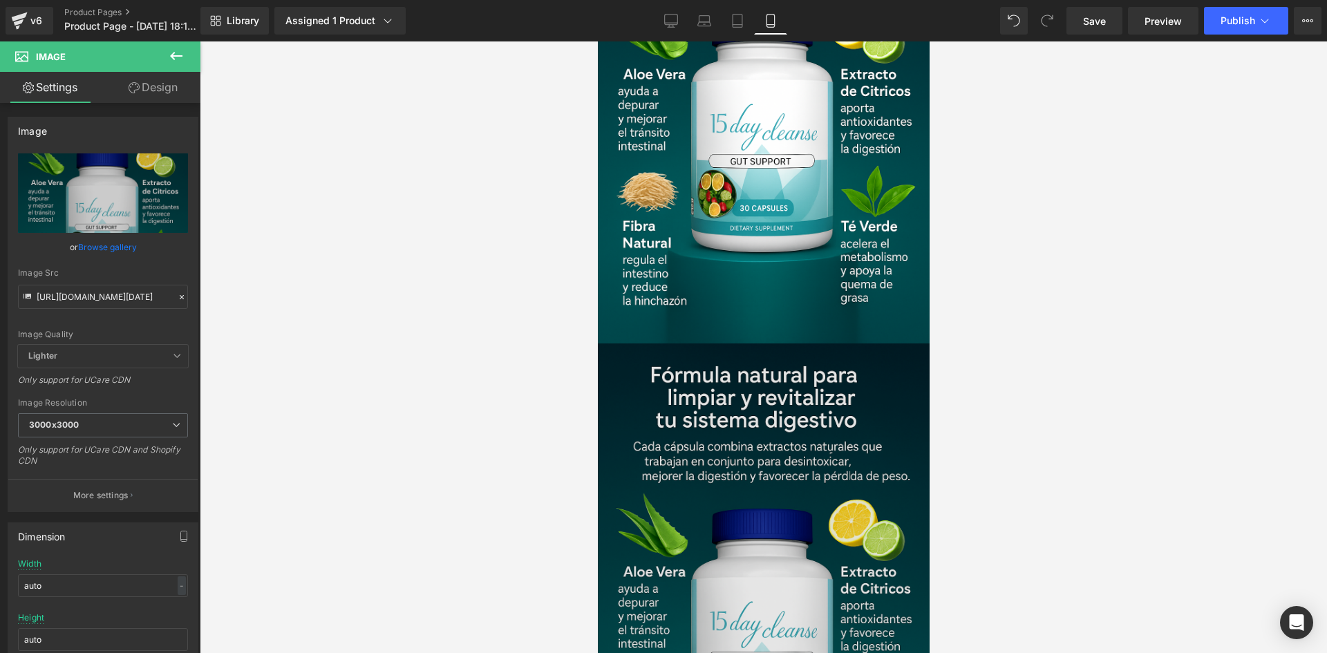
click at [712, 436] on img at bounding box center [763, 591] width 332 height 497
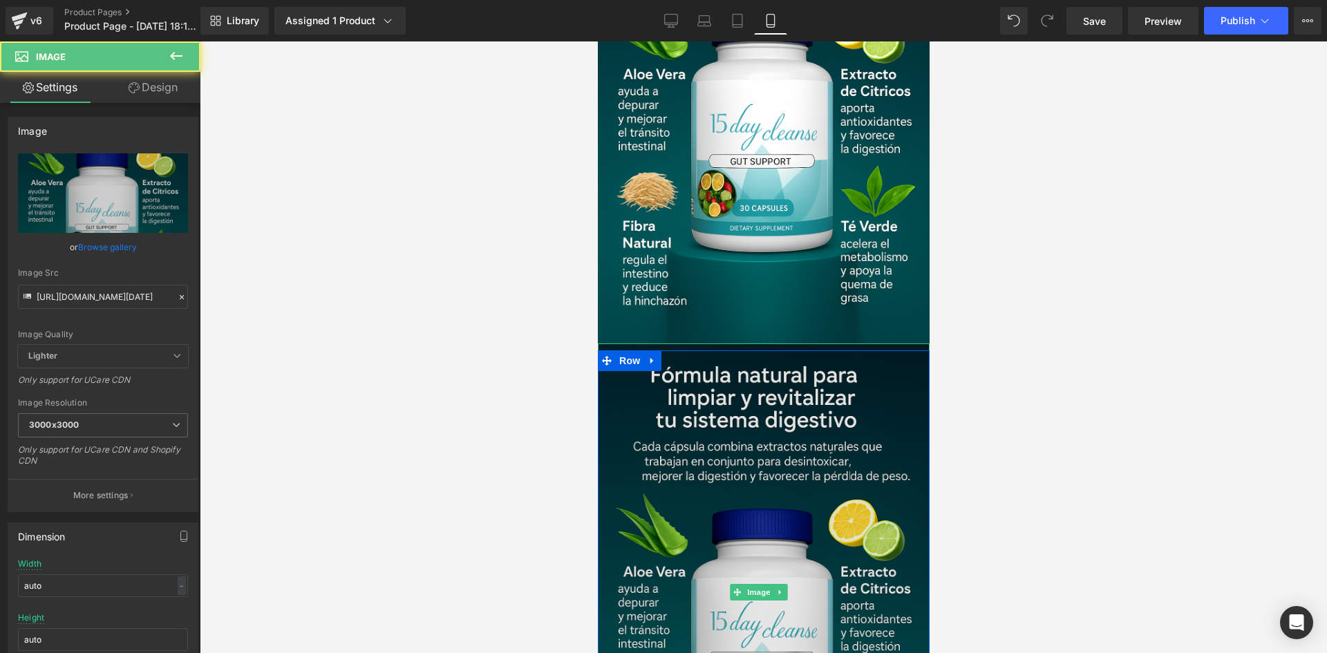
click at [696, 386] on img at bounding box center [763, 591] width 332 height 497
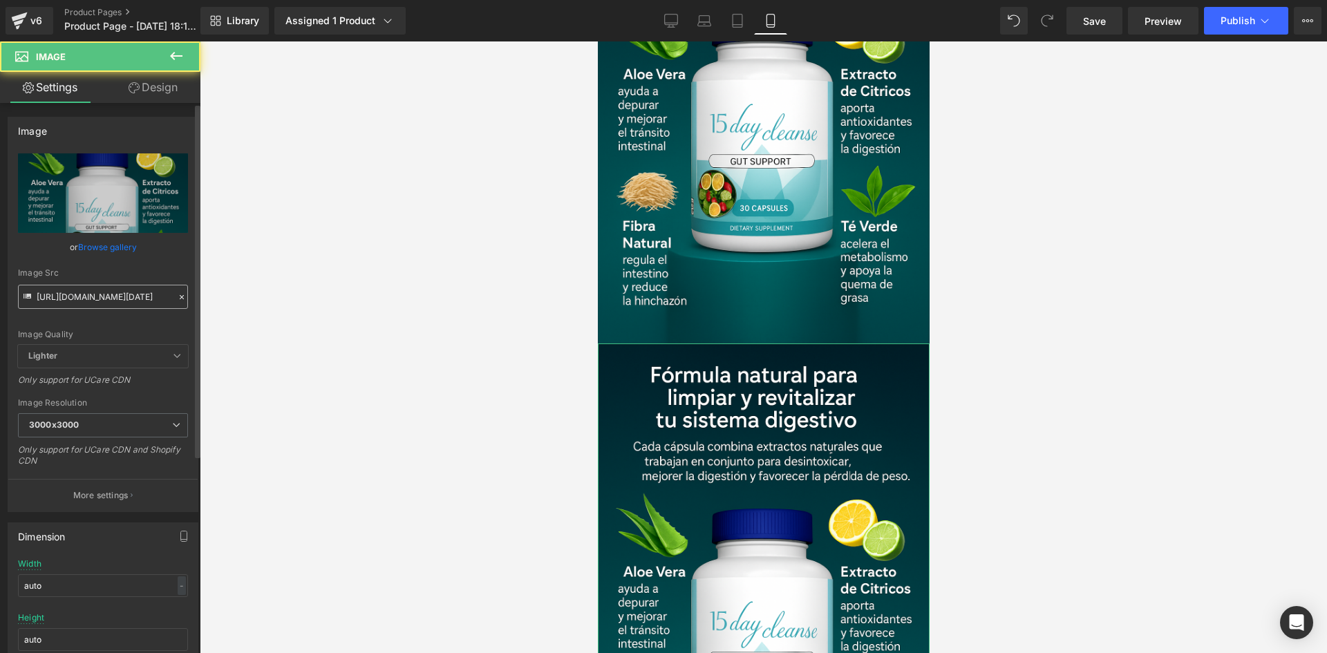
click at [73, 298] on input "[URL][DOMAIN_NAME][DATE]" at bounding box center [103, 297] width 170 height 24
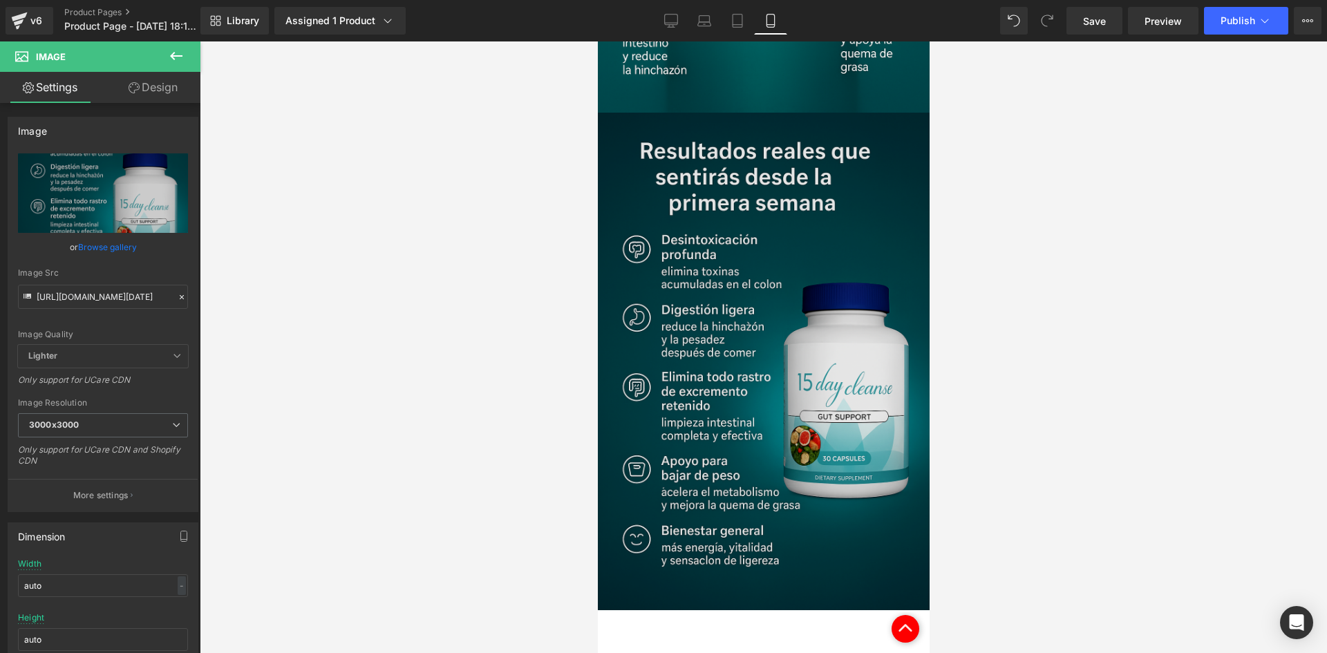
scroll to position [1474, 0]
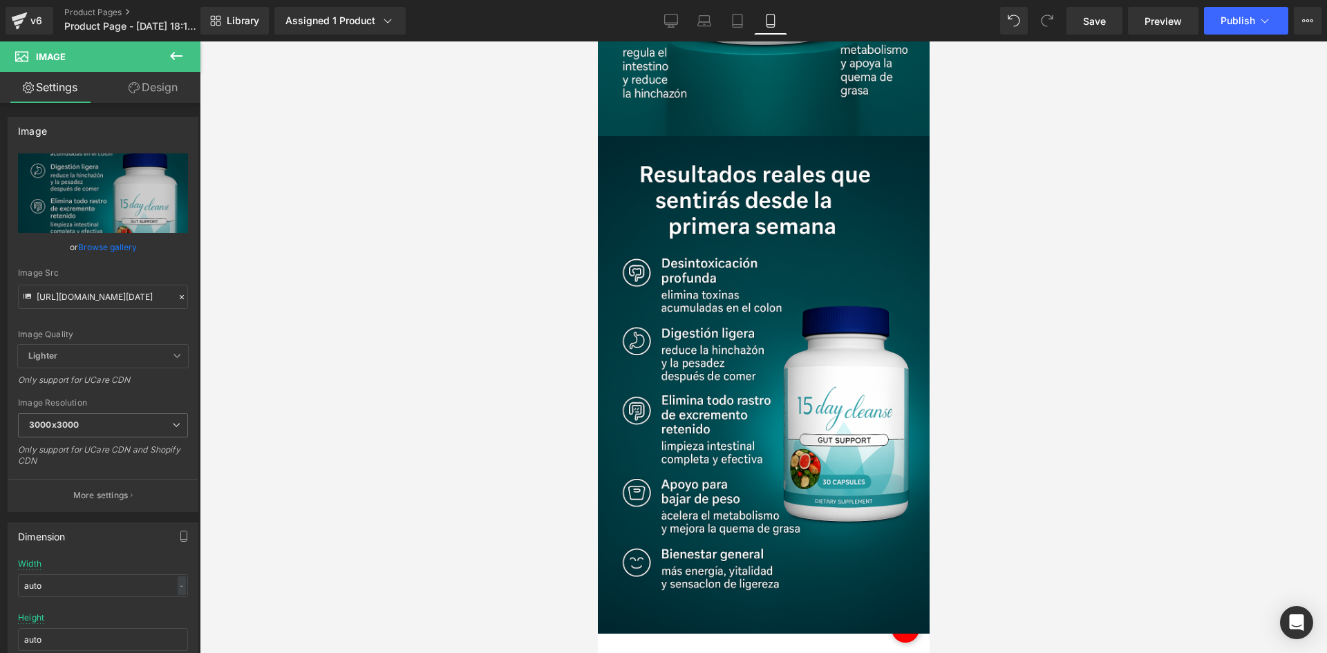
click at [468, 389] on div at bounding box center [763, 346] width 1127 height 611
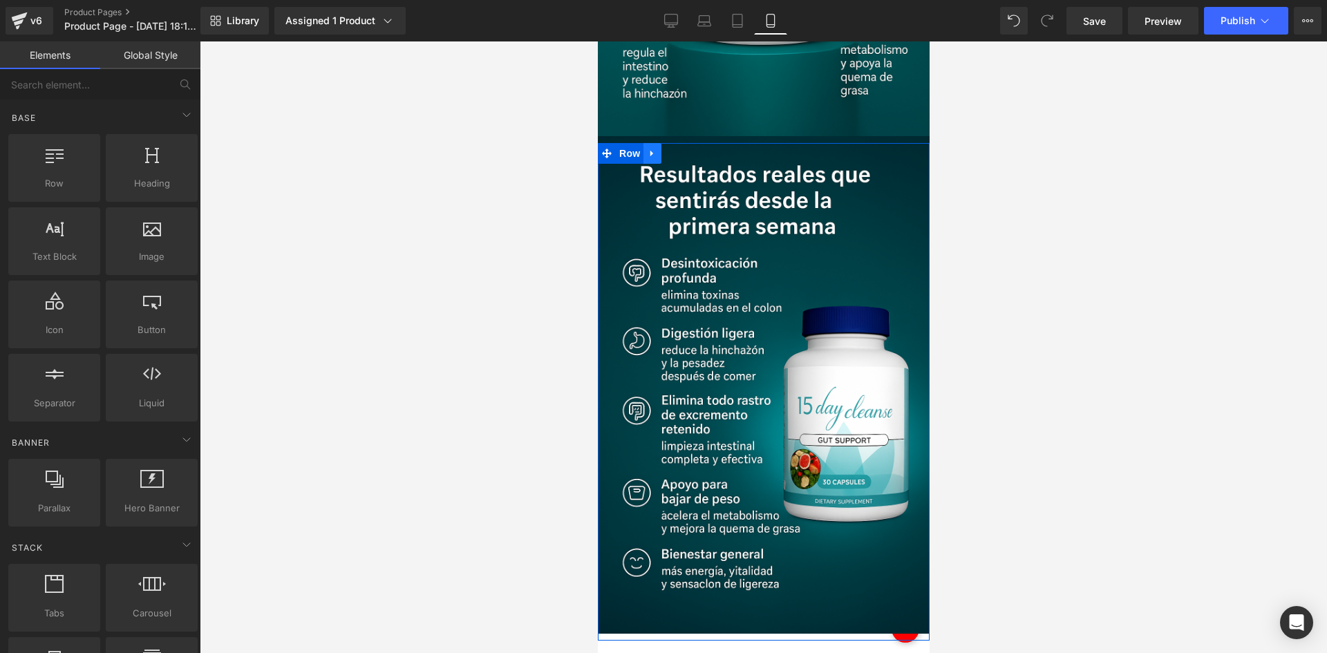
click at [647, 149] on icon at bounding box center [652, 154] width 10 height 10
click at [665, 149] on icon at bounding box center [670, 154] width 10 height 10
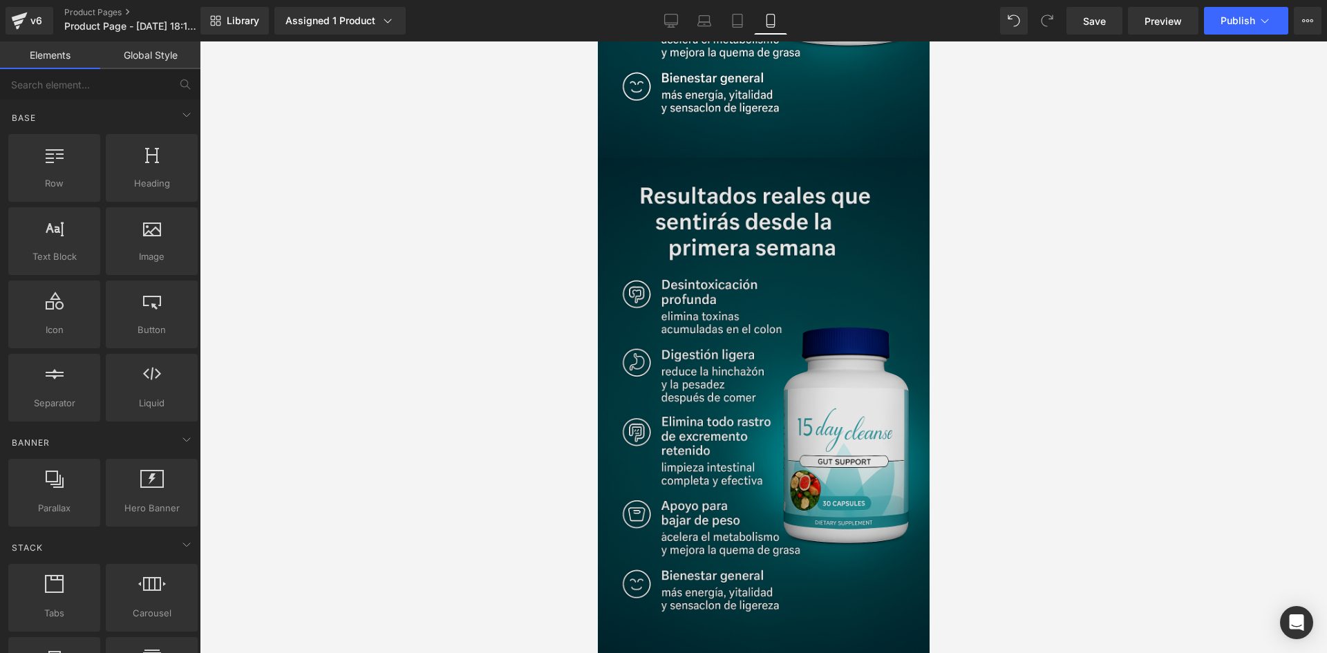
scroll to position [1955, 0]
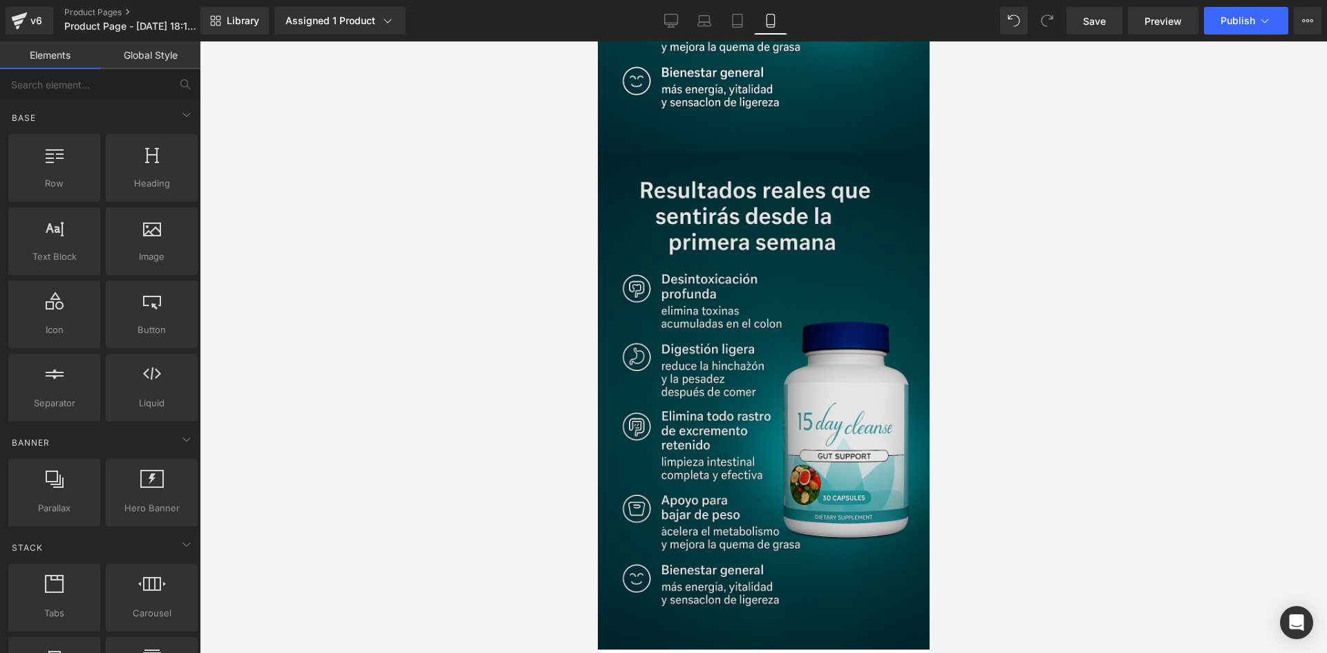
click at [784, 330] on div "Image" at bounding box center [763, 400] width 332 height 497
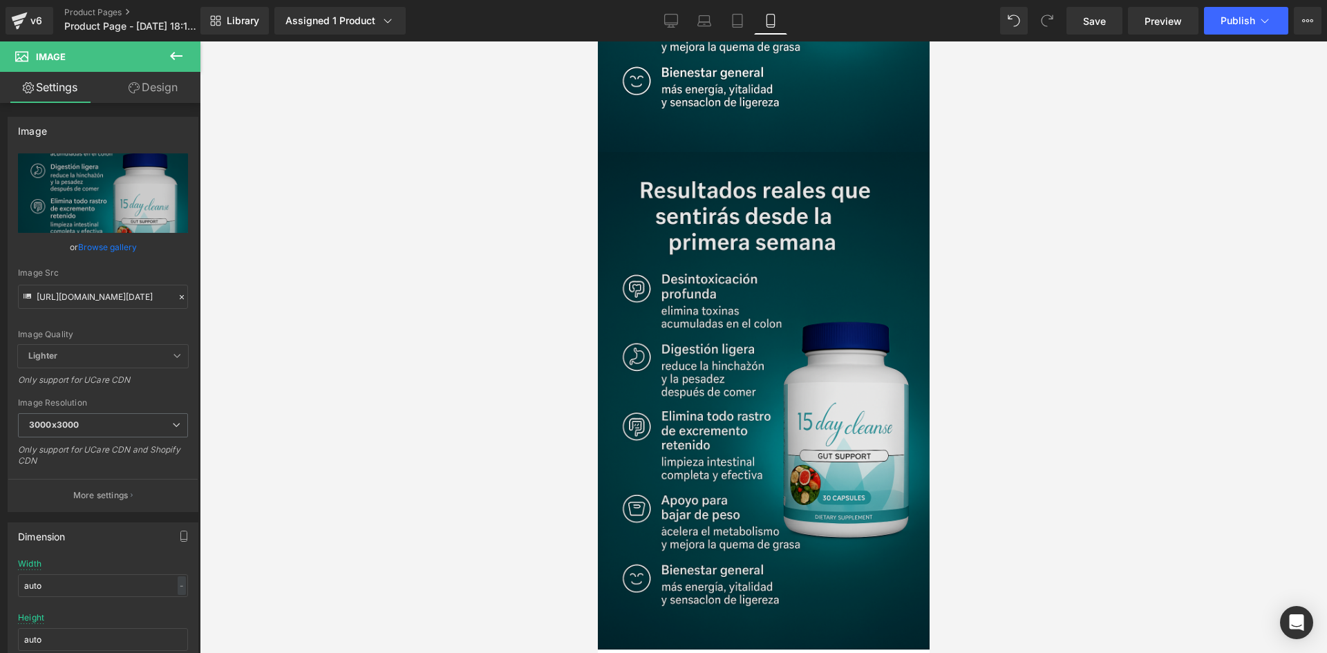
click at [709, 322] on img at bounding box center [763, 400] width 332 height 497
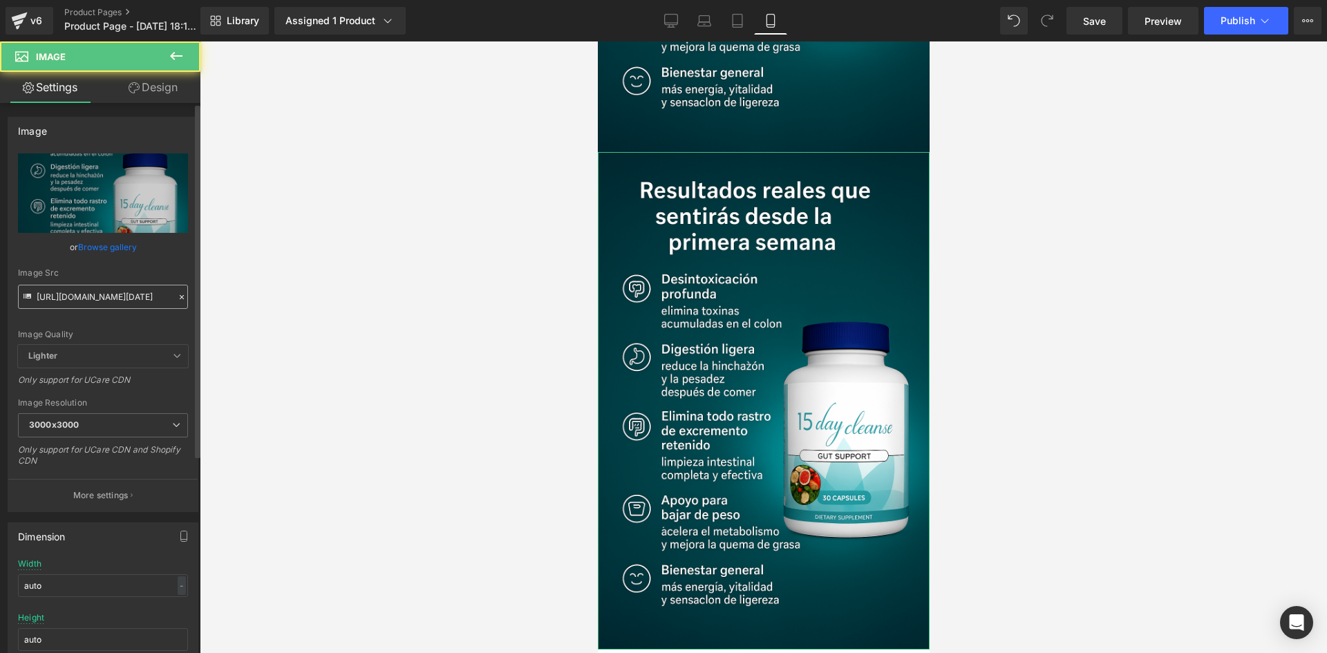
click at [137, 304] on input "[URL][DOMAIN_NAME][DATE]" at bounding box center [103, 297] width 170 height 24
click at [133, 307] on input "[URL][DOMAIN_NAME][DATE]" at bounding box center [103, 297] width 170 height 24
click at [121, 298] on input "[URL][DOMAIN_NAME][DATE]" at bounding box center [103, 297] width 170 height 24
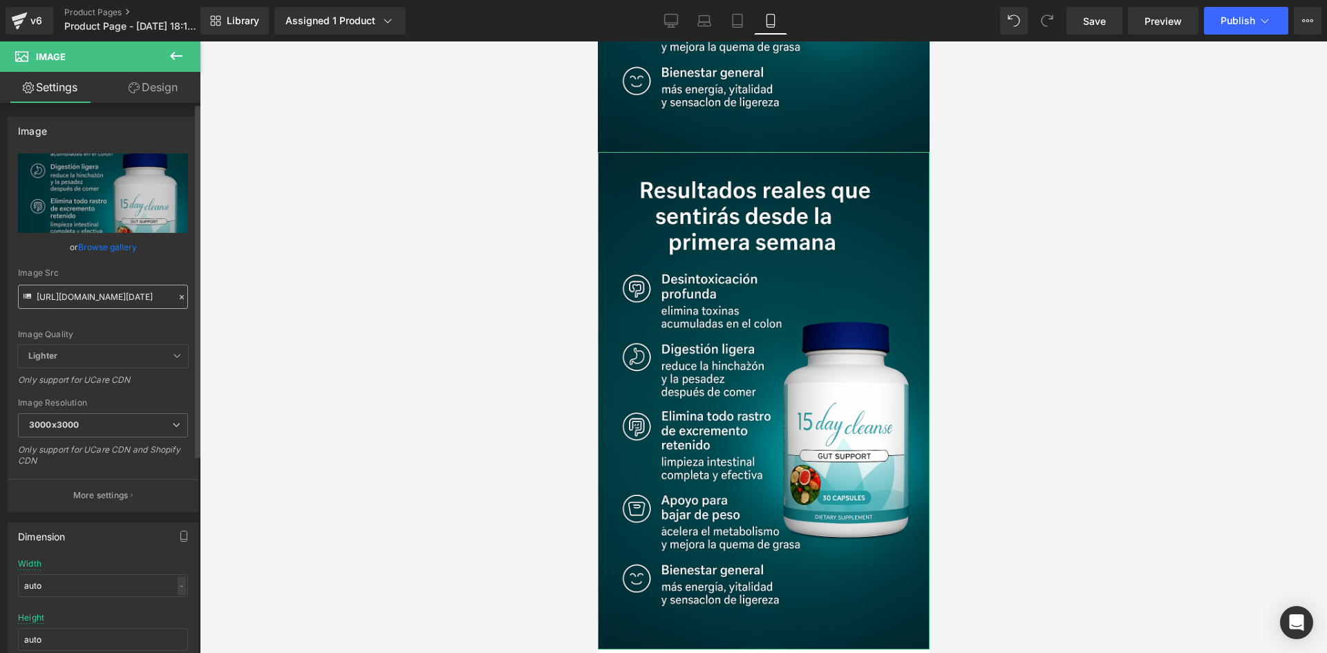
click at [121, 298] on input "[URL][DOMAIN_NAME][DATE]" at bounding box center [103, 297] width 170 height 24
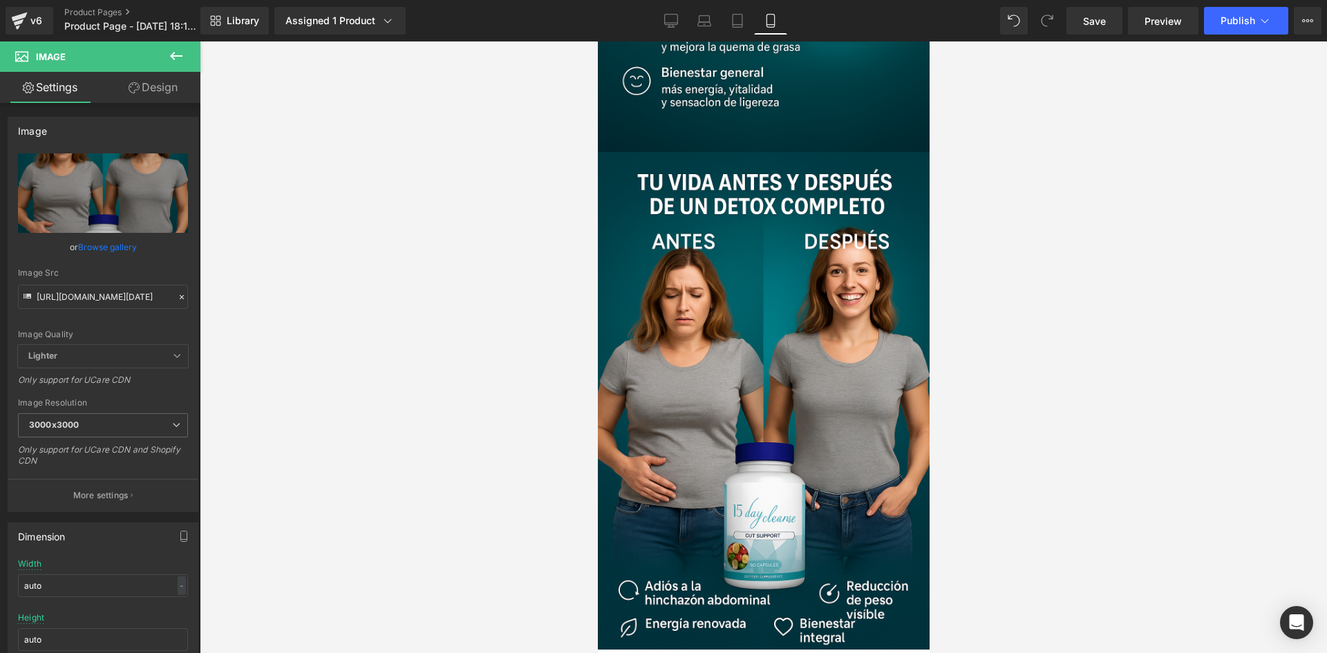
click at [539, 266] on div at bounding box center [763, 346] width 1127 height 611
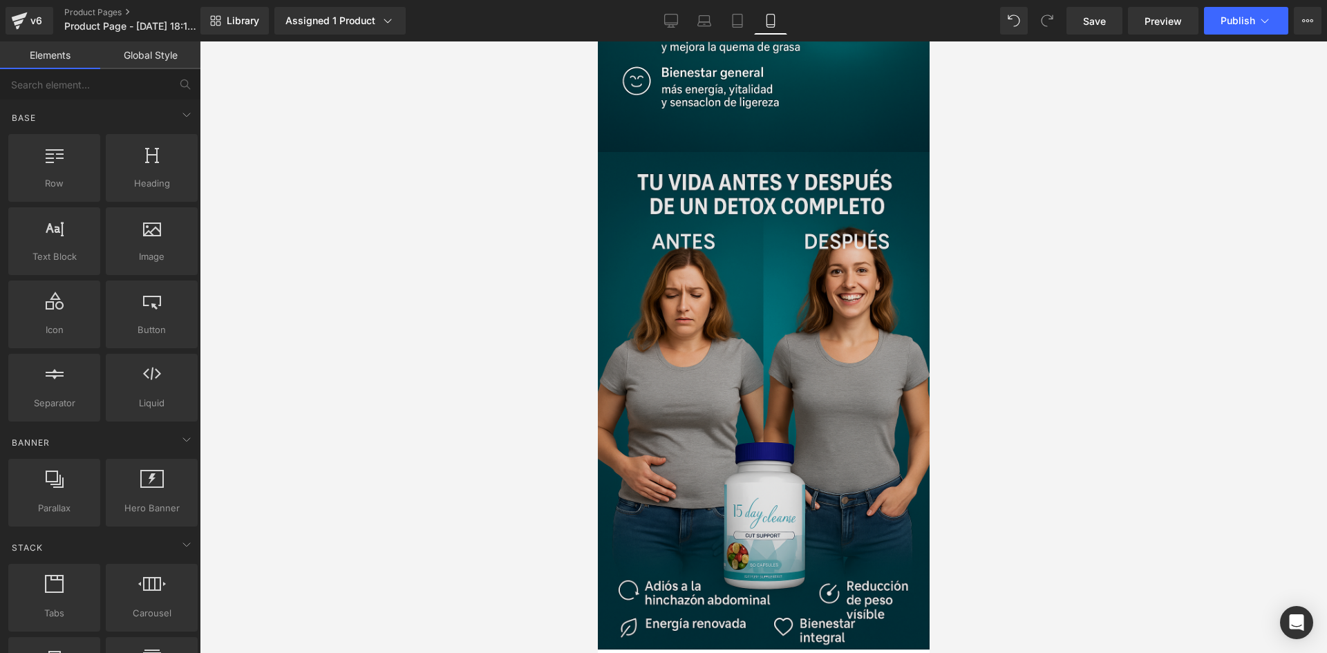
click at [655, 295] on img at bounding box center [763, 400] width 332 height 497
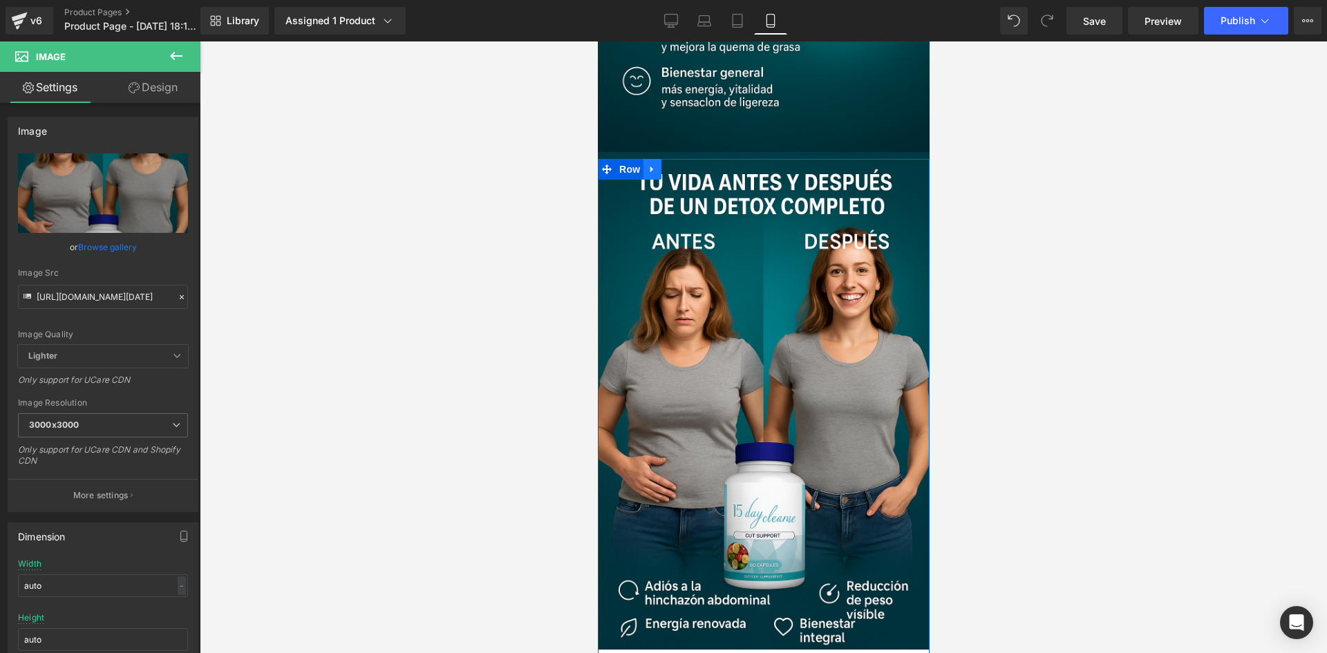
click at [653, 159] on link at bounding box center [652, 169] width 18 height 21
click at [665, 159] on link at bounding box center [670, 169] width 18 height 21
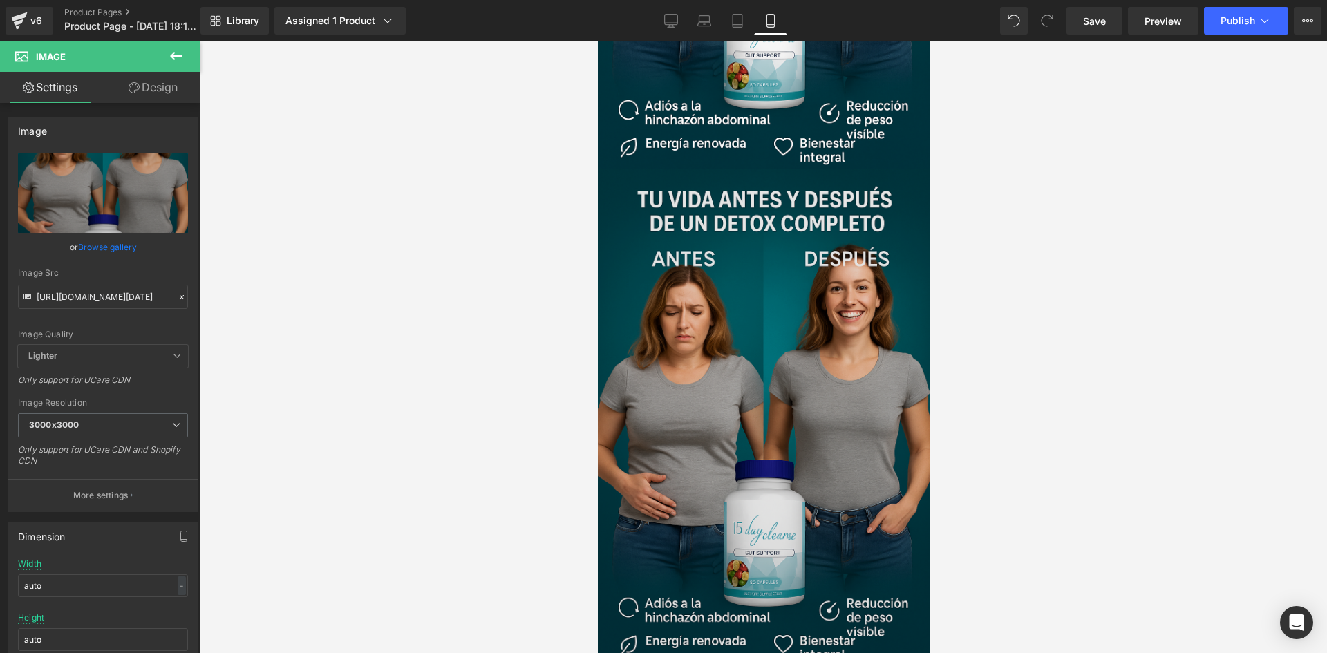
scroll to position [2438, 0]
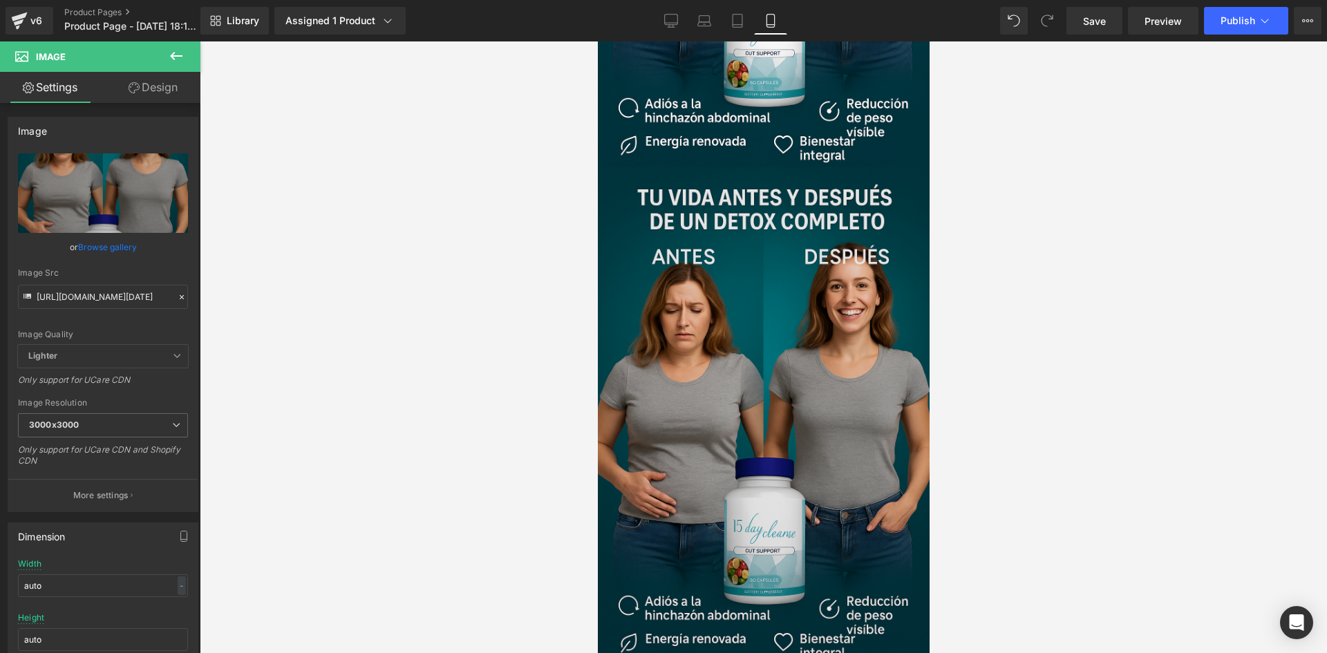
click at [781, 261] on img at bounding box center [763, 415] width 332 height 497
click at [774, 266] on img at bounding box center [763, 415] width 332 height 497
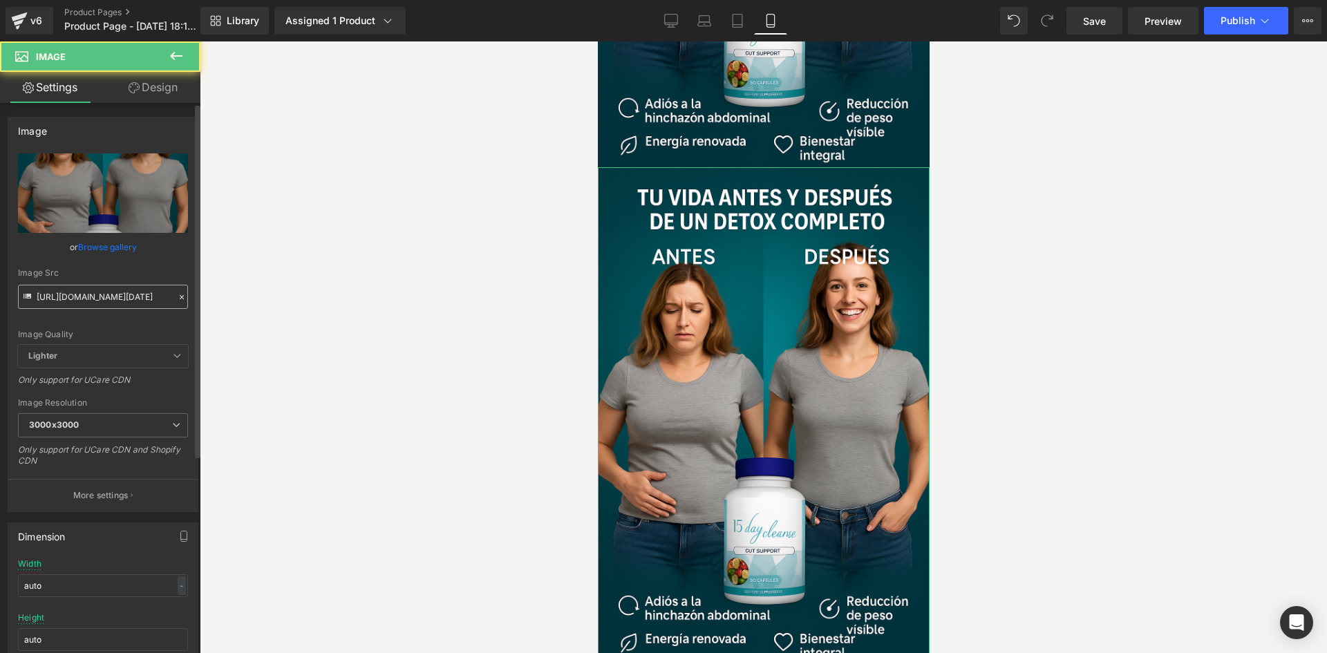
click at [76, 299] on input "[URL][DOMAIN_NAME][DATE]" at bounding box center [103, 297] width 170 height 24
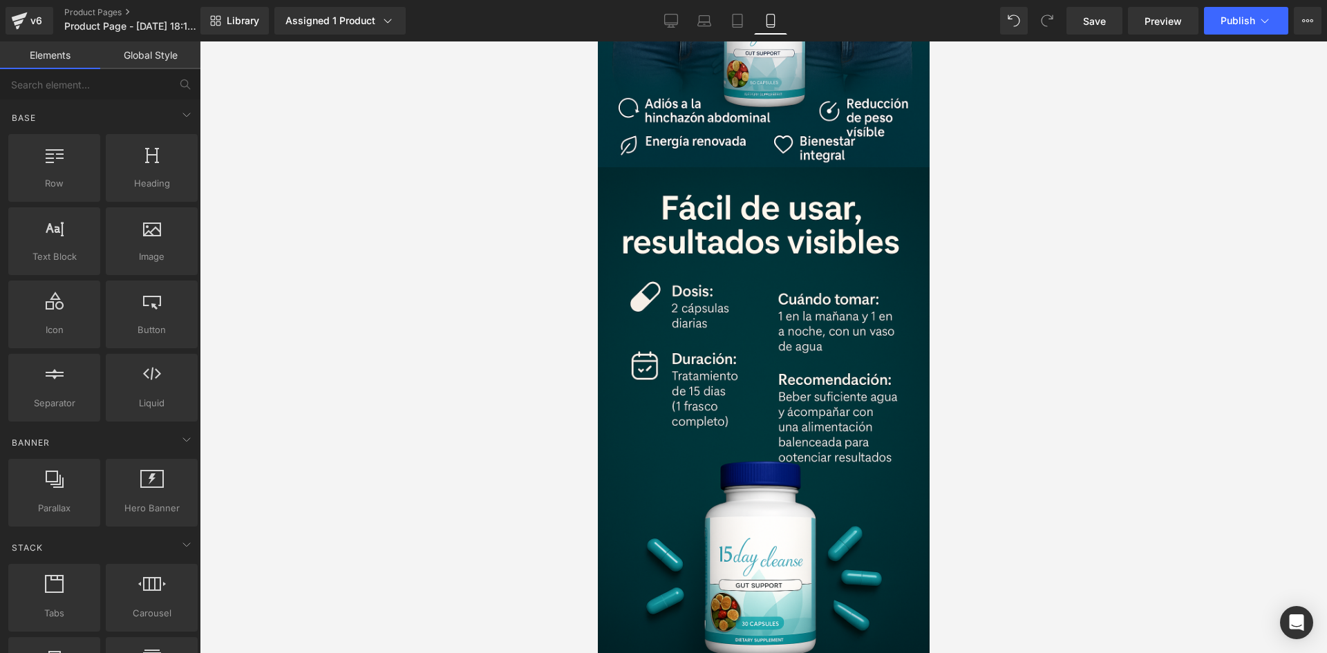
click at [348, 334] on div at bounding box center [763, 346] width 1127 height 611
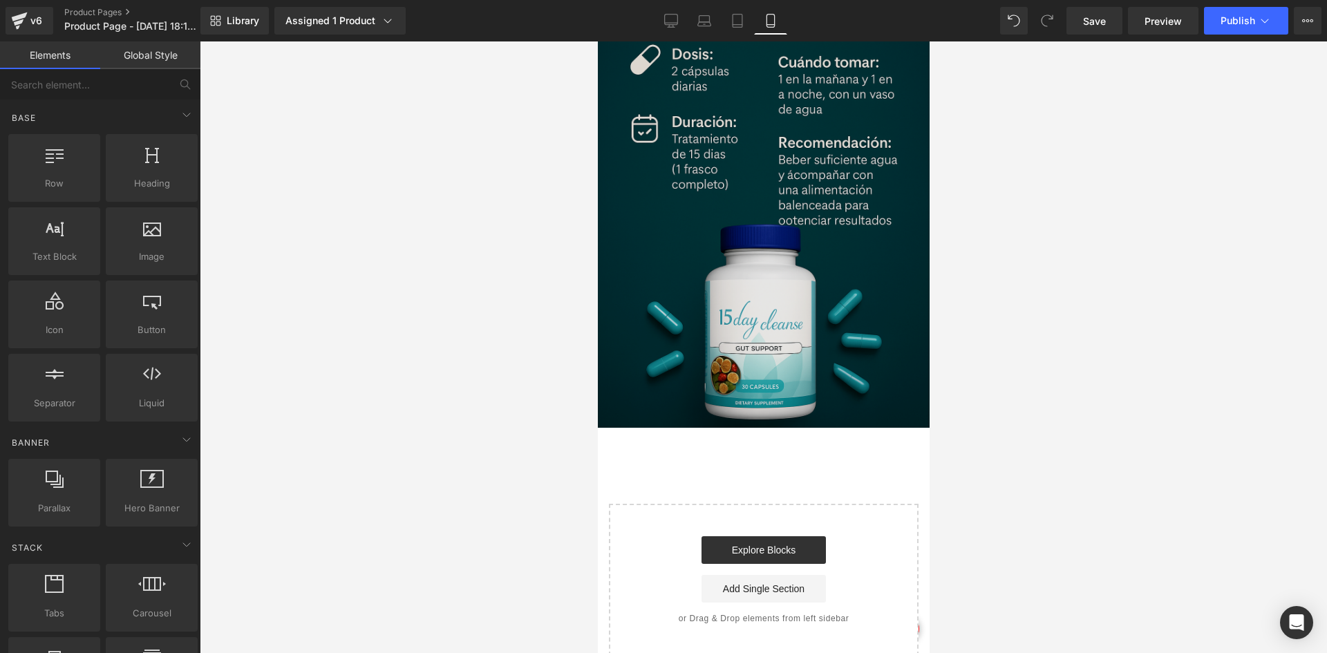
scroll to position [2443, 0]
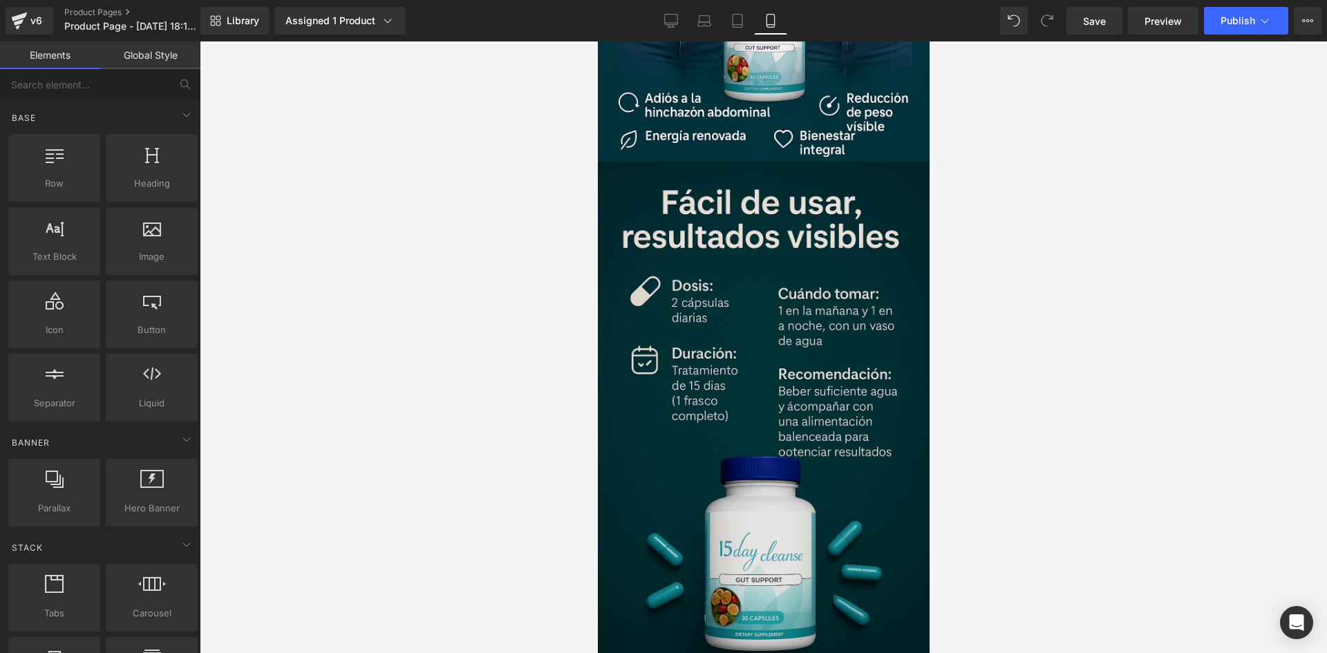
click at [725, 272] on img at bounding box center [763, 410] width 332 height 497
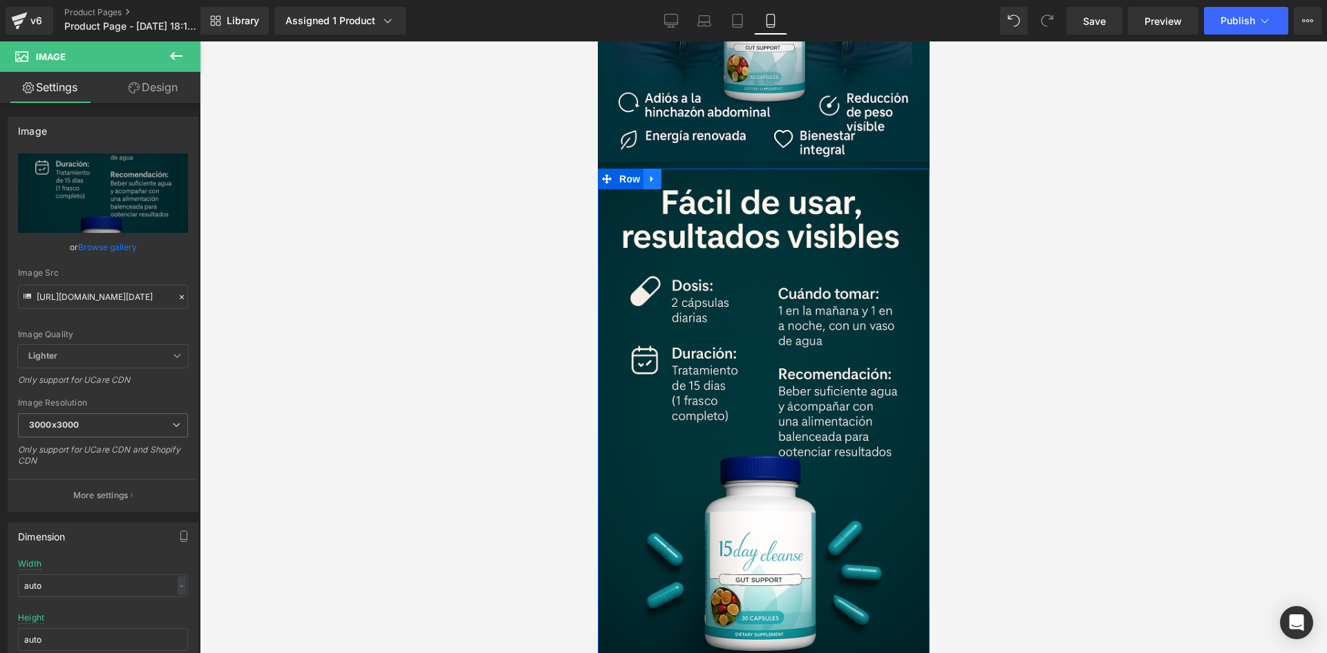
click at [653, 169] on link at bounding box center [652, 179] width 18 height 21
click at [672, 174] on icon at bounding box center [670, 179] width 10 height 10
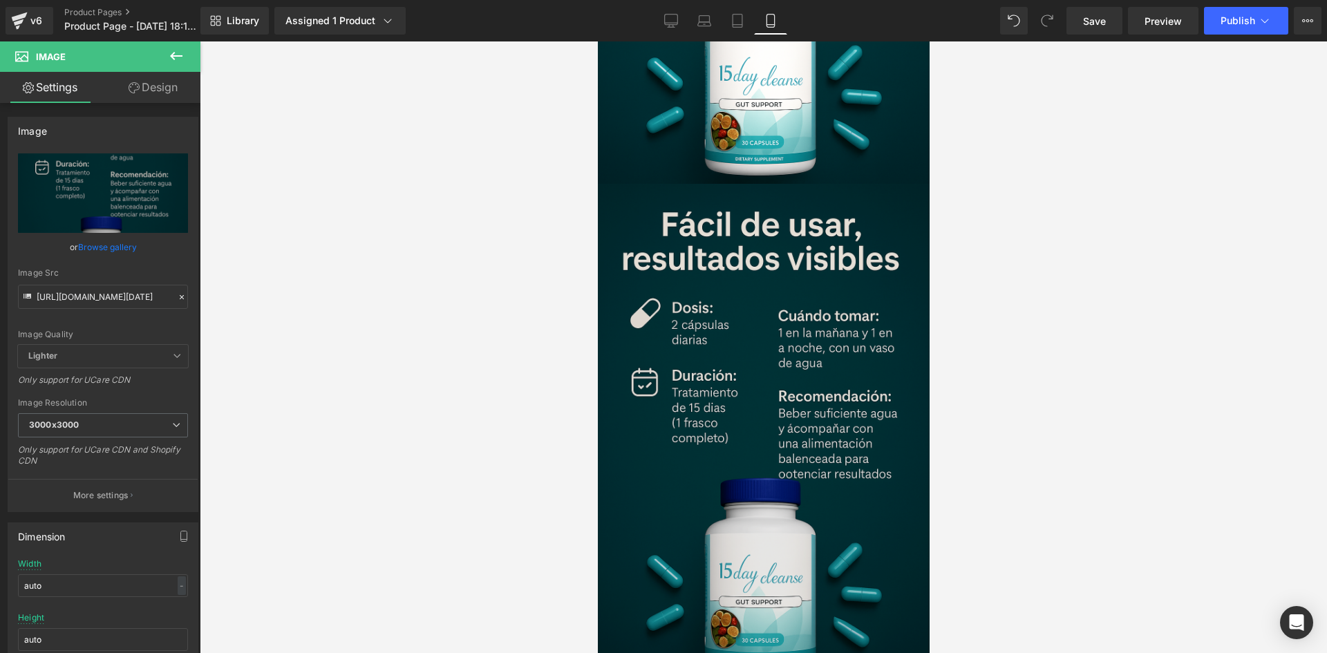
scroll to position [2919, 0]
click at [724, 296] on img at bounding box center [763, 431] width 332 height 497
click at [709, 279] on img at bounding box center [763, 431] width 332 height 497
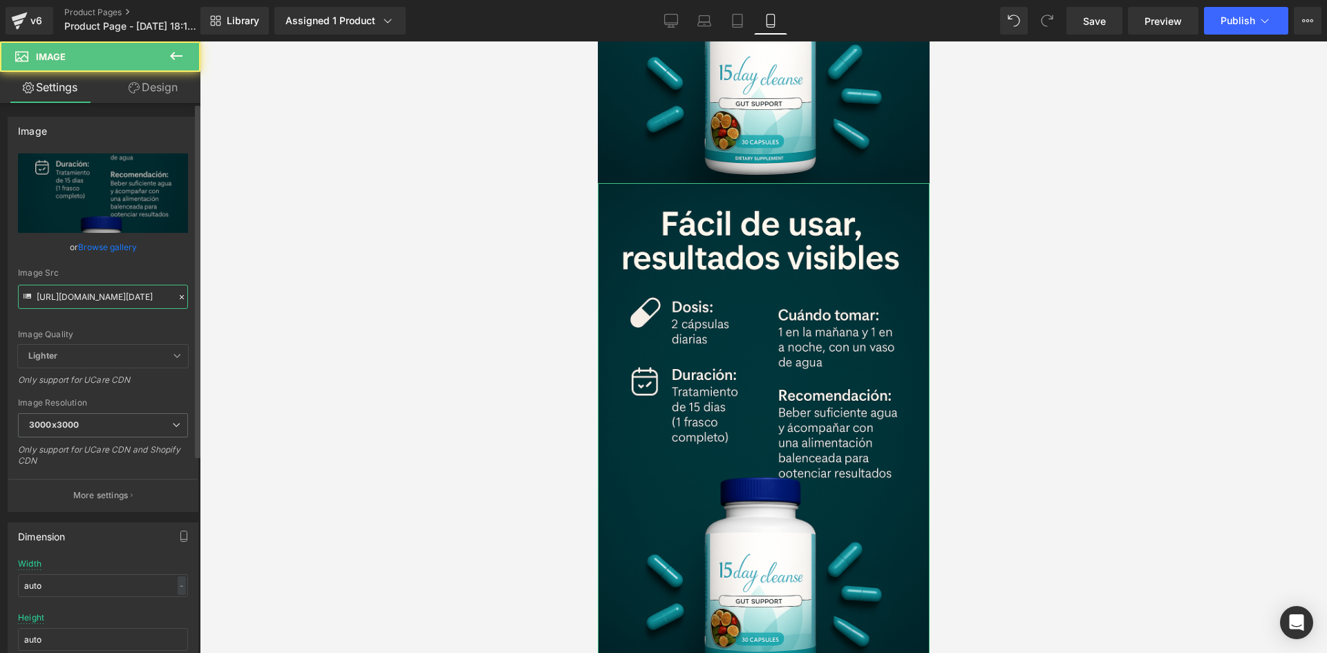
click at [122, 298] on input "[URL][DOMAIN_NAME][DATE]" at bounding box center [103, 297] width 170 height 24
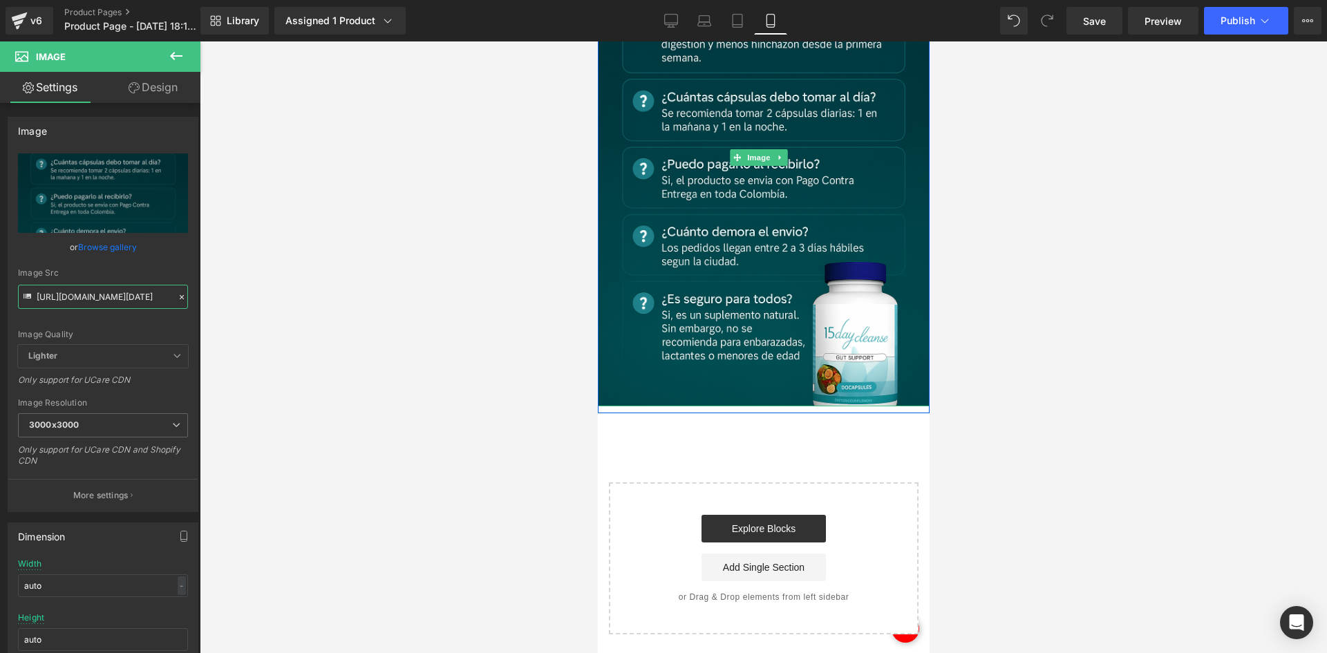
scroll to position [3196, 0]
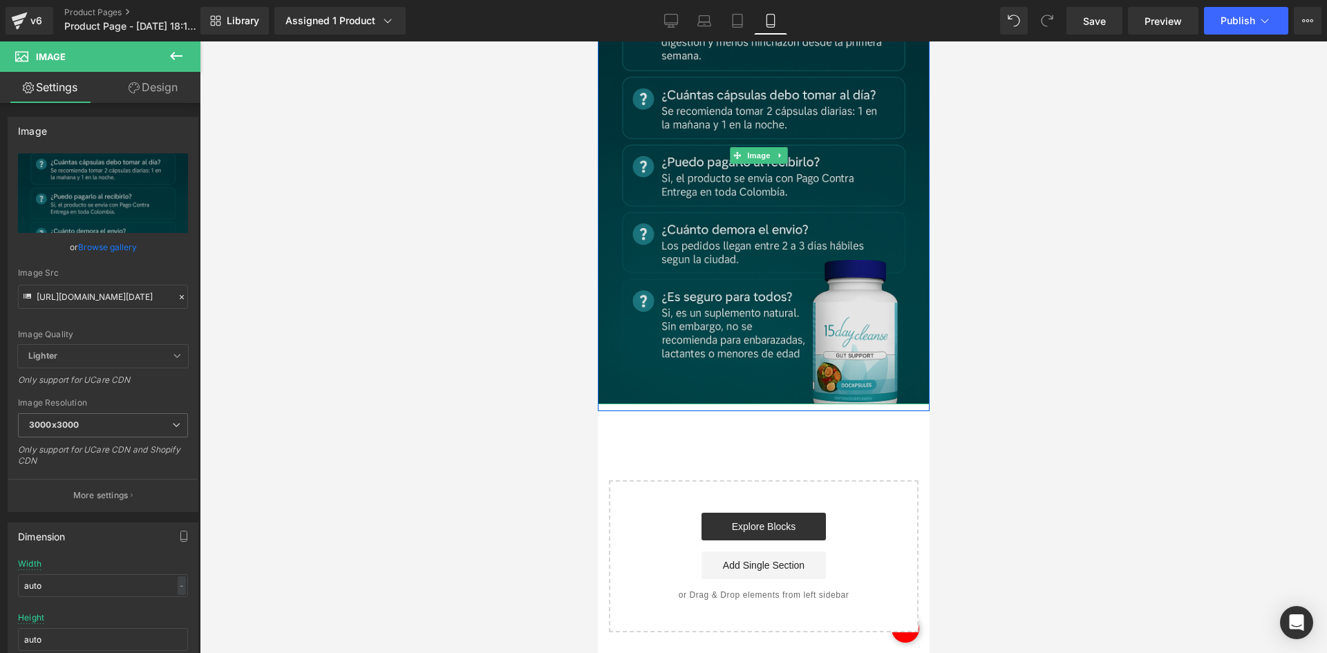
click at [676, 189] on img at bounding box center [763, 155] width 332 height 497
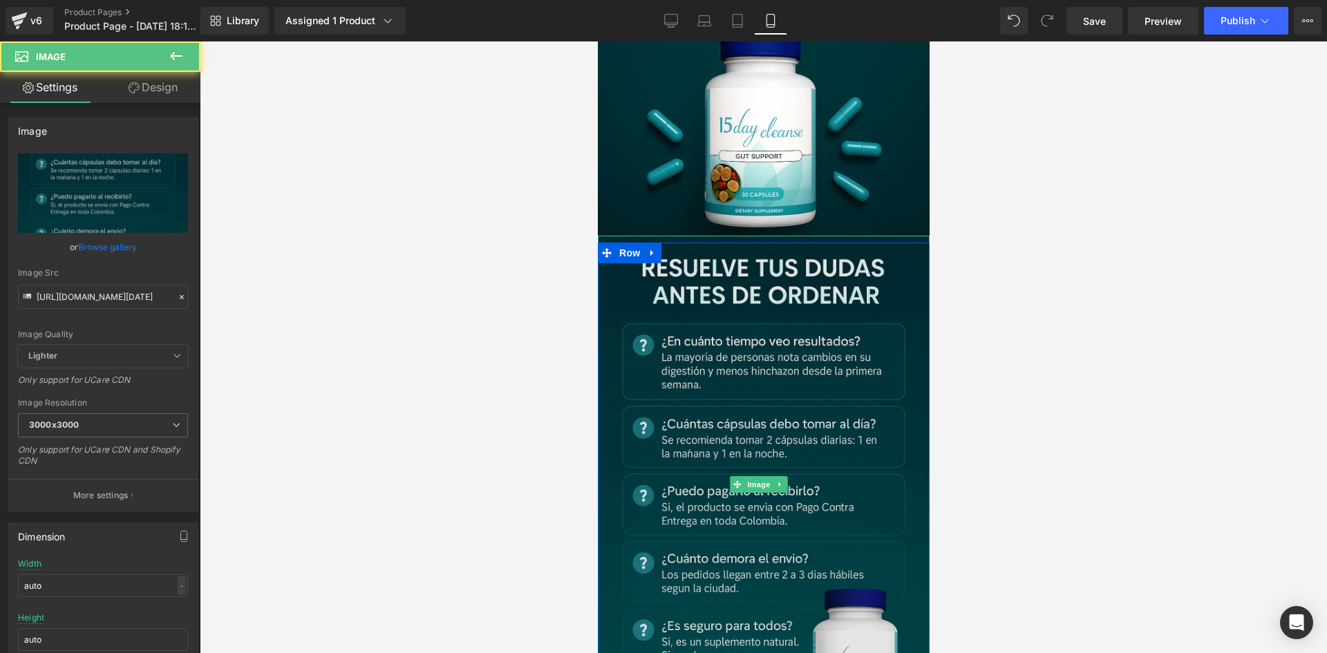
scroll to position [2850, 0]
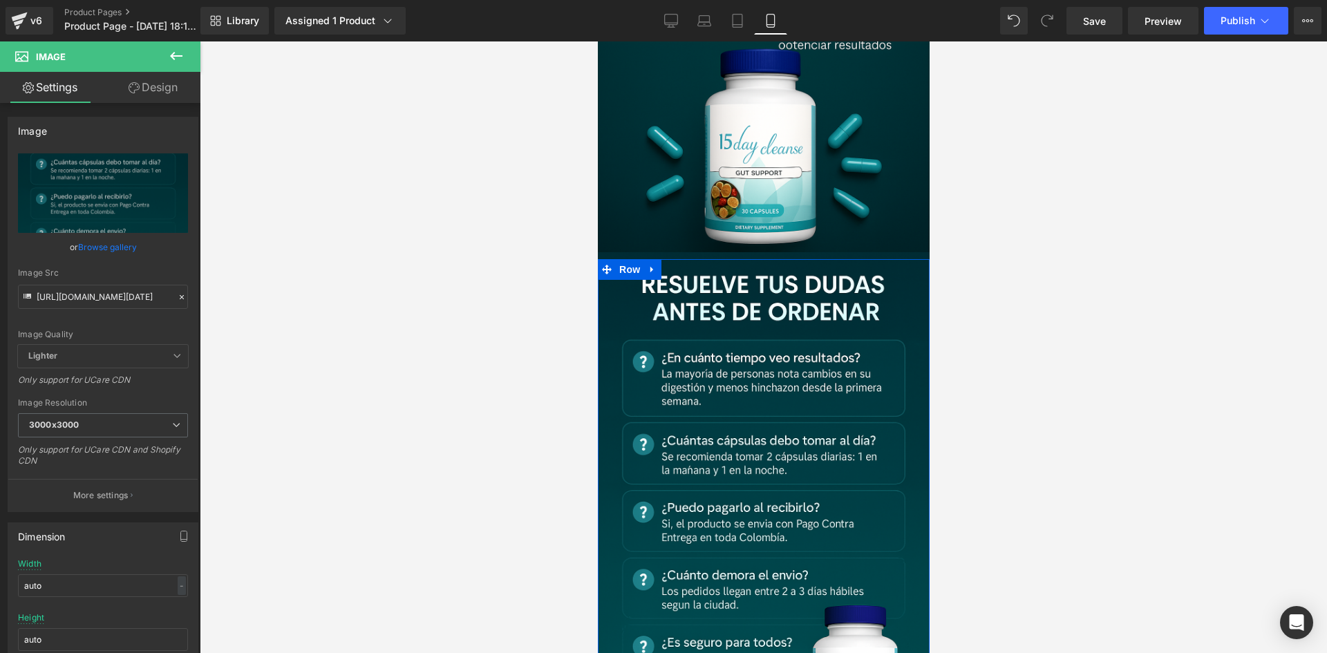
click at [647, 265] on icon at bounding box center [652, 270] width 10 height 10
click at [671, 265] on icon at bounding box center [670, 270] width 10 height 10
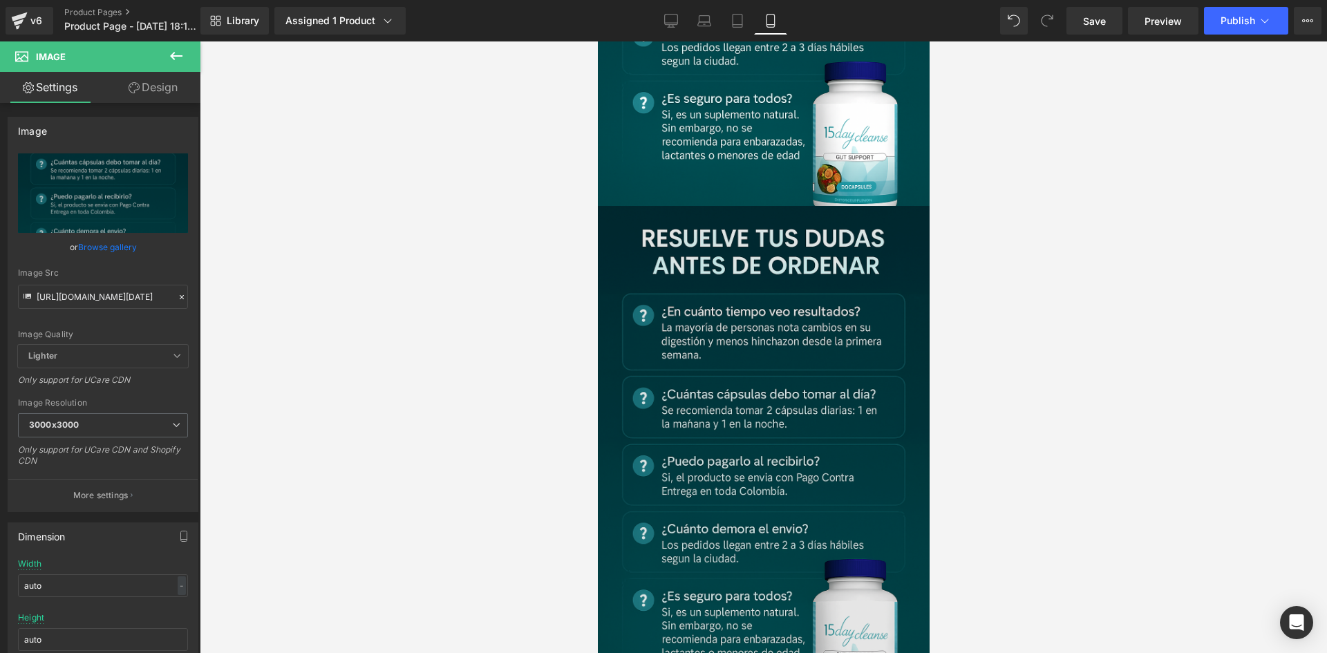
scroll to position [3402, 0]
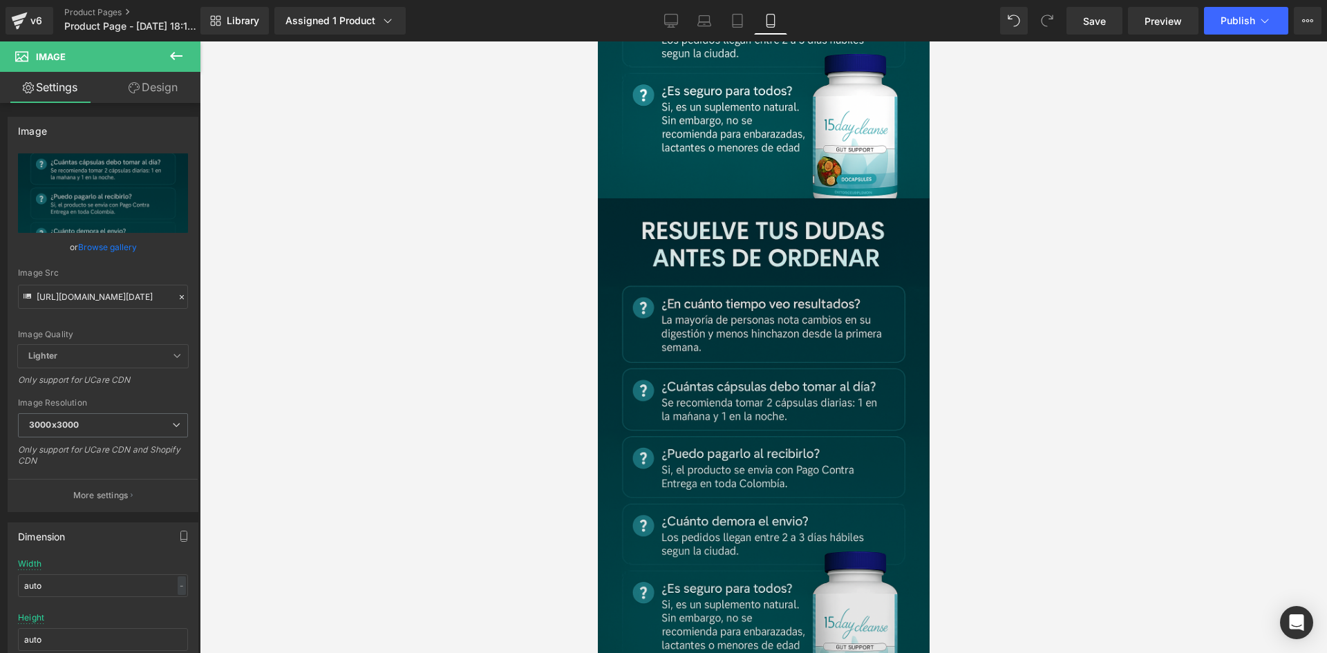
click at [749, 309] on img at bounding box center [763, 446] width 332 height 497
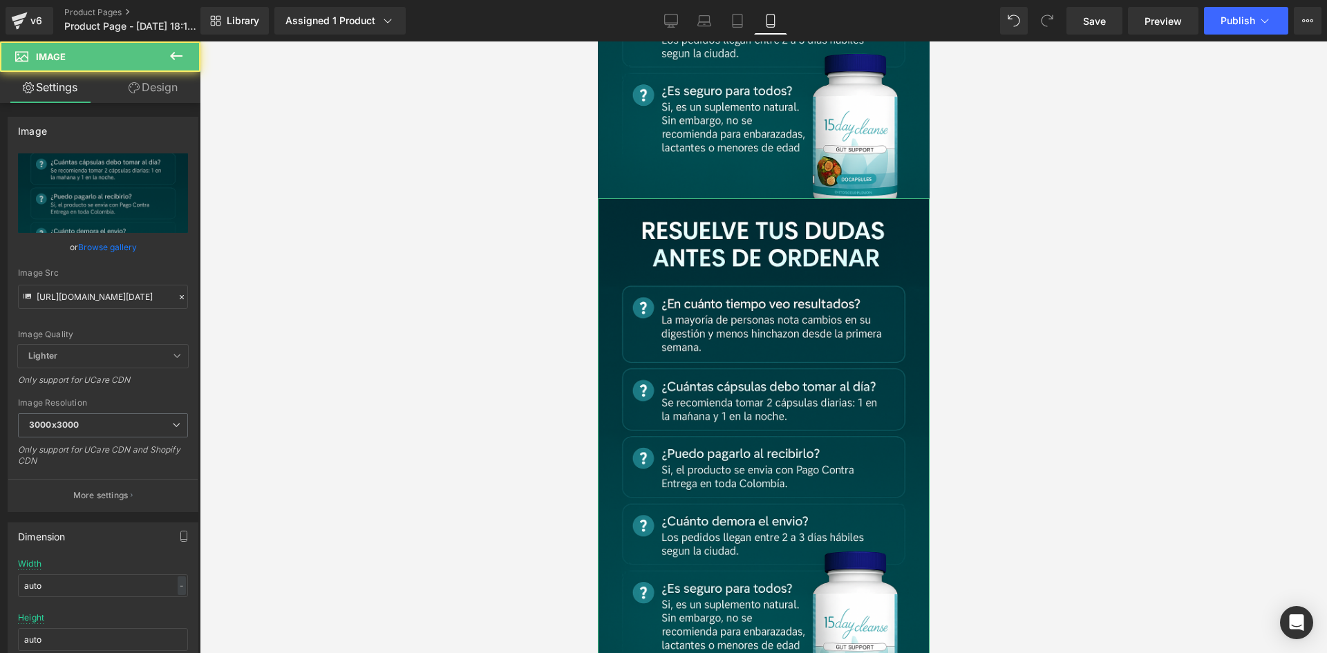
click at [162, 83] on link "Design" at bounding box center [153, 87] width 100 height 31
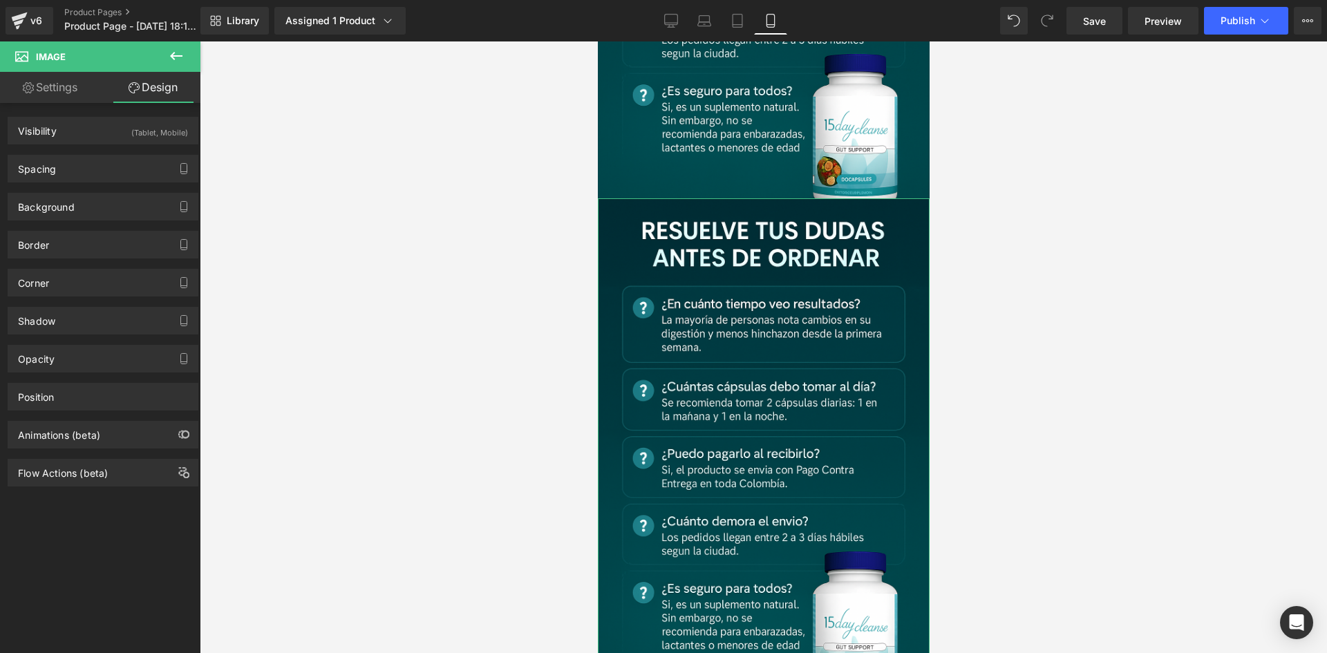
click at [99, 189] on div "Background Color & Image color transparent Color transparent 0 % Image Replace …" at bounding box center [103, 201] width 207 height 38
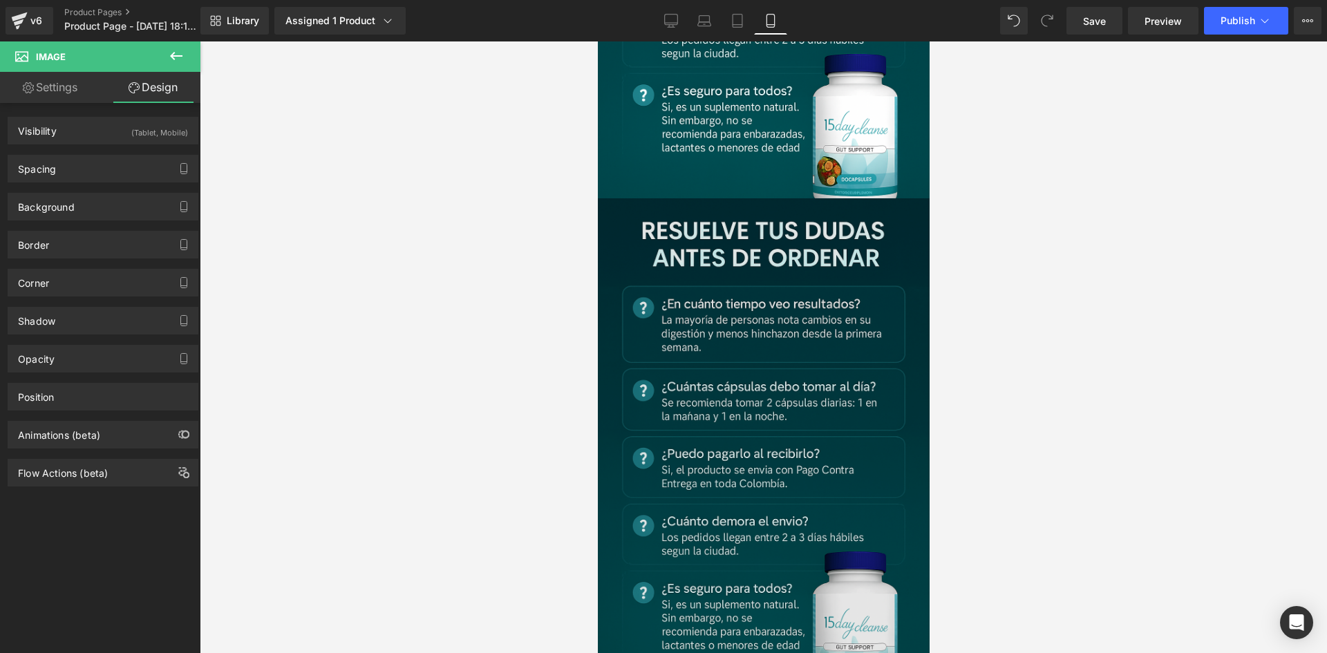
click at [645, 220] on img at bounding box center [763, 446] width 332 height 497
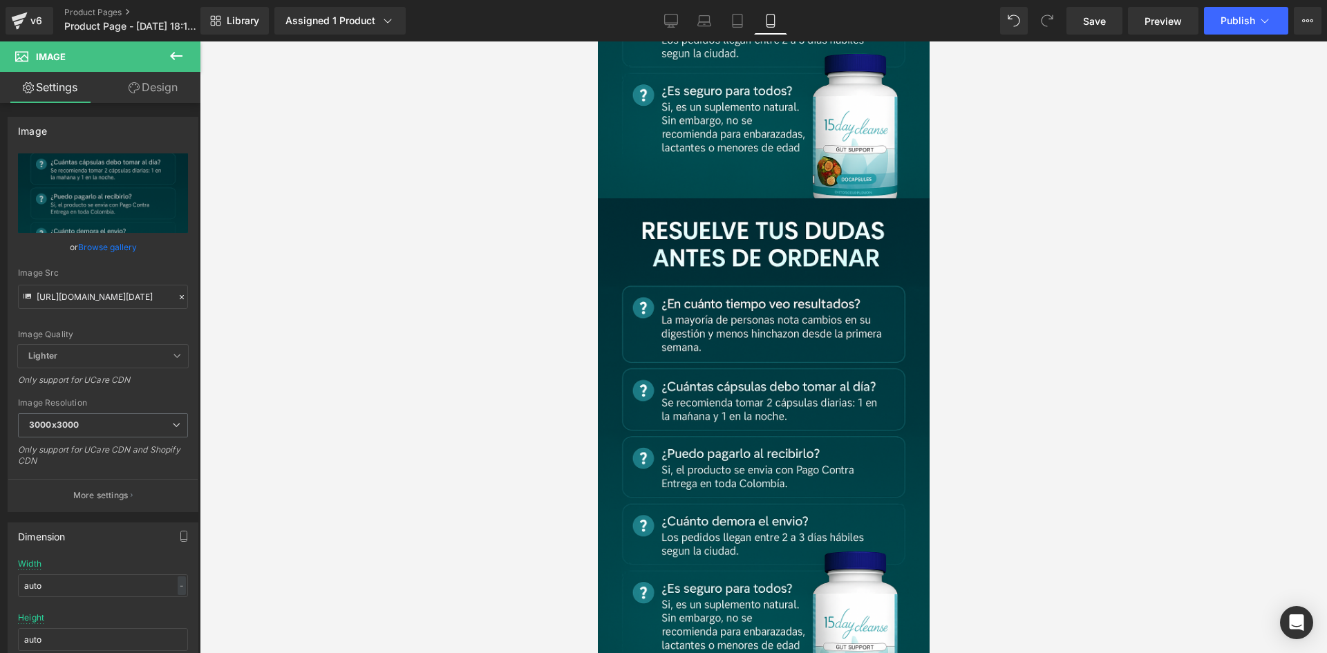
click at [764, 439] on span "Image" at bounding box center [757, 447] width 29 height 17
click at [86, 294] on input "[URL][DOMAIN_NAME][DATE]" at bounding box center [103, 297] width 170 height 24
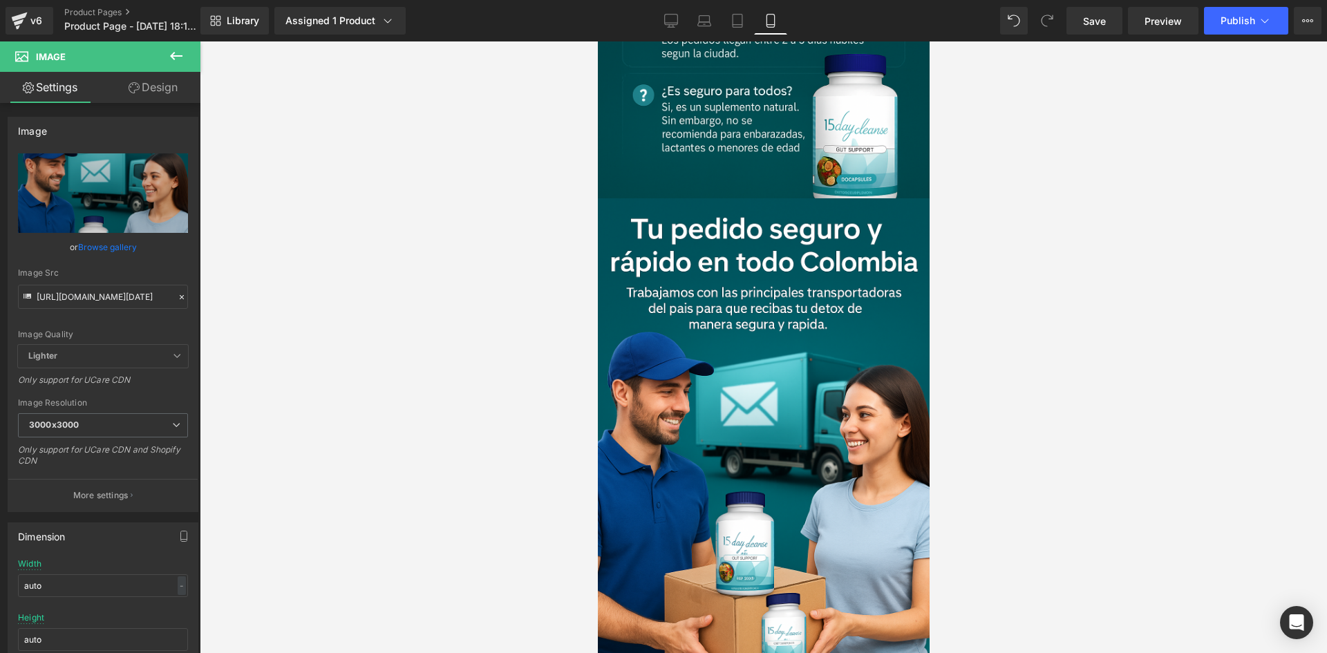
click at [442, 274] on div at bounding box center [763, 346] width 1127 height 611
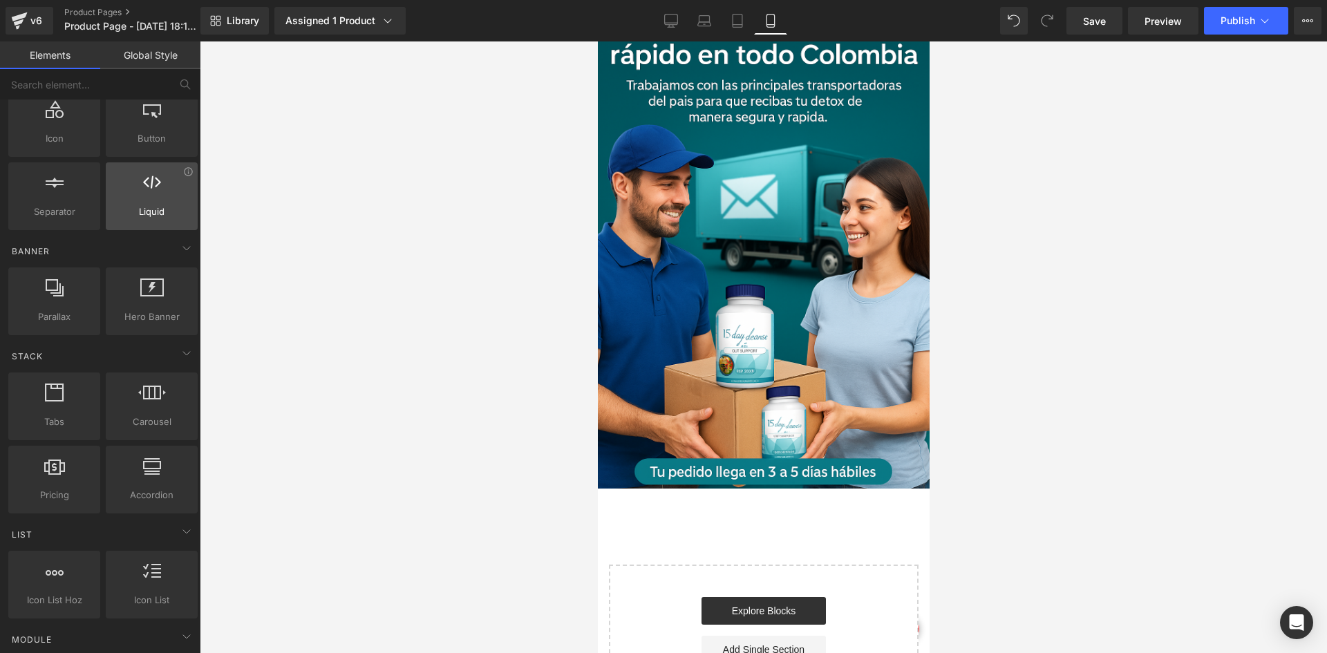
scroll to position [207, 0]
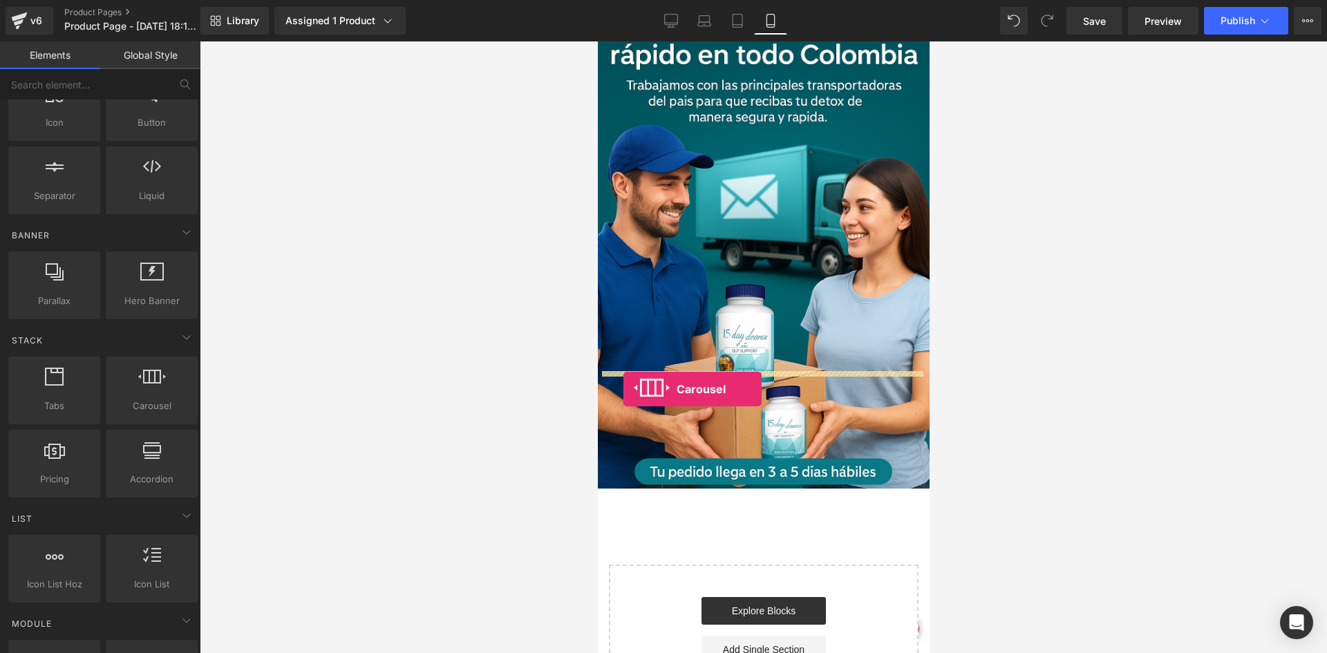
drag, startPoint x: 736, startPoint y: 461, endPoint x: 623, endPoint y: 389, distance: 134.2
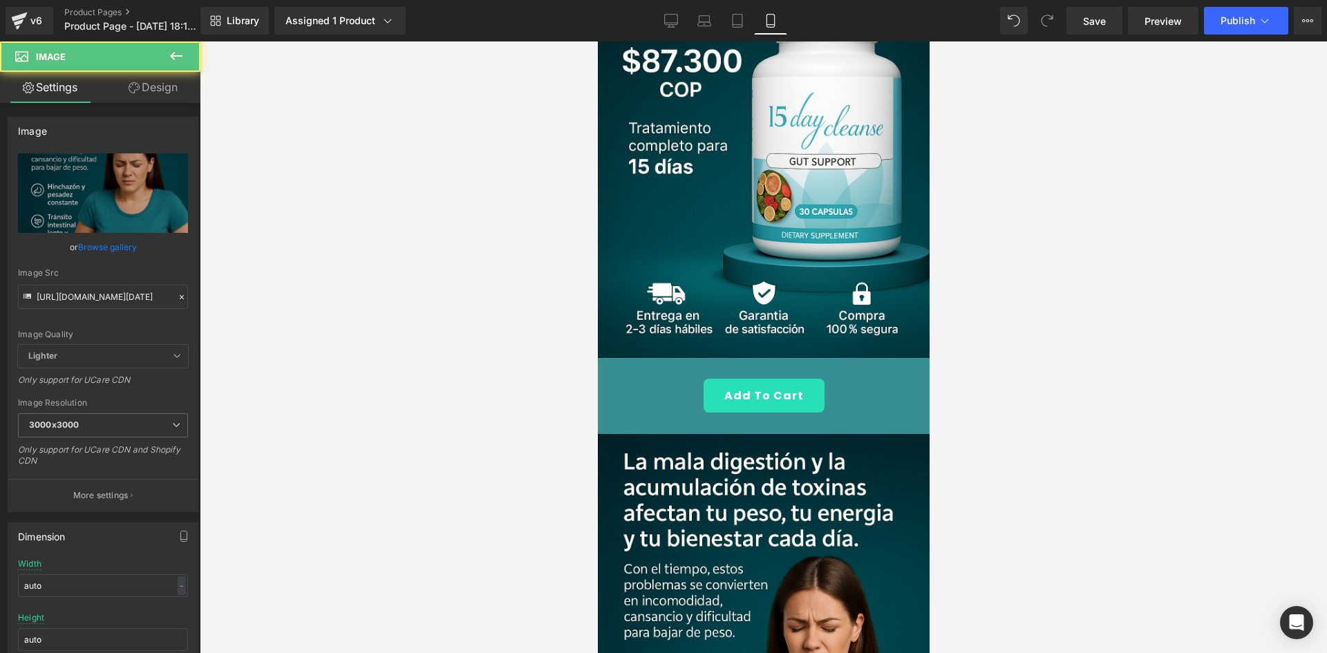
scroll to position [188, 0]
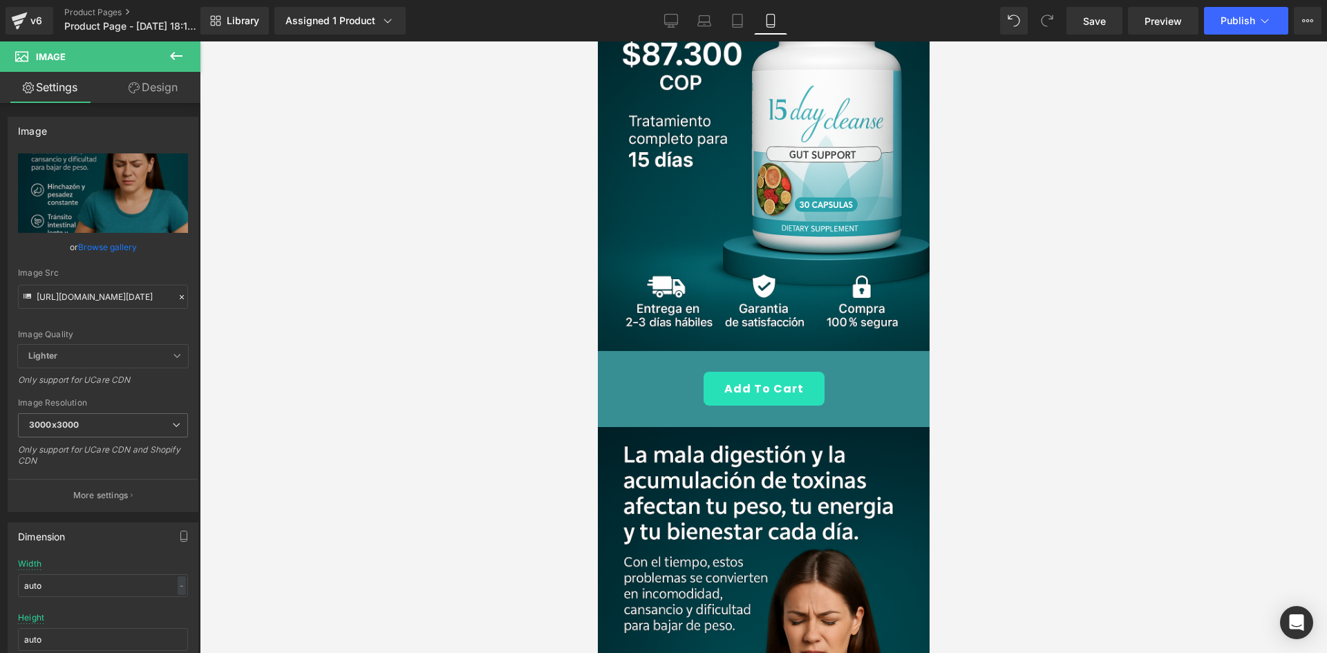
click at [597, 41] on div at bounding box center [597, 41] width 0 height 0
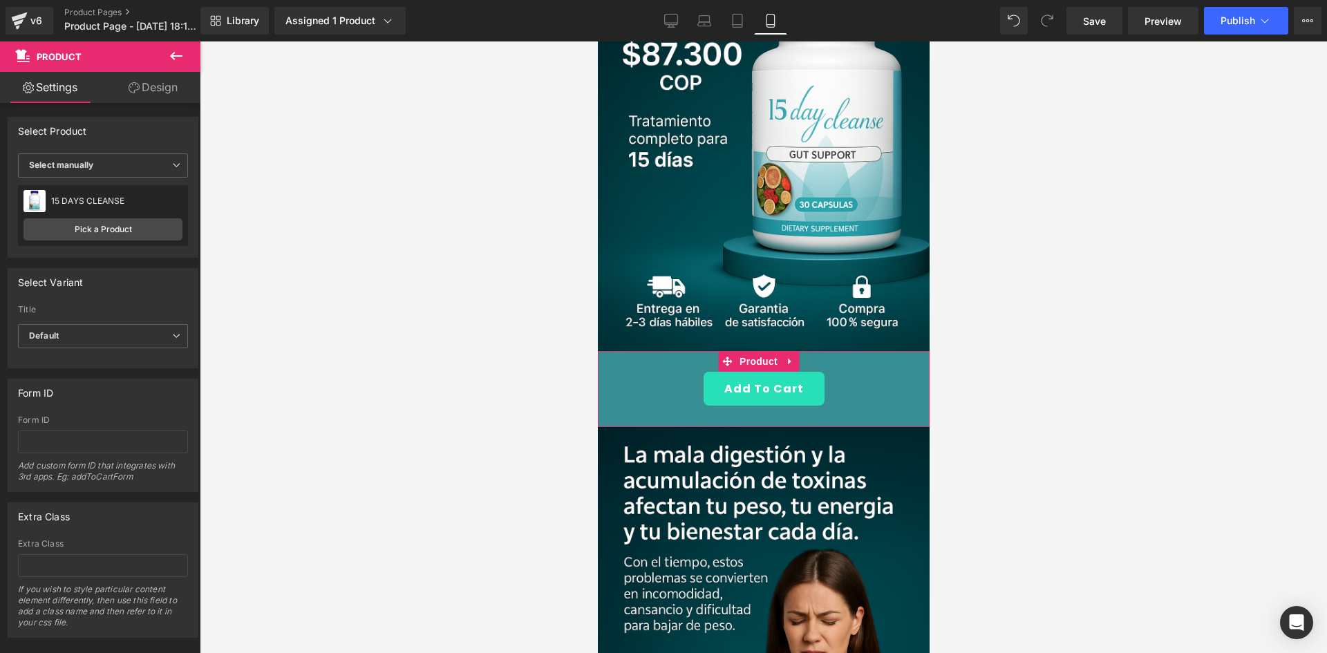
click at [105, 83] on link "Design" at bounding box center [153, 87] width 100 height 31
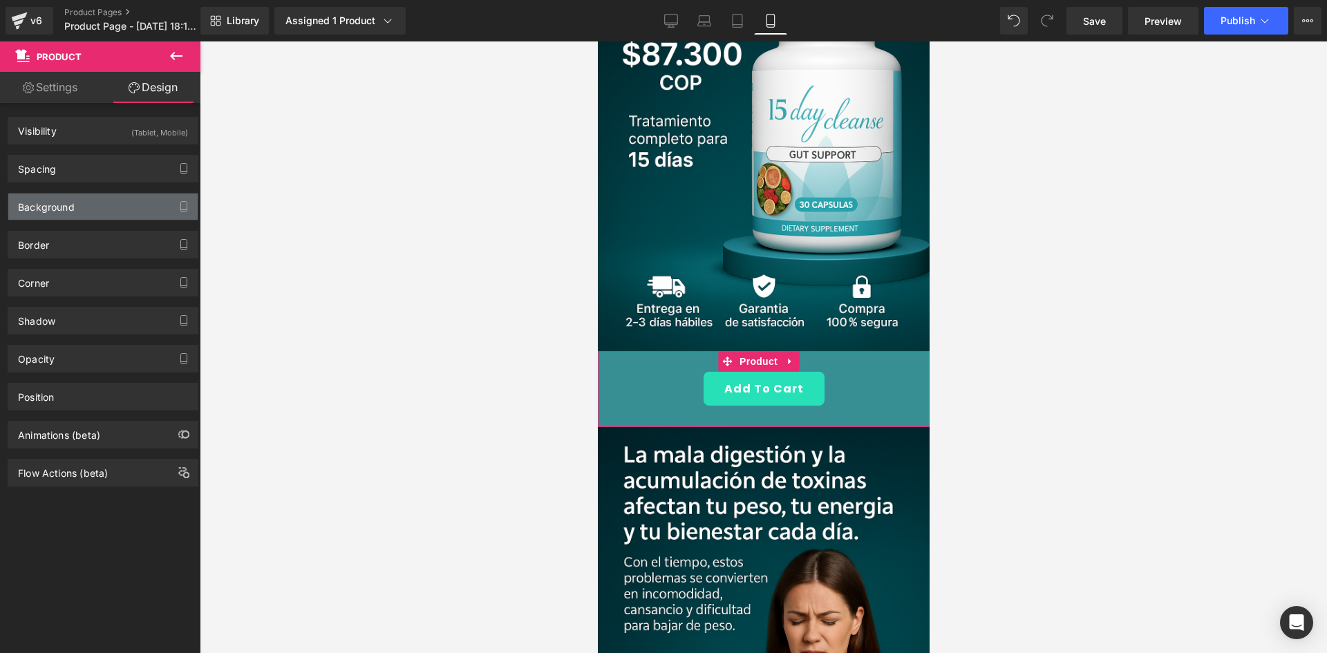
click at [81, 210] on div "Background" at bounding box center [102, 206] width 189 height 26
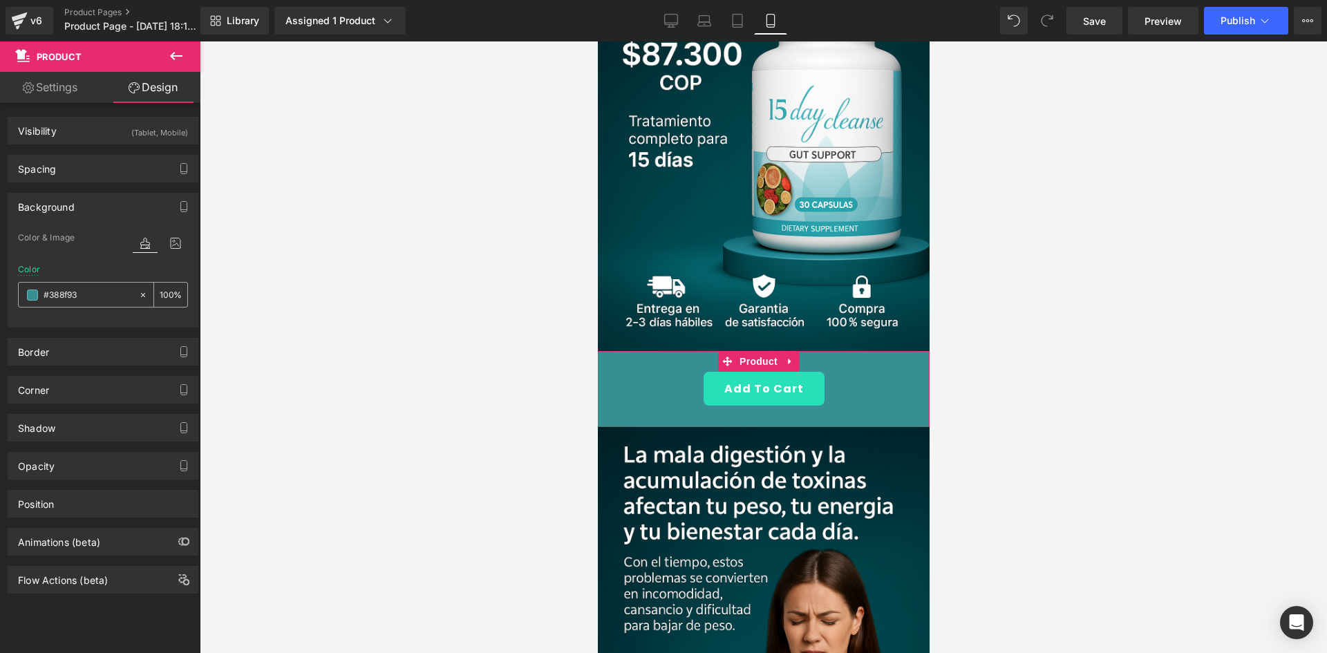
click at [91, 296] on input "#388f93" at bounding box center [88, 294] width 88 height 15
click at [91, 295] on input "#388f93" at bounding box center [88, 294] width 88 height 15
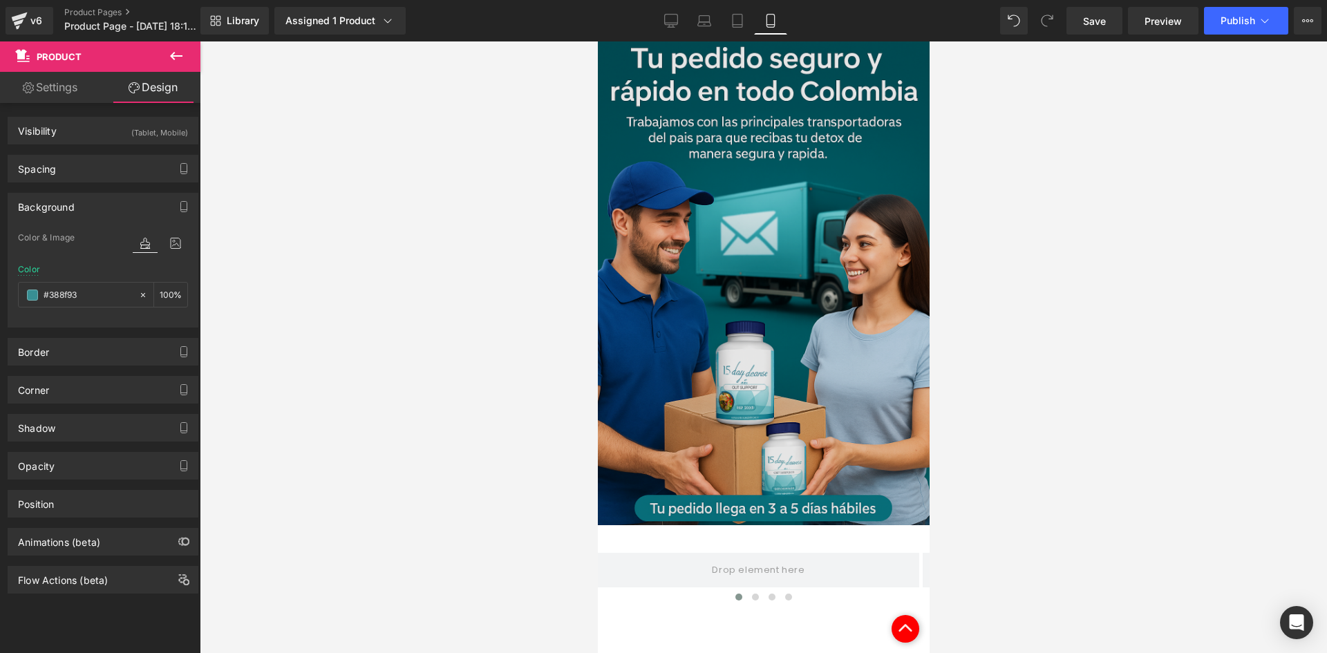
scroll to position [3574, 0]
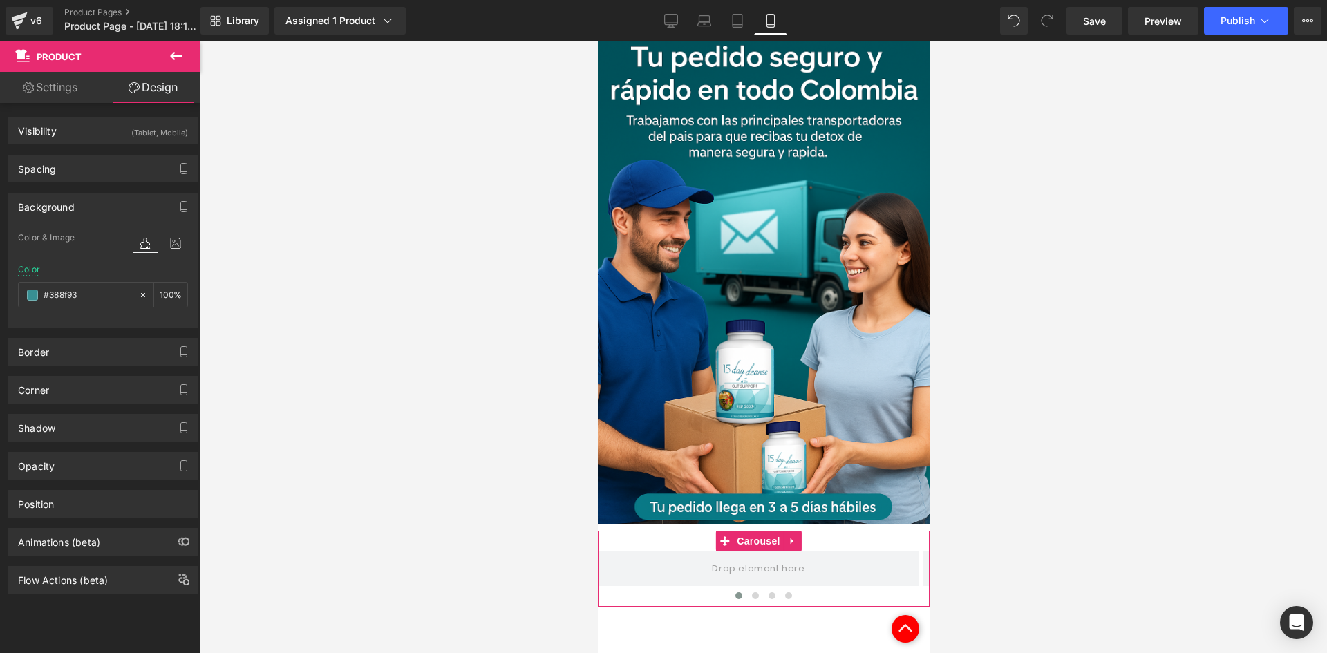
click at [728, 536] on icon at bounding box center [724, 541] width 10 height 10
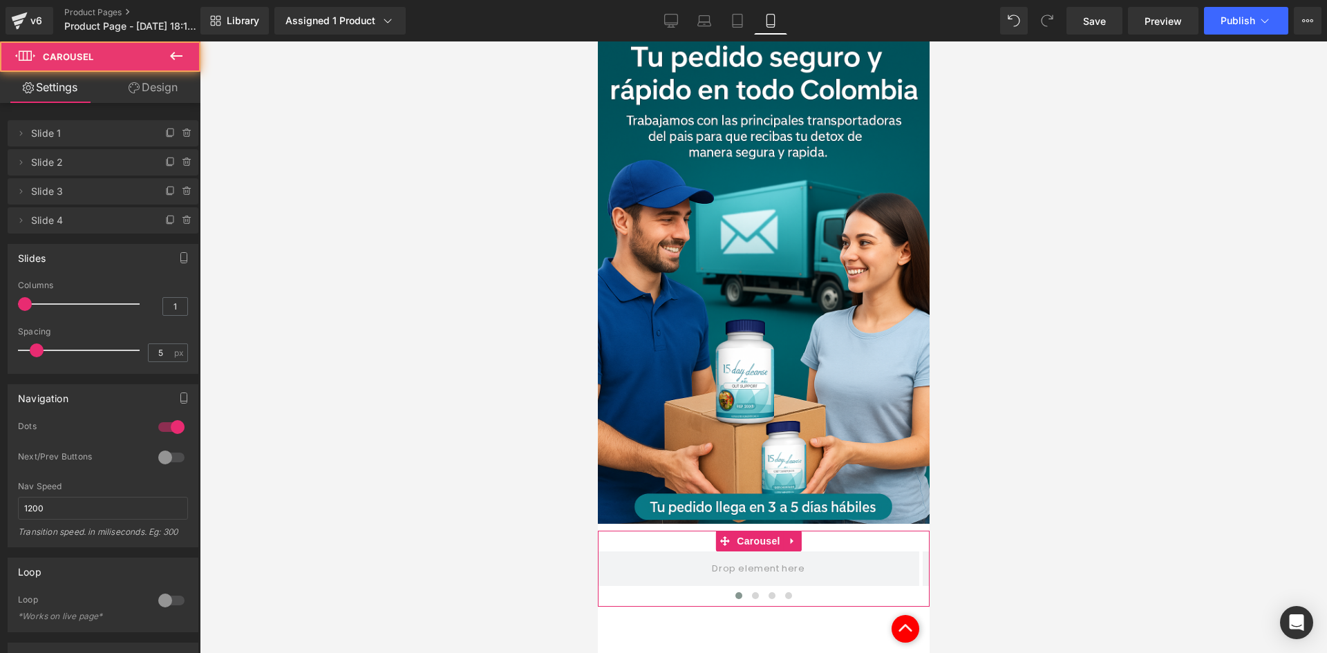
click at [149, 78] on link "Design" at bounding box center [153, 87] width 100 height 31
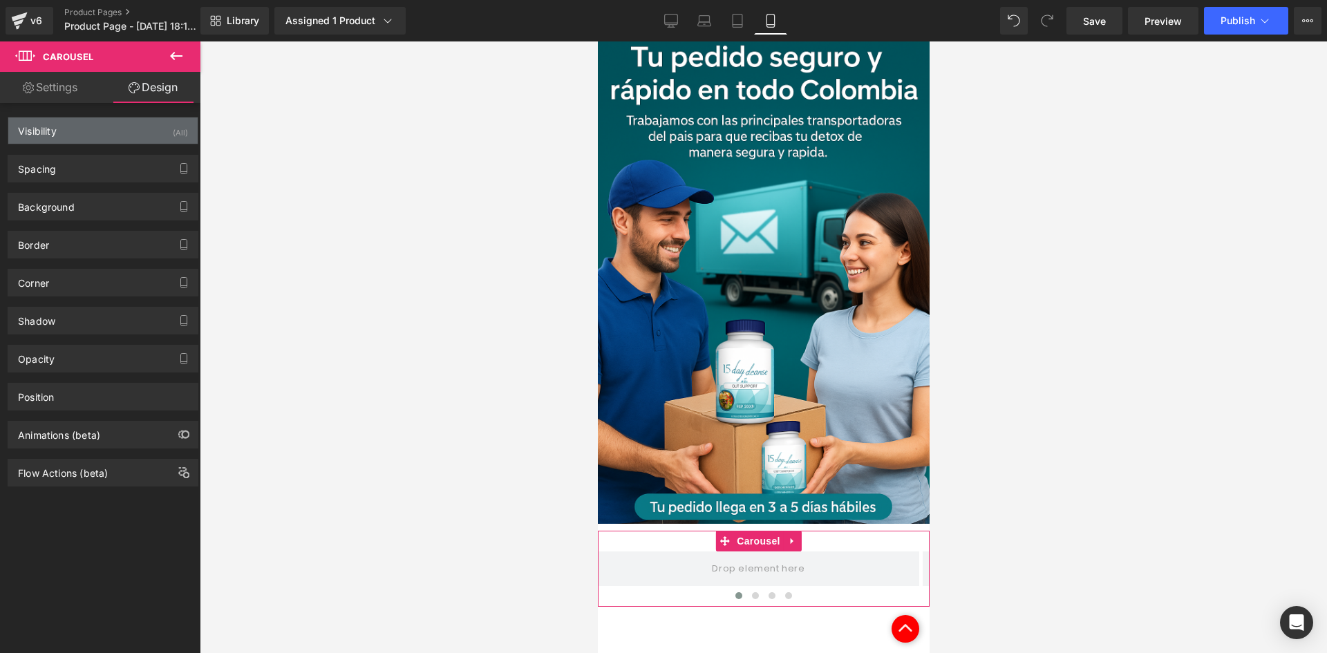
click at [155, 122] on div "Visibility (All)" at bounding box center [102, 130] width 189 height 26
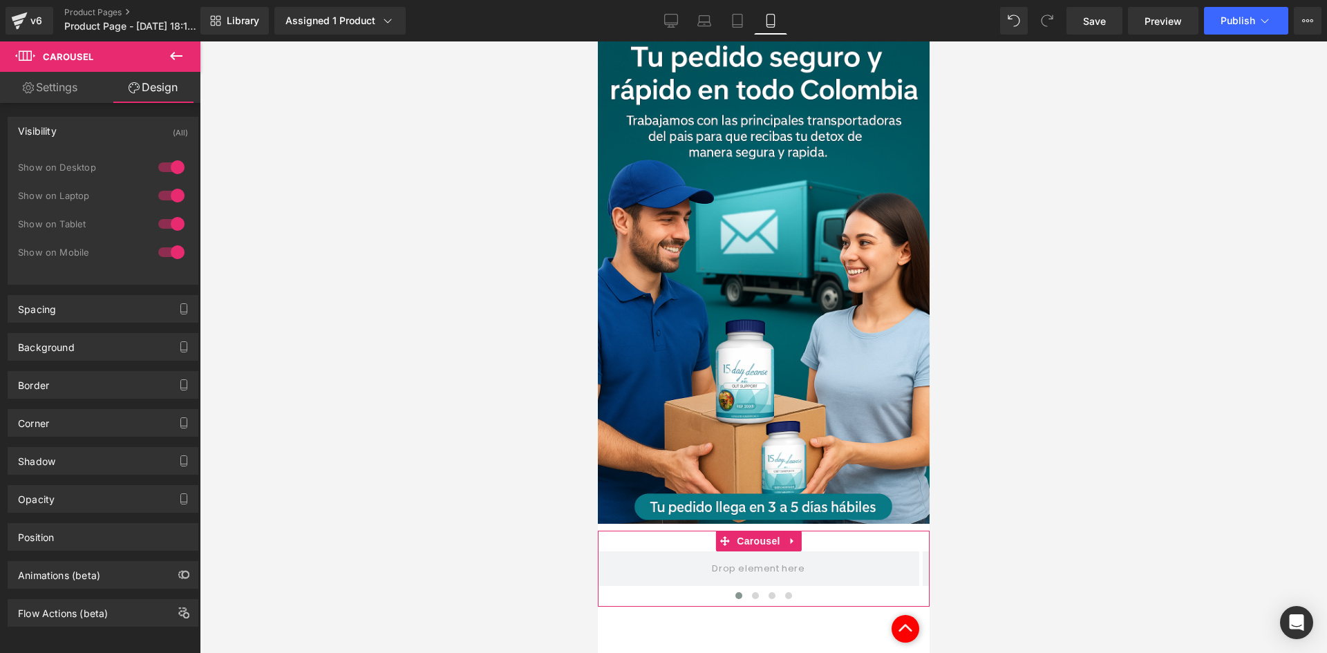
click at [168, 164] on div at bounding box center [171, 167] width 33 height 22
click at [171, 194] on div at bounding box center [171, 195] width 33 height 22
click at [73, 82] on link "Settings" at bounding box center [50, 87] width 100 height 31
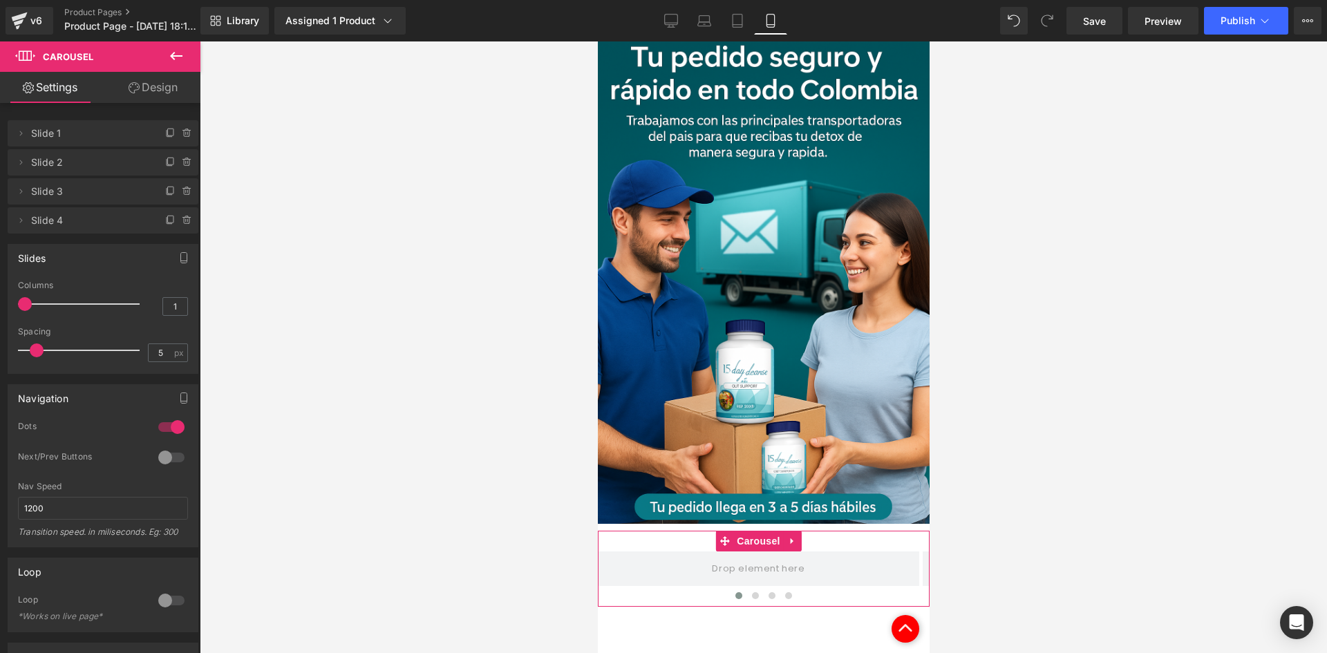
click at [153, 98] on link "Design" at bounding box center [153, 87] width 100 height 31
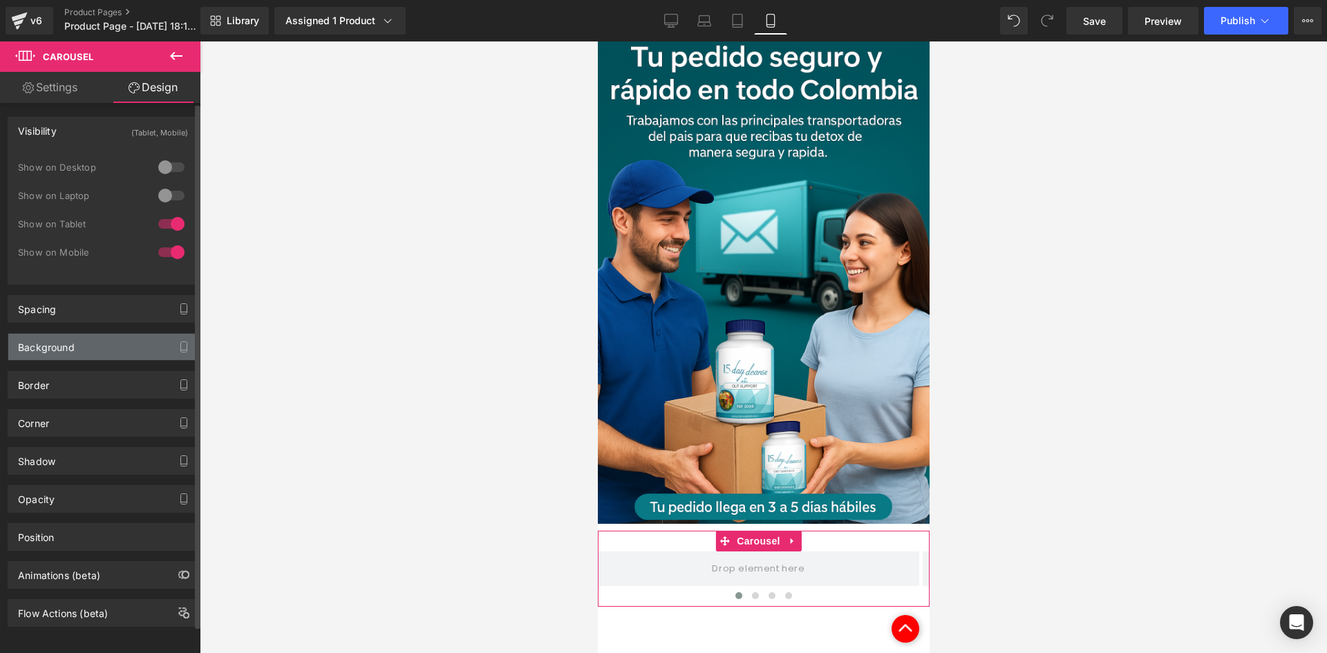
click at [84, 340] on div "Background" at bounding box center [102, 347] width 189 height 26
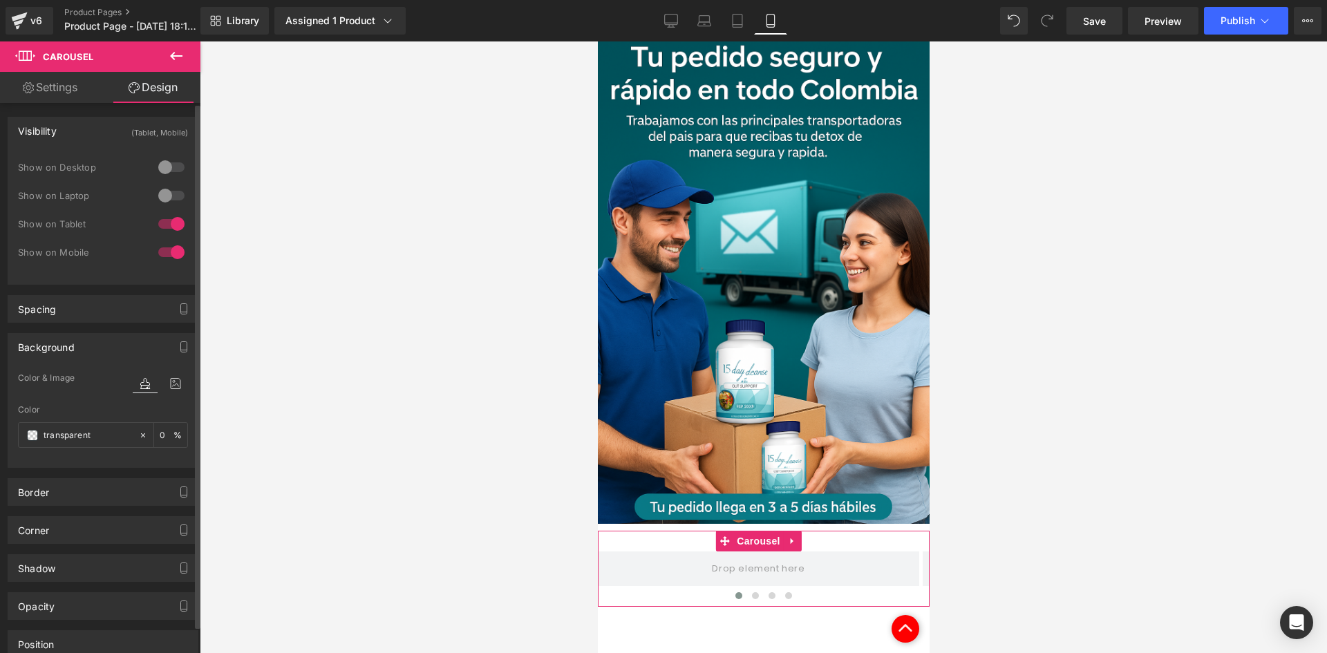
click at [87, 419] on div "Color transparent 0 %" at bounding box center [103, 434] width 170 height 59
click at [69, 464] on div "Color & Image color transparent Color transparent 0 % Image Replace Image Uploa…" at bounding box center [102, 418] width 189 height 97
click at [77, 434] on input "transparent" at bounding box center [88, 435] width 88 height 15
paste input "388f93"
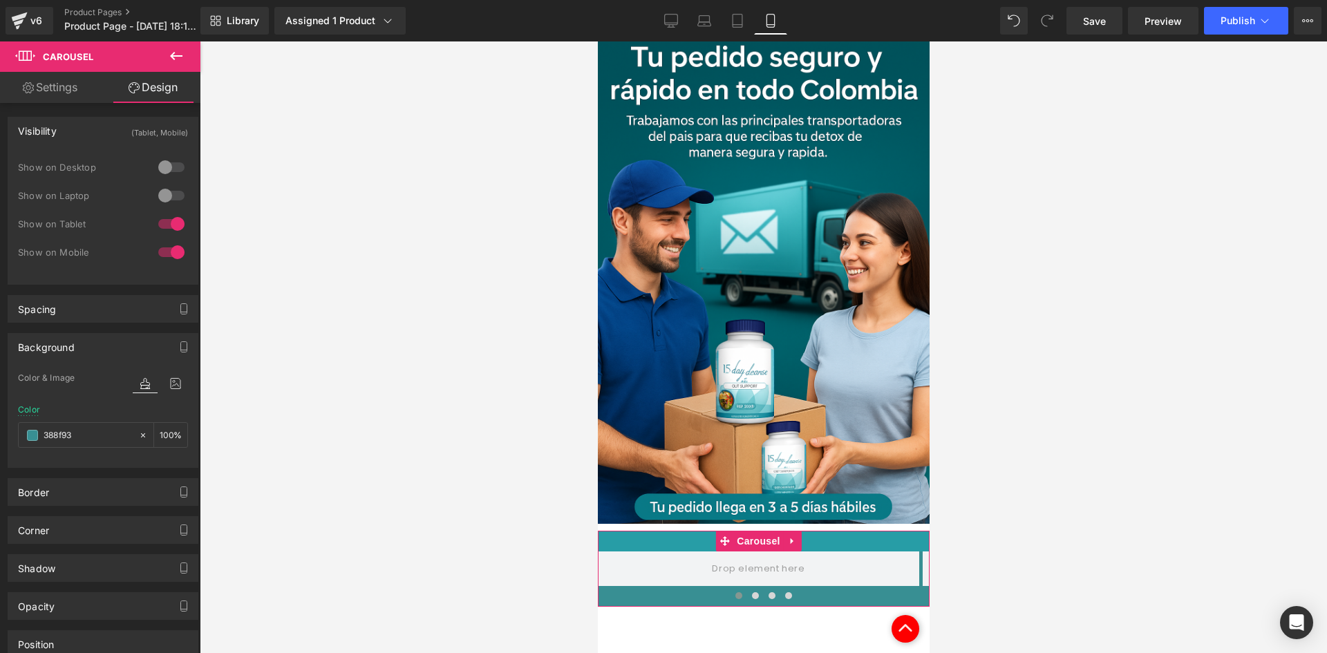
click at [637, 531] on div at bounding box center [763, 541] width 332 height 21
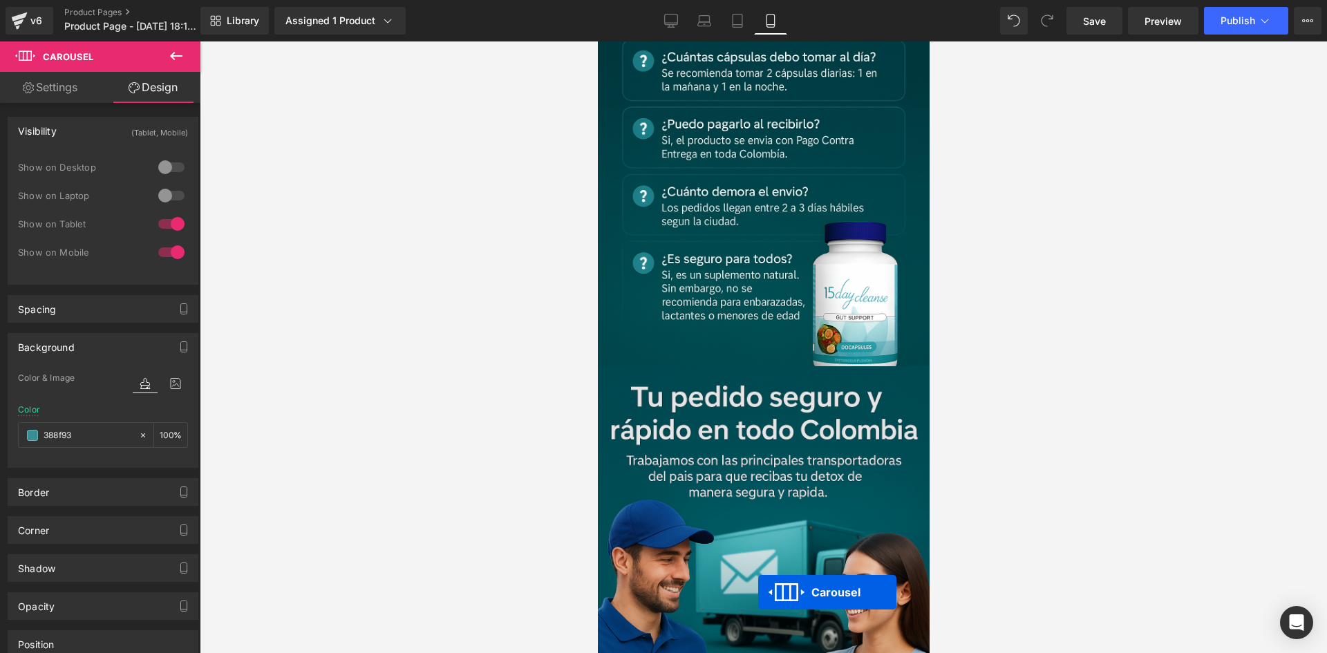
scroll to position [3228, 0]
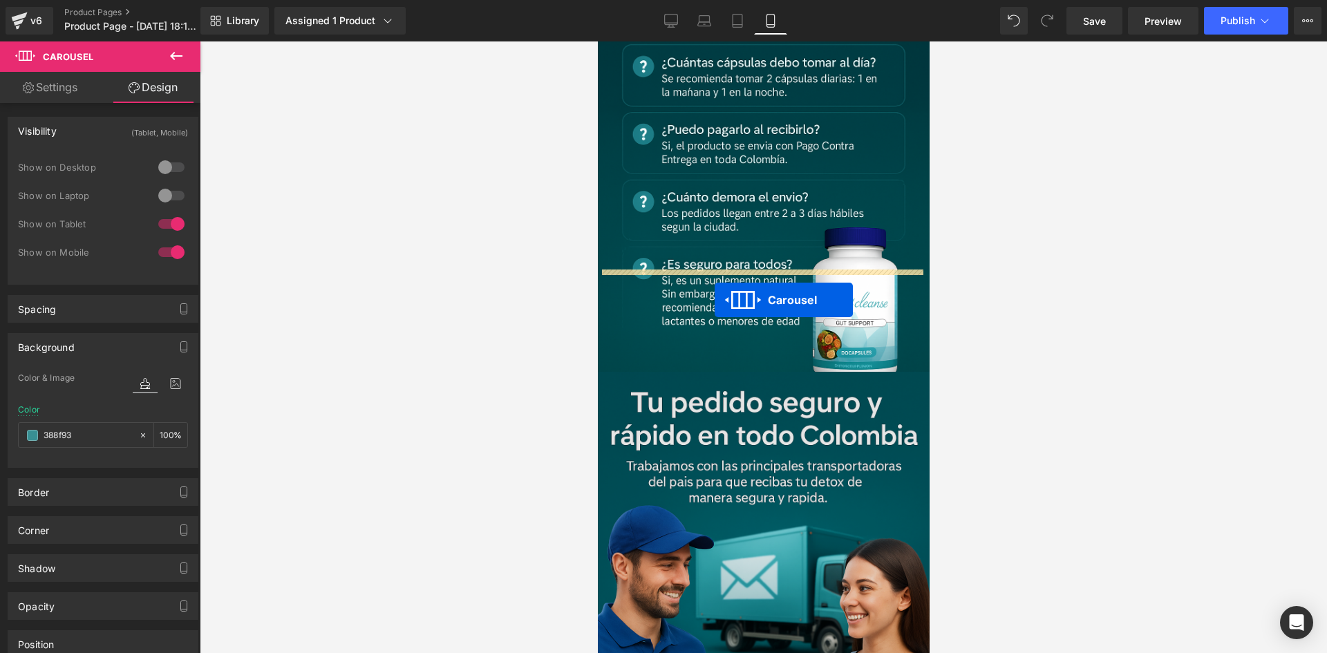
drag, startPoint x: 725, startPoint y: 416, endPoint x: 703, endPoint y: 290, distance: 127.7
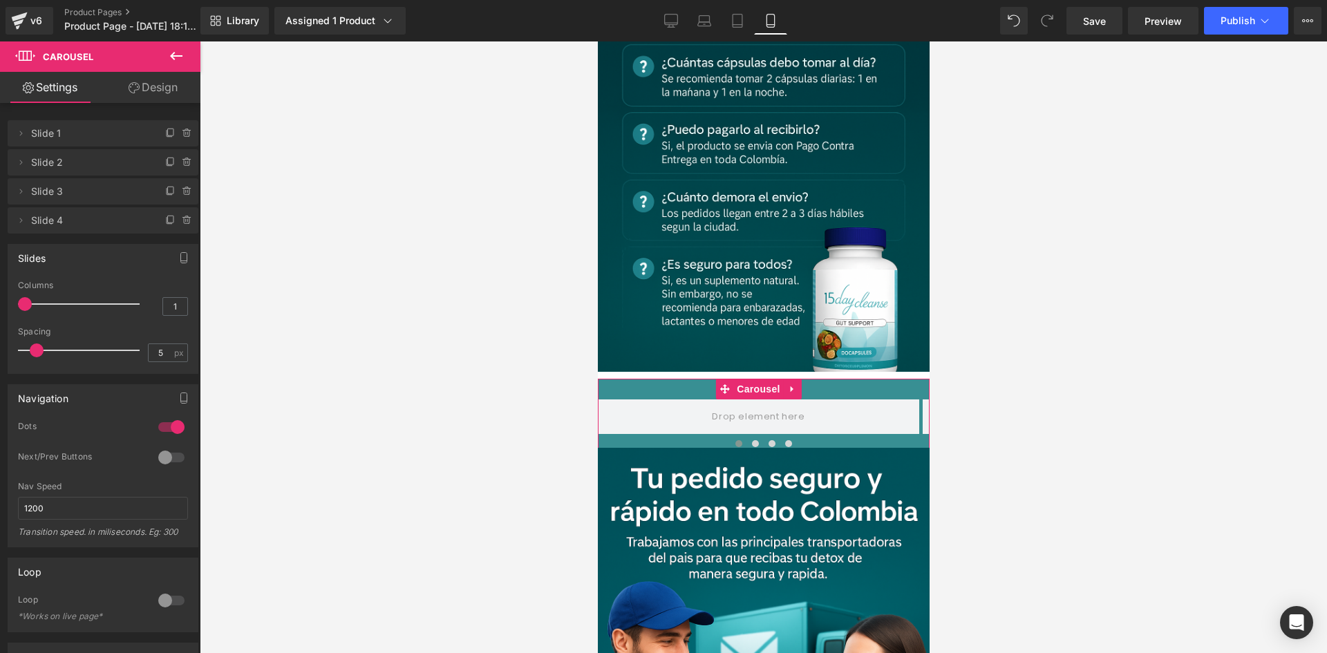
drag, startPoint x: 120, startPoint y: 107, endPoint x: 134, endPoint y: 102, distance: 14.6
click at [122, 107] on div "Delete Cancel Slide 1 Slide 1 Name Slide 1 Delete Cancel Slide 2 Slide 2 Name S…" at bounding box center [103, 169] width 207 height 127
click at [142, 93] on link "Design" at bounding box center [153, 87] width 100 height 31
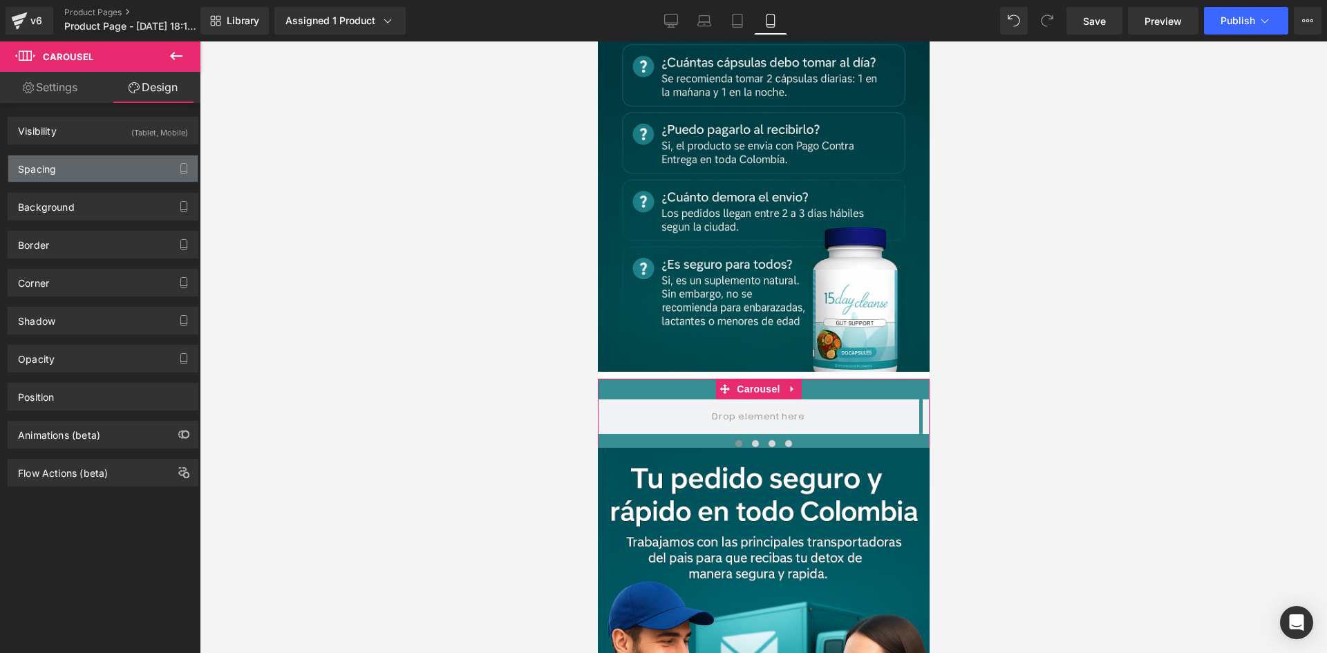
click at [88, 158] on div "Spacing" at bounding box center [102, 168] width 189 height 26
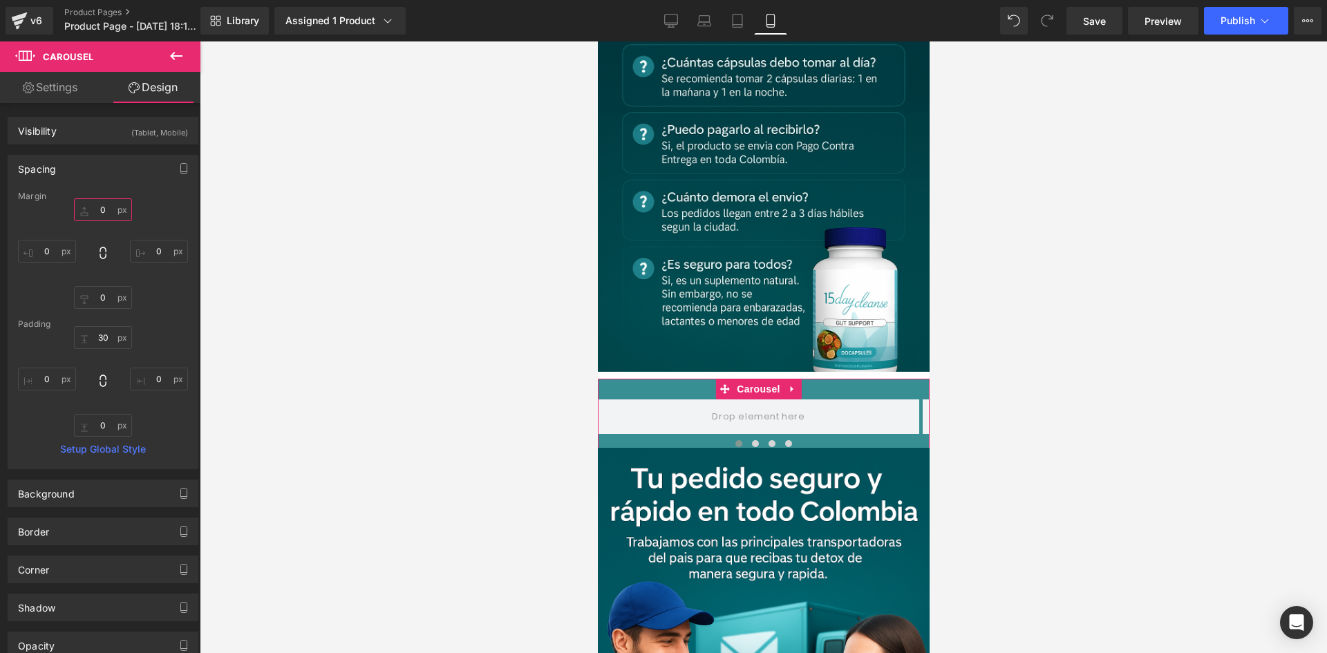
click at [103, 209] on input "0" at bounding box center [103, 209] width 58 height 23
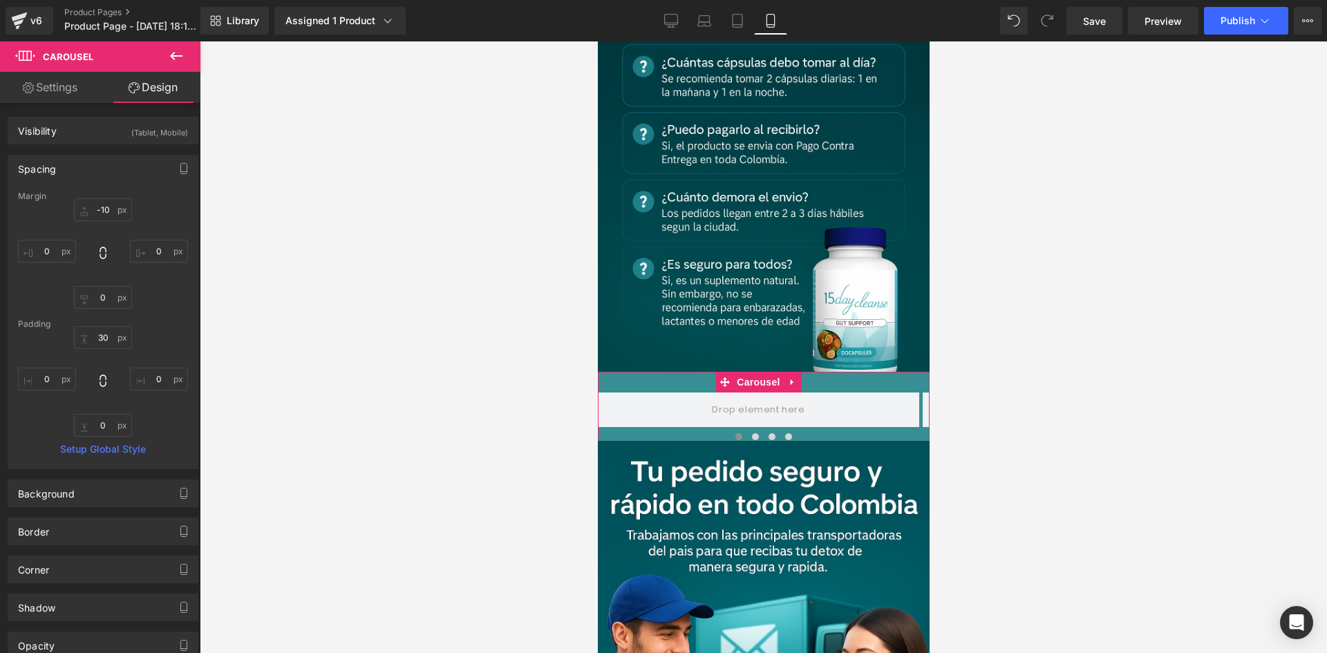
click at [658, 372] on div "‹ › [GEOGRAPHIC_DATA]" at bounding box center [763, 410] width 332 height 76
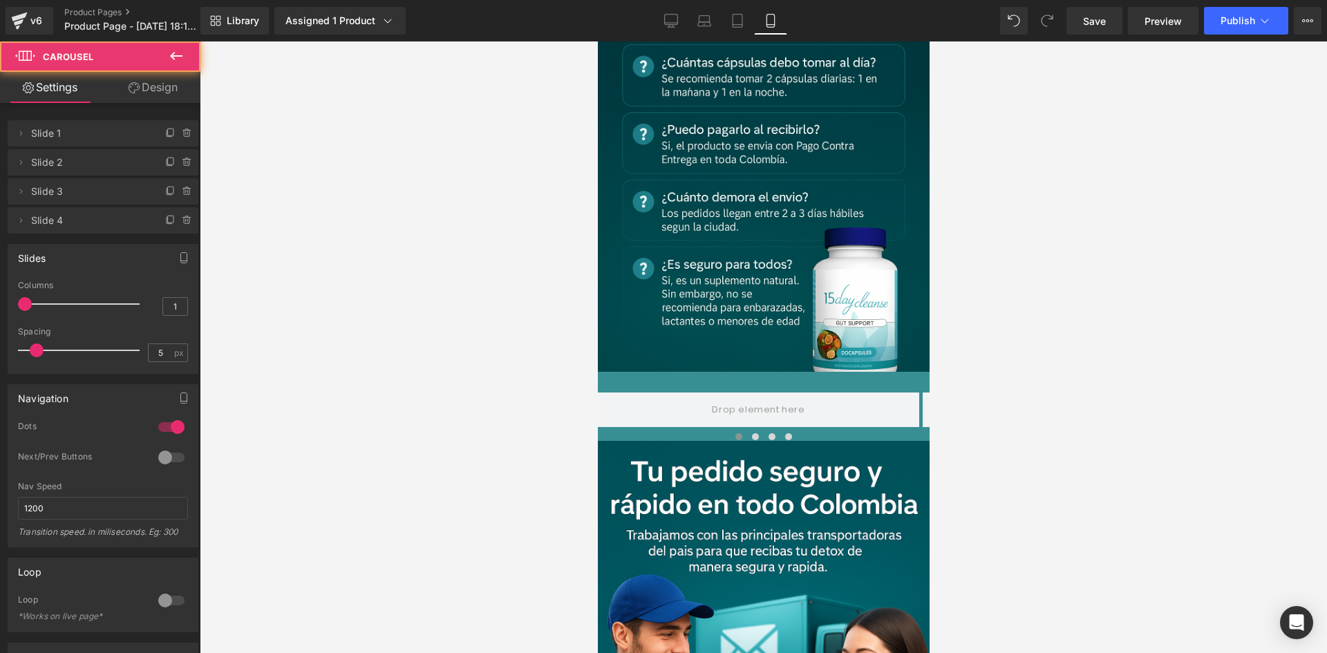
click at [182, 57] on icon at bounding box center [176, 56] width 17 height 17
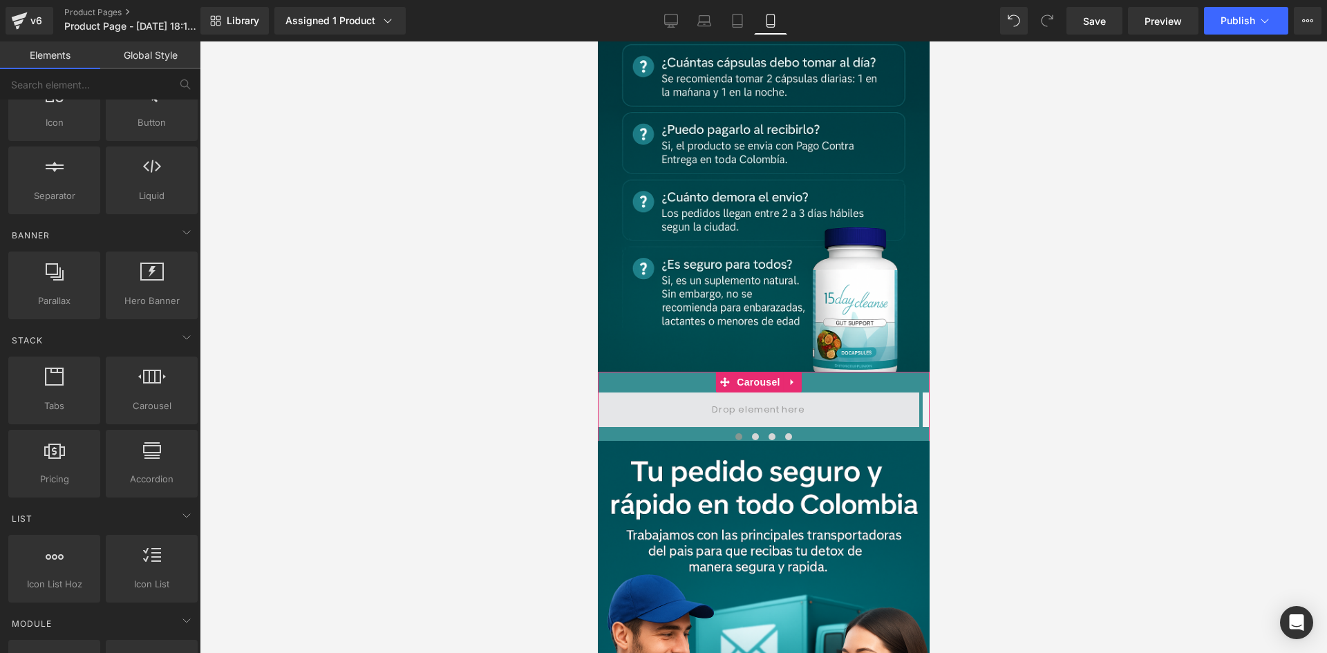
click at [671, 392] on span at bounding box center [757, 409] width 321 height 35
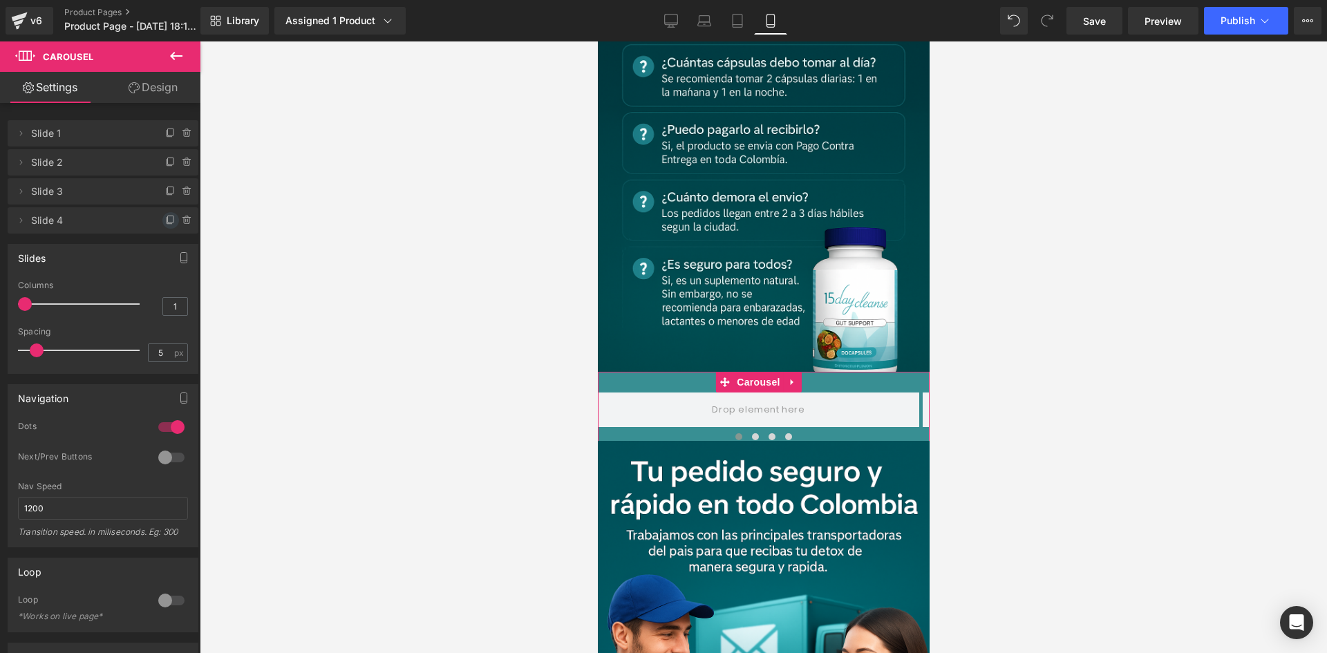
click at [168, 216] on icon at bounding box center [171, 219] width 6 height 7
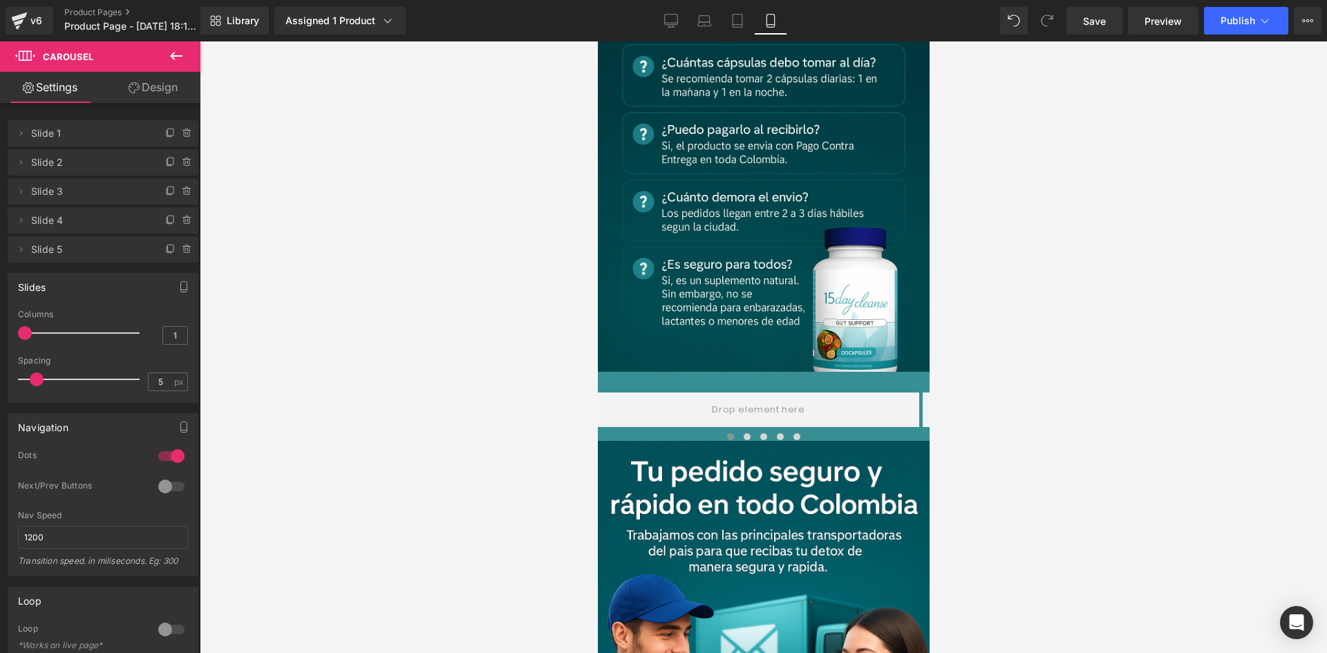
click at [169, 50] on icon at bounding box center [176, 56] width 17 height 17
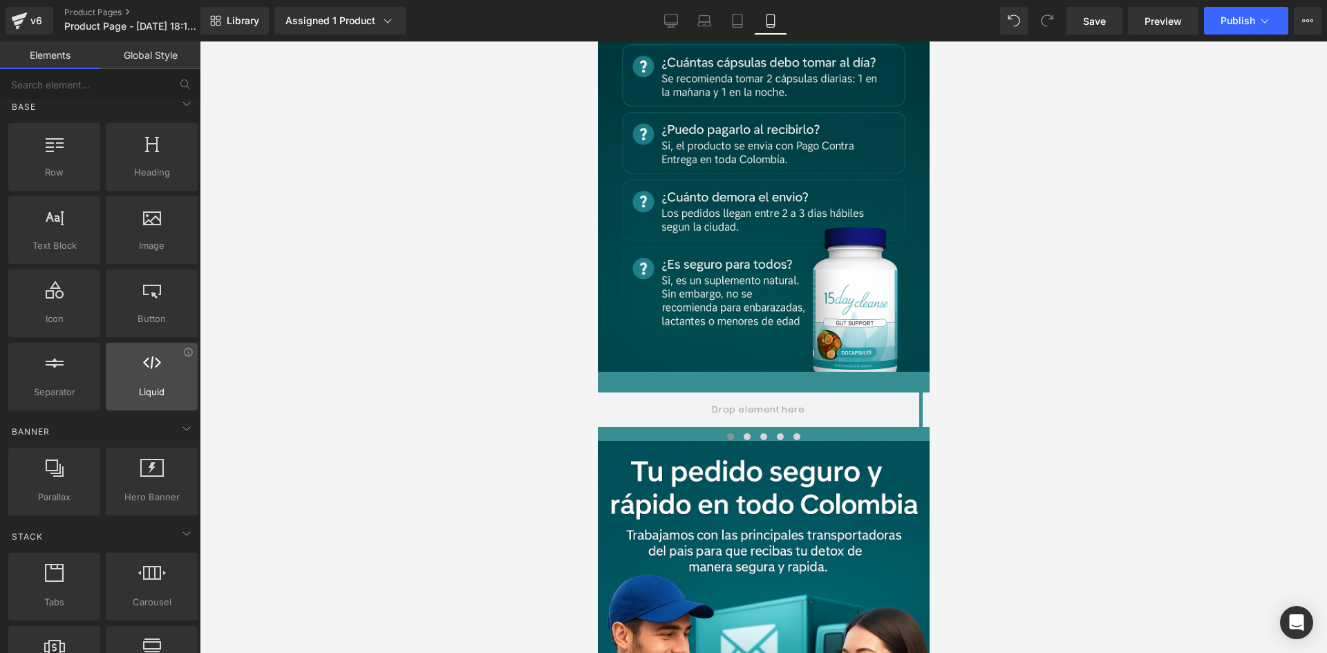
scroll to position [0, 0]
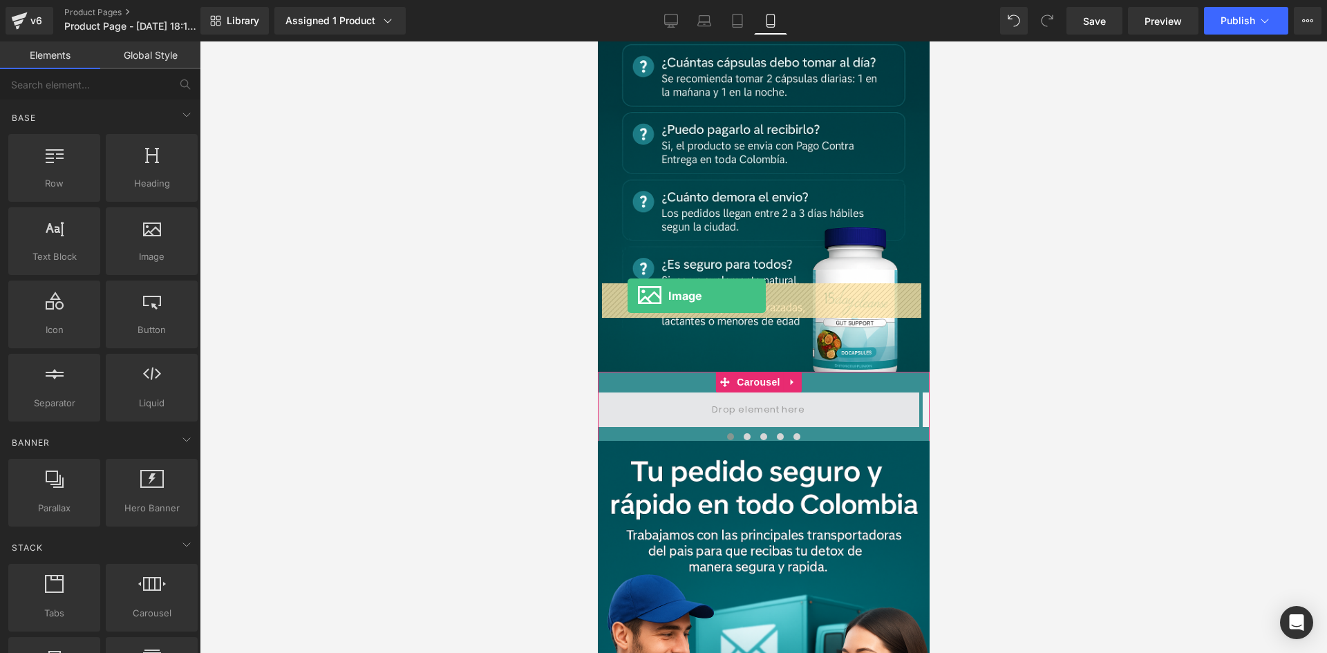
drag, startPoint x: 761, startPoint y: 287, endPoint x: 627, endPoint y: 296, distance: 134.3
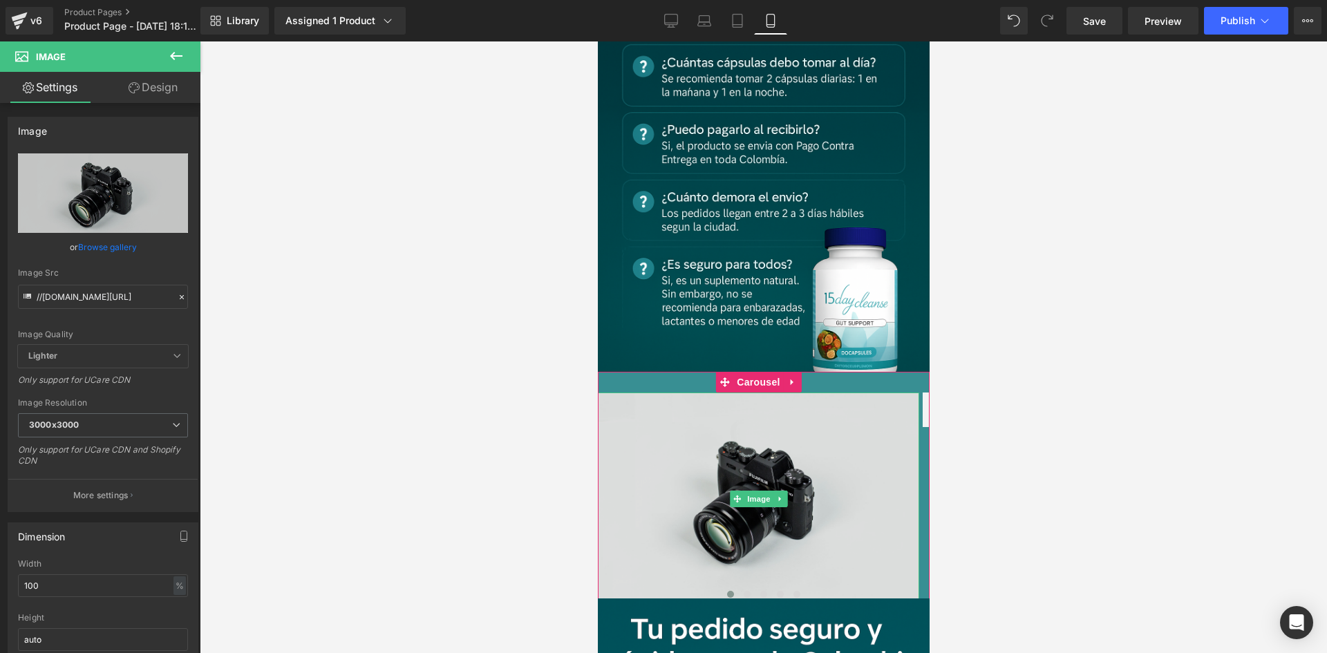
click at [734, 392] on img at bounding box center [757, 498] width 321 height 213
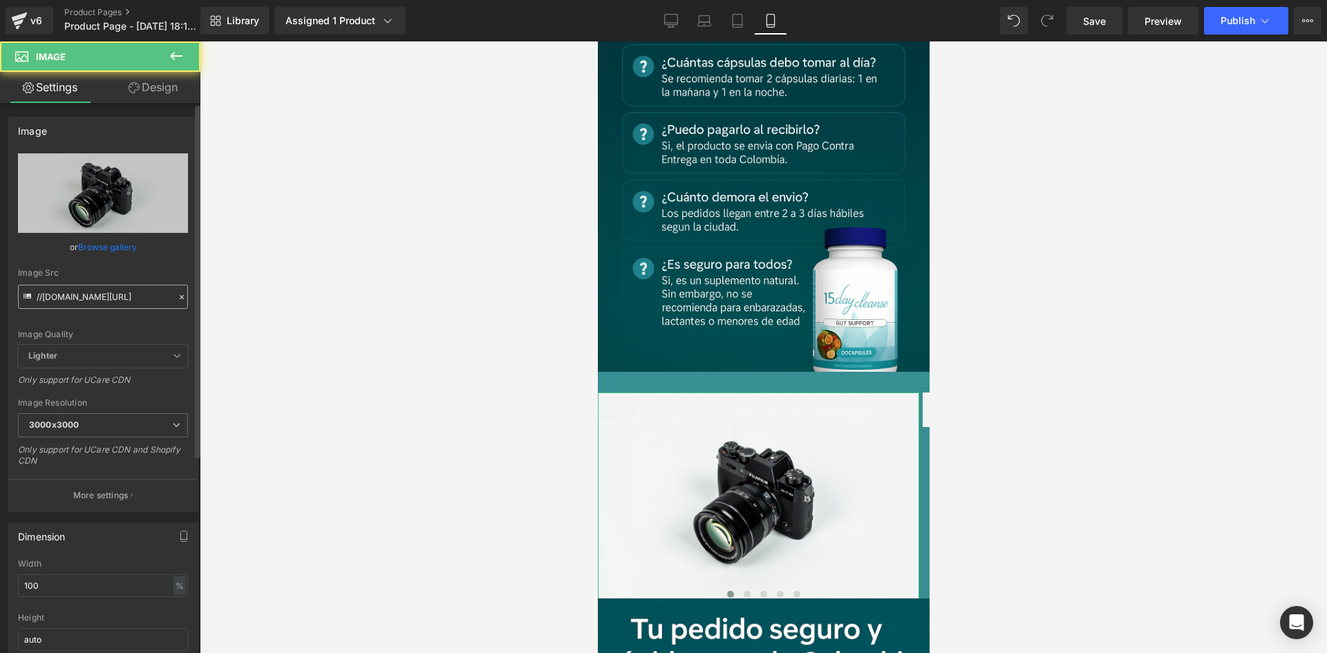
click at [143, 292] on input "//[DOMAIN_NAME][URL]" at bounding box center [103, 297] width 170 height 24
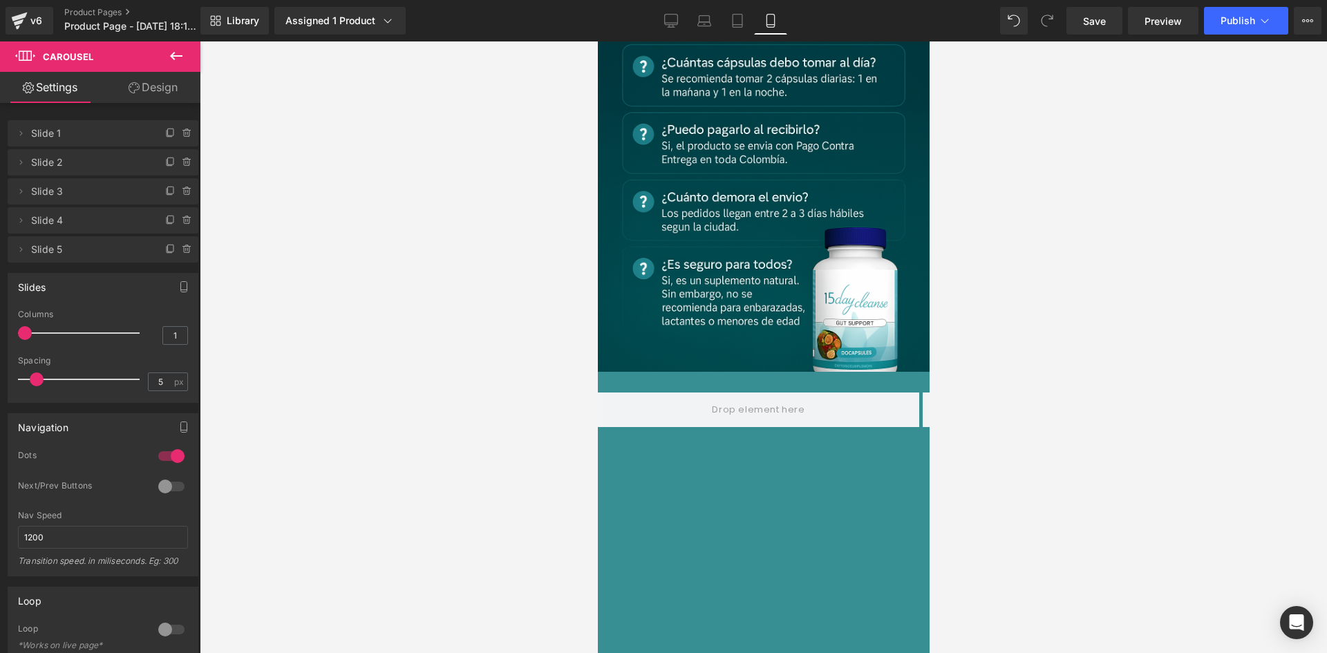
click at [190, 50] on button at bounding box center [176, 56] width 48 height 30
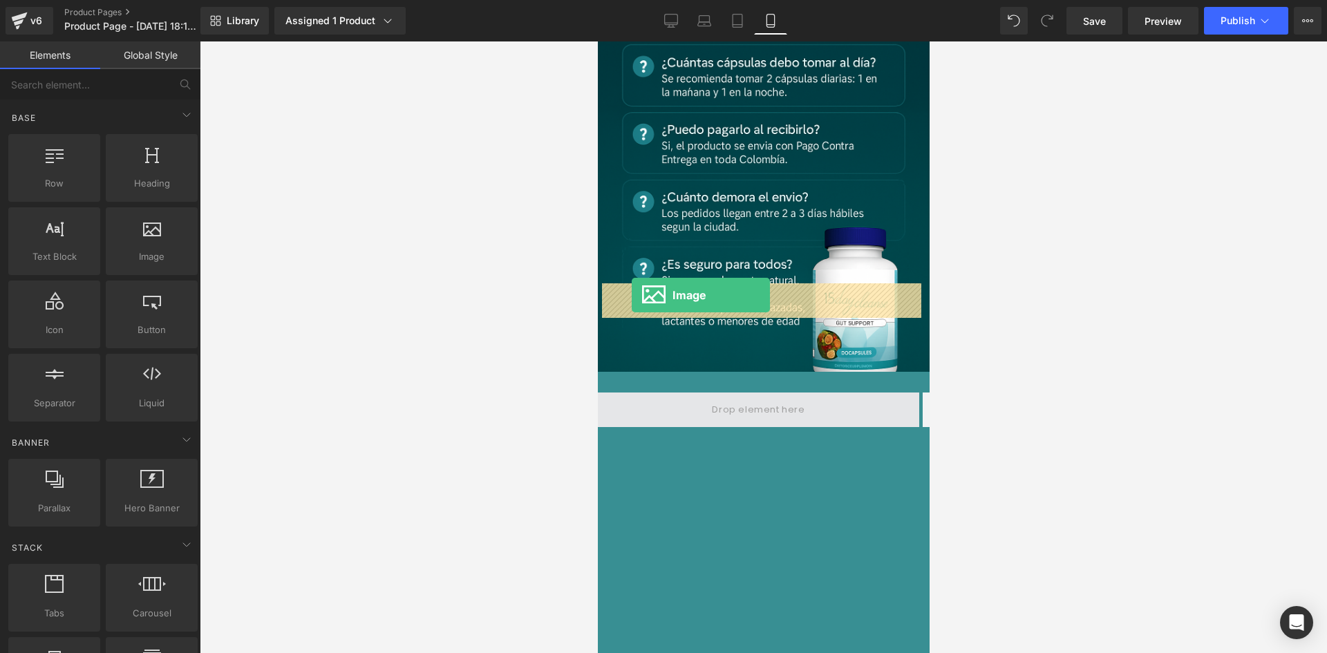
drag, startPoint x: 767, startPoint y: 287, endPoint x: 1147, endPoint y: 267, distance: 380.6
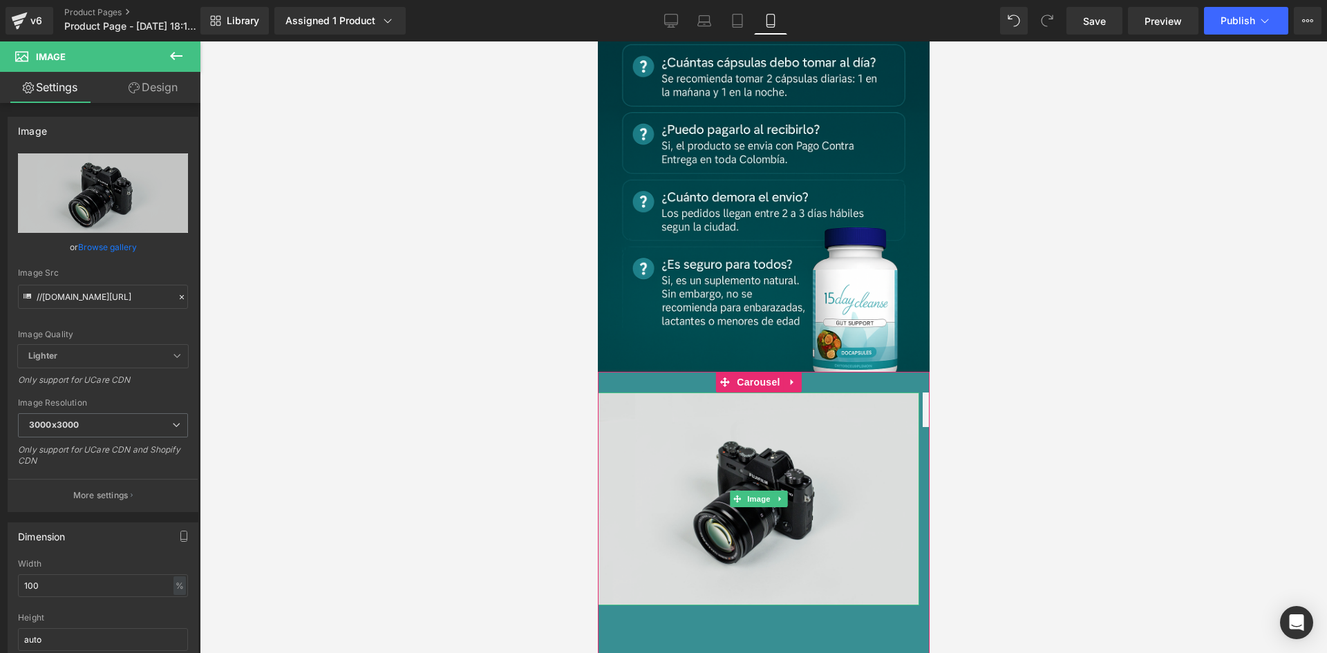
click at [658, 392] on img at bounding box center [757, 498] width 321 height 213
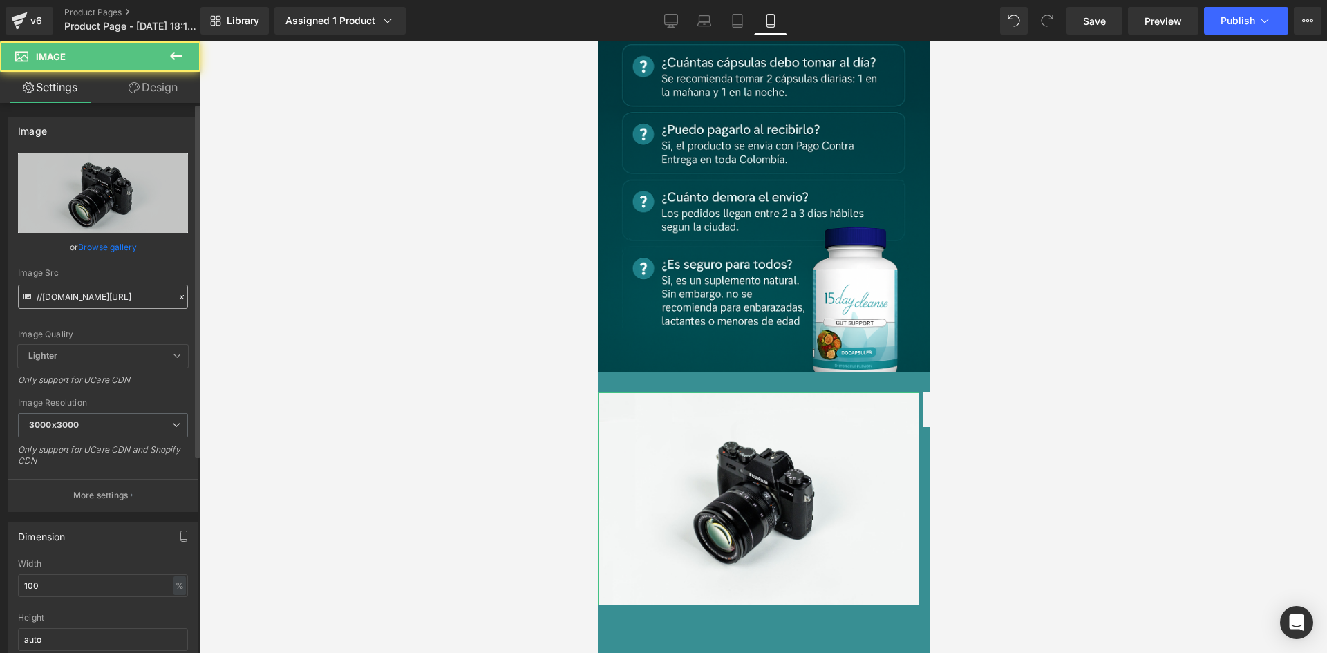
click at [99, 303] on input "//[DOMAIN_NAME][URL]" at bounding box center [103, 297] width 170 height 24
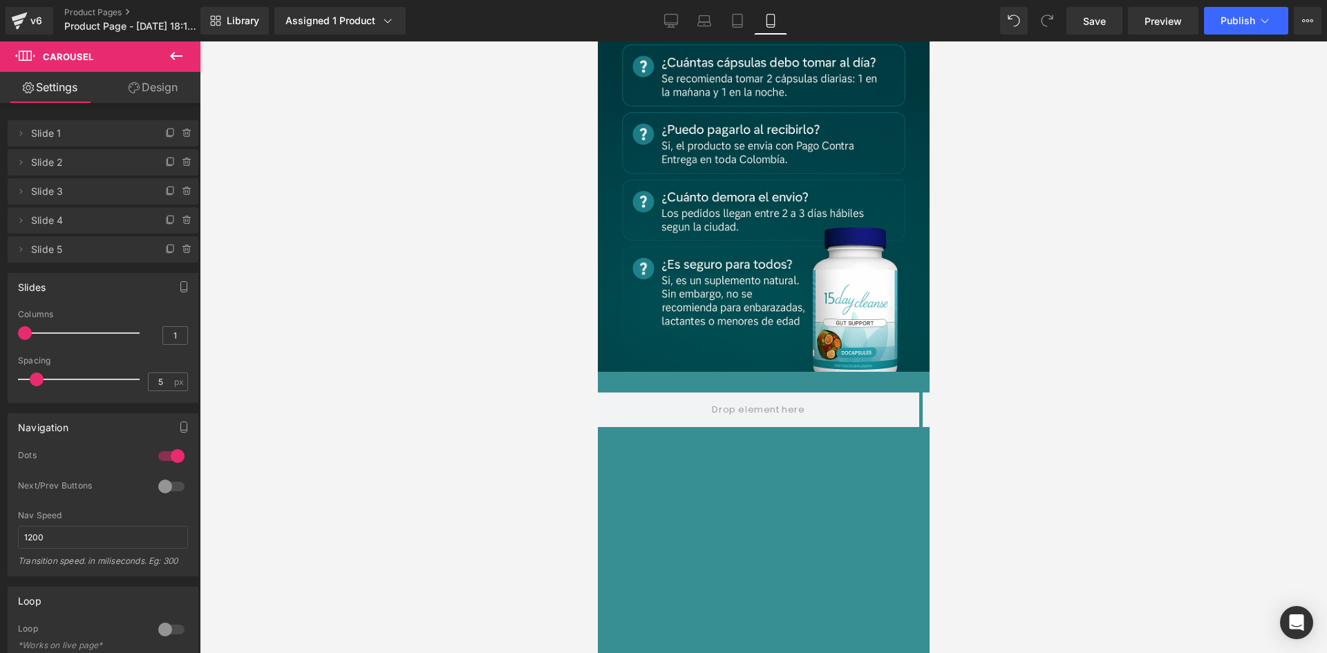
click at [173, 57] on icon at bounding box center [176, 56] width 12 height 8
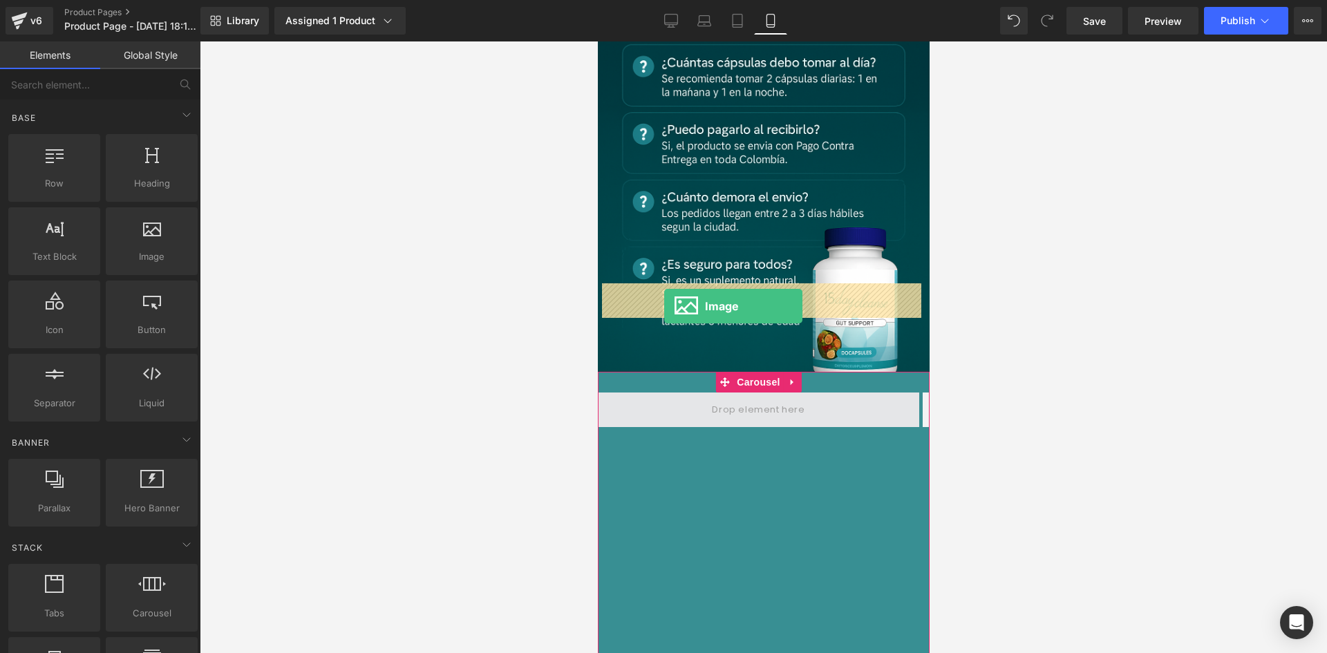
drag, startPoint x: 742, startPoint y: 285, endPoint x: 663, endPoint y: 306, distance: 81.5
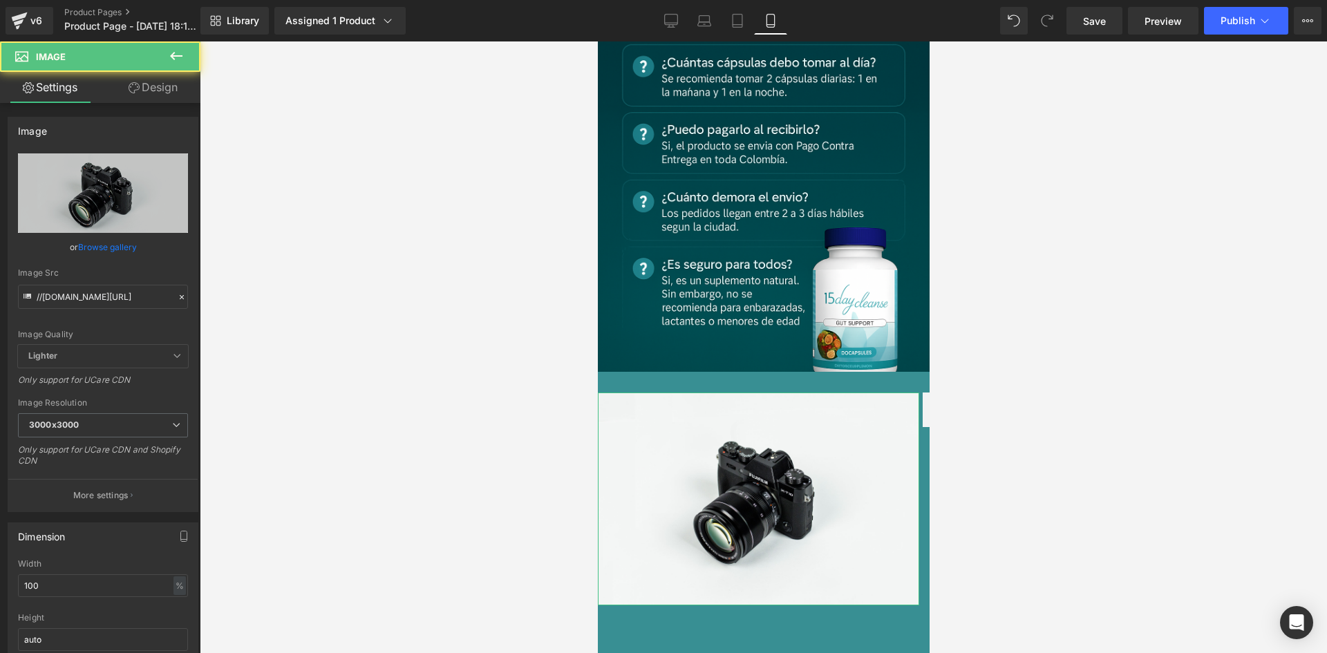
click at [160, 81] on link "Design" at bounding box center [153, 87] width 100 height 31
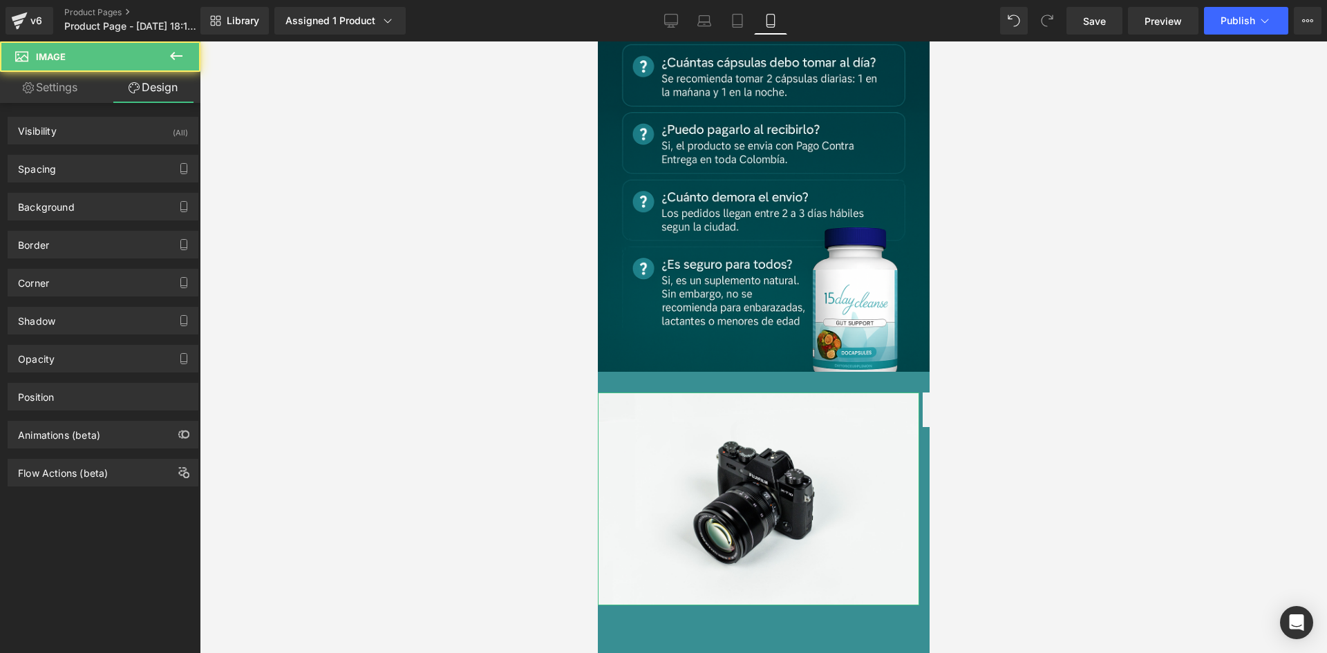
click at [173, 121] on div "(All)" at bounding box center [180, 128] width 15 height 23
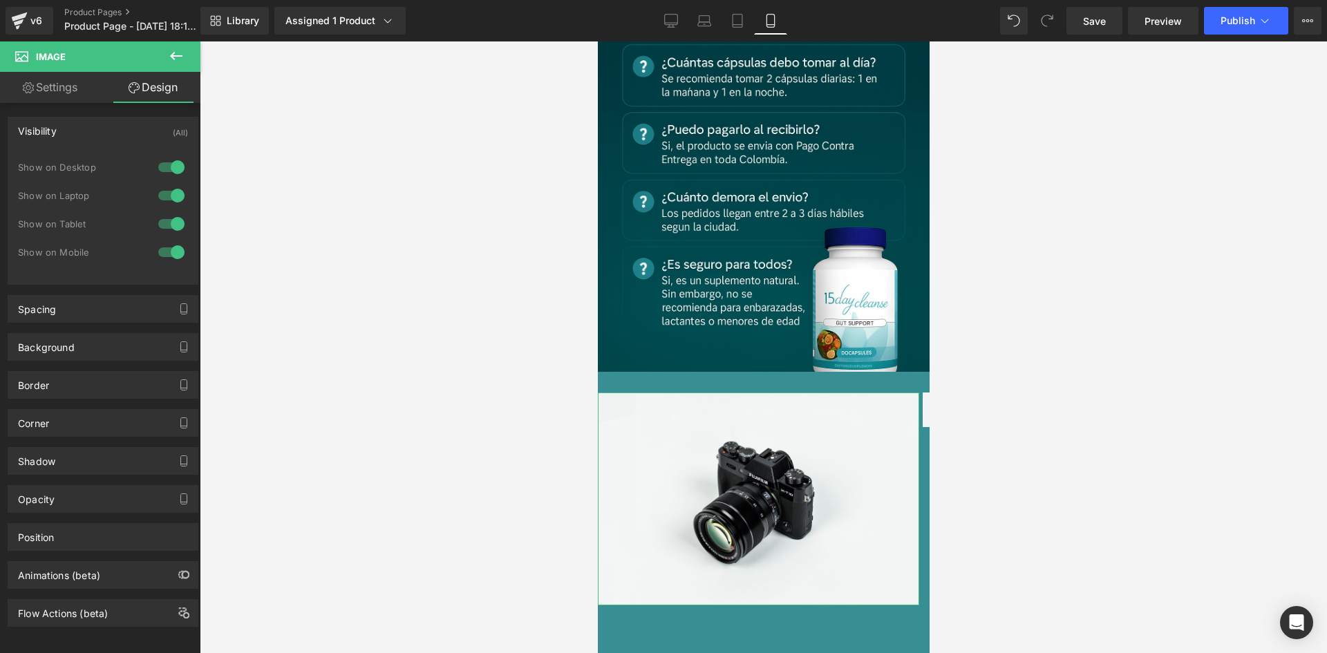
click at [169, 162] on div at bounding box center [171, 167] width 33 height 22
click at [167, 195] on div at bounding box center [171, 195] width 33 height 22
click at [41, 89] on link "Settings" at bounding box center [50, 87] width 100 height 31
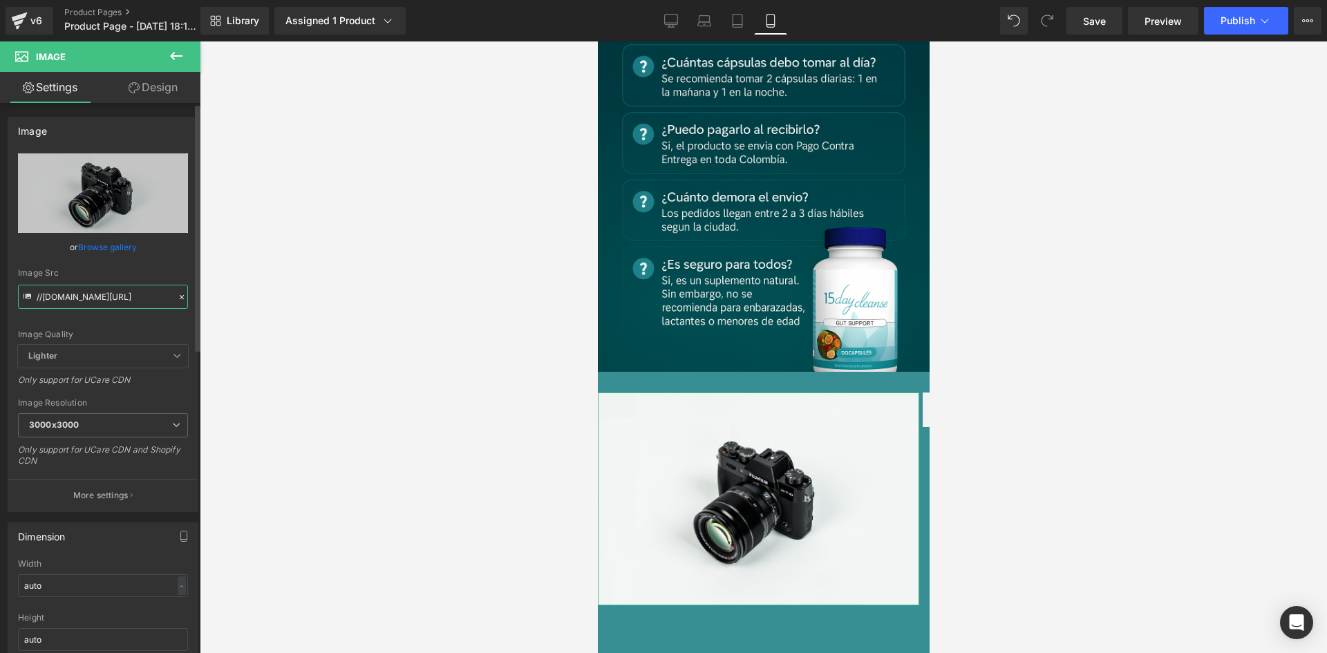
click at [104, 287] on input "//[DOMAIN_NAME][URL]" at bounding box center [103, 297] width 170 height 24
paste input "[URL][DOMAIN_NAME][DOMAIN_NAME]"
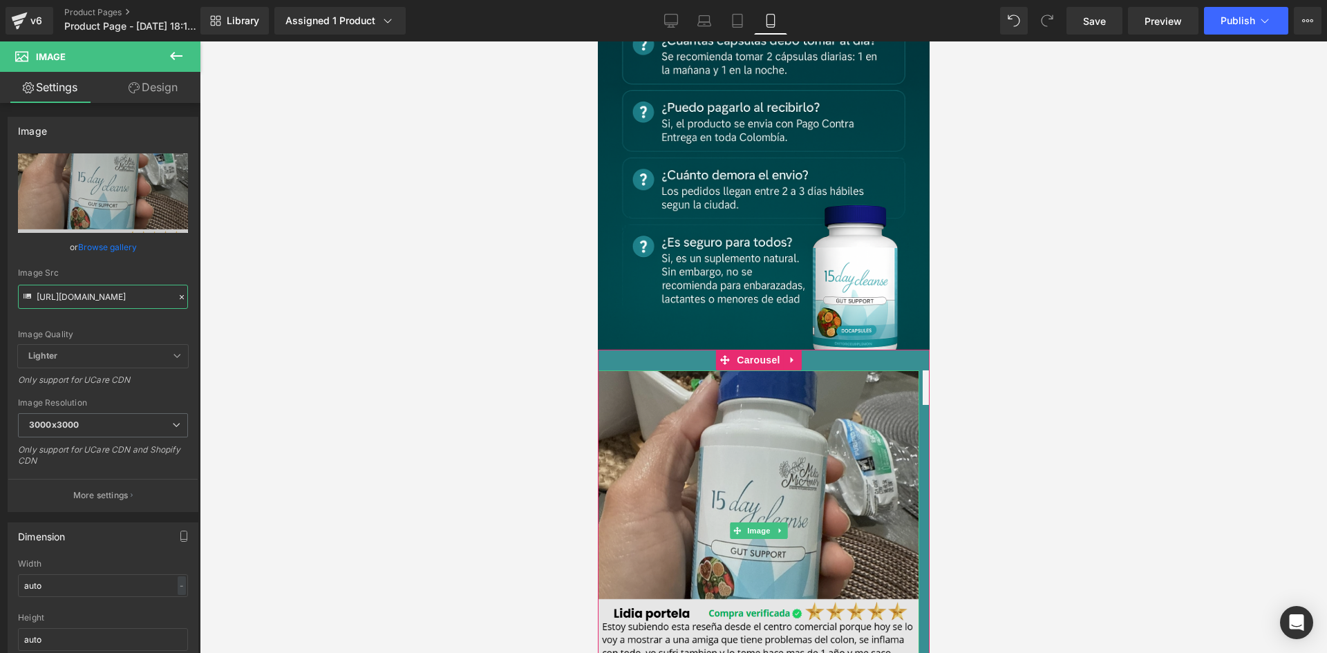
scroll to position [3297, 0]
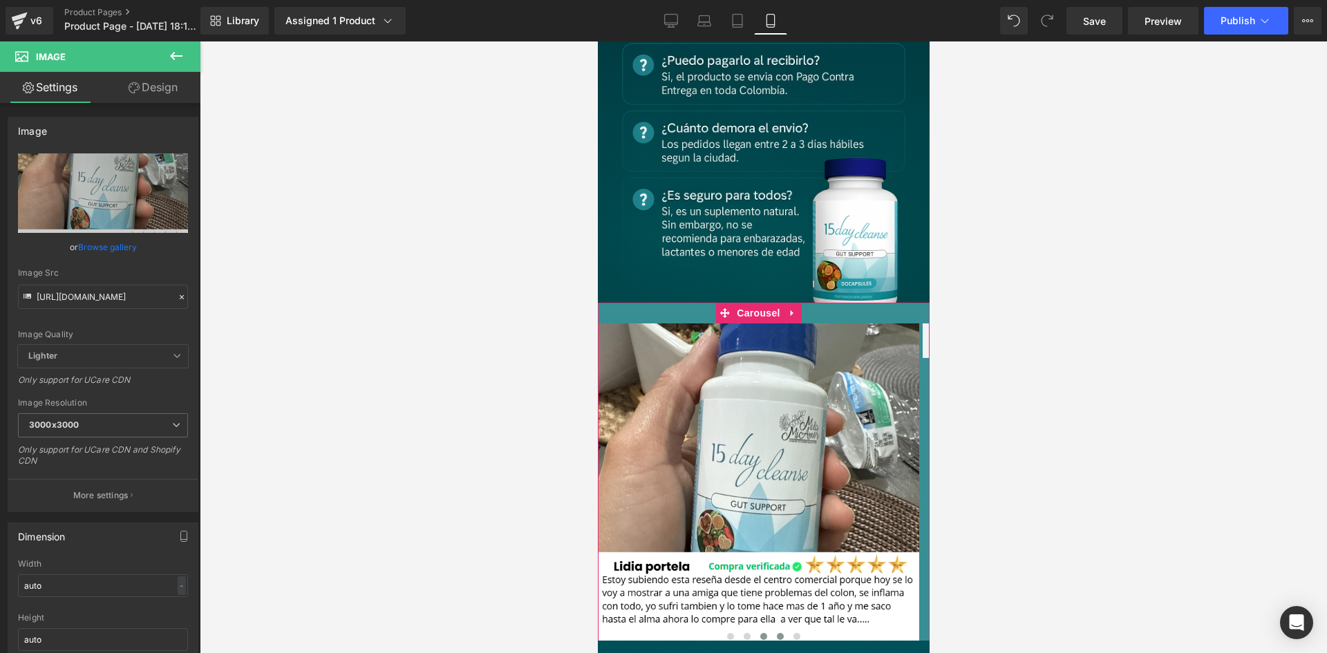
click at [776, 633] on span at bounding box center [779, 636] width 7 height 7
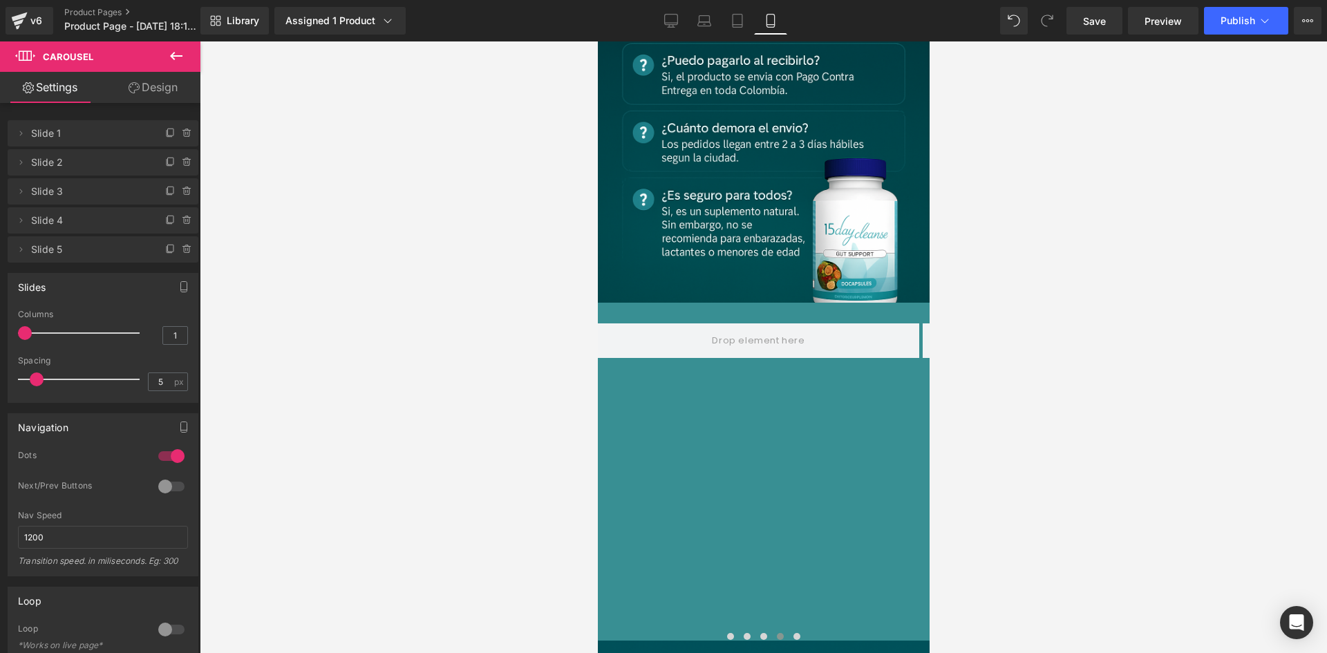
click at [174, 53] on icon at bounding box center [176, 56] width 12 height 8
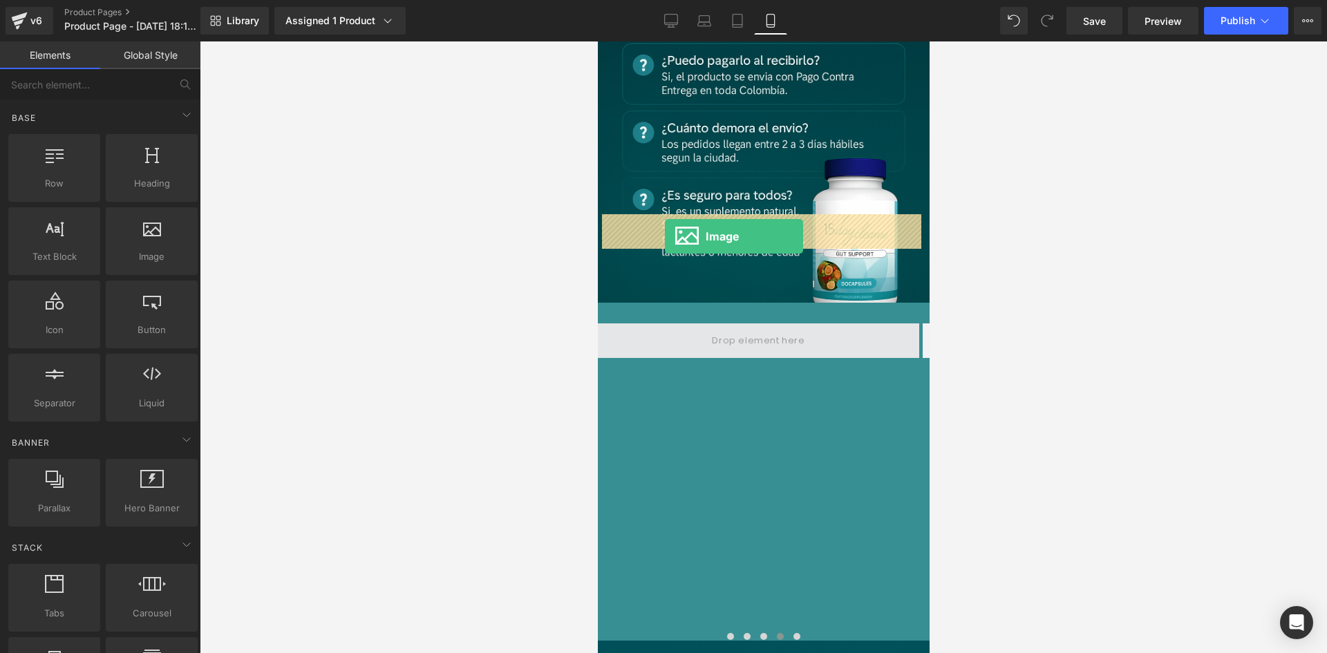
drag, startPoint x: 750, startPoint y: 281, endPoint x: 664, endPoint y: 236, distance: 96.4
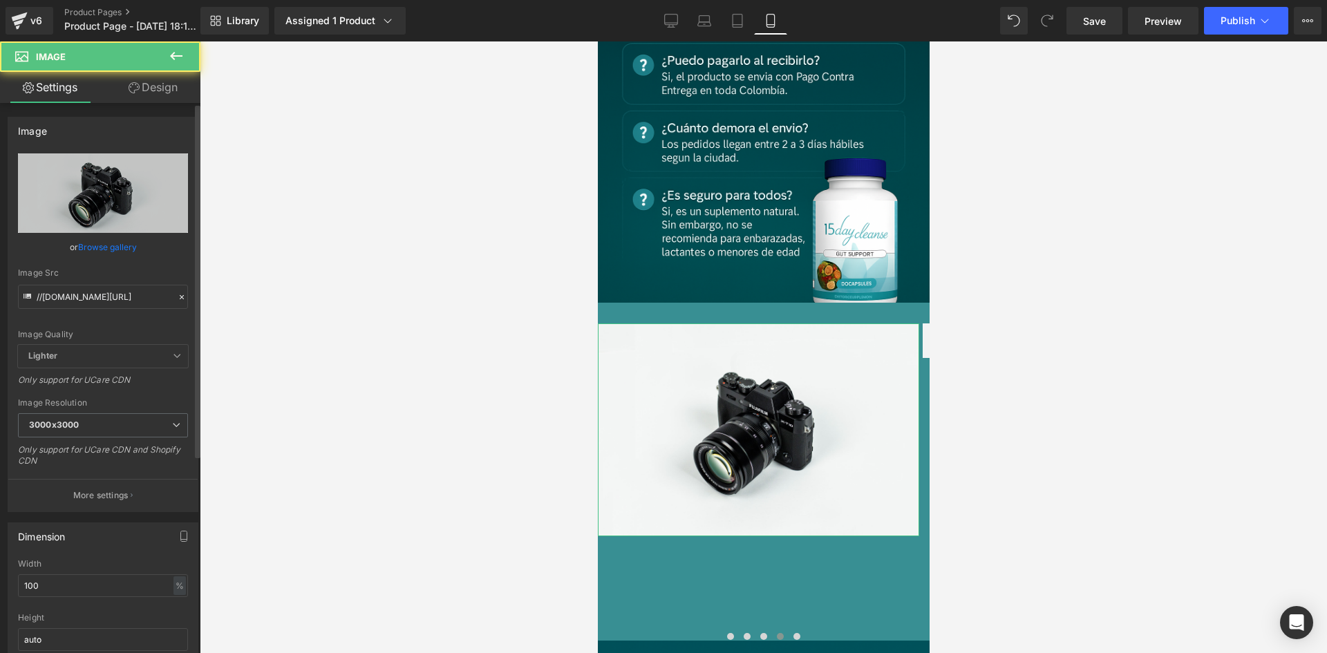
click at [147, 88] on link "Design" at bounding box center [153, 87] width 100 height 31
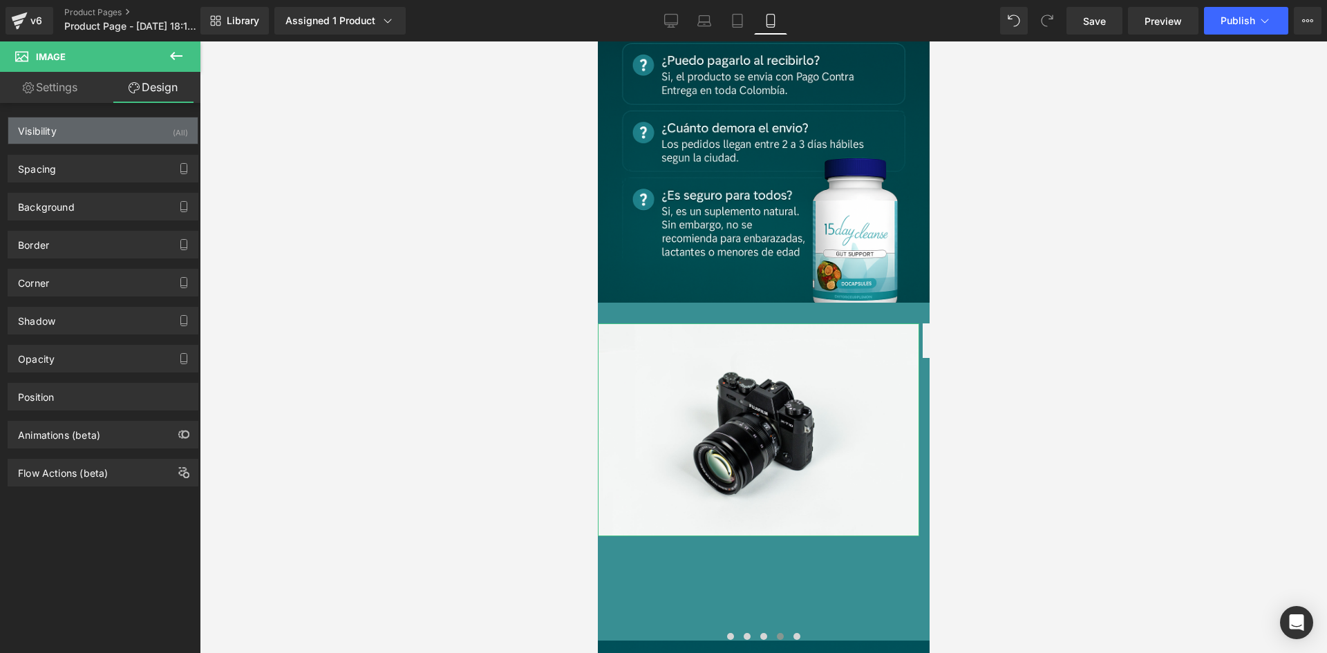
click at [144, 122] on div "Visibility (All)" at bounding box center [102, 130] width 189 height 26
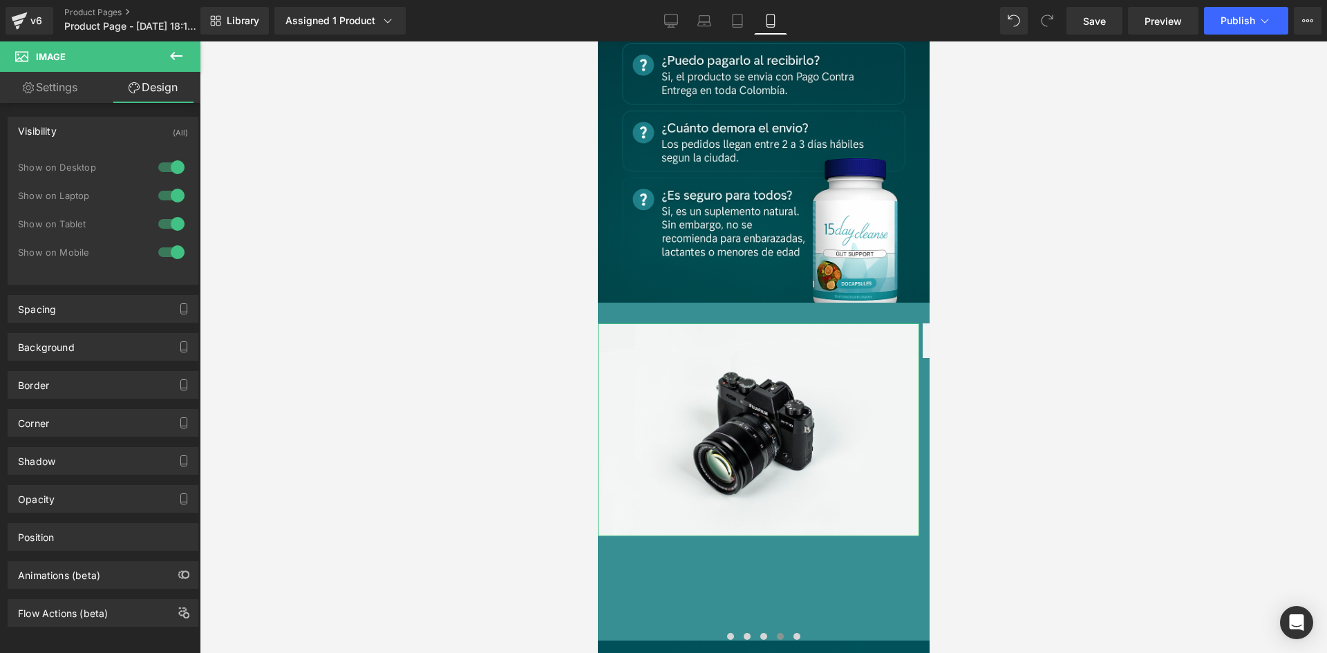
click at [158, 175] on div at bounding box center [171, 167] width 33 height 22
click at [163, 193] on div at bounding box center [171, 195] width 33 height 22
click at [81, 81] on link "Settings" at bounding box center [50, 87] width 100 height 31
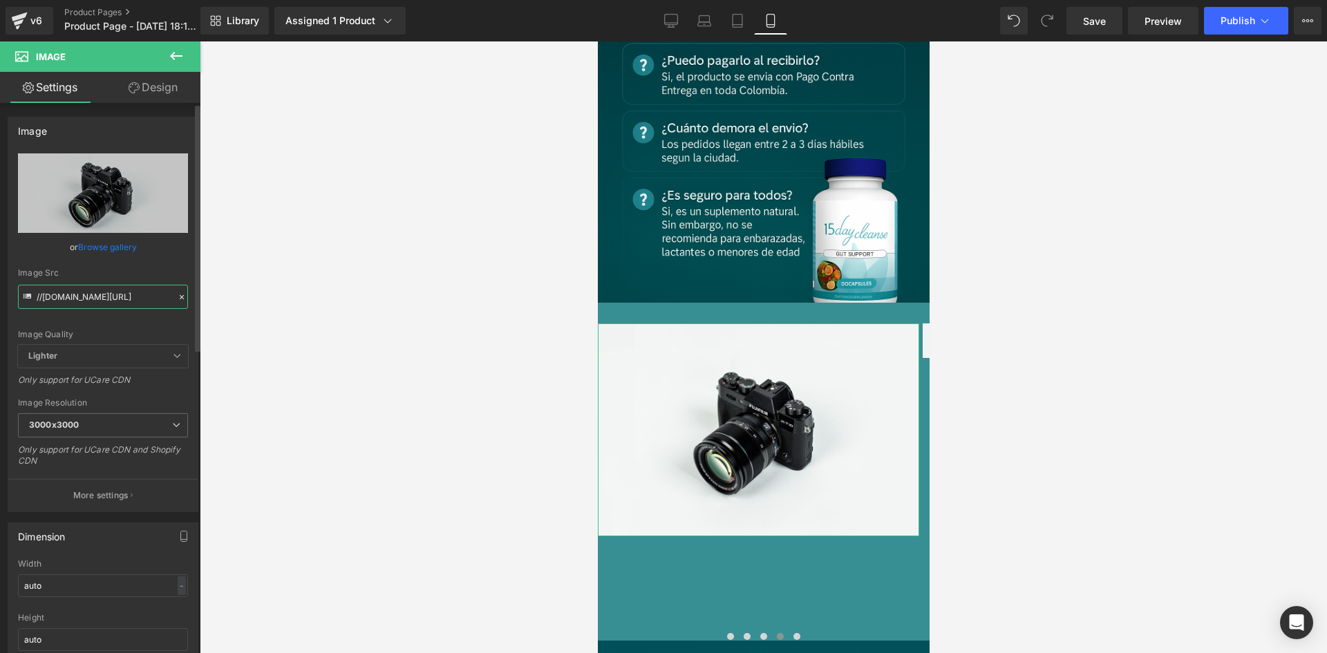
click at [108, 295] on input "//[DOMAIN_NAME][URL]" at bounding box center [103, 297] width 170 height 24
paste input "[URL][DOMAIN_NAME][DOMAIN_NAME]"
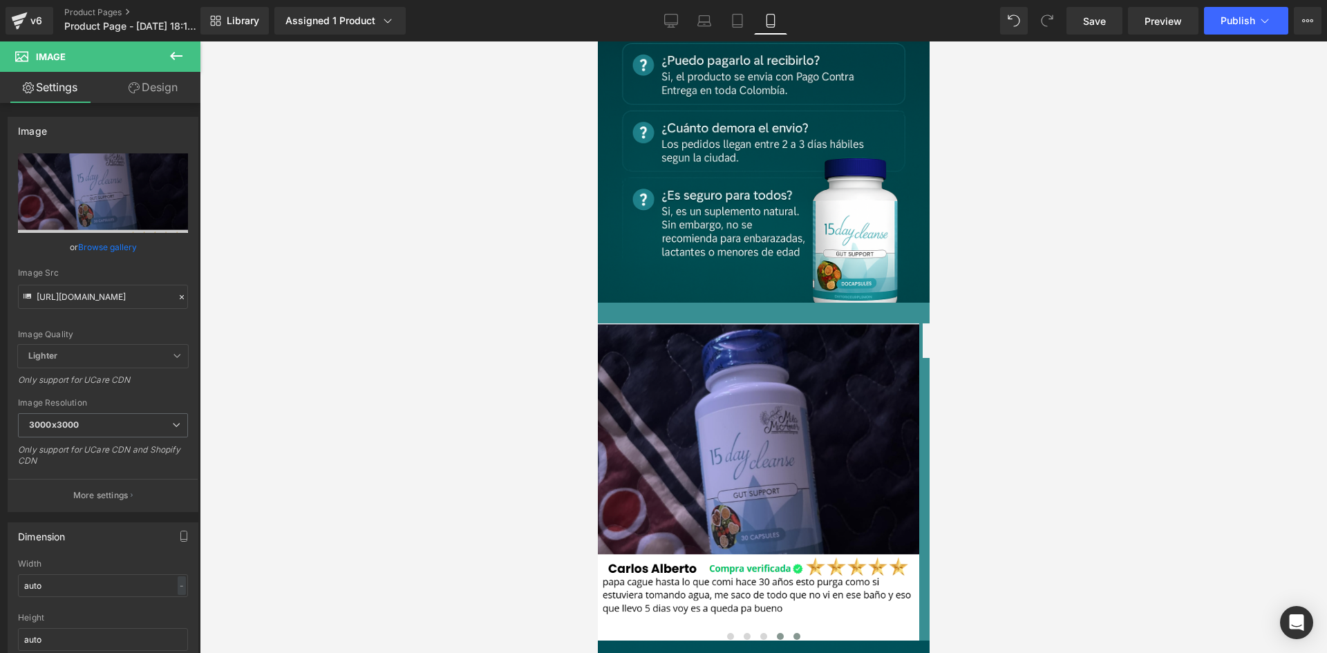
click at [793, 633] on span at bounding box center [796, 636] width 7 height 7
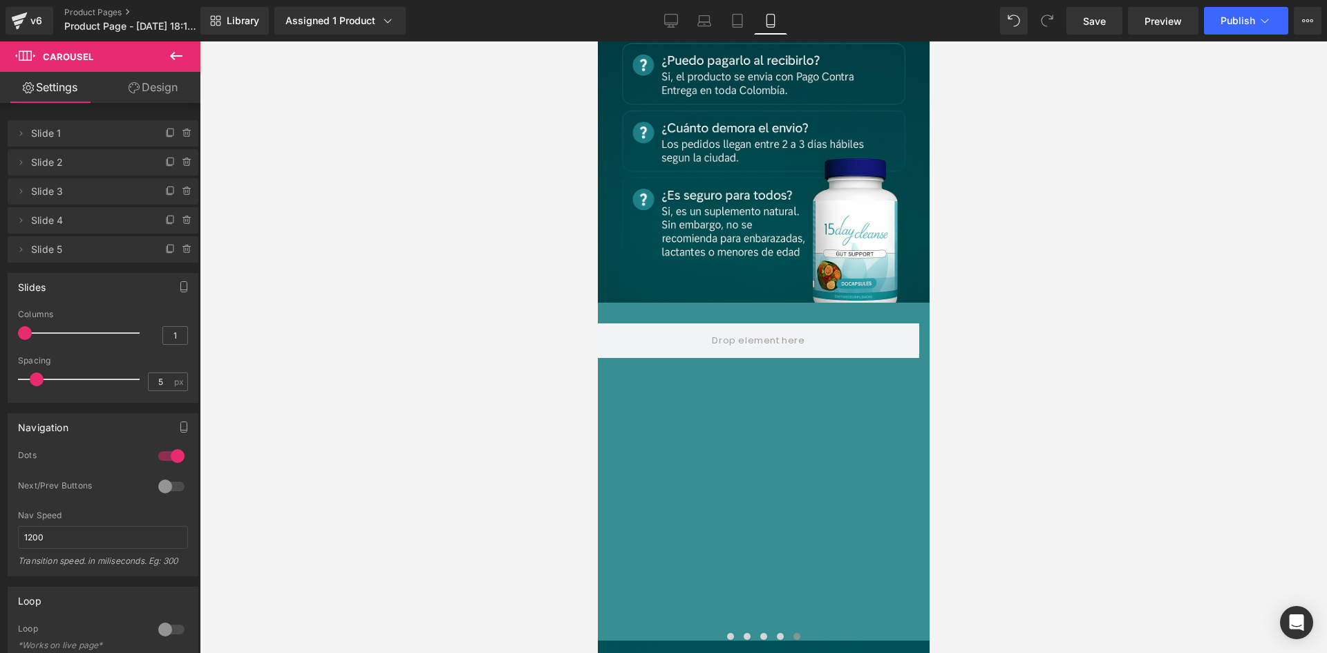
click at [178, 61] on icon at bounding box center [176, 56] width 17 height 17
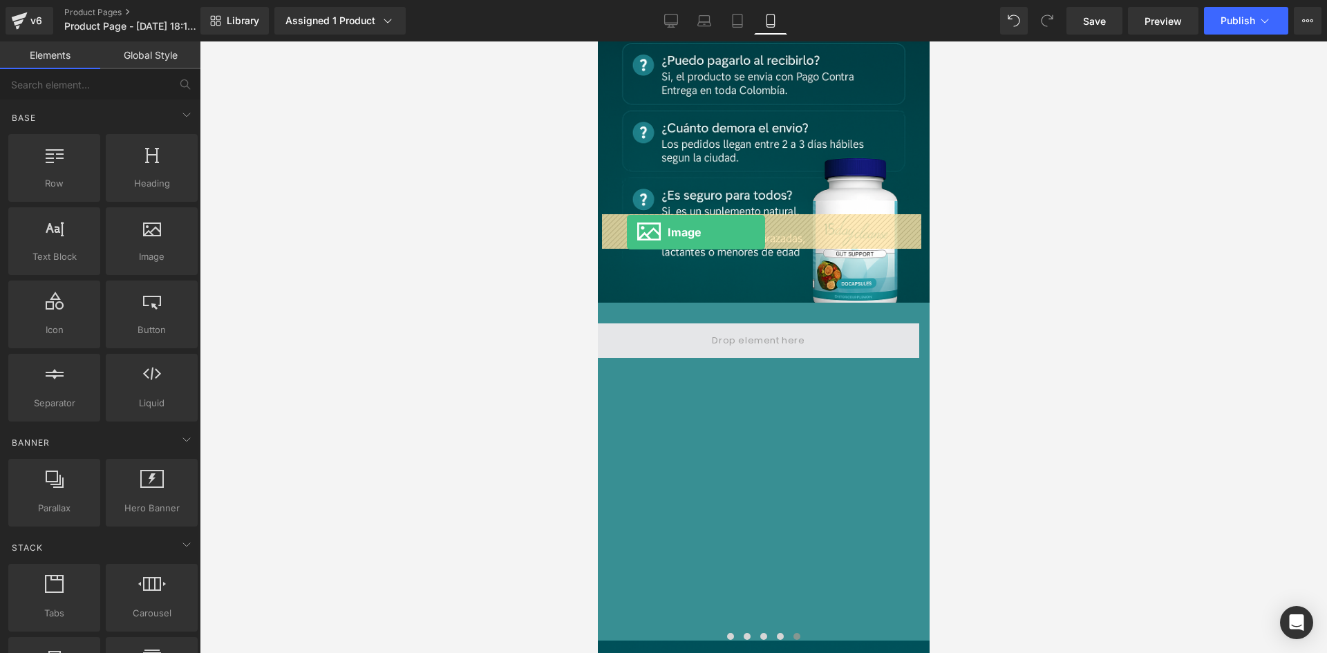
drag, startPoint x: 750, startPoint y: 275, endPoint x: 1017, endPoint y: 130, distance: 304.2
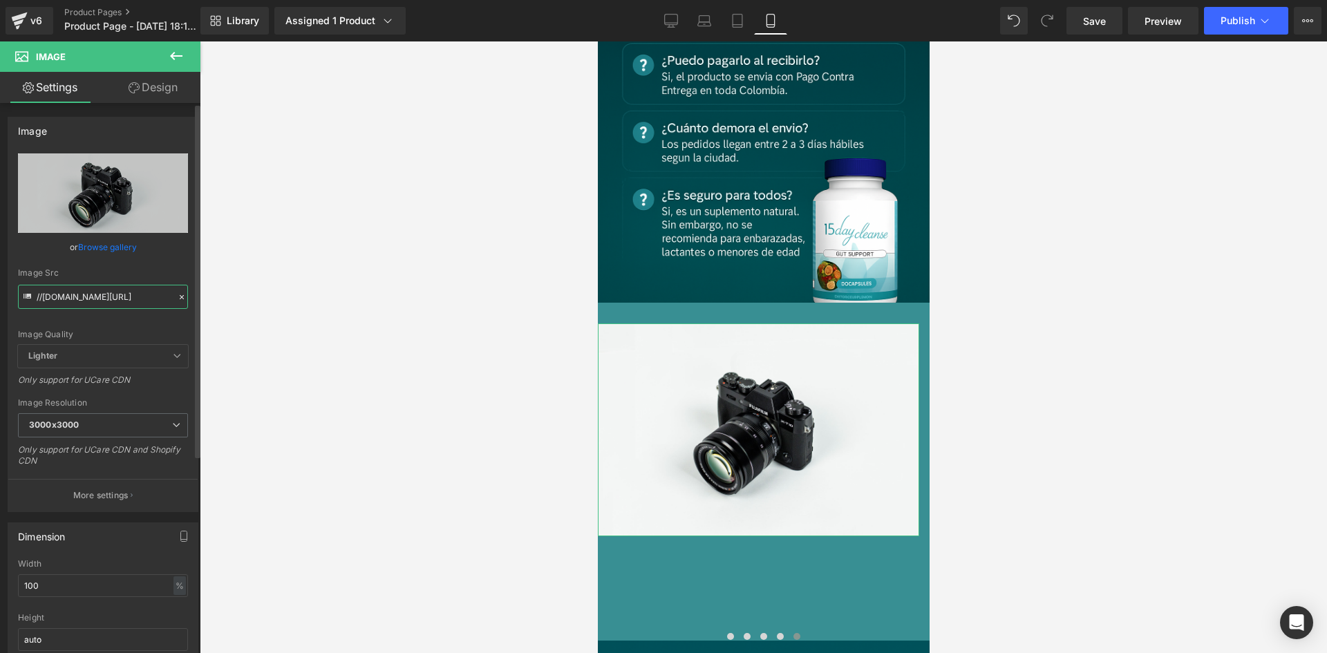
click at [132, 300] on input "//[DOMAIN_NAME][URL]" at bounding box center [103, 297] width 170 height 24
paste input "[URL][DOMAIN_NAME][DOMAIN_NAME]"
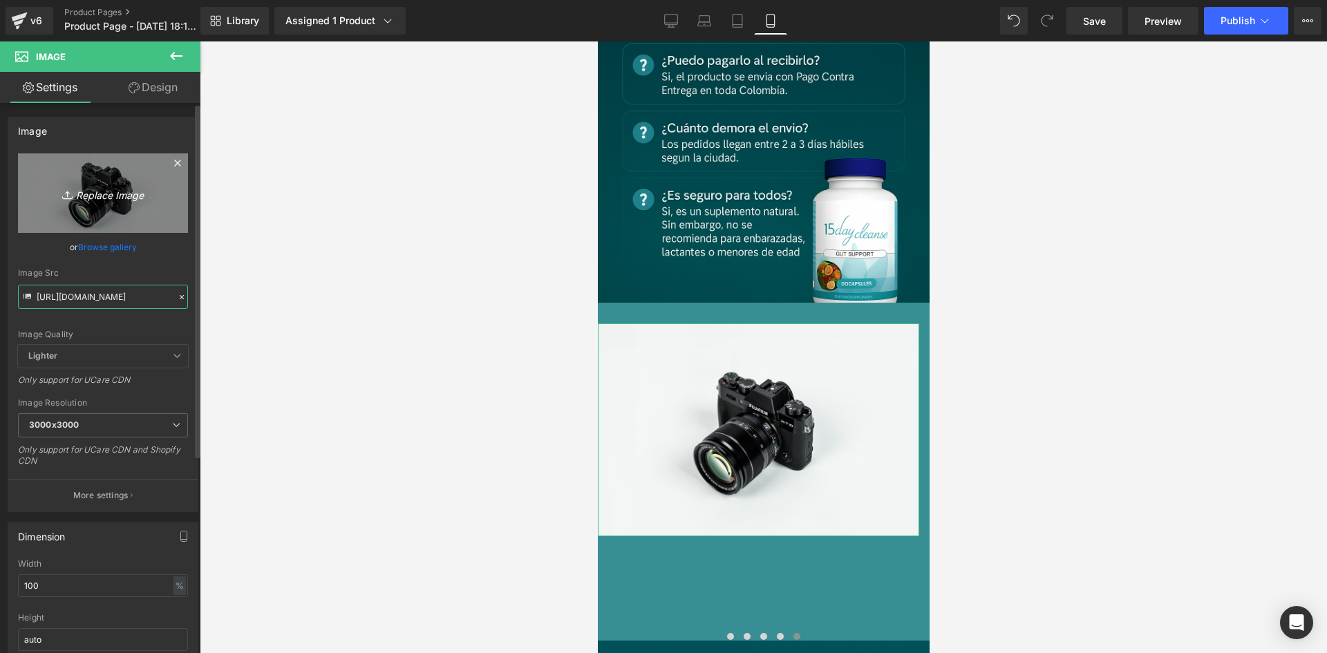
scroll to position [0, 3]
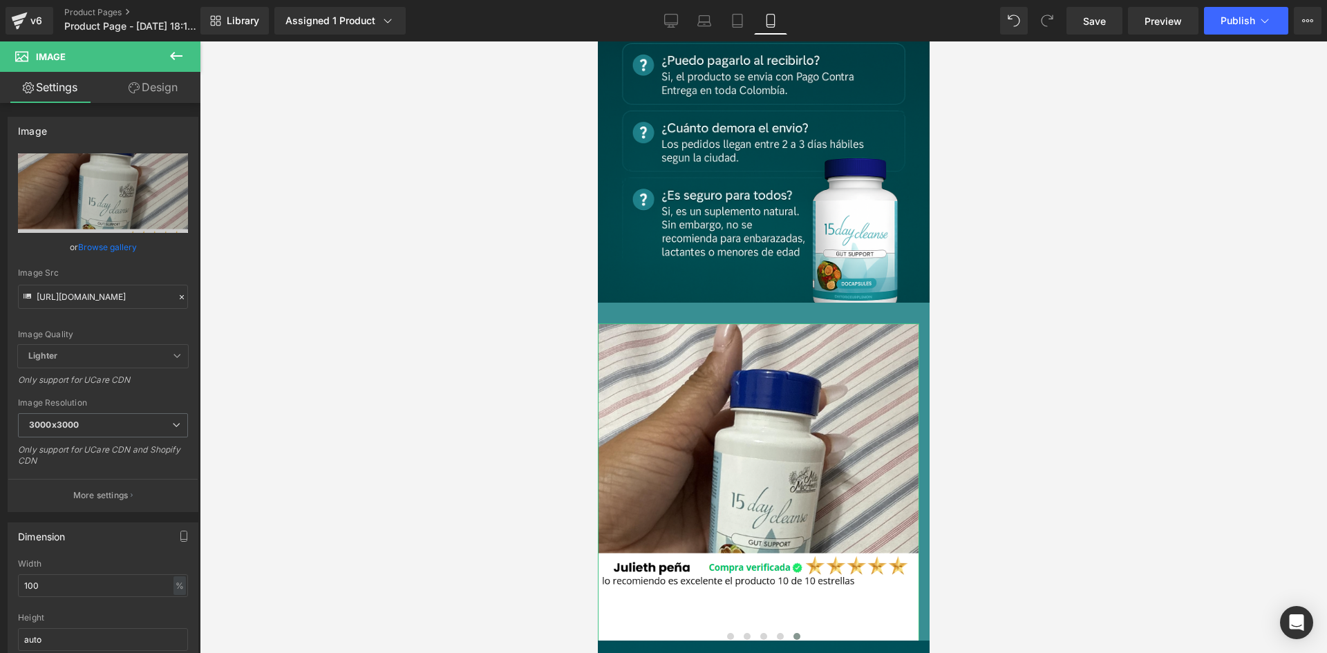
drag, startPoint x: 152, startPoint y: 85, endPoint x: 158, endPoint y: 142, distance: 57.7
click at [153, 85] on link "Design" at bounding box center [153, 87] width 100 height 31
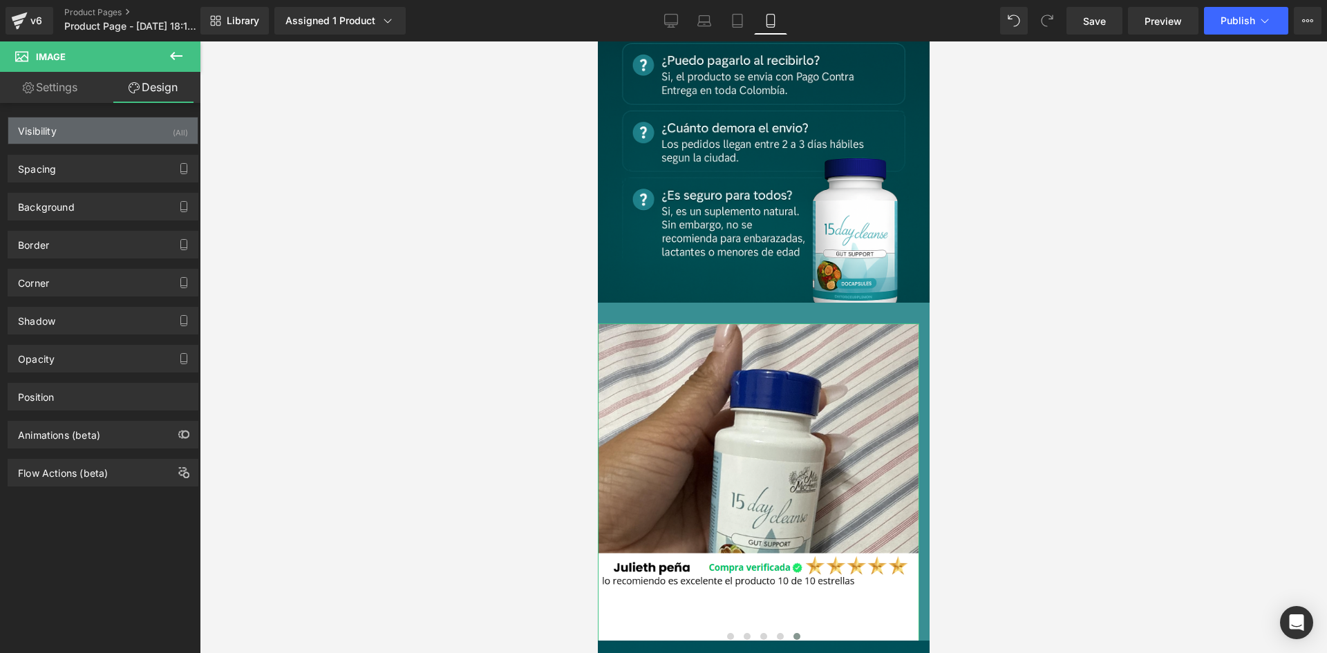
click at [157, 133] on div "Visibility (All)" at bounding box center [102, 130] width 189 height 26
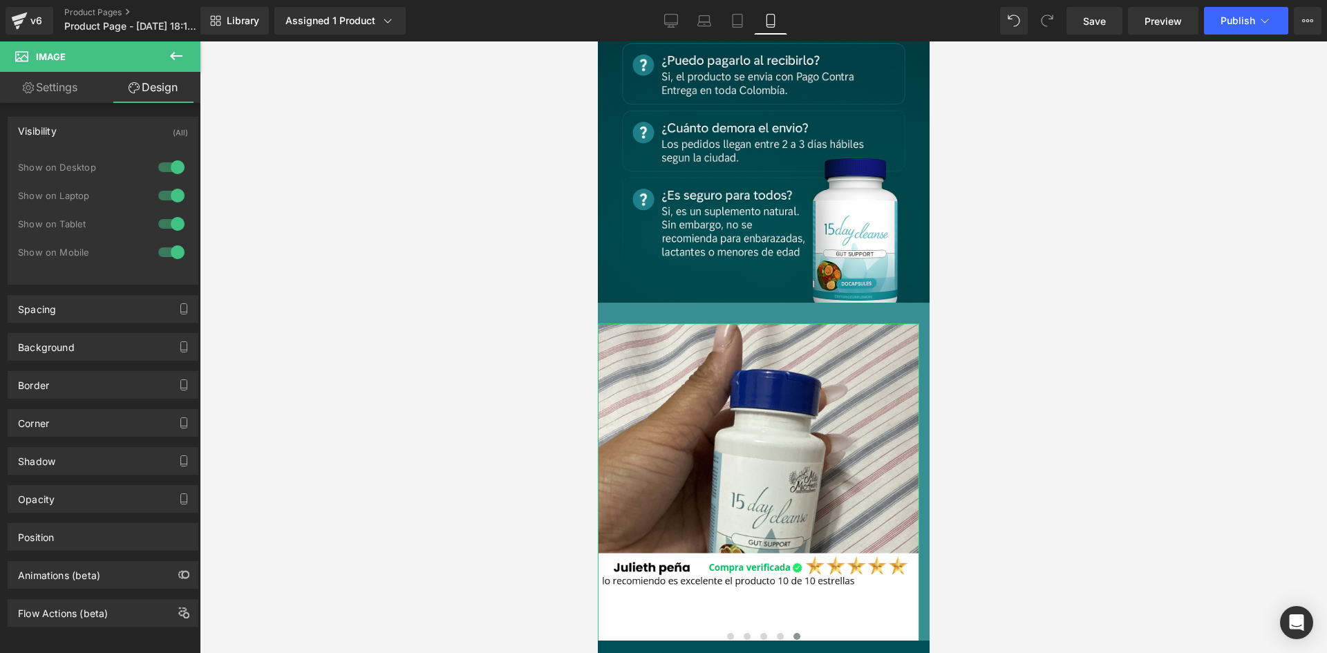
drag, startPoint x: 171, startPoint y: 169, endPoint x: 165, endPoint y: 195, distance: 26.8
click at [171, 168] on div at bounding box center [171, 167] width 33 height 22
click at [165, 198] on div at bounding box center [171, 195] width 33 height 22
click at [519, 371] on div at bounding box center [763, 346] width 1127 height 611
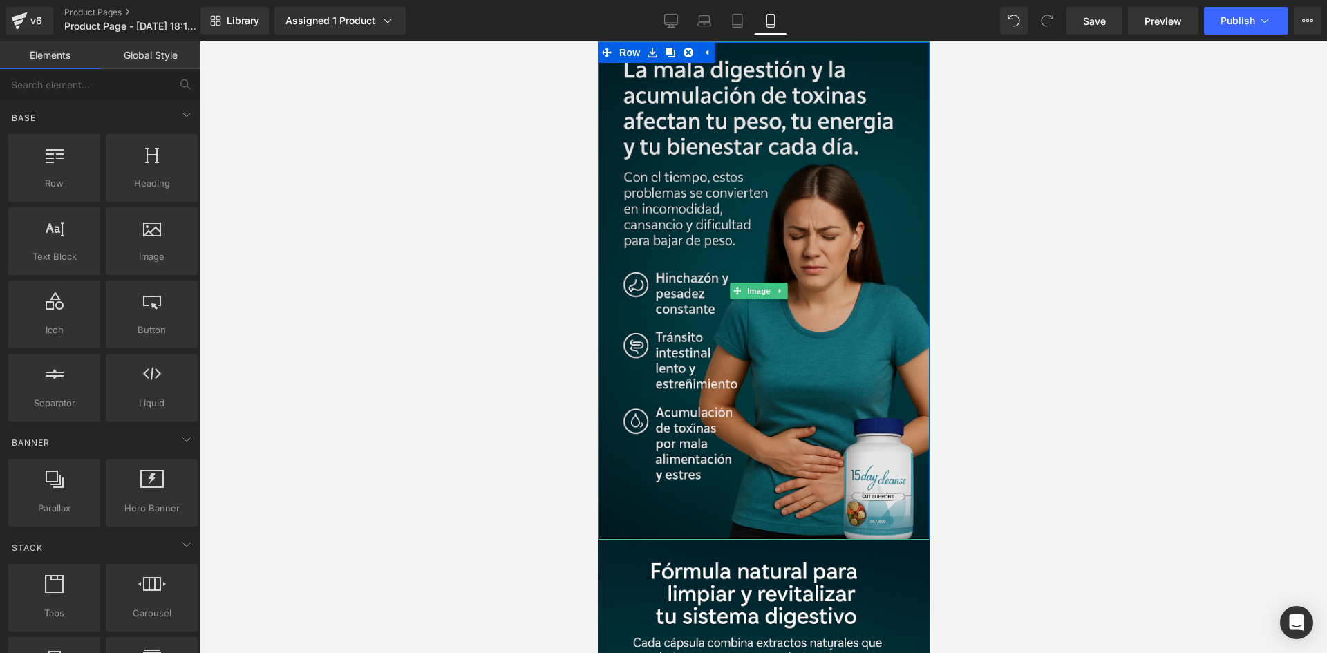
scroll to position [553, 0]
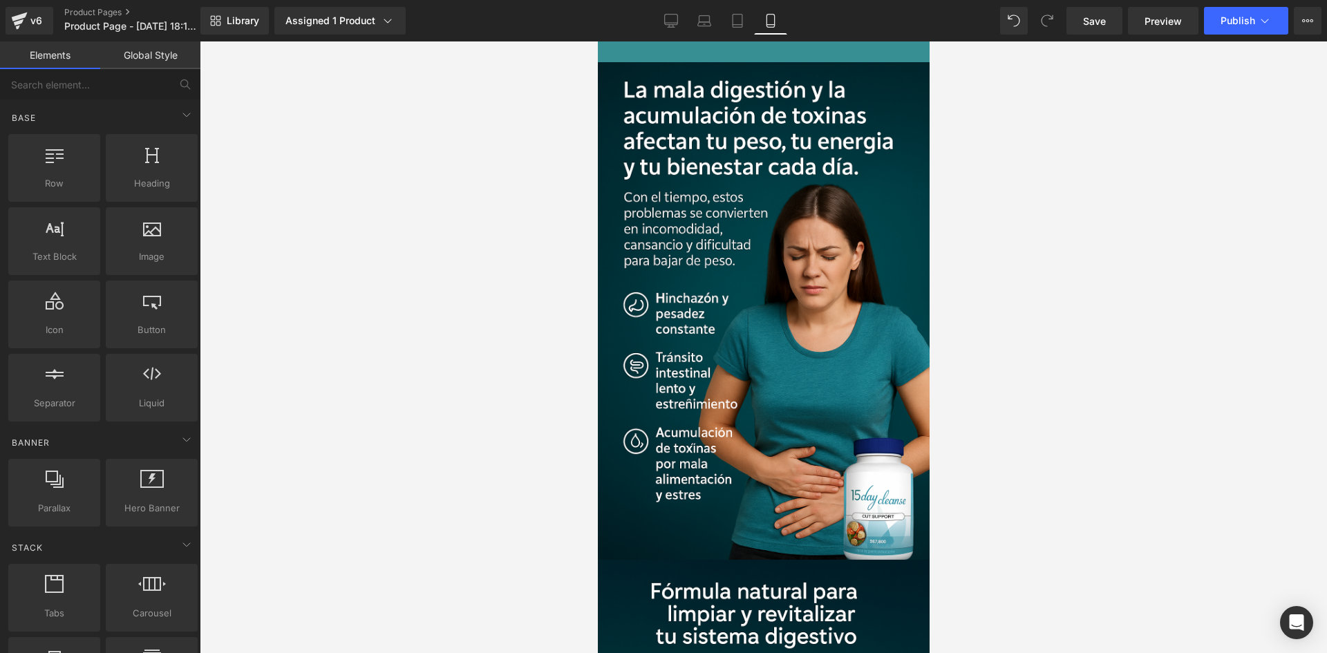
click at [1112, 259] on div at bounding box center [763, 346] width 1127 height 611
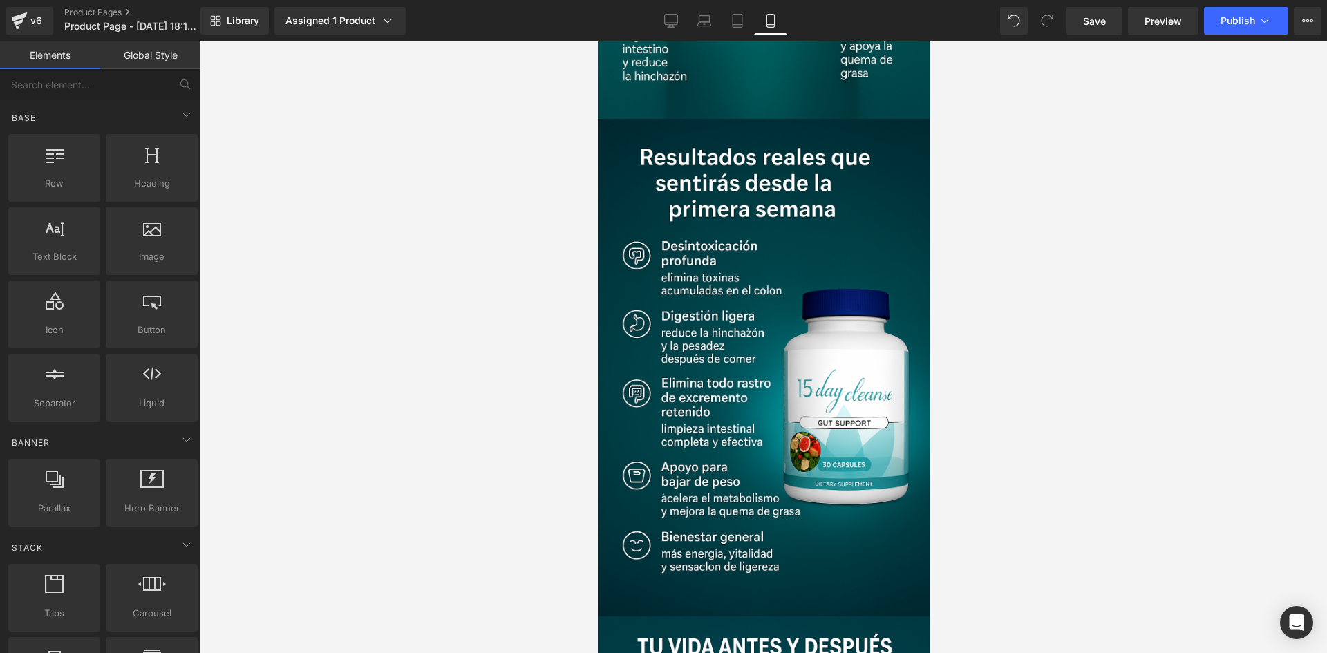
scroll to position [1520, 0]
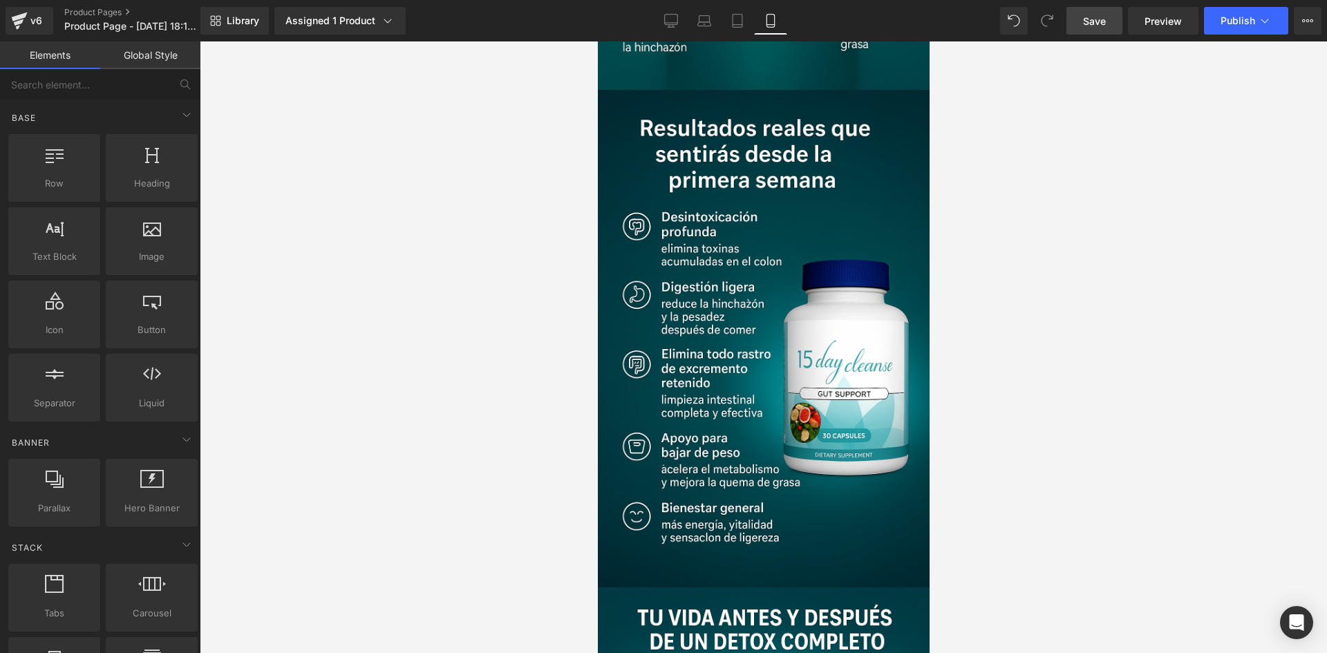
click at [1085, 20] on span "Save" at bounding box center [1094, 21] width 23 height 15
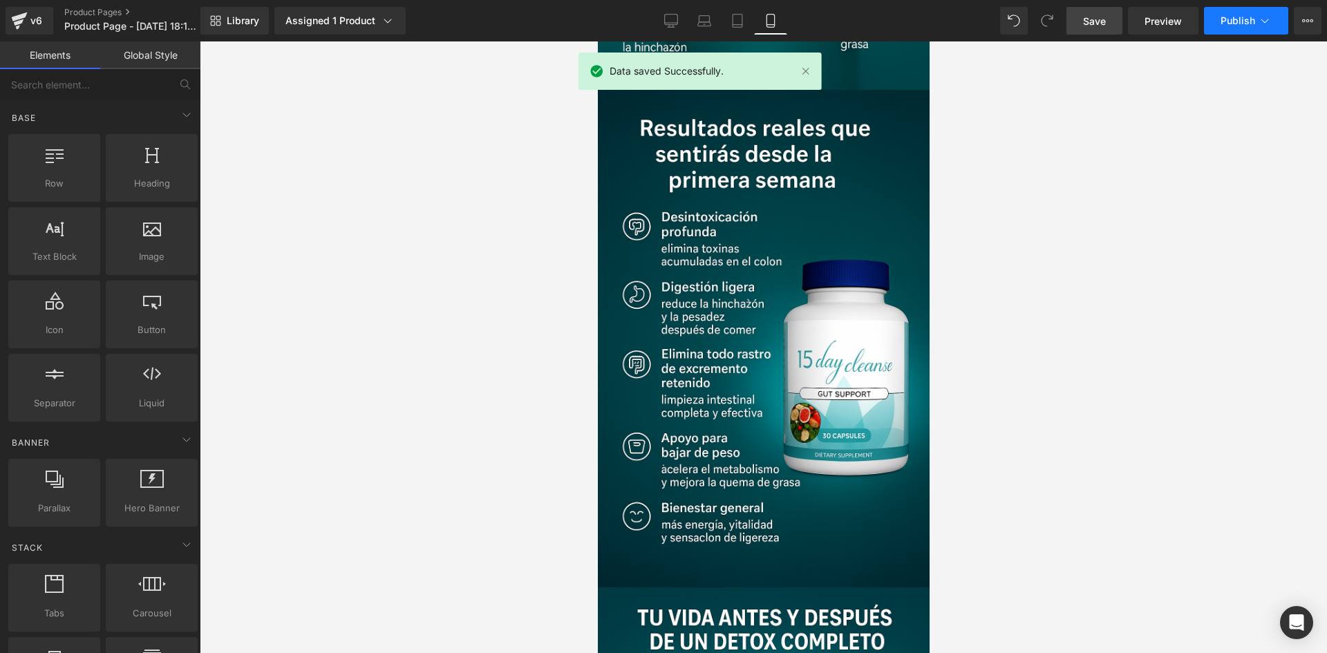
click at [1216, 17] on button "Publish" at bounding box center [1246, 21] width 84 height 28
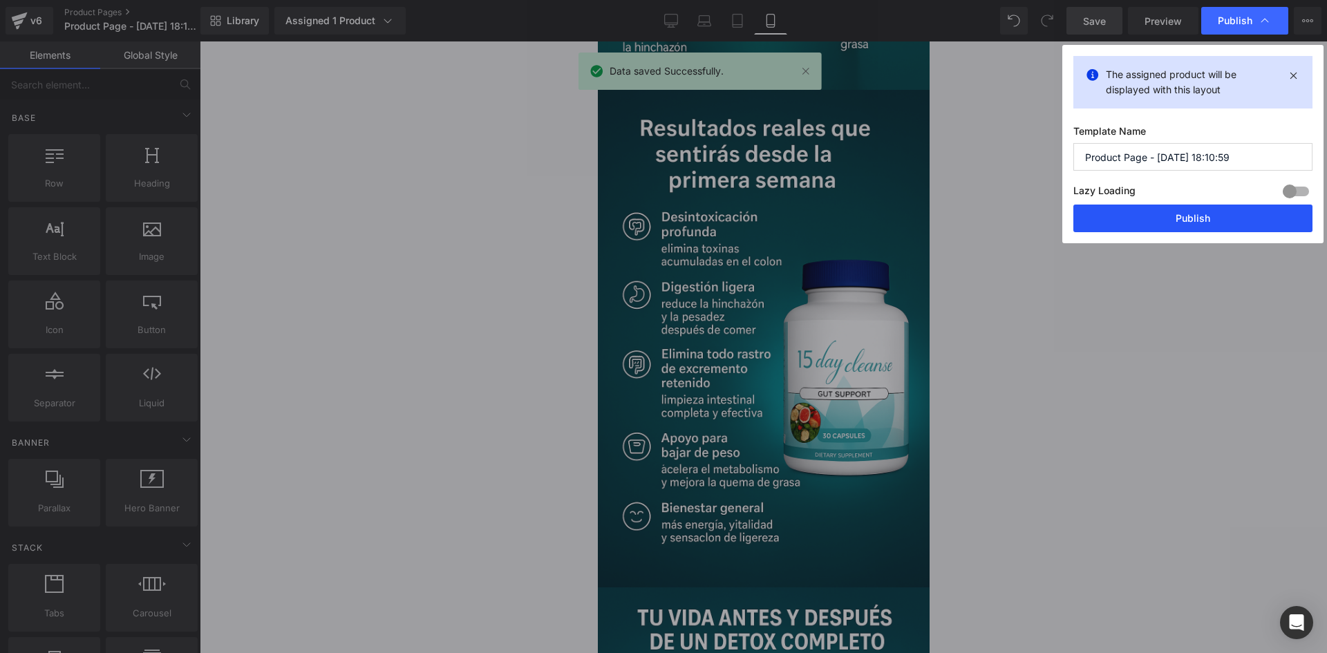
click at [1166, 209] on button "Publish" at bounding box center [1192, 219] width 239 height 28
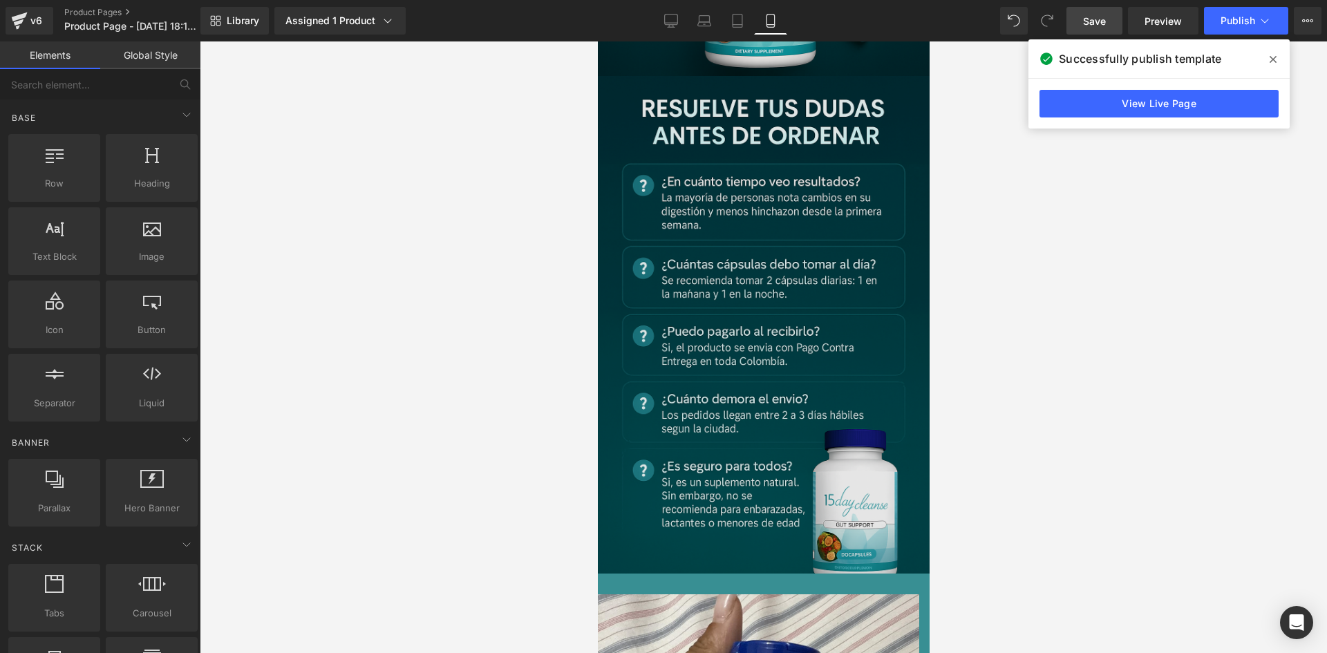
scroll to position [3040, 0]
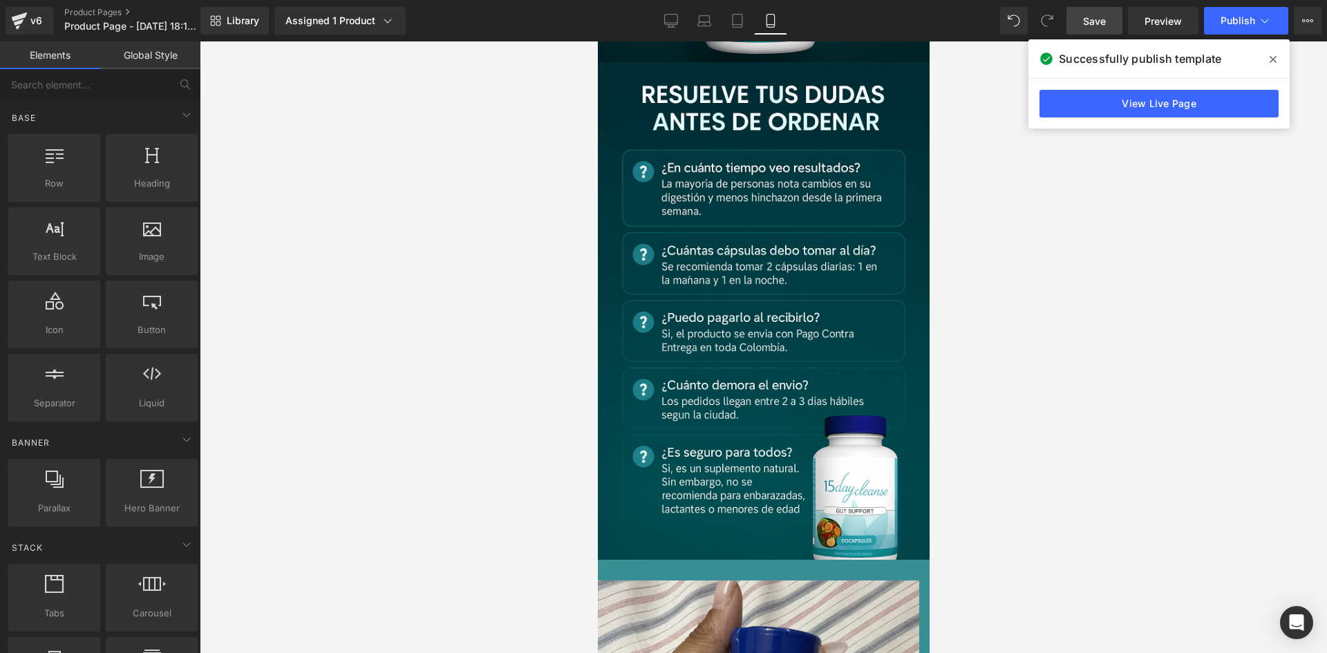
click at [486, 312] on div at bounding box center [763, 346] width 1127 height 611
